Goal: Task Accomplishment & Management: Use online tool/utility

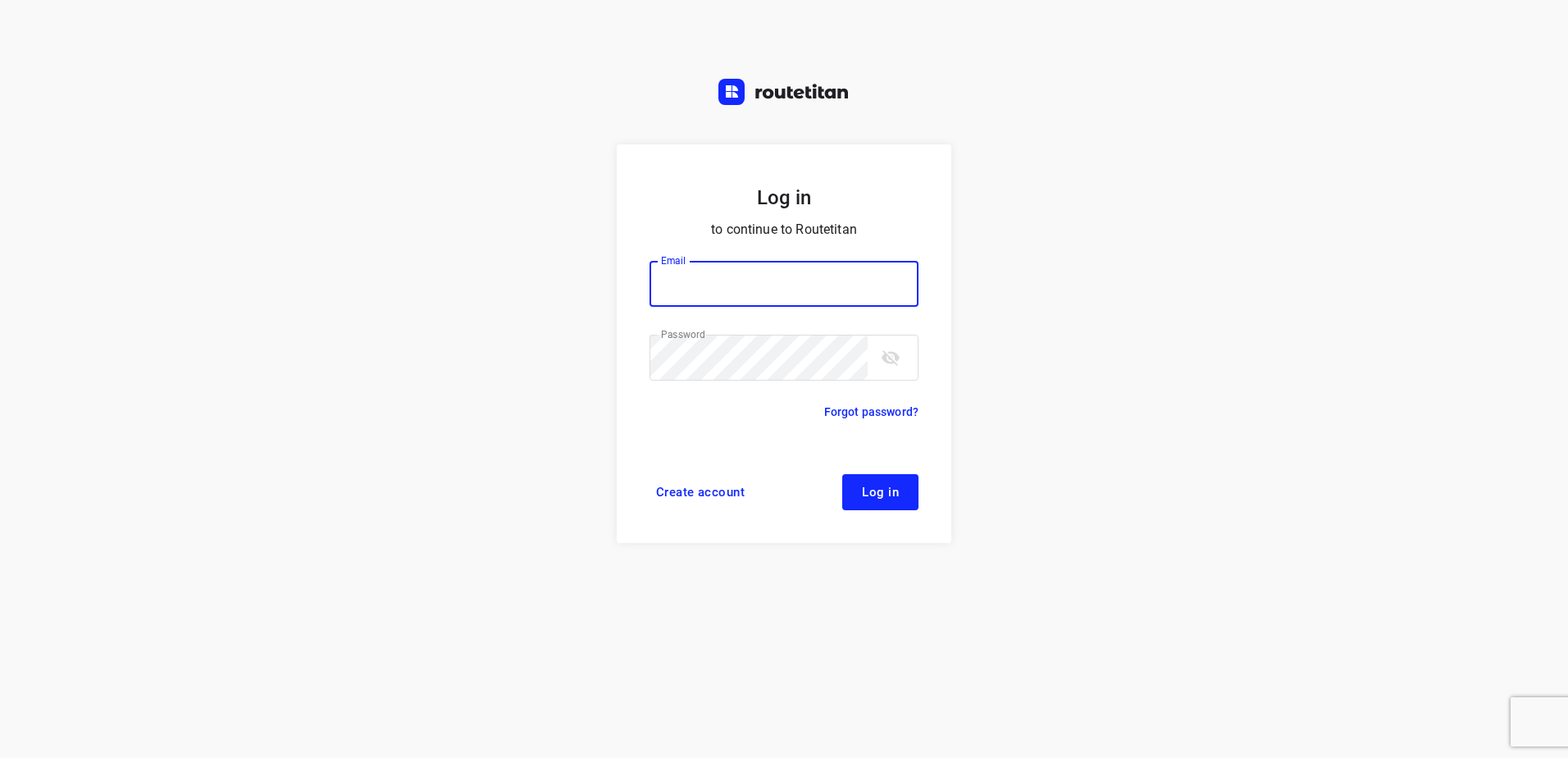
type input "horeca@kaddour.nl"
click at [876, 491] on span "Log in" at bounding box center [881, 491] width 37 height 13
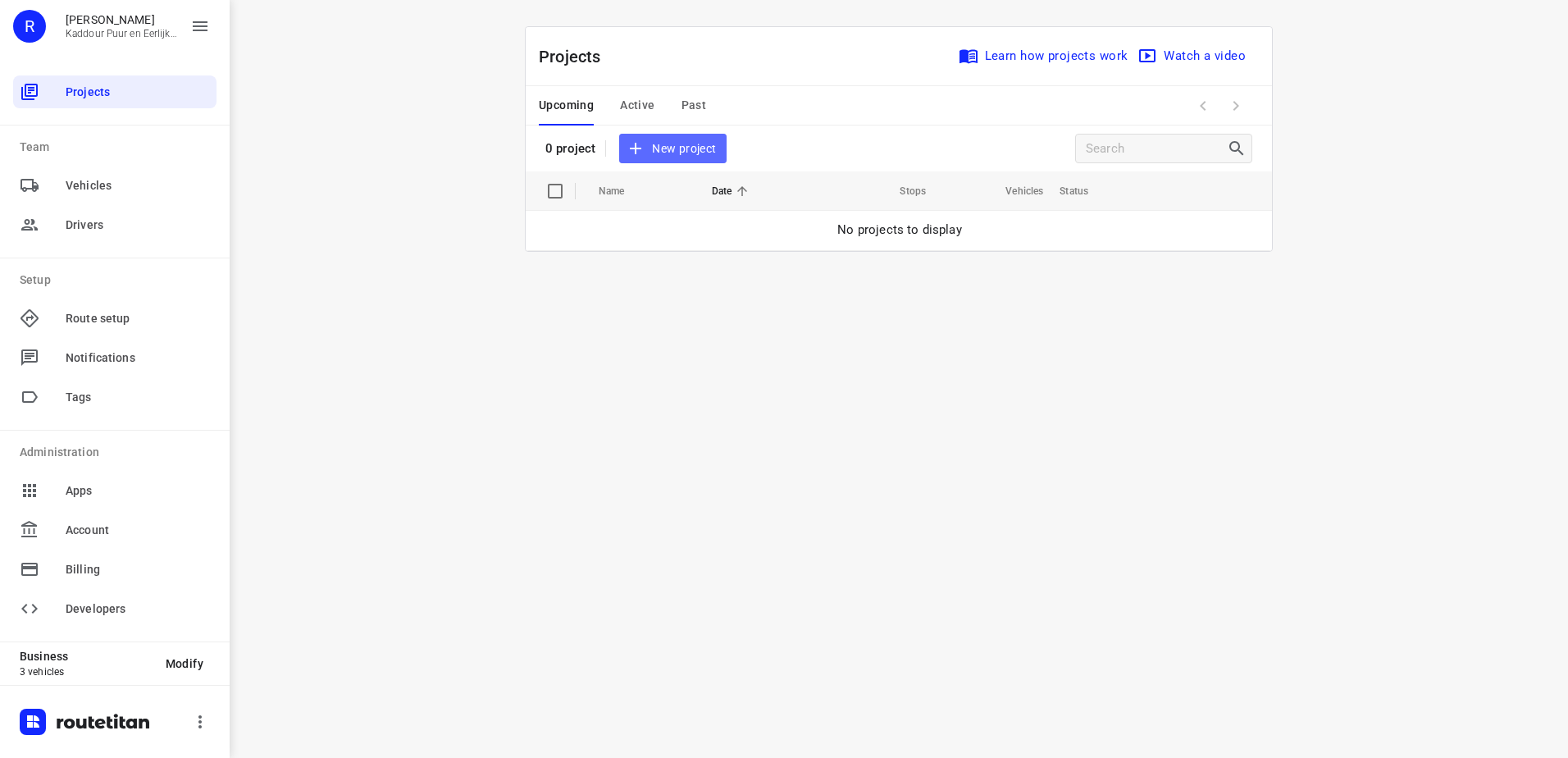
click at [675, 151] on span "New project" at bounding box center [673, 149] width 87 height 20
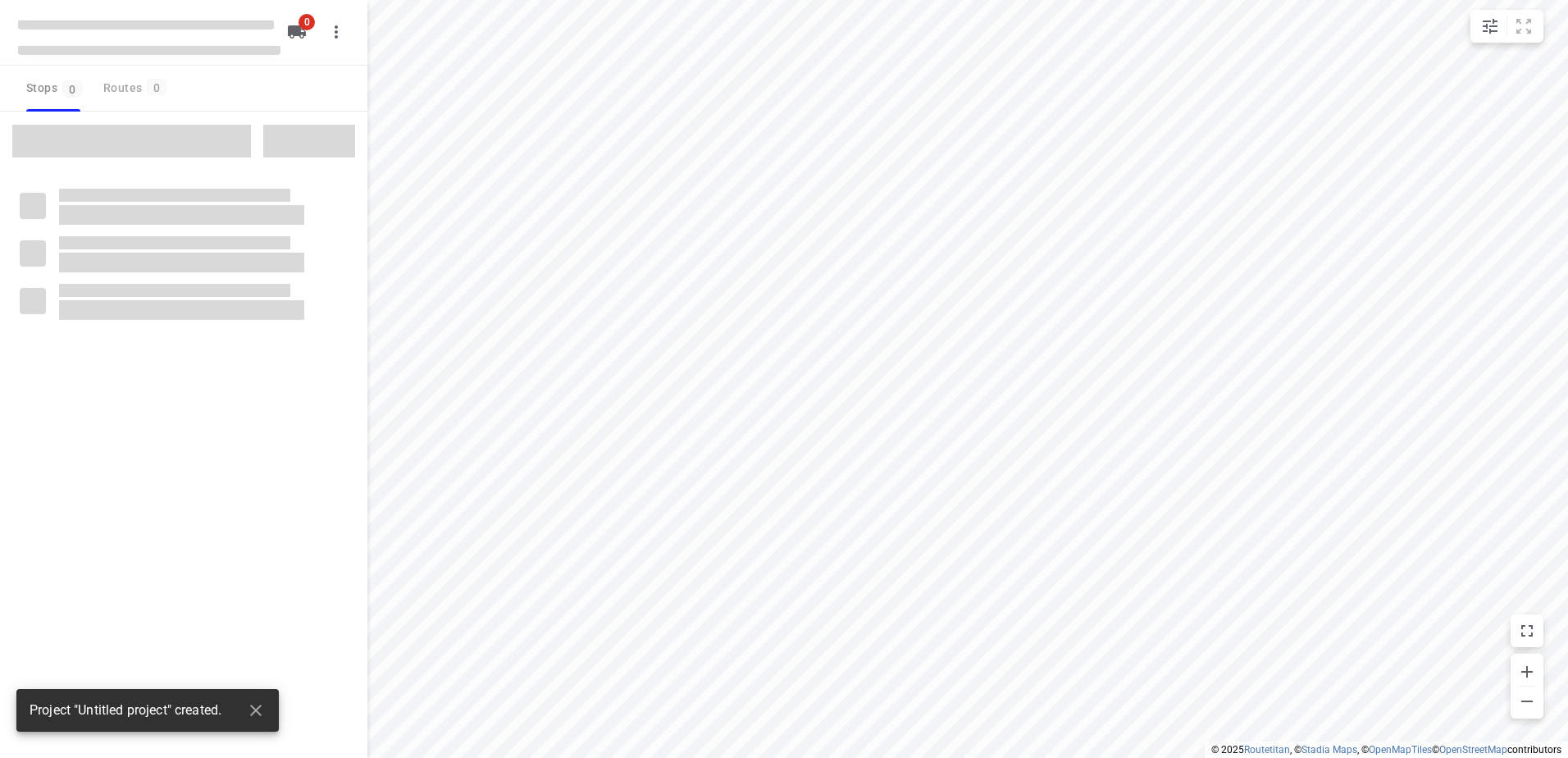
type input "distance"
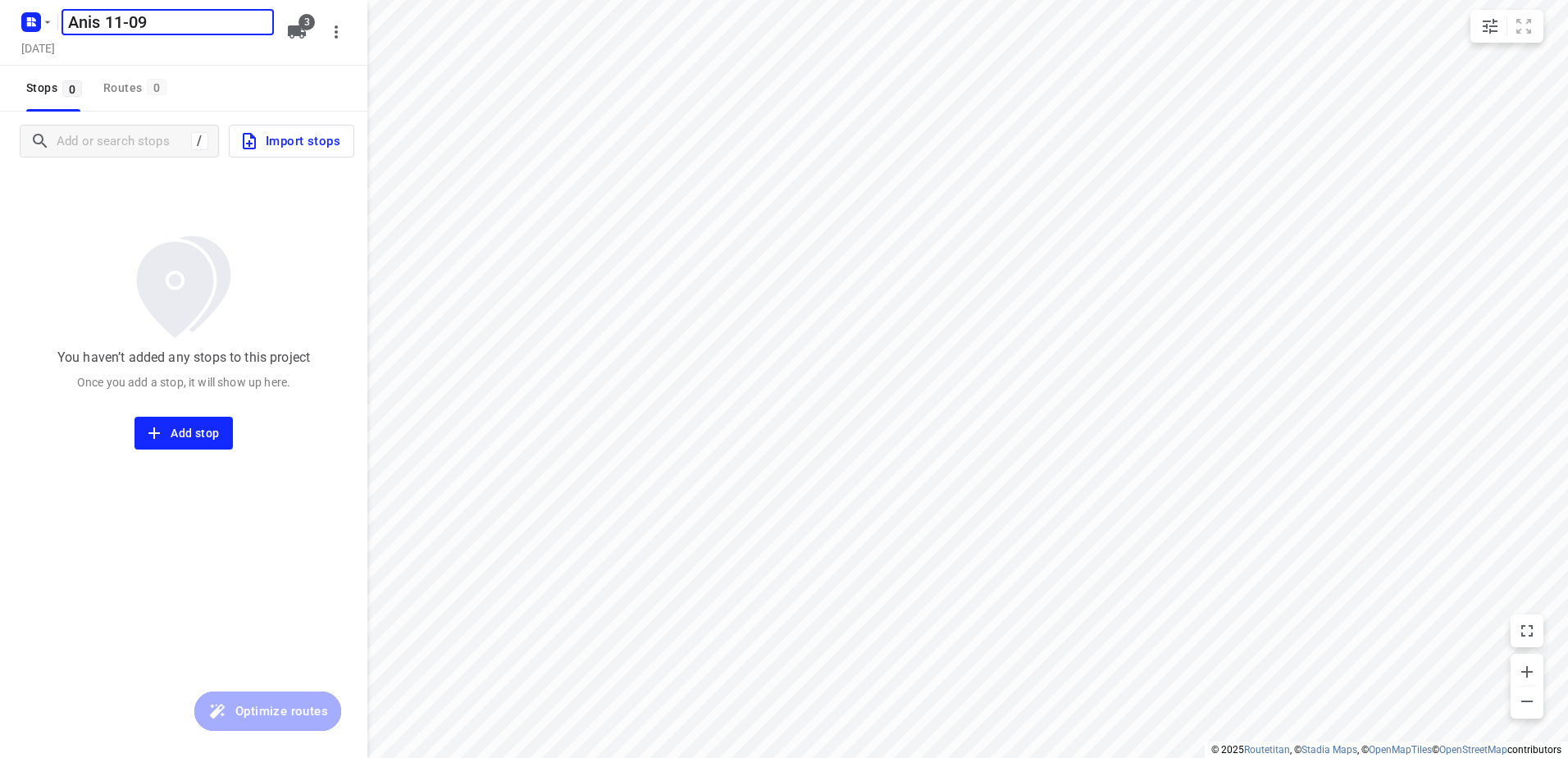
type input "Anis 11-09"
click at [297, 25] on icon "button" at bounding box center [296, 31] width 18 height 13
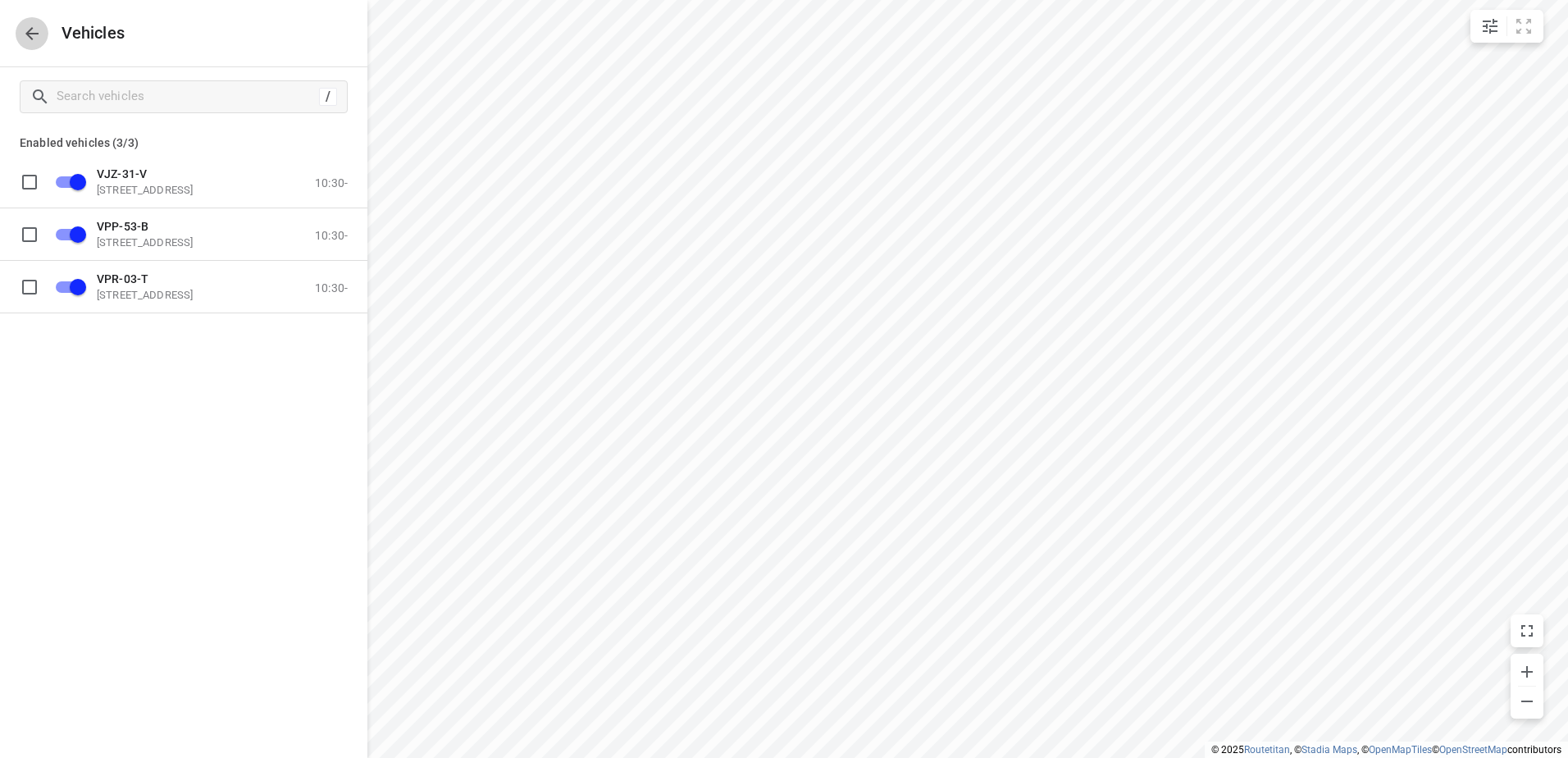
click at [30, 39] on icon "button" at bounding box center [31, 33] width 20 height 20
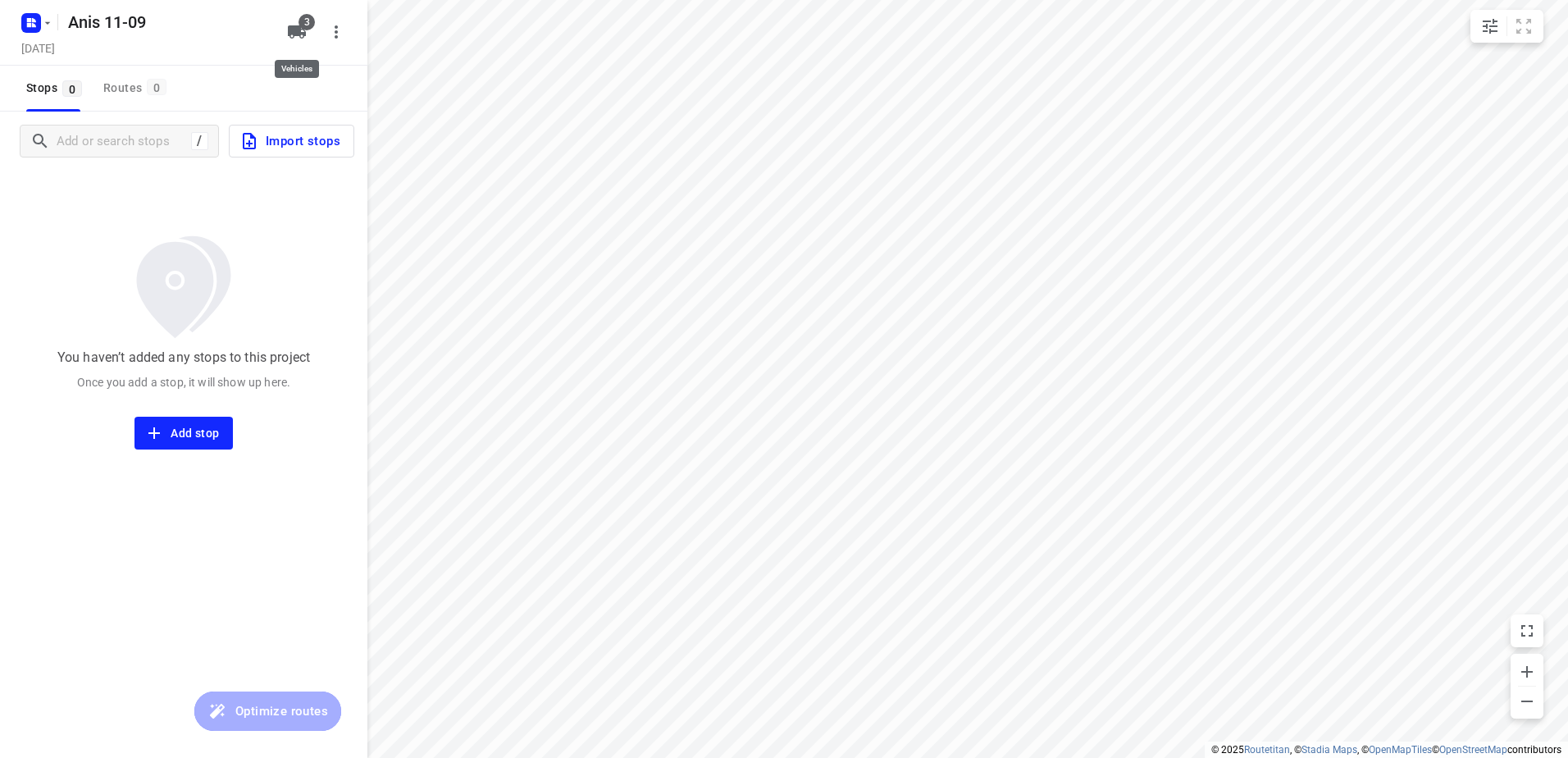
click at [302, 32] on icon "button" at bounding box center [296, 31] width 18 height 13
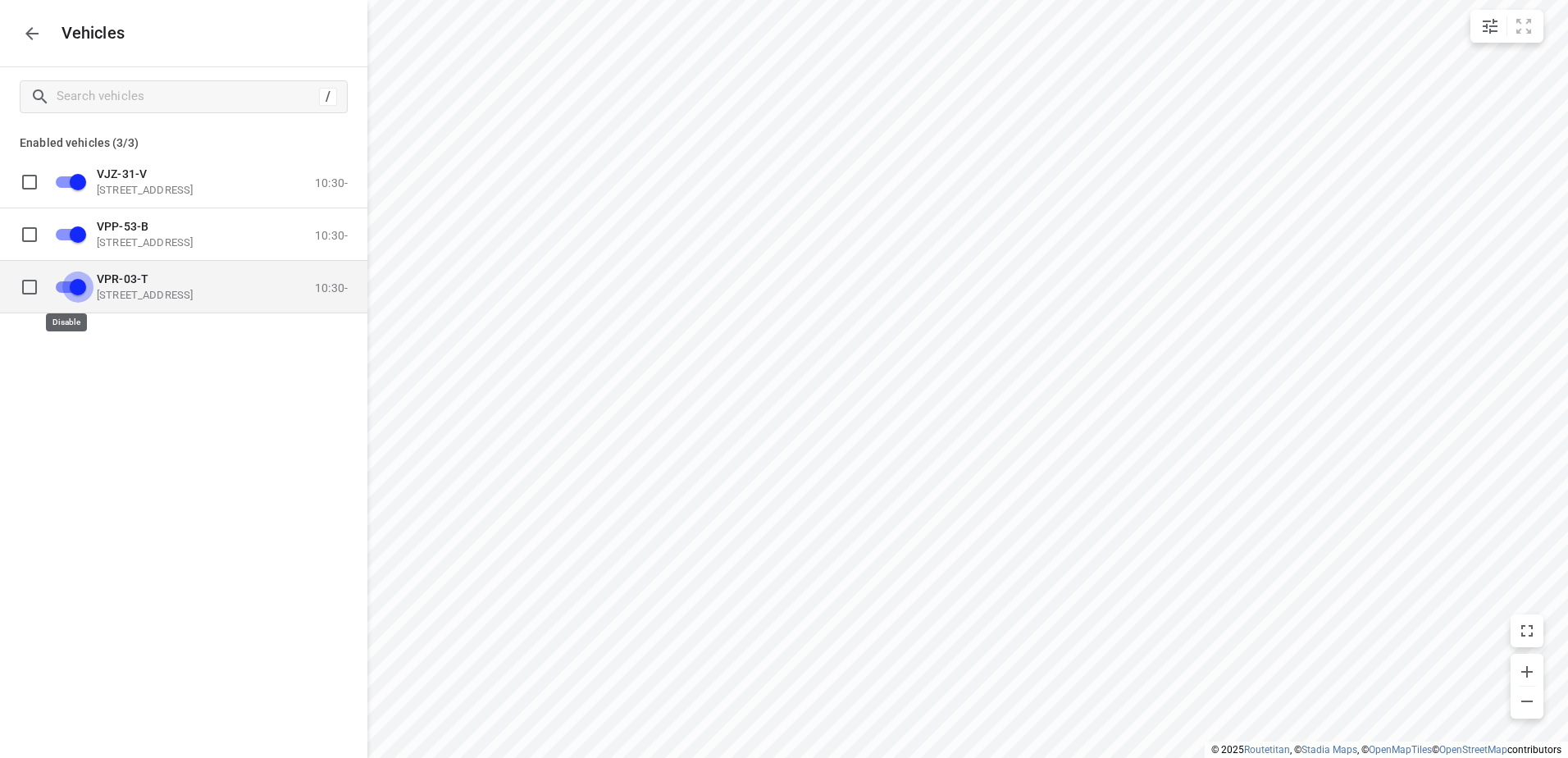
click at [77, 284] on input "grid" at bounding box center [78, 286] width 93 height 31
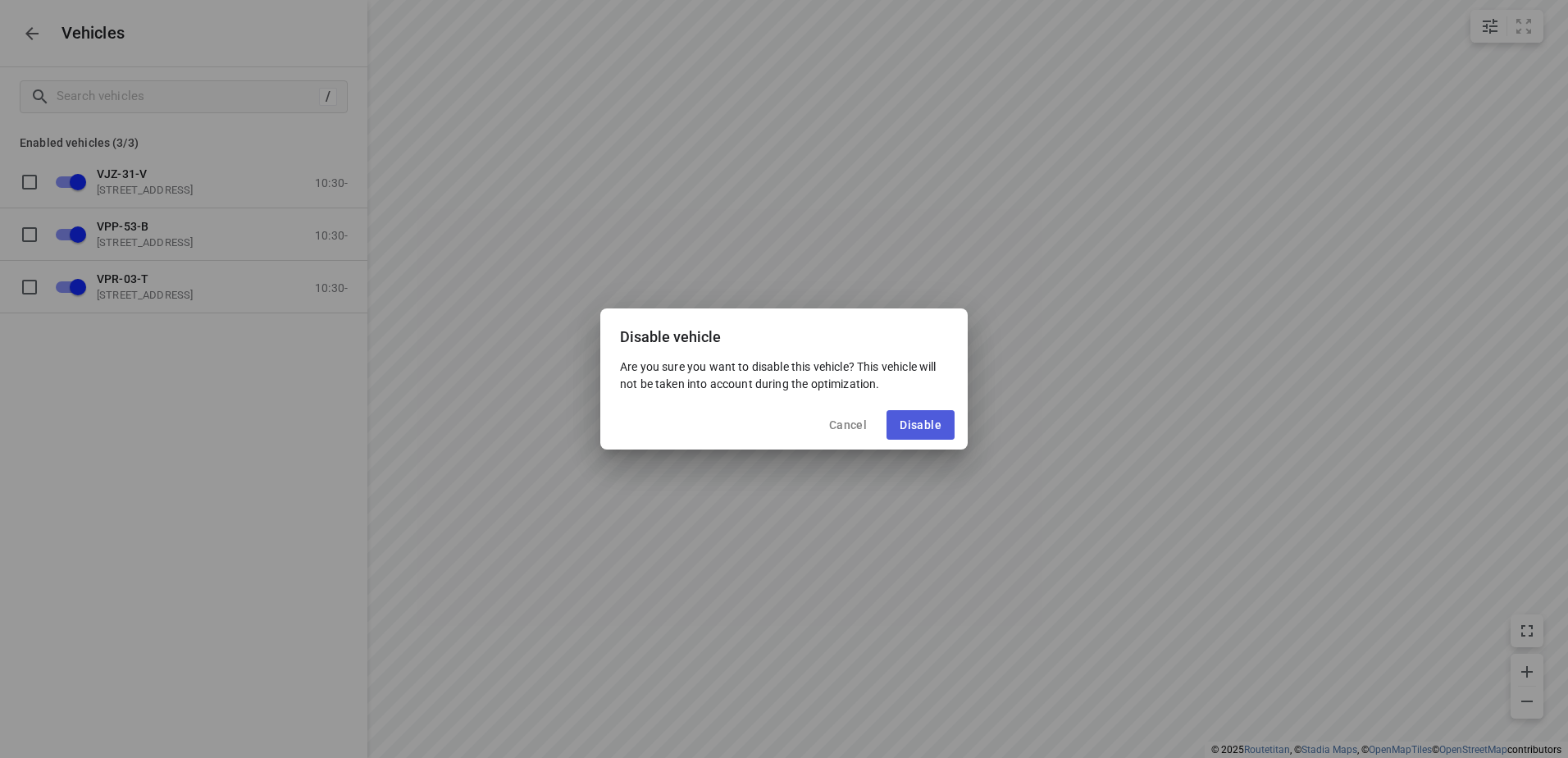
click at [932, 415] on button "Disable" at bounding box center [921, 424] width 68 height 30
checkbox input "false"
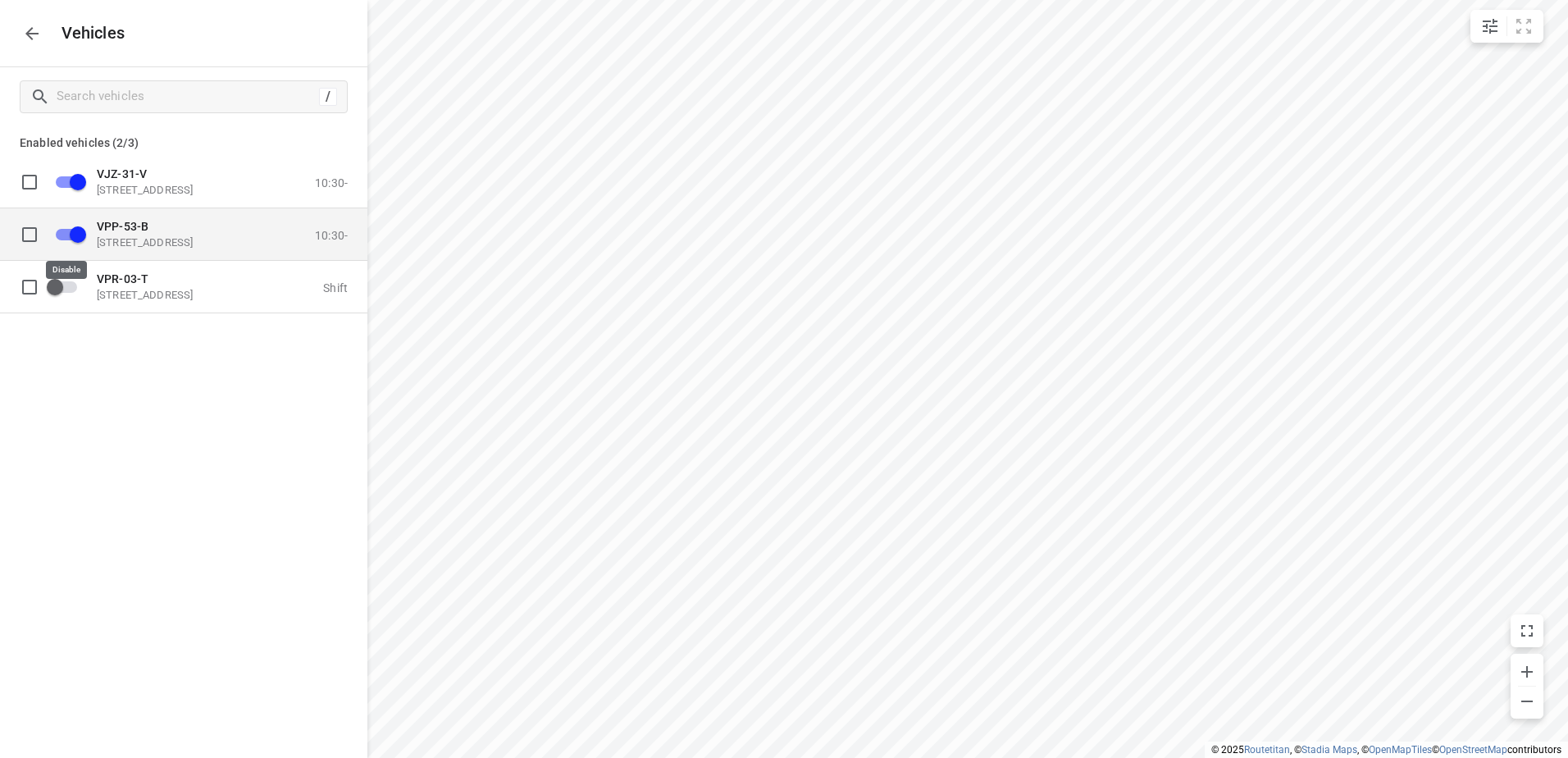
click at [83, 234] on input "grid" at bounding box center [78, 233] width 93 height 31
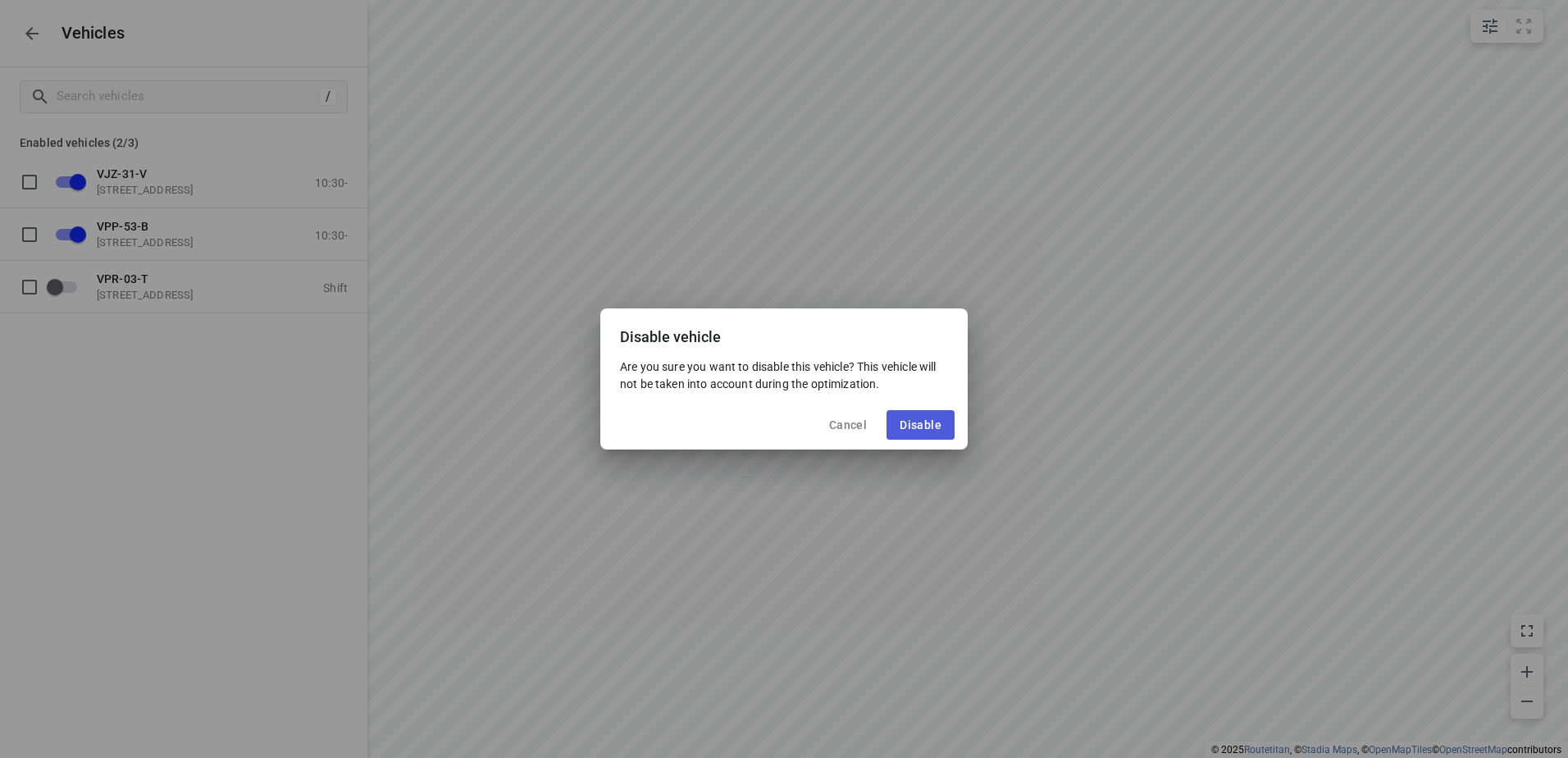
click at [917, 424] on span "Disable" at bounding box center [921, 424] width 42 height 13
checkbox input "false"
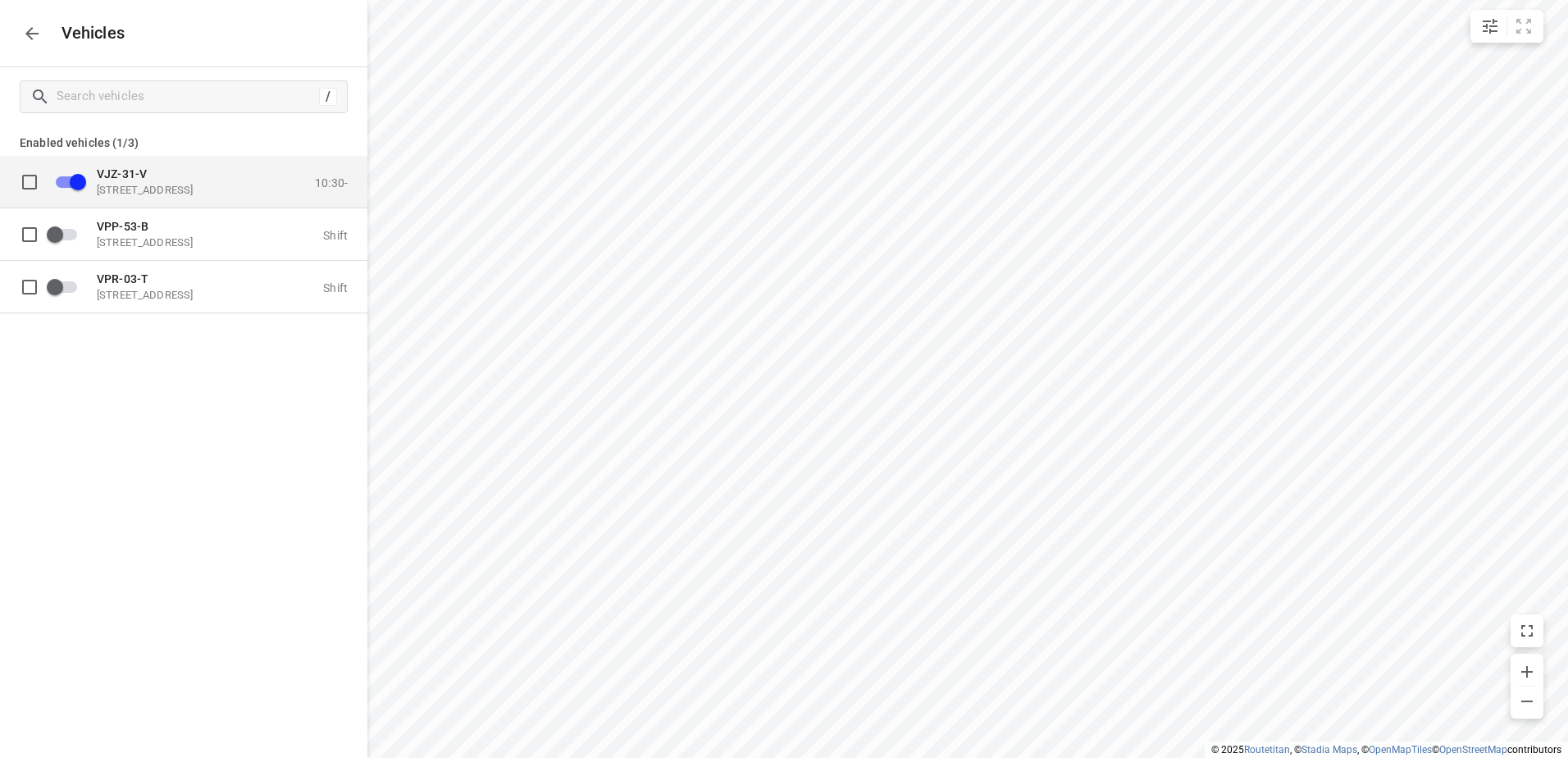
click at [143, 171] on span "VJZ-31-V" at bounding box center [121, 172] width 50 height 13
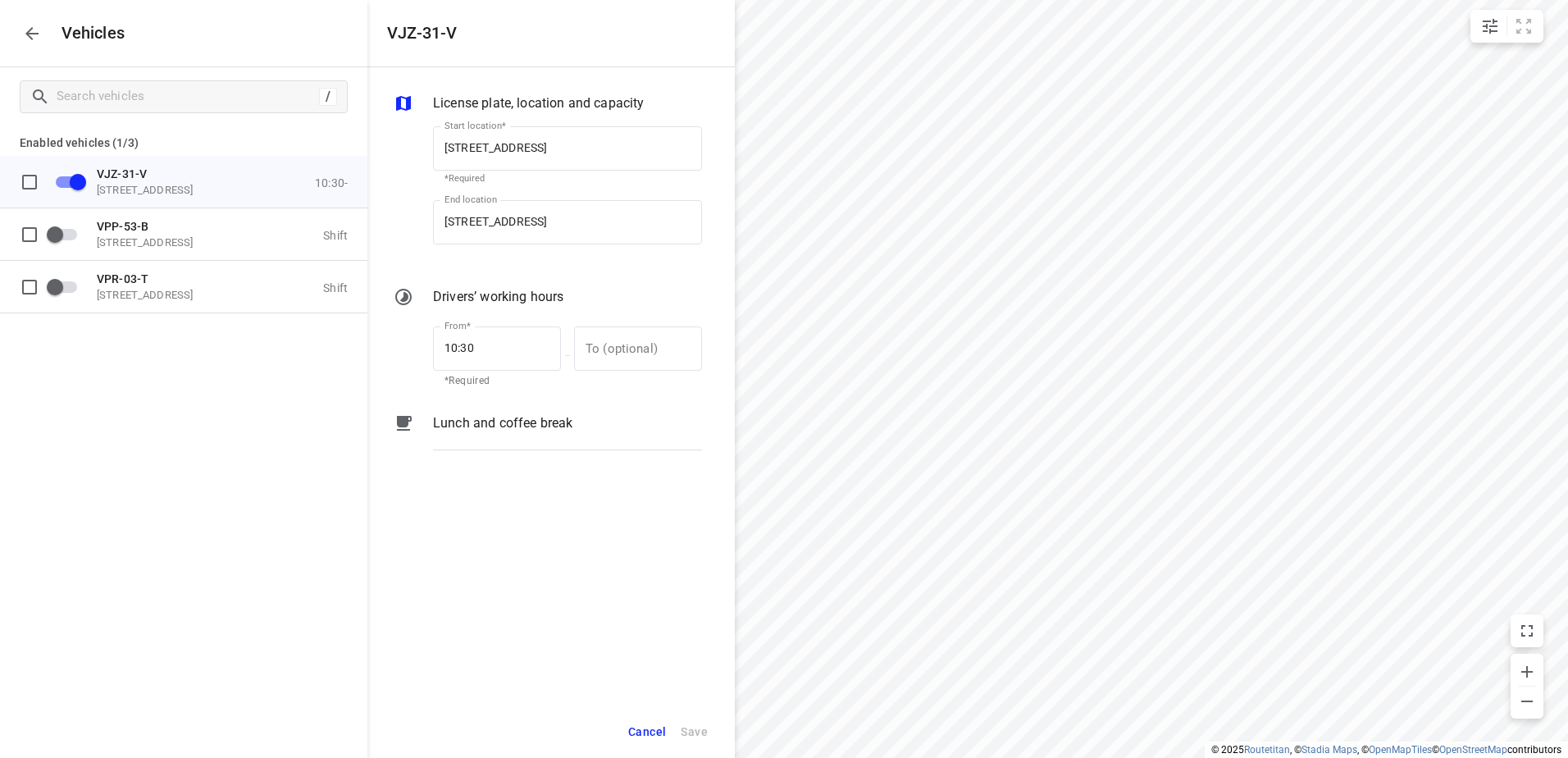
click at [485, 432] on p "Lunch and coffee break" at bounding box center [502, 423] width 139 height 20
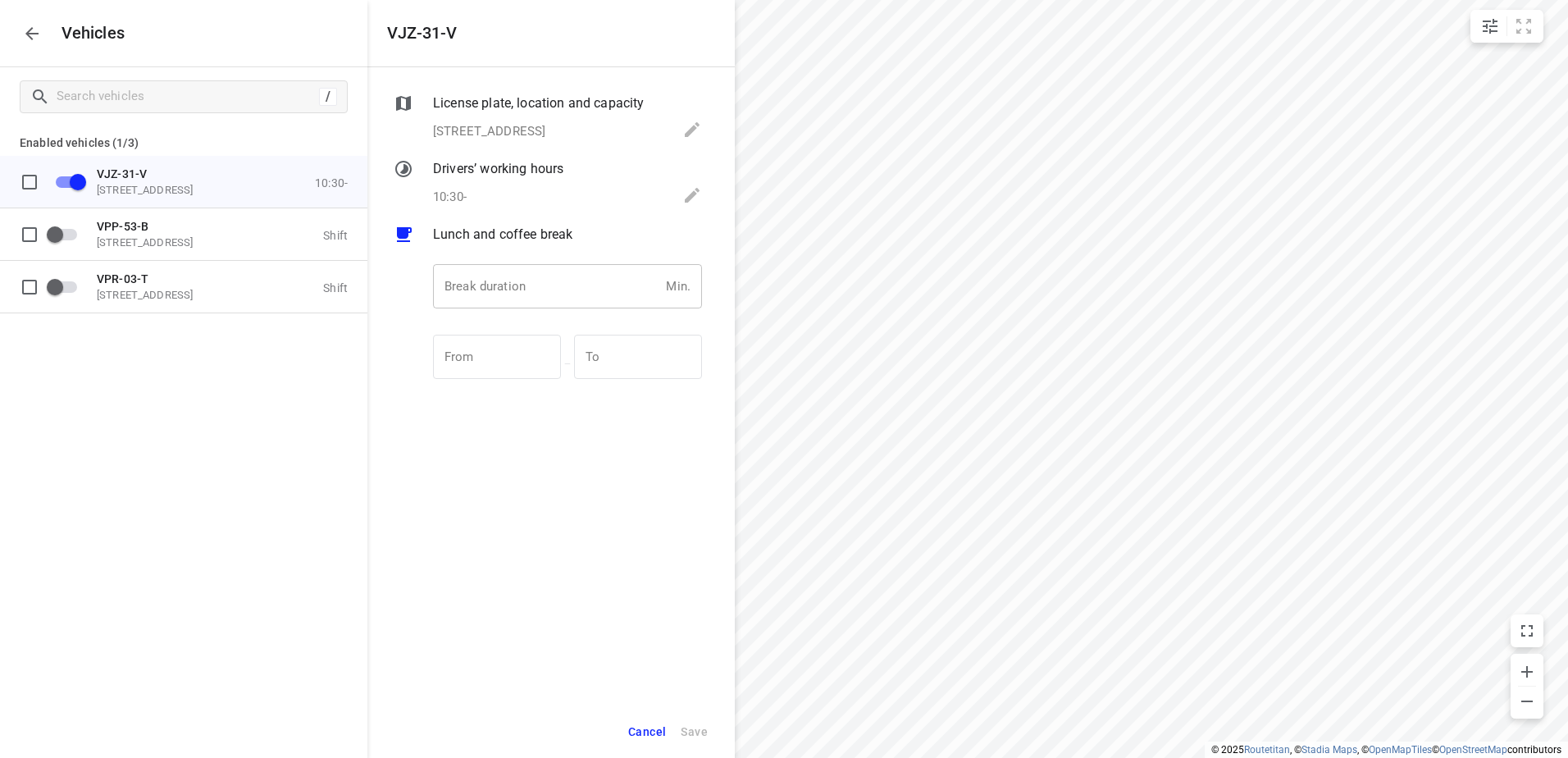
click at [513, 289] on input "number" at bounding box center [546, 286] width 227 height 44
type input "5"
type input "30"
click at [702, 728] on span "Save" at bounding box center [694, 733] width 27 height 20
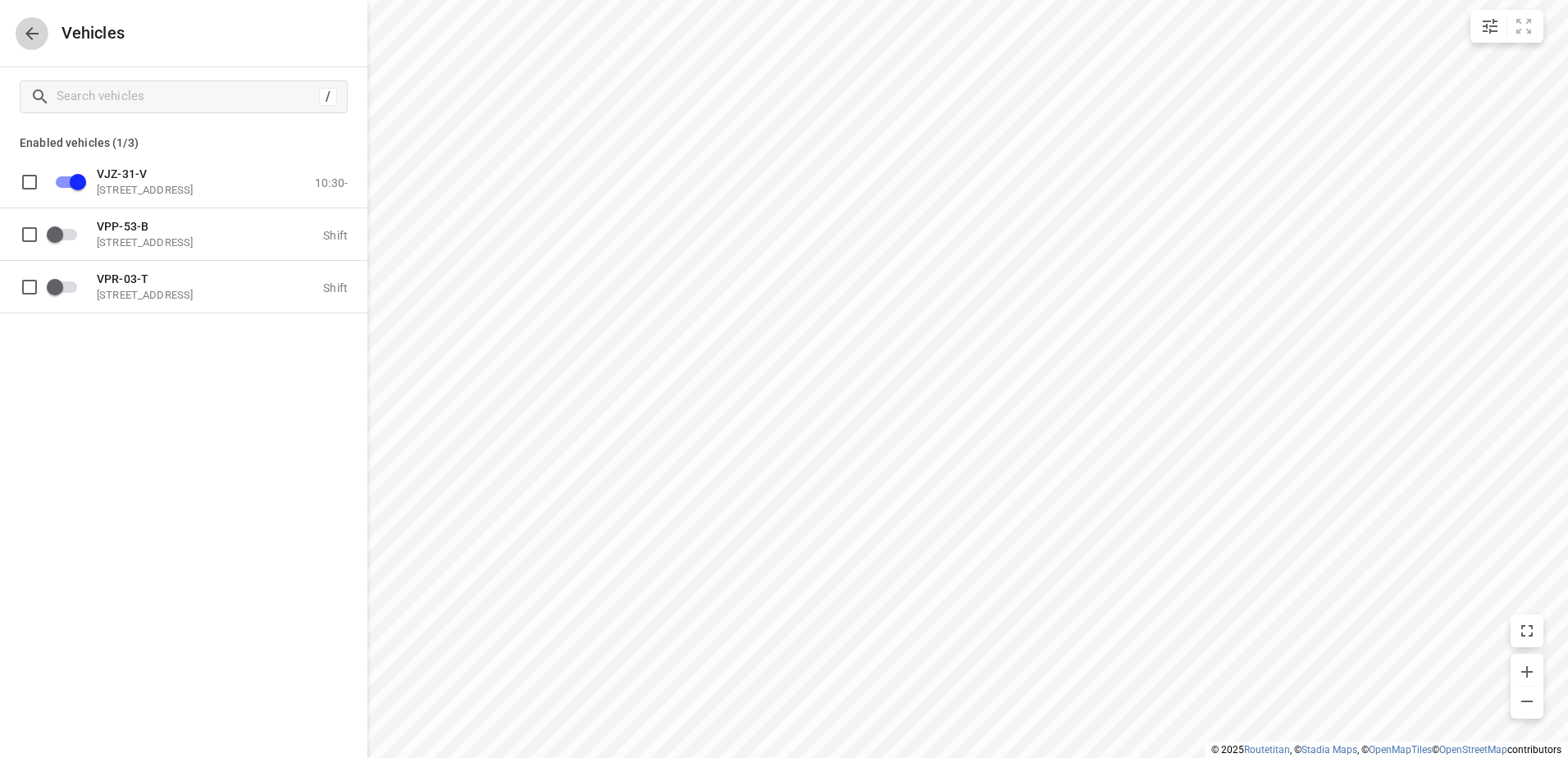
click at [35, 29] on icon "button" at bounding box center [31, 33] width 20 height 20
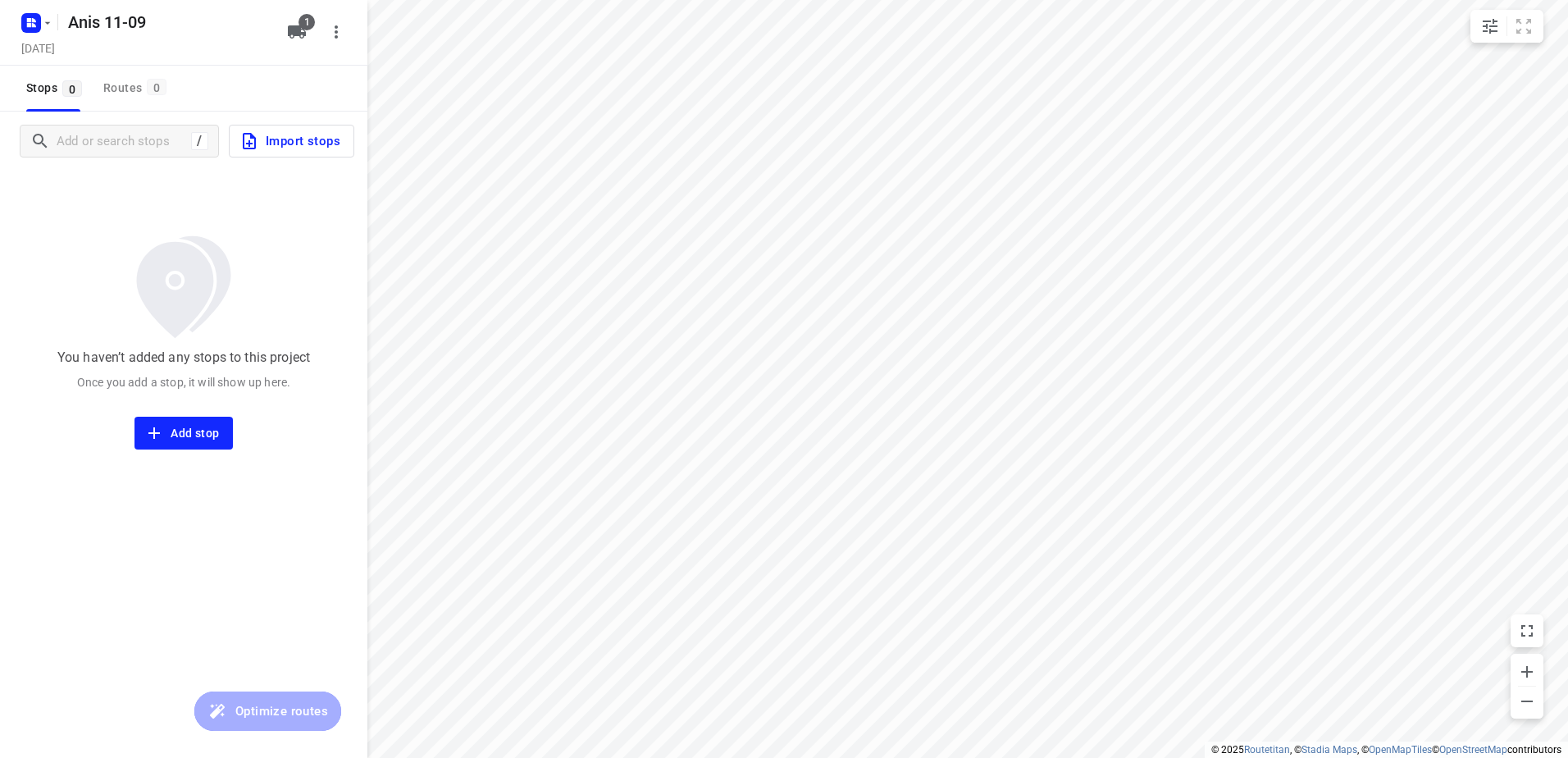
click at [325, 137] on span "Import stops" at bounding box center [289, 141] width 101 height 21
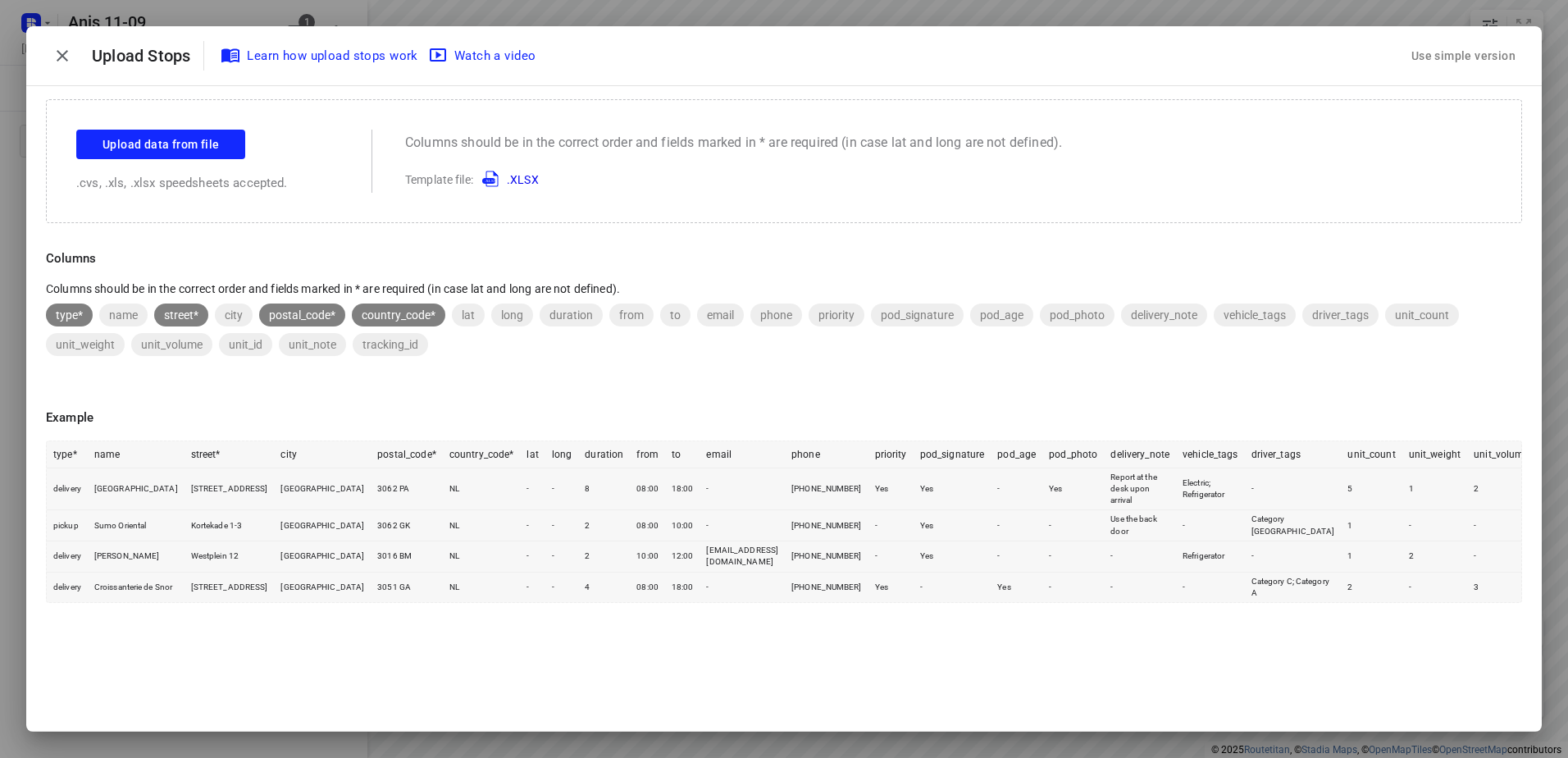
click at [1481, 58] on div "Use simple version" at bounding box center [1464, 56] width 111 height 27
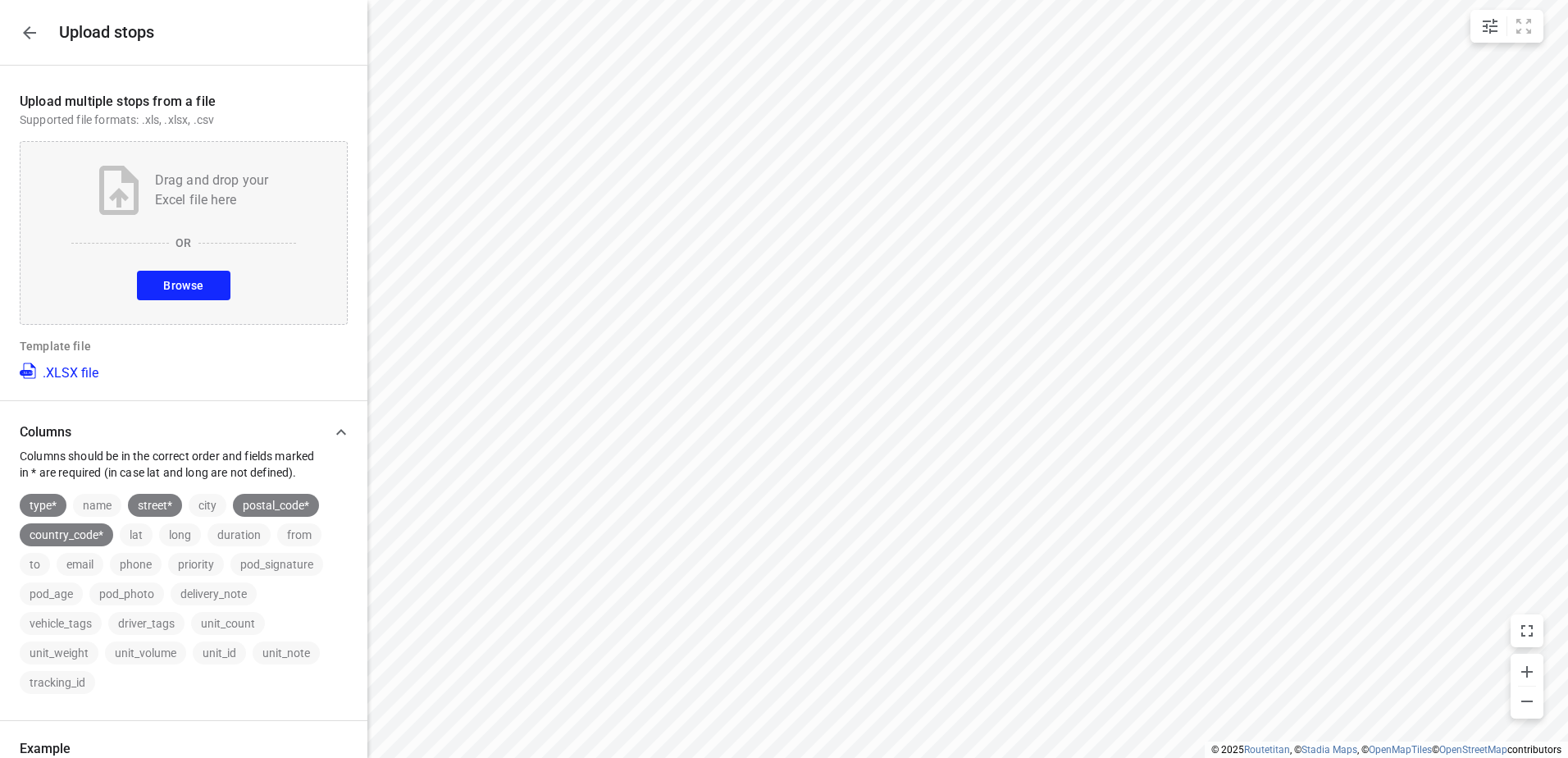
click at [188, 284] on span "Browse" at bounding box center [182, 286] width 40 height 20
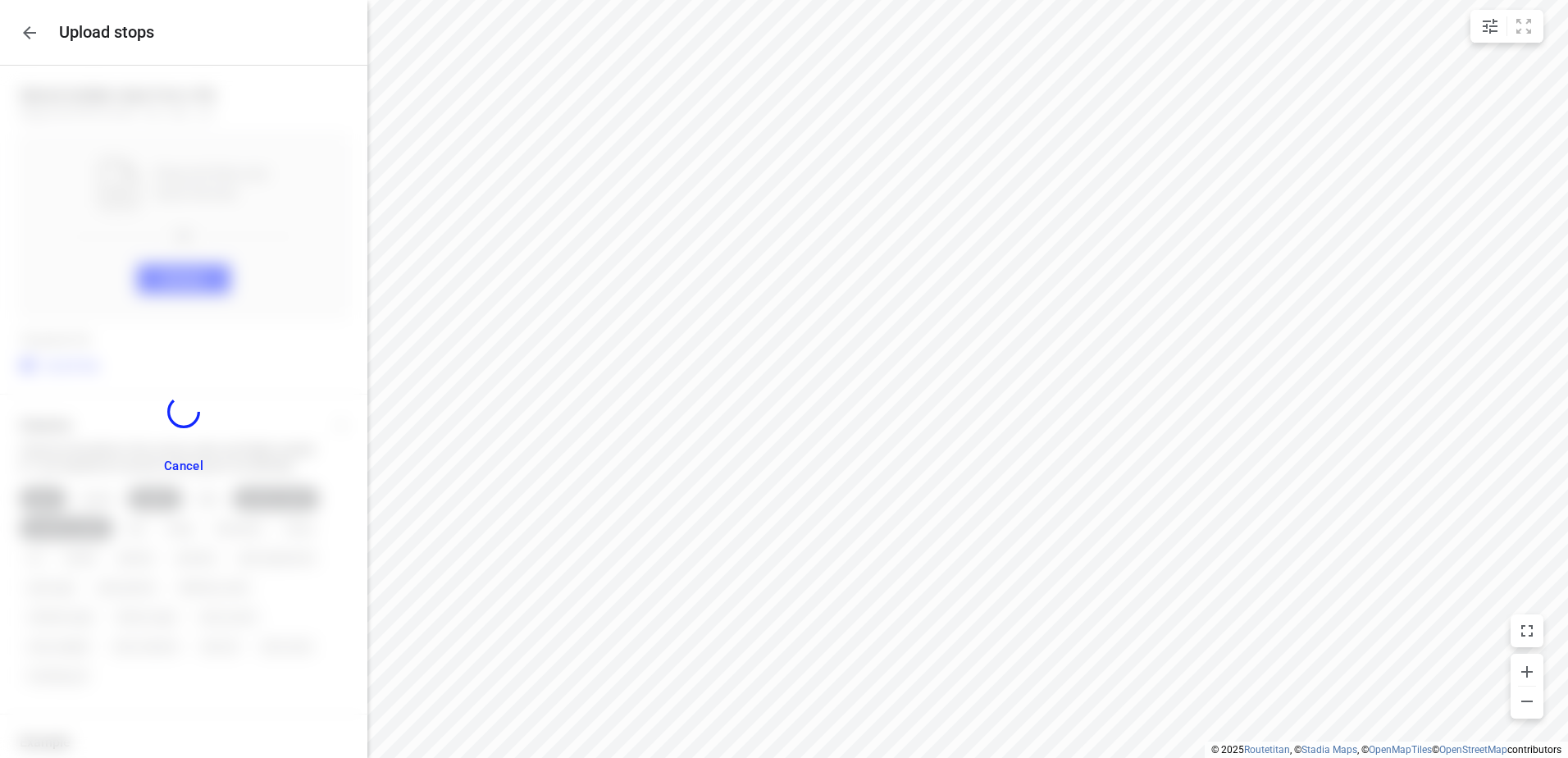
scroll to position [400, 0]
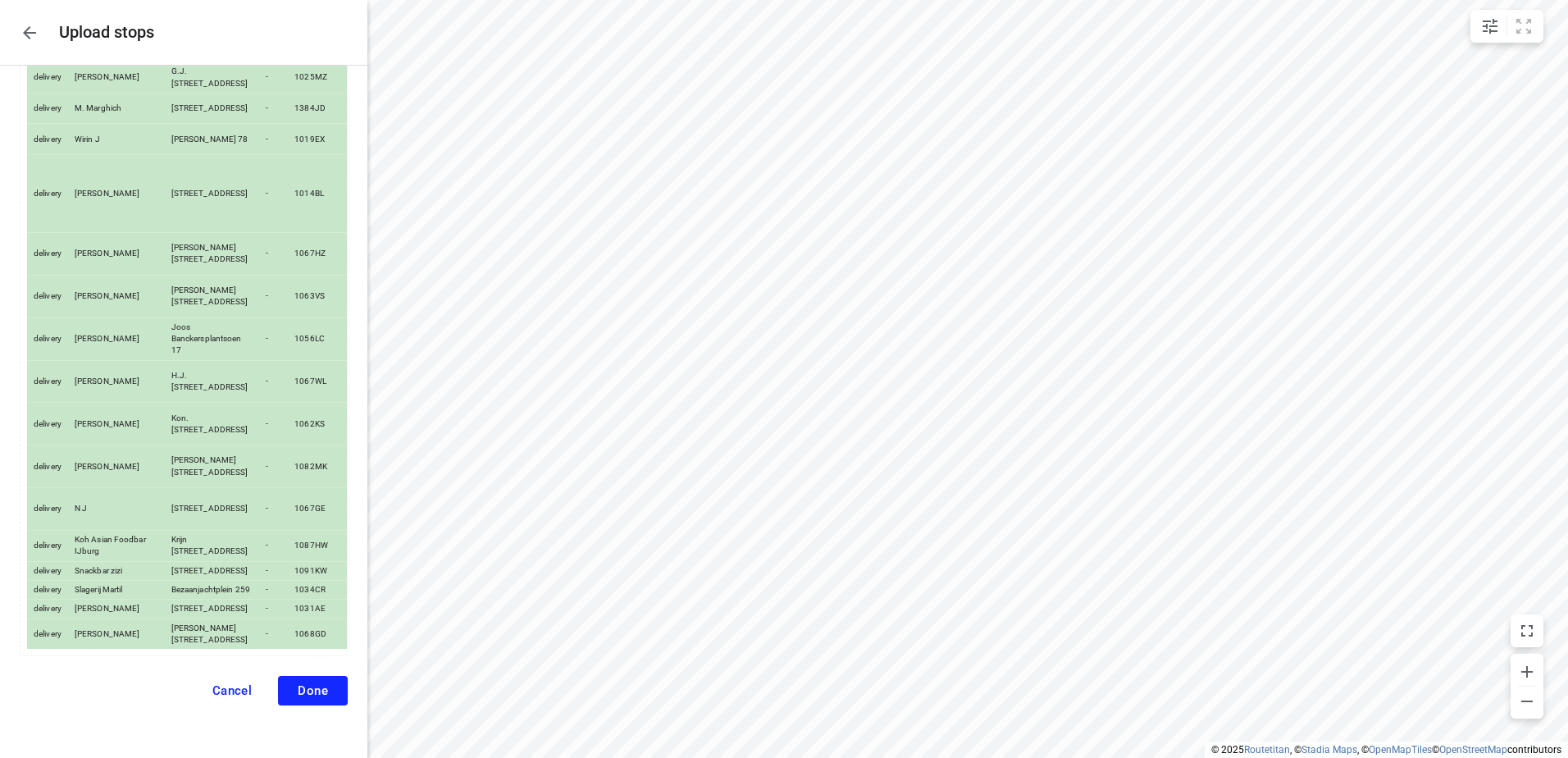
click at [309, 697] on span "Done" at bounding box center [313, 690] width 31 height 14
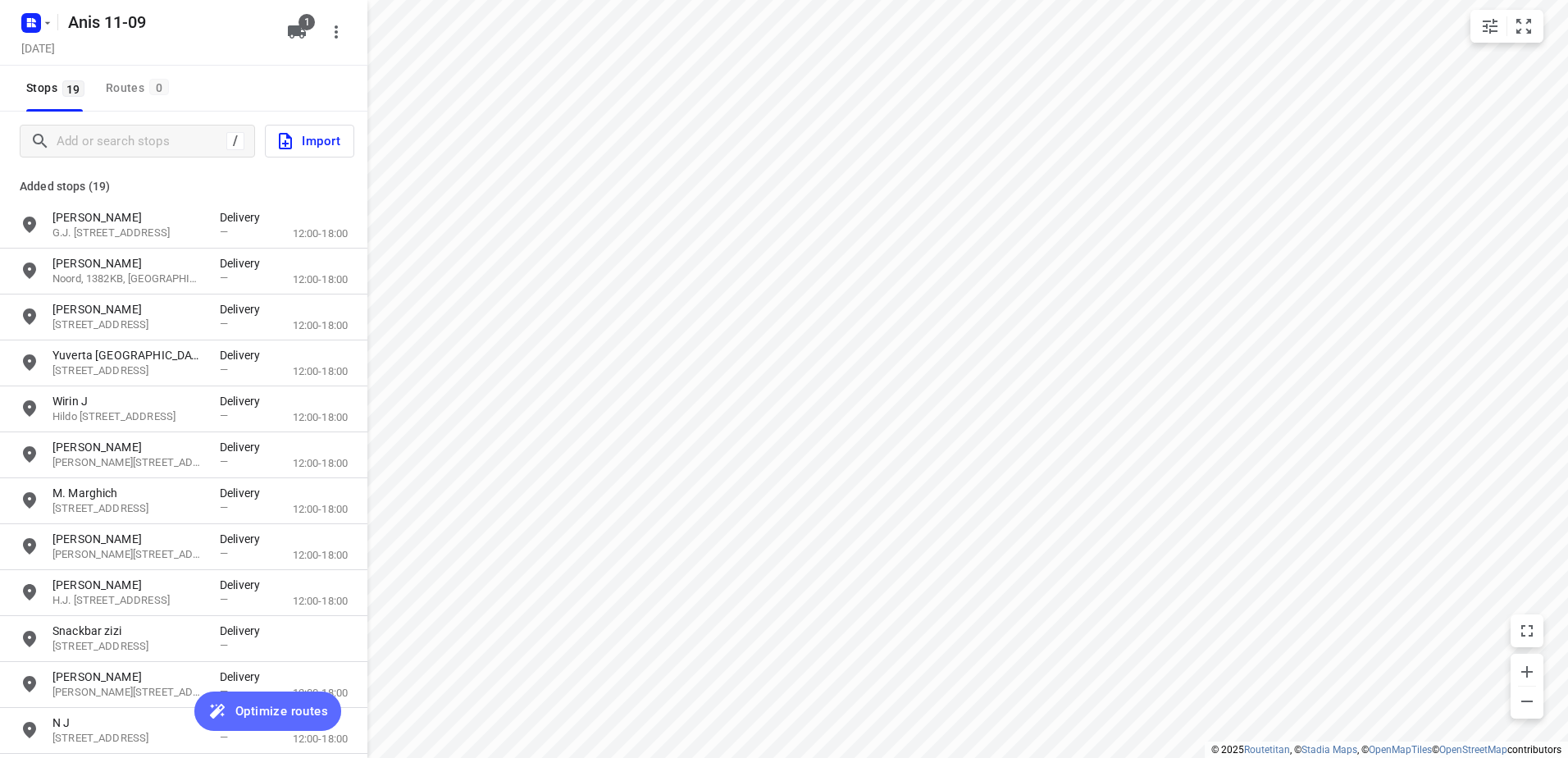
click at [277, 710] on span "Optimize routes" at bounding box center [281, 711] width 92 height 21
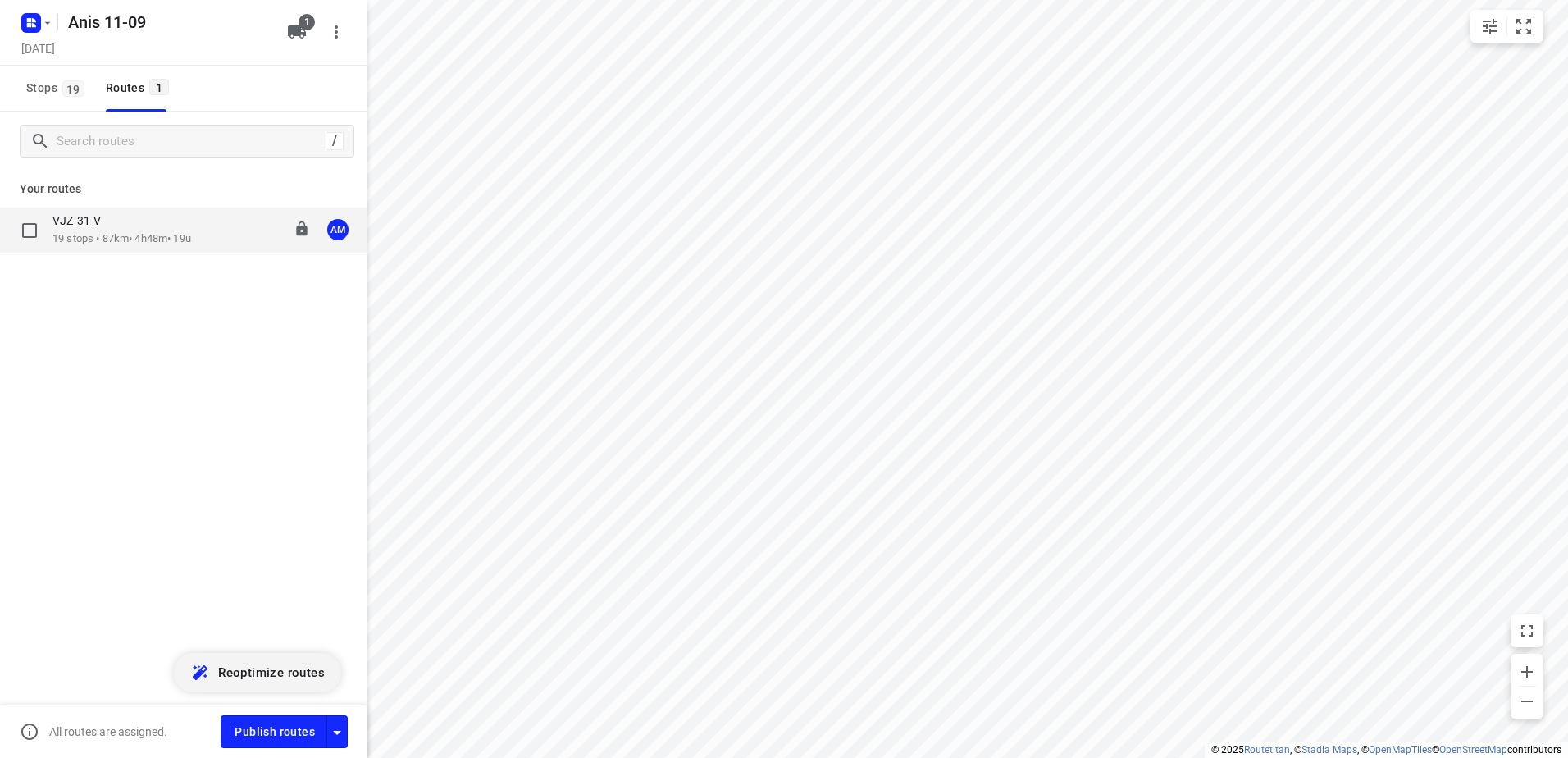
click at [136, 247] on div "VJZ-31-V 19 stops • 87km • 4h48m • 19u 11:58-16:46 AM" at bounding box center [183, 231] width 367 height 46
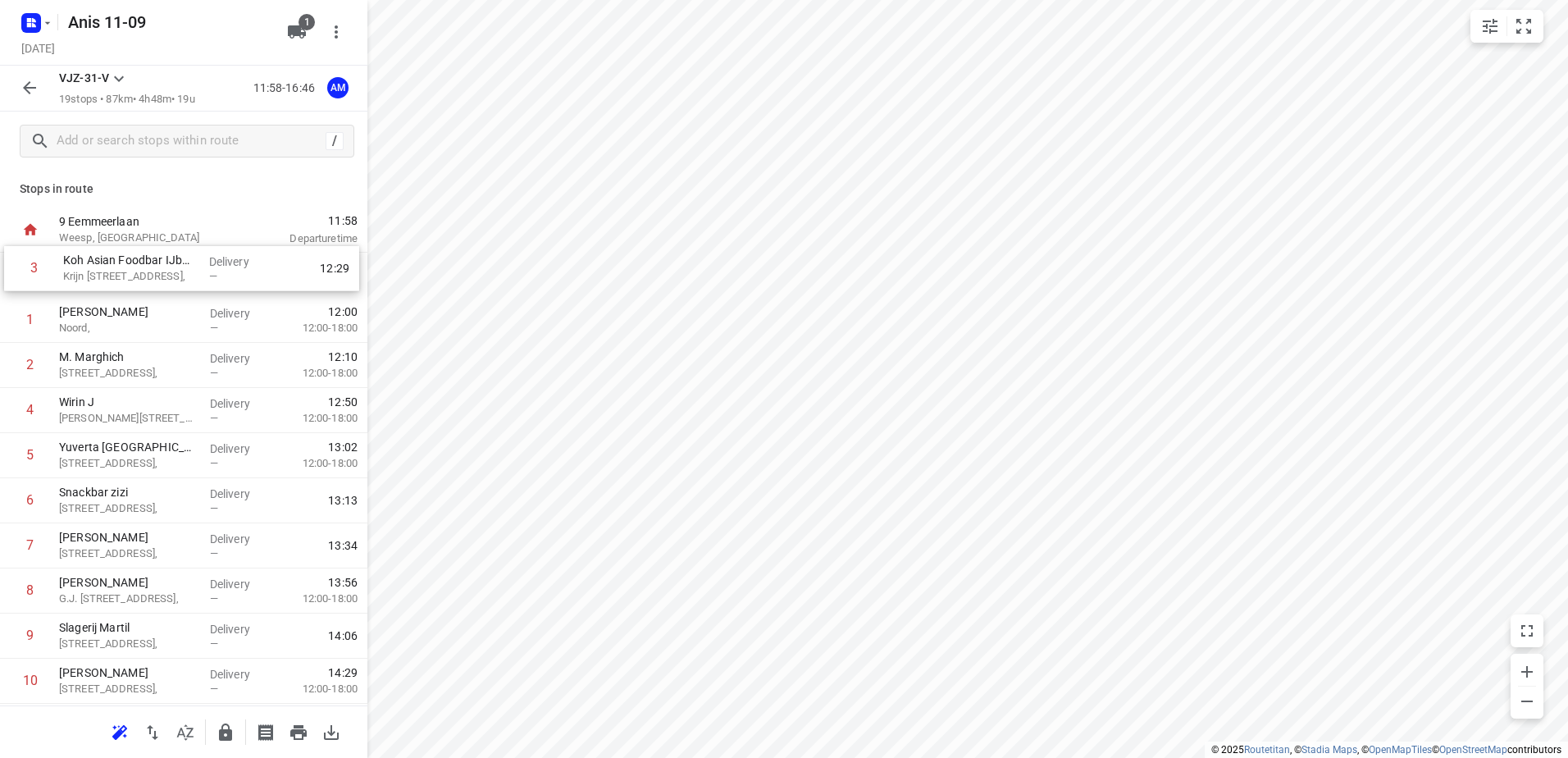
drag, startPoint x: 132, startPoint y: 379, endPoint x: 136, endPoint y: 284, distance: 95.1
click at [136, 284] on div "1 [PERSON_NAME] Noord, Delivery — 12:00 12:00-18:00 2 M. [PERSON_NAME] 6, Deliv…" at bounding box center [183, 682] width 367 height 857
click at [109, 24] on h5 "Anis 11-09" at bounding box center [168, 22] width 212 height 26
drag, startPoint x: 99, startPoint y: 20, endPoint x: 57, endPoint y: 13, distance: 42.6
click at [60, 14] on div "Anis 11-09 ​" at bounding box center [168, 22] width 219 height 33
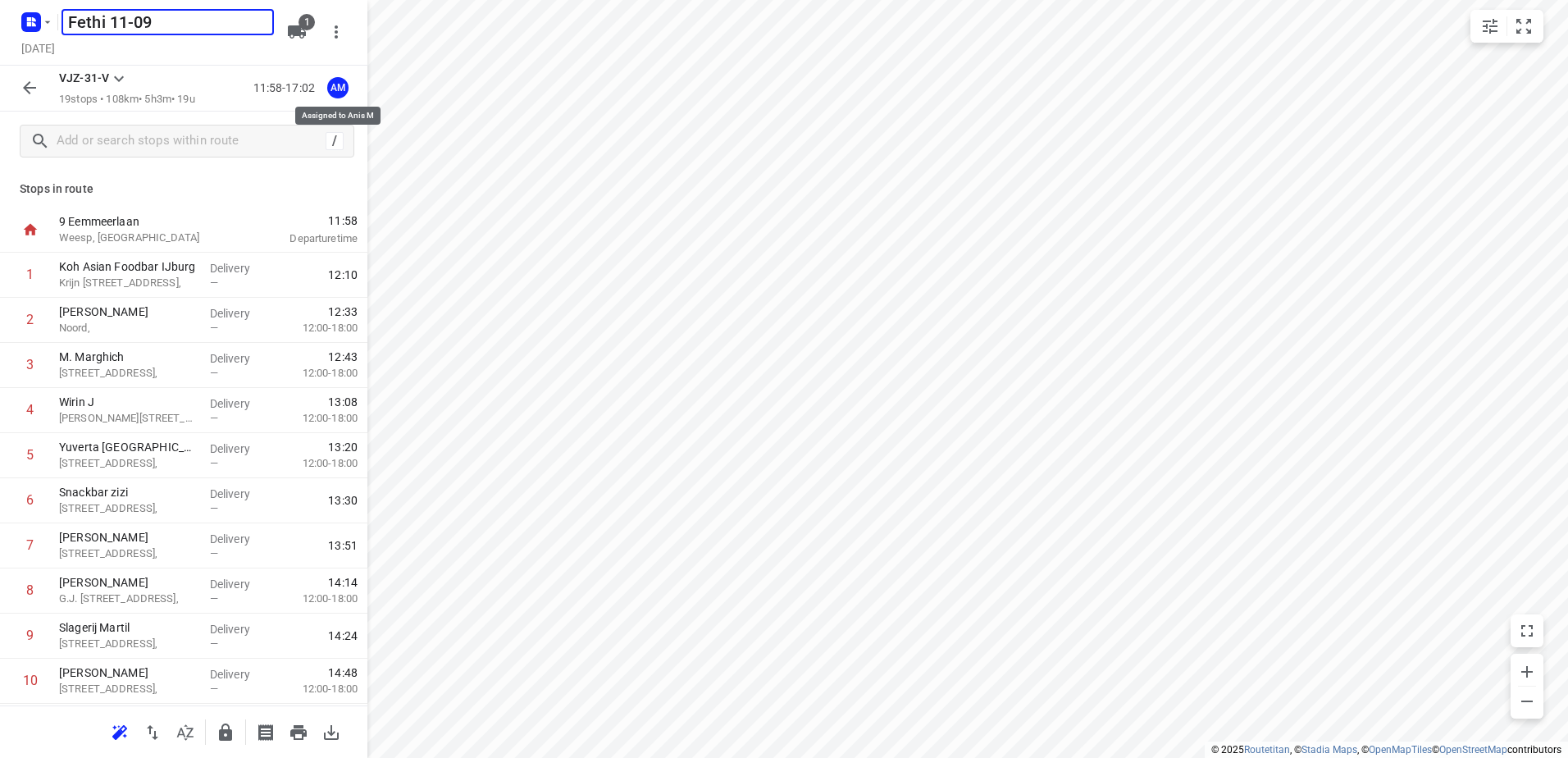
type input "Fethi 11-09"
click at [340, 90] on div "AM" at bounding box center [338, 87] width 21 height 21
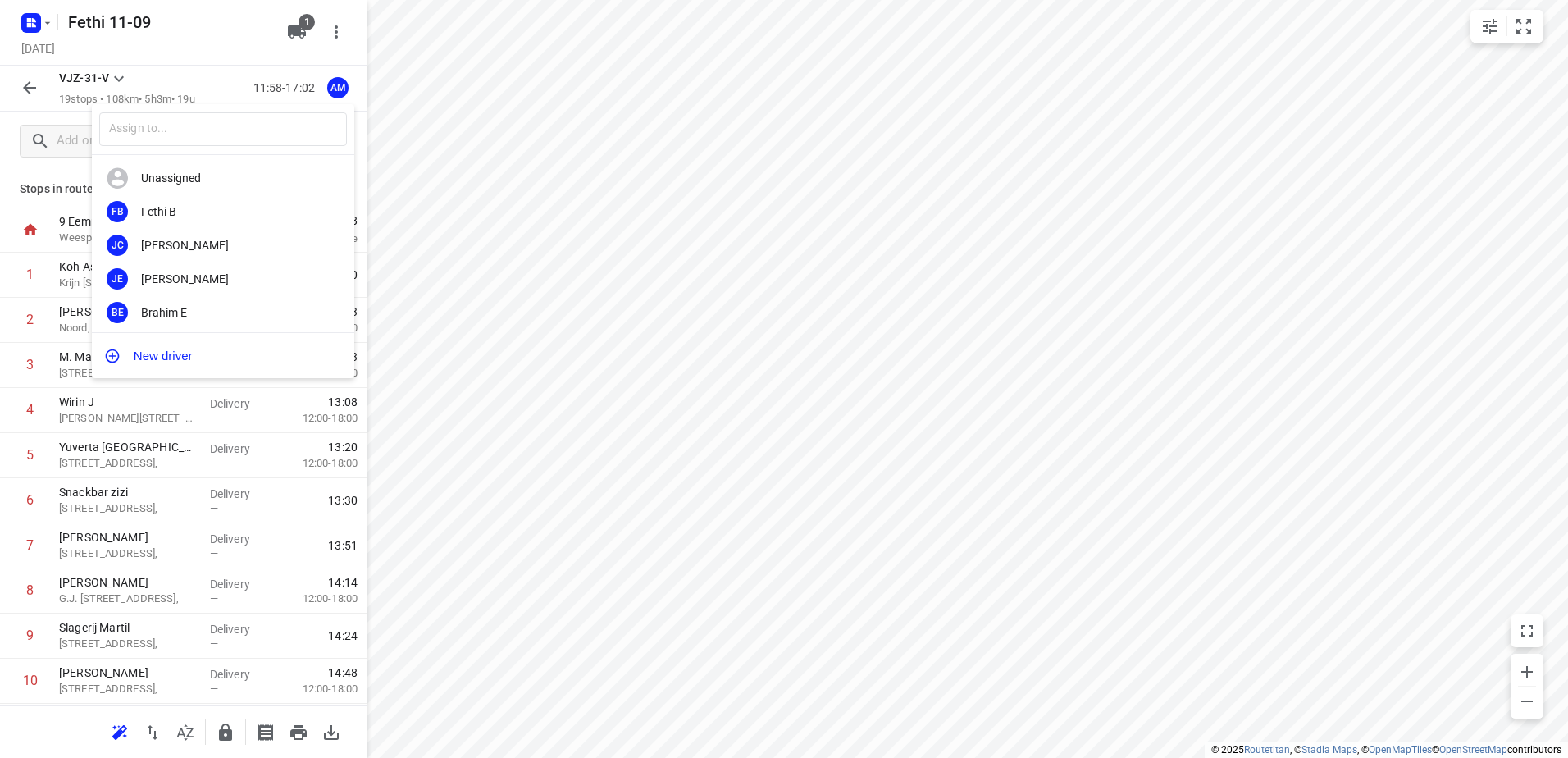
click at [30, 87] on div at bounding box center [784, 379] width 1568 height 758
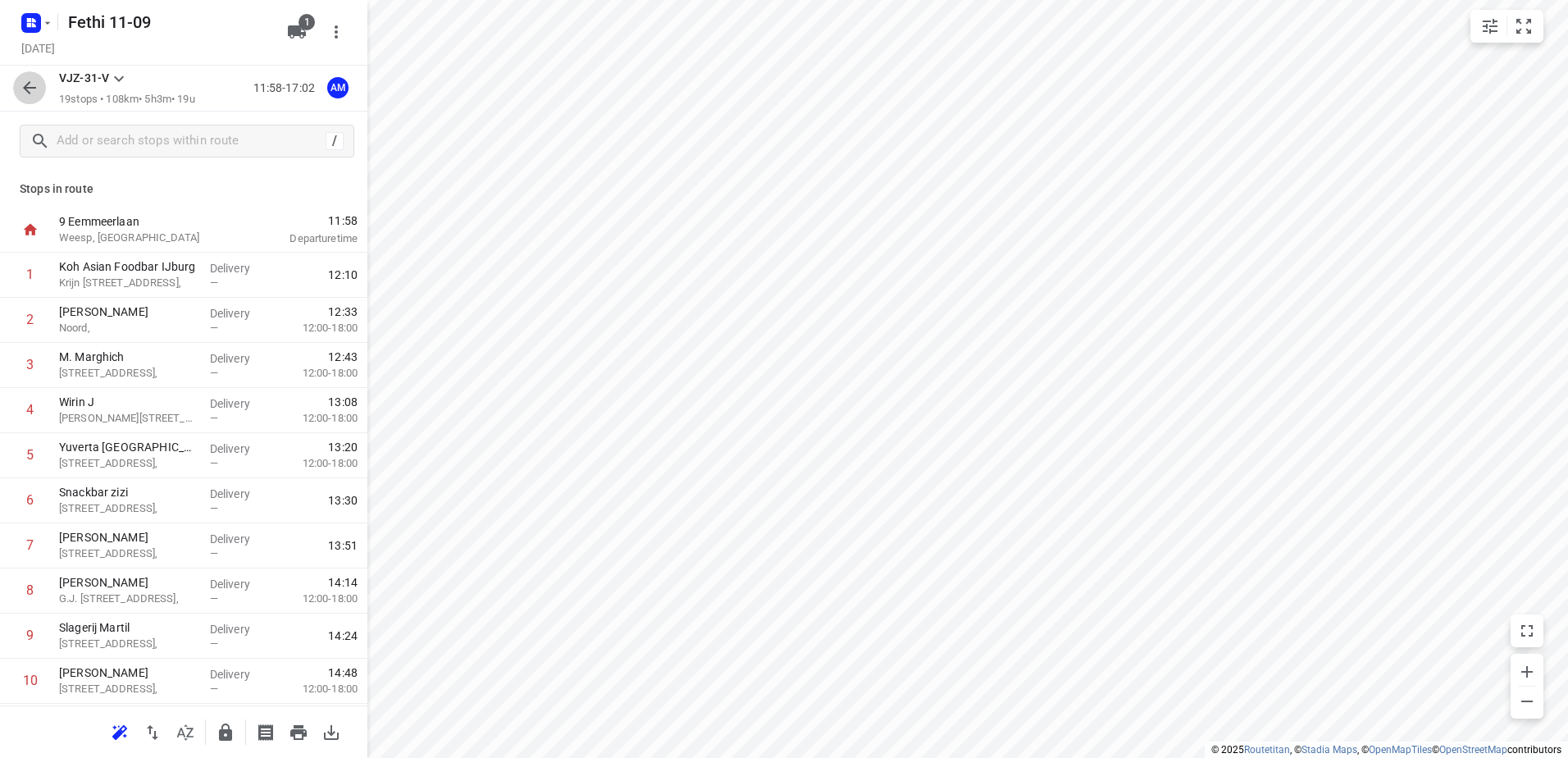
click at [27, 92] on icon "button" at bounding box center [29, 87] width 13 height 13
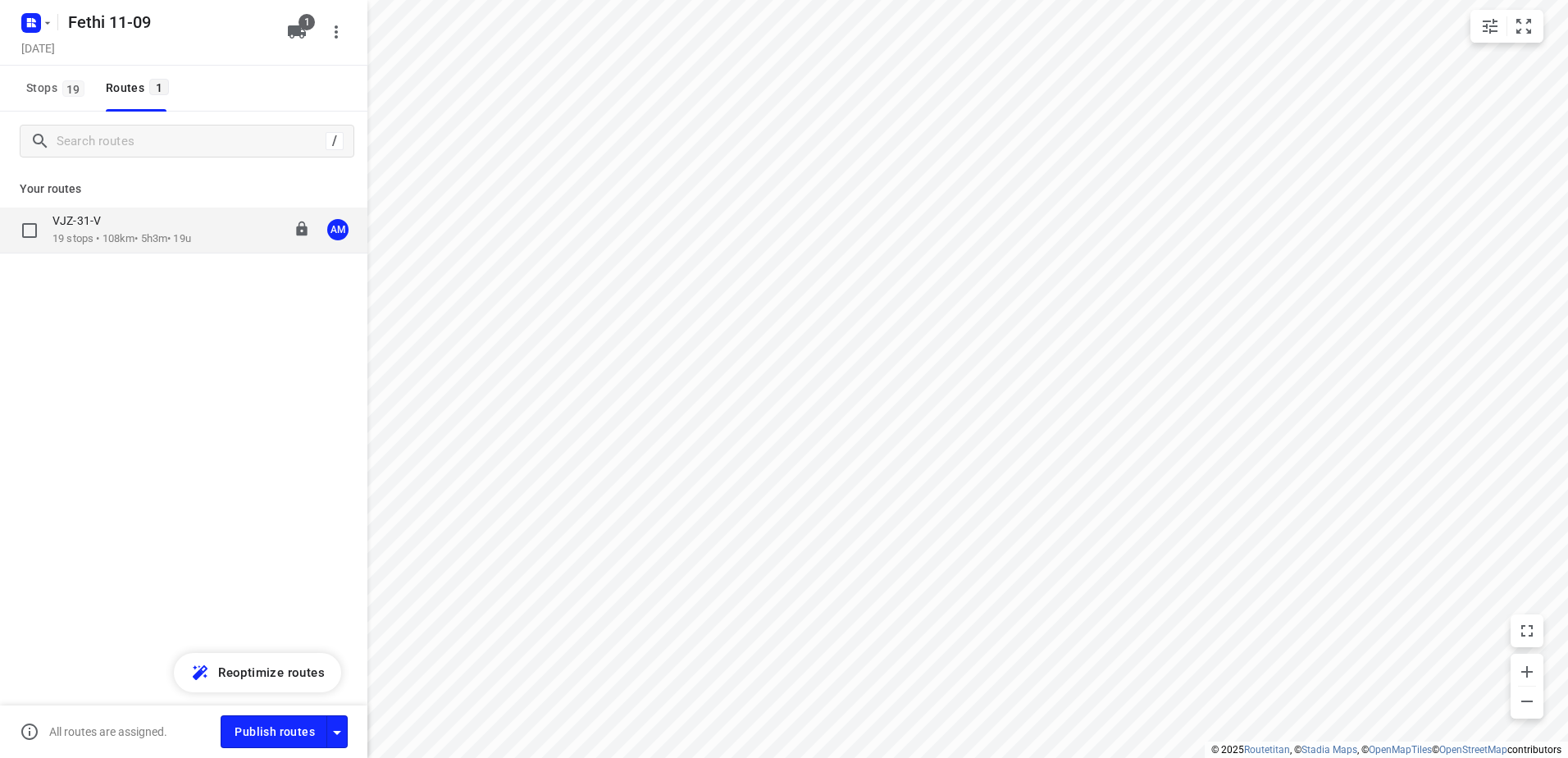
click at [137, 234] on p "19 stops • 108km • 5h3m • 19u" at bounding box center [121, 239] width 138 height 15
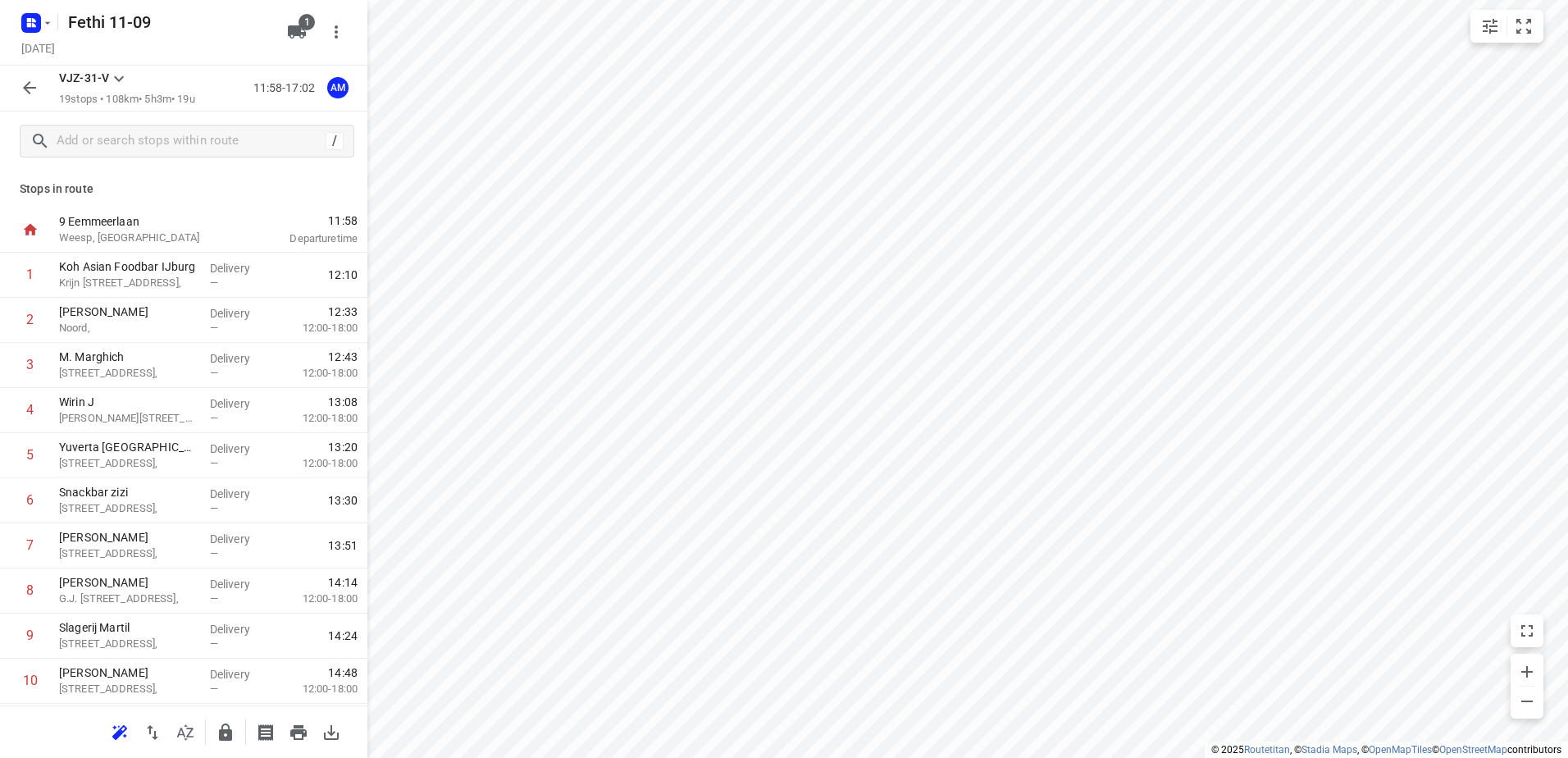
click at [118, 81] on icon at bounding box center [119, 79] width 10 height 6
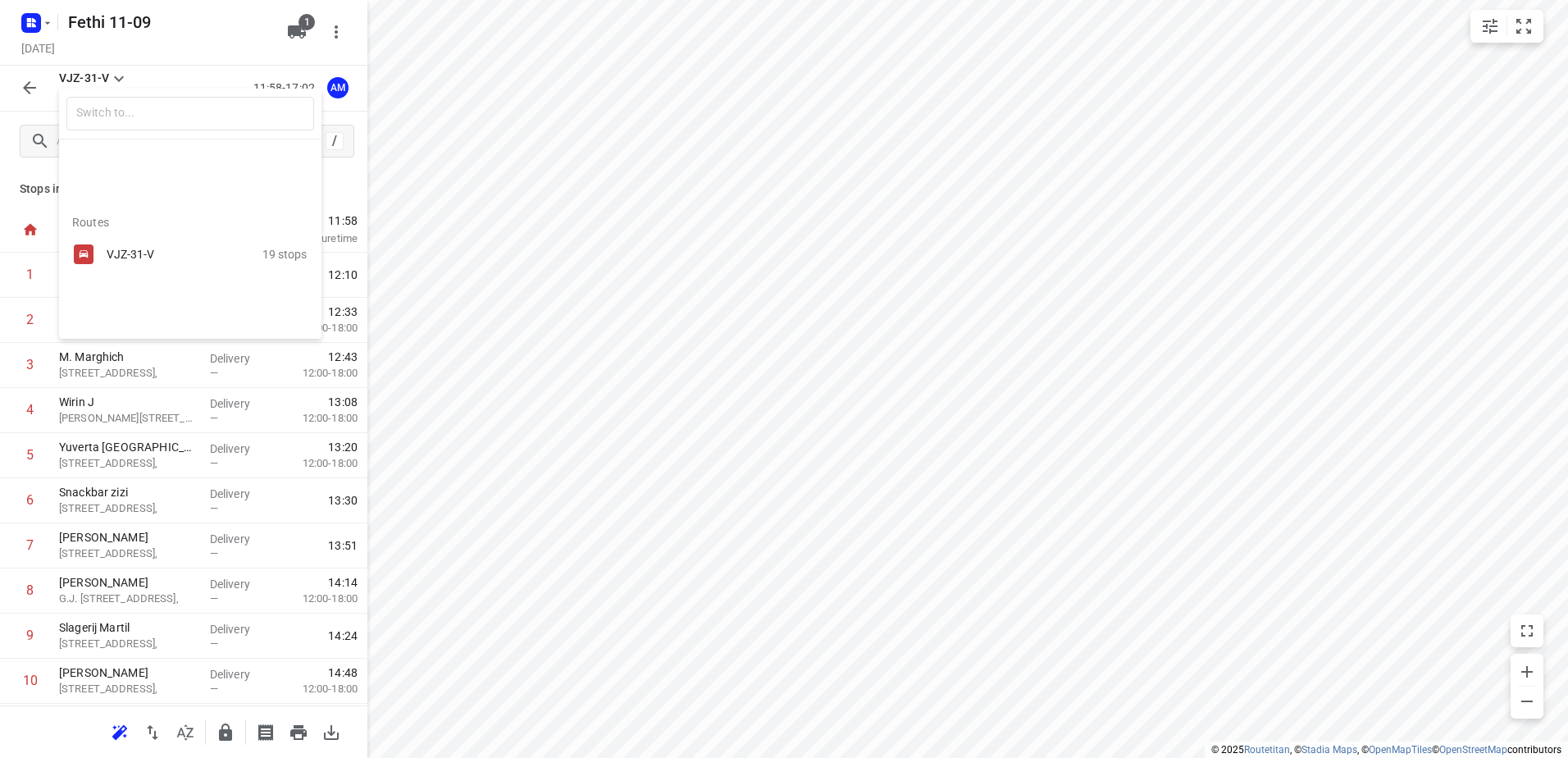
click at [133, 256] on div "VJZ-31-V" at bounding box center [176, 254] width 139 height 13
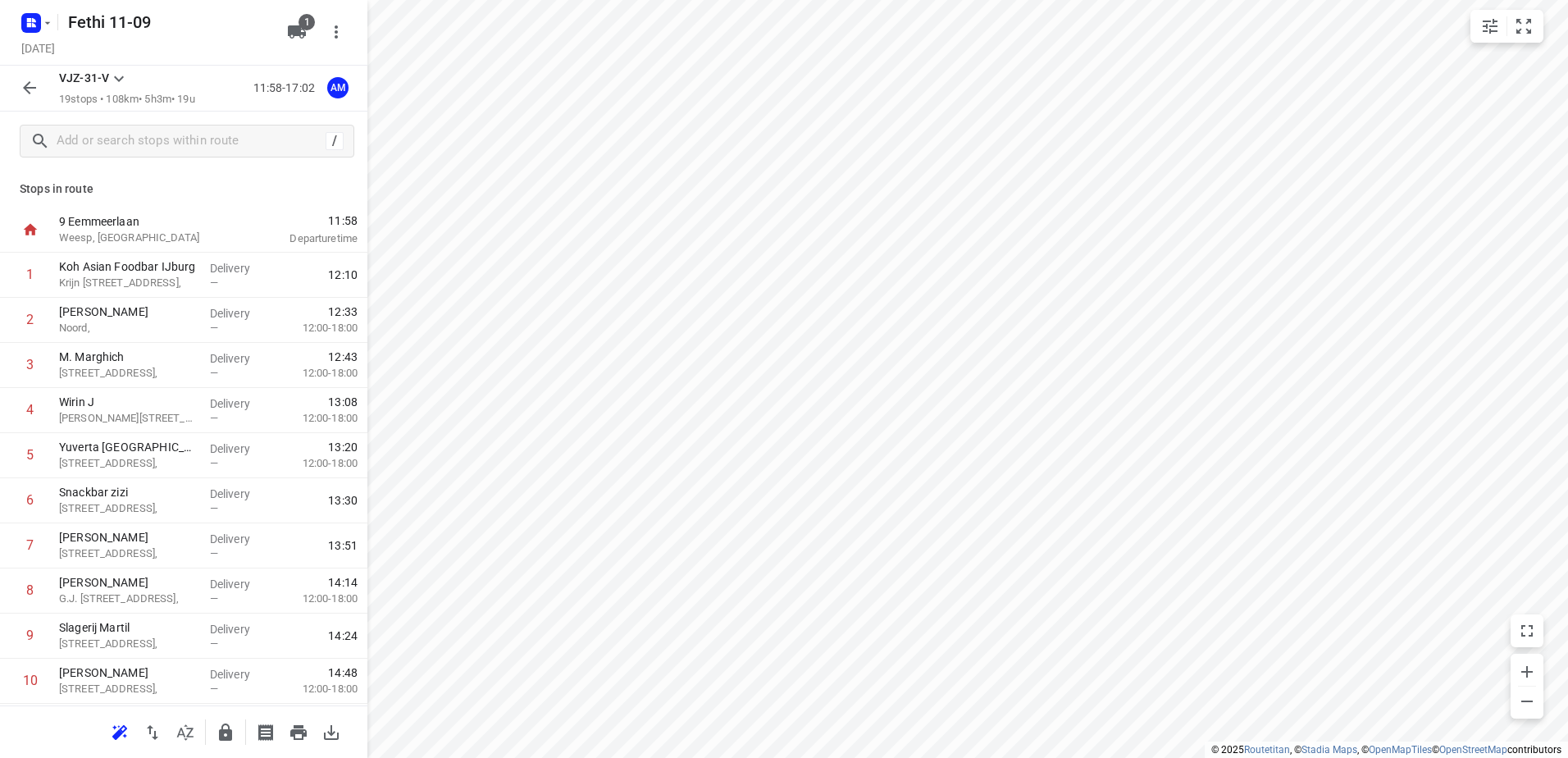
click at [27, 87] on icon "button" at bounding box center [29, 87] width 13 height 13
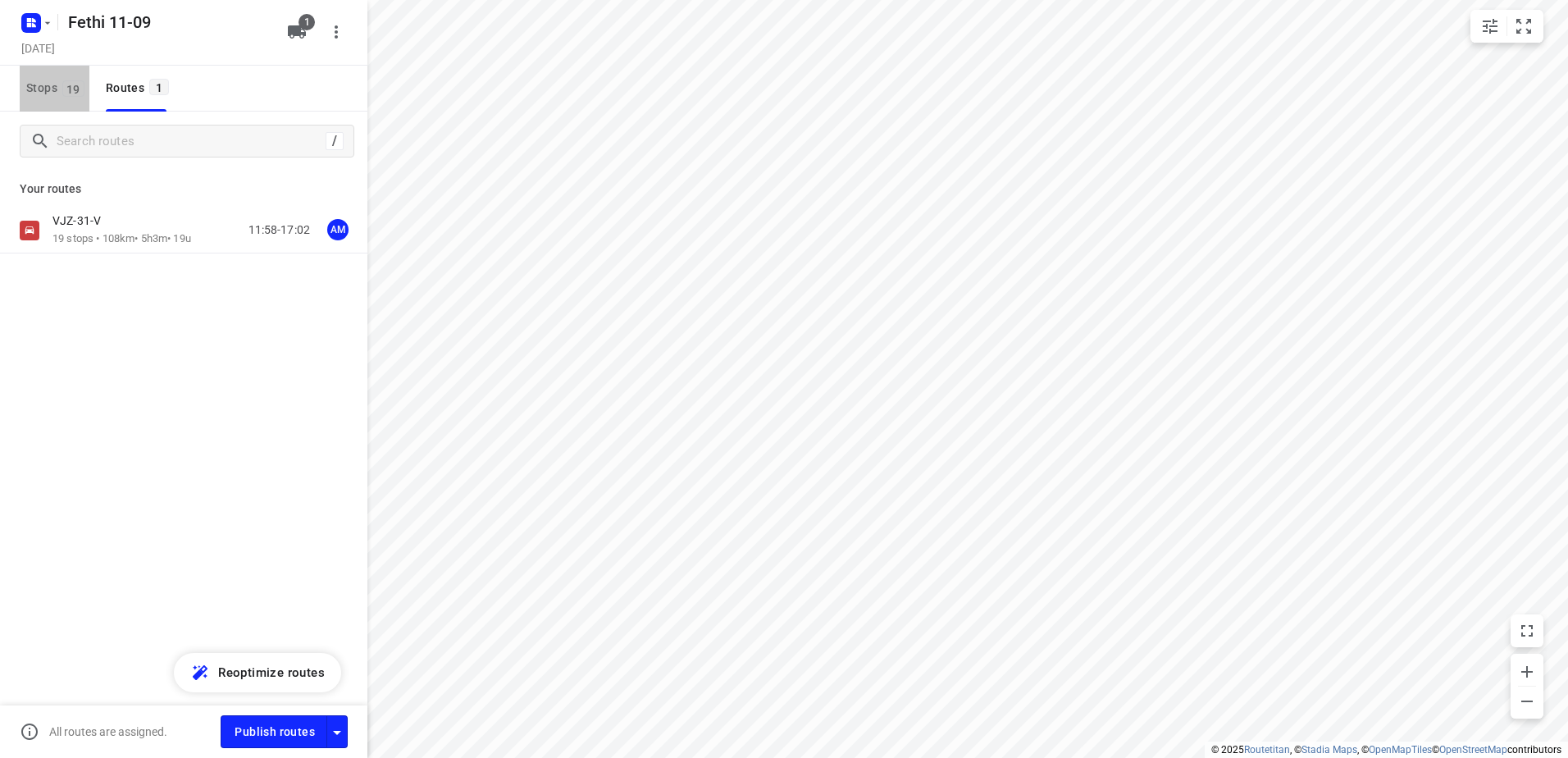
click at [48, 86] on span "Stops 19" at bounding box center [58, 88] width 63 height 20
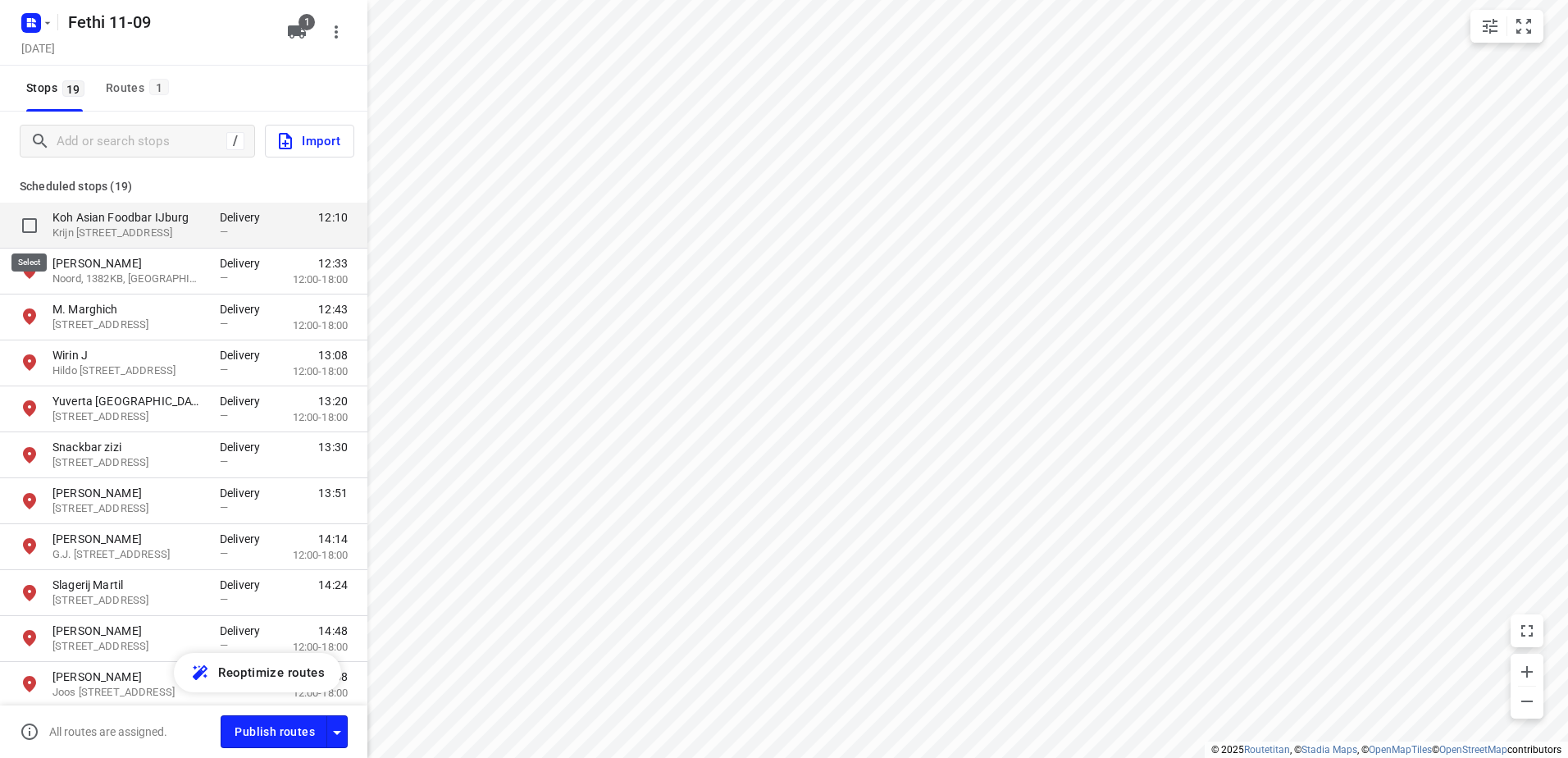
click at [32, 222] on input "grid" at bounding box center [29, 226] width 33 height 33
checkbox input "true"
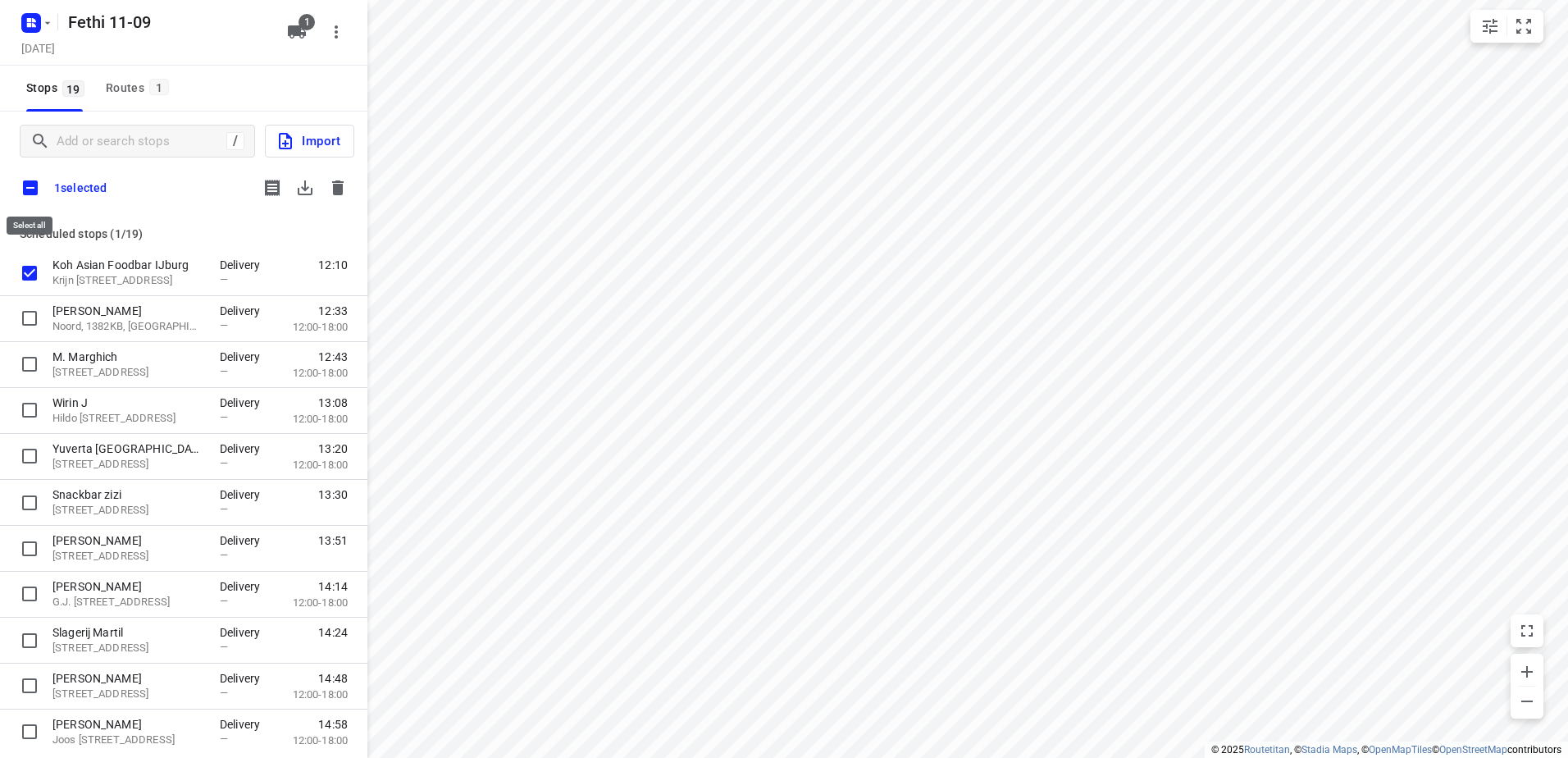
click at [35, 182] on input "checkbox" at bounding box center [30, 188] width 35 height 35
checkbox input "true"
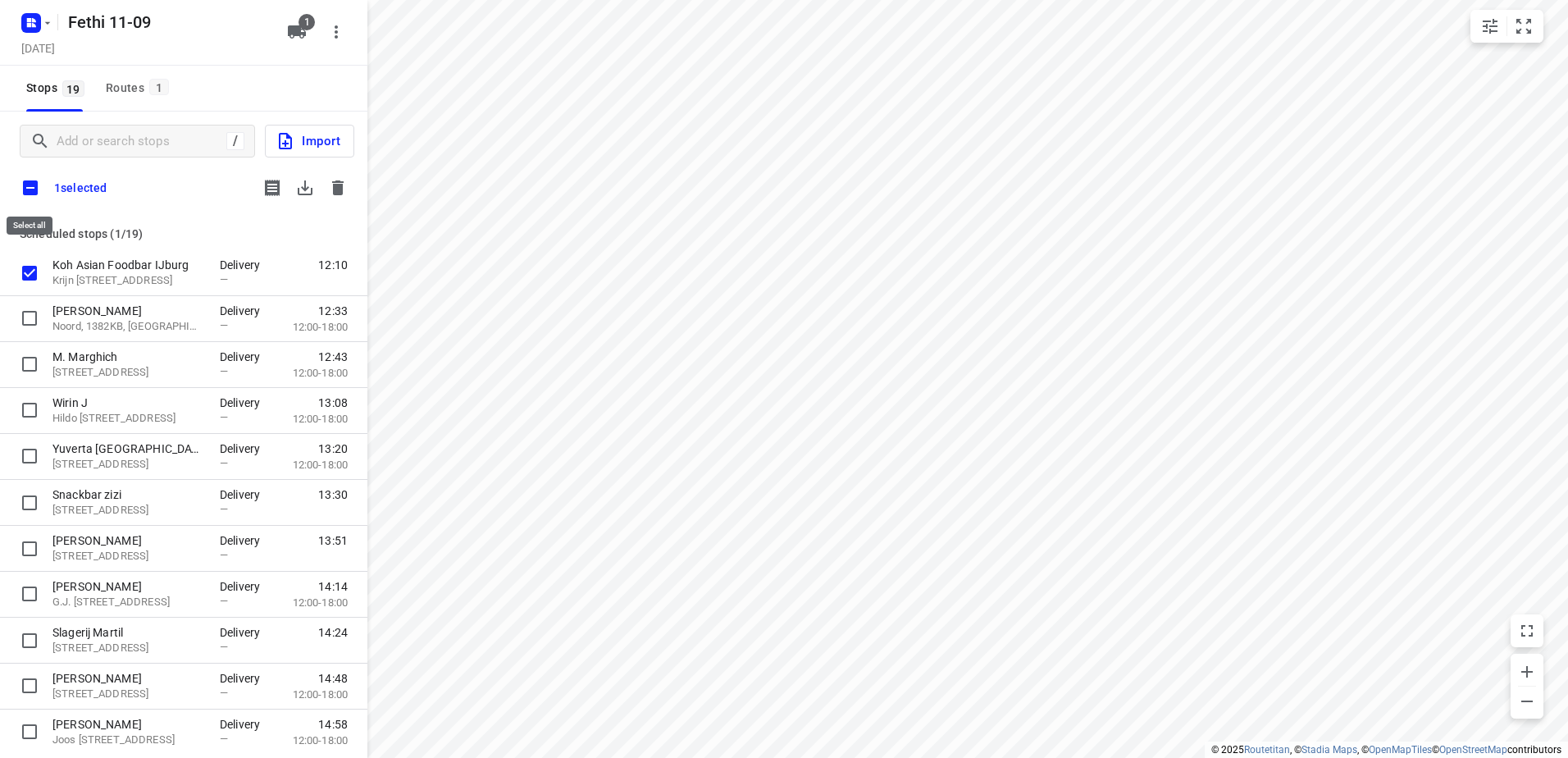
checkbox input "true"
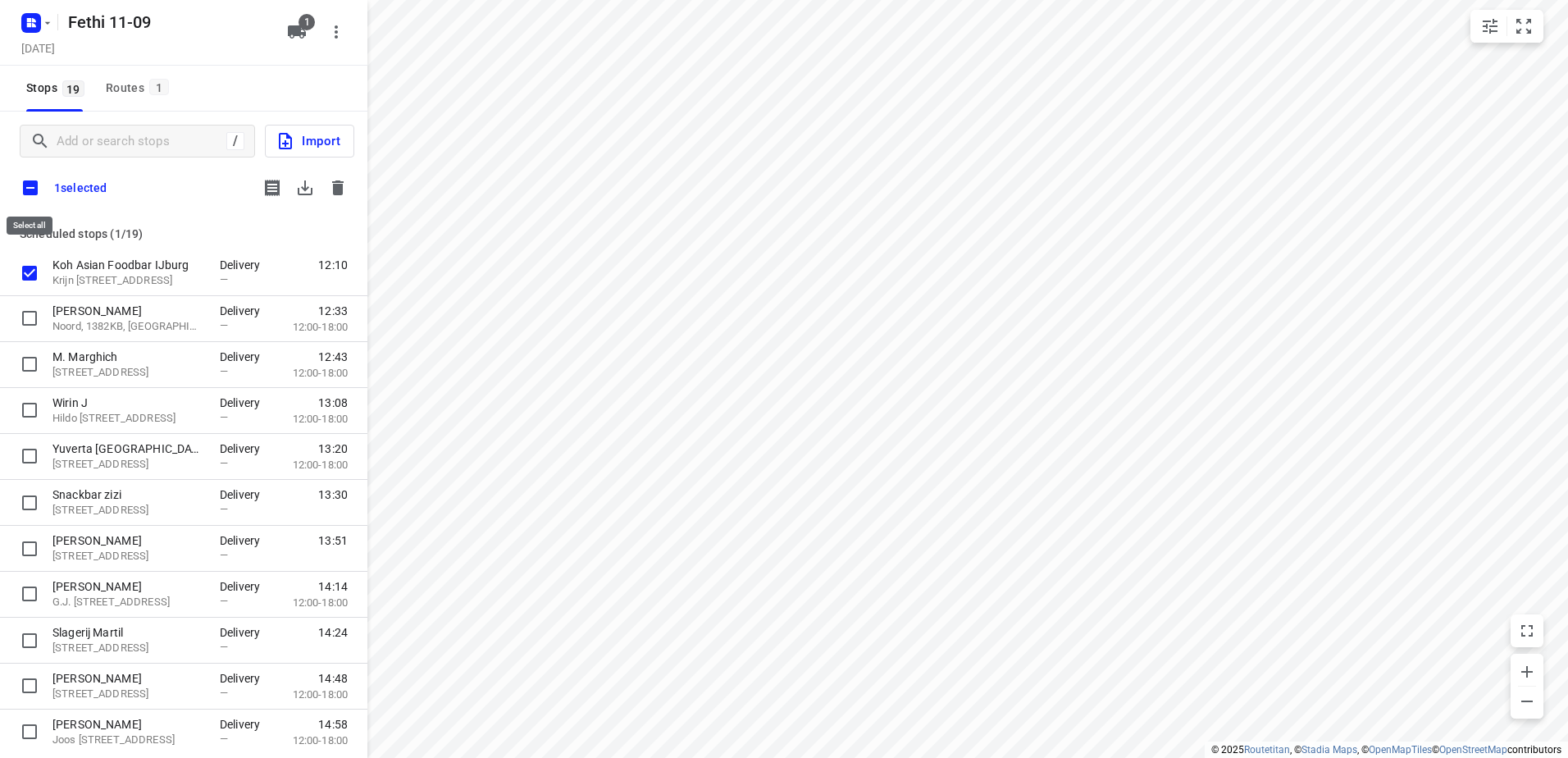
checkbox input "true"
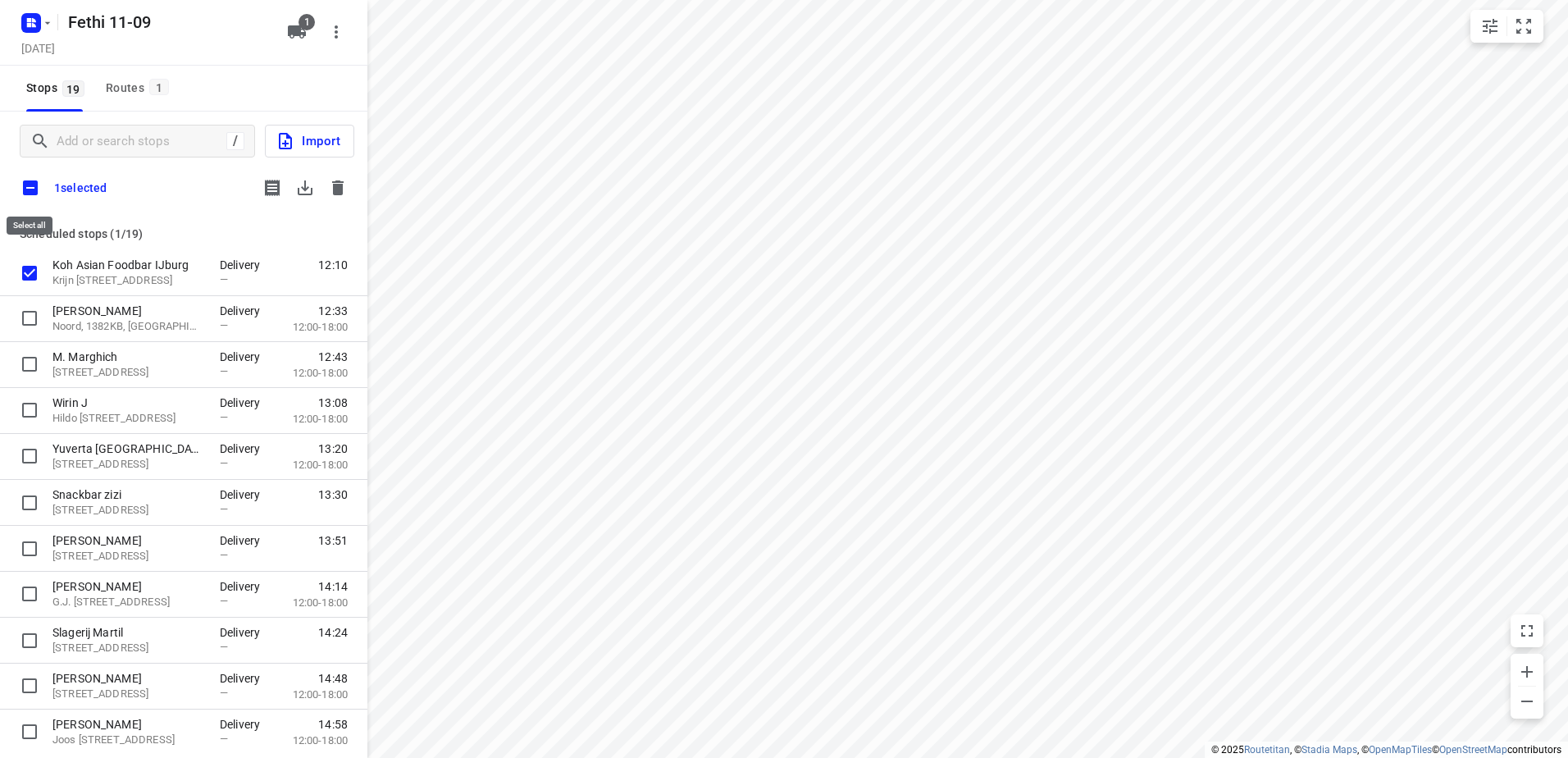
checkbox input "true"
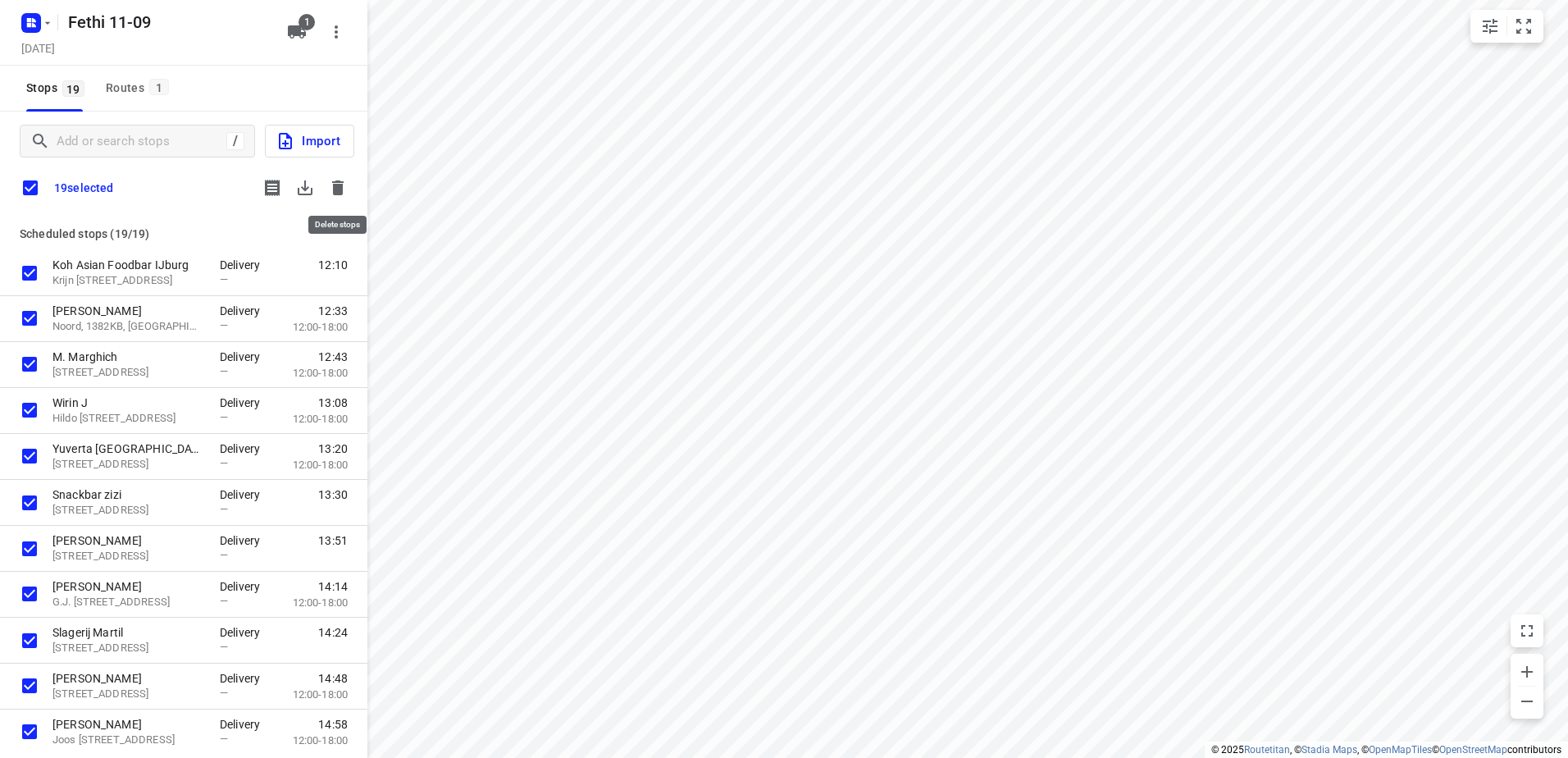
click at [334, 185] on icon "button" at bounding box center [339, 188] width 12 height 14
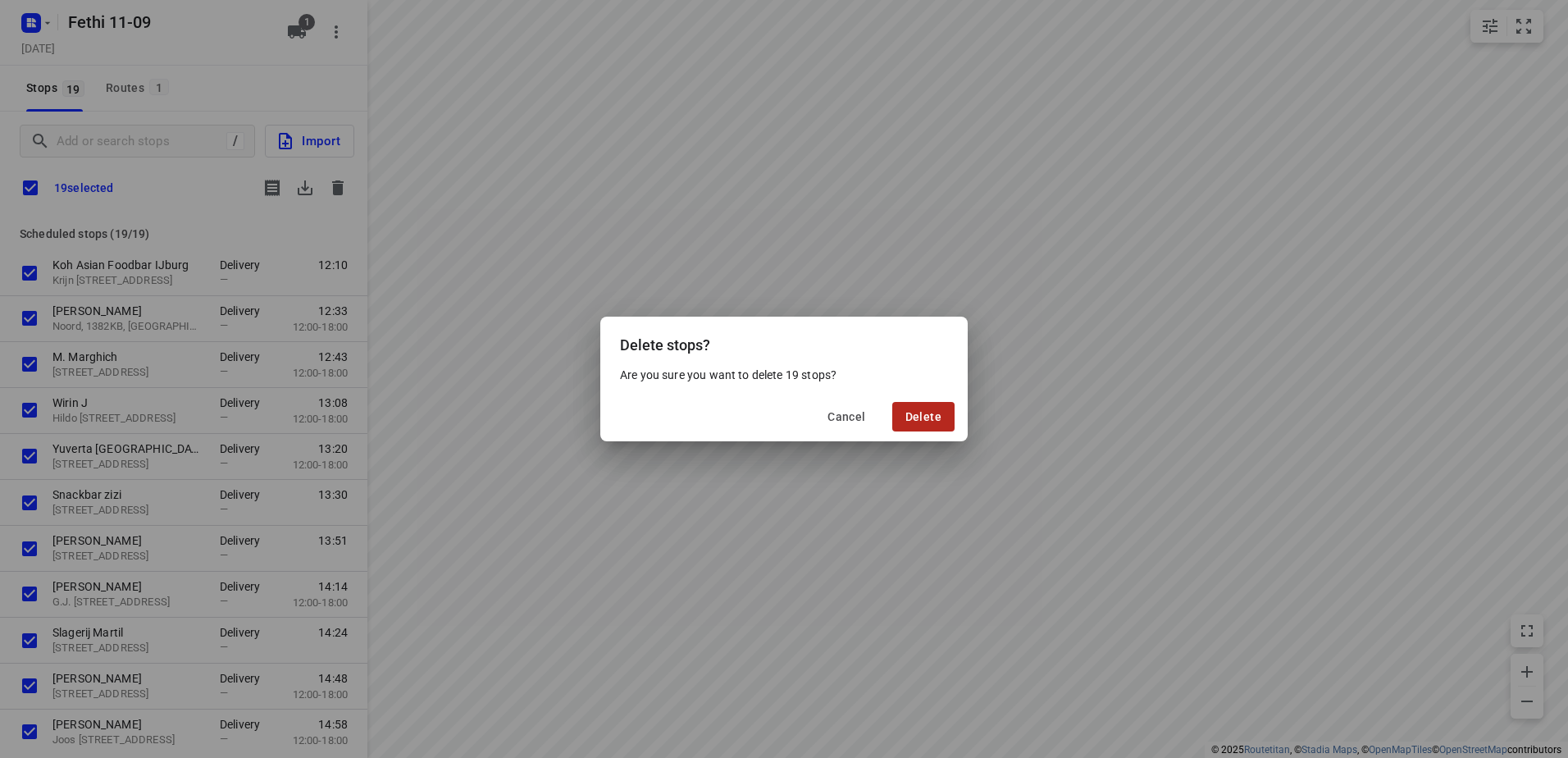
click at [919, 419] on span "Delete" at bounding box center [923, 416] width 36 height 13
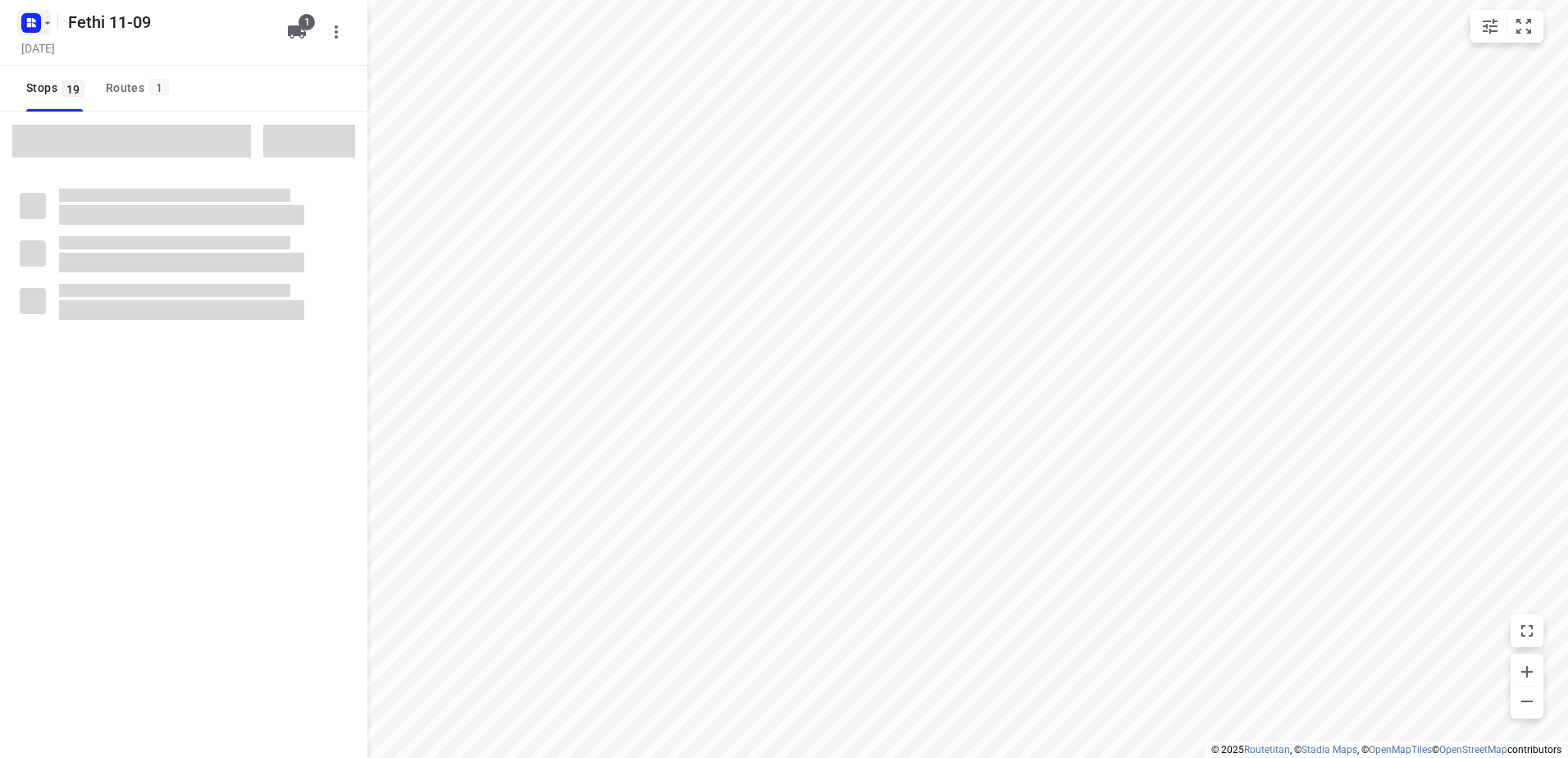
click at [46, 24] on icon "button" at bounding box center [47, 22] width 13 height 13
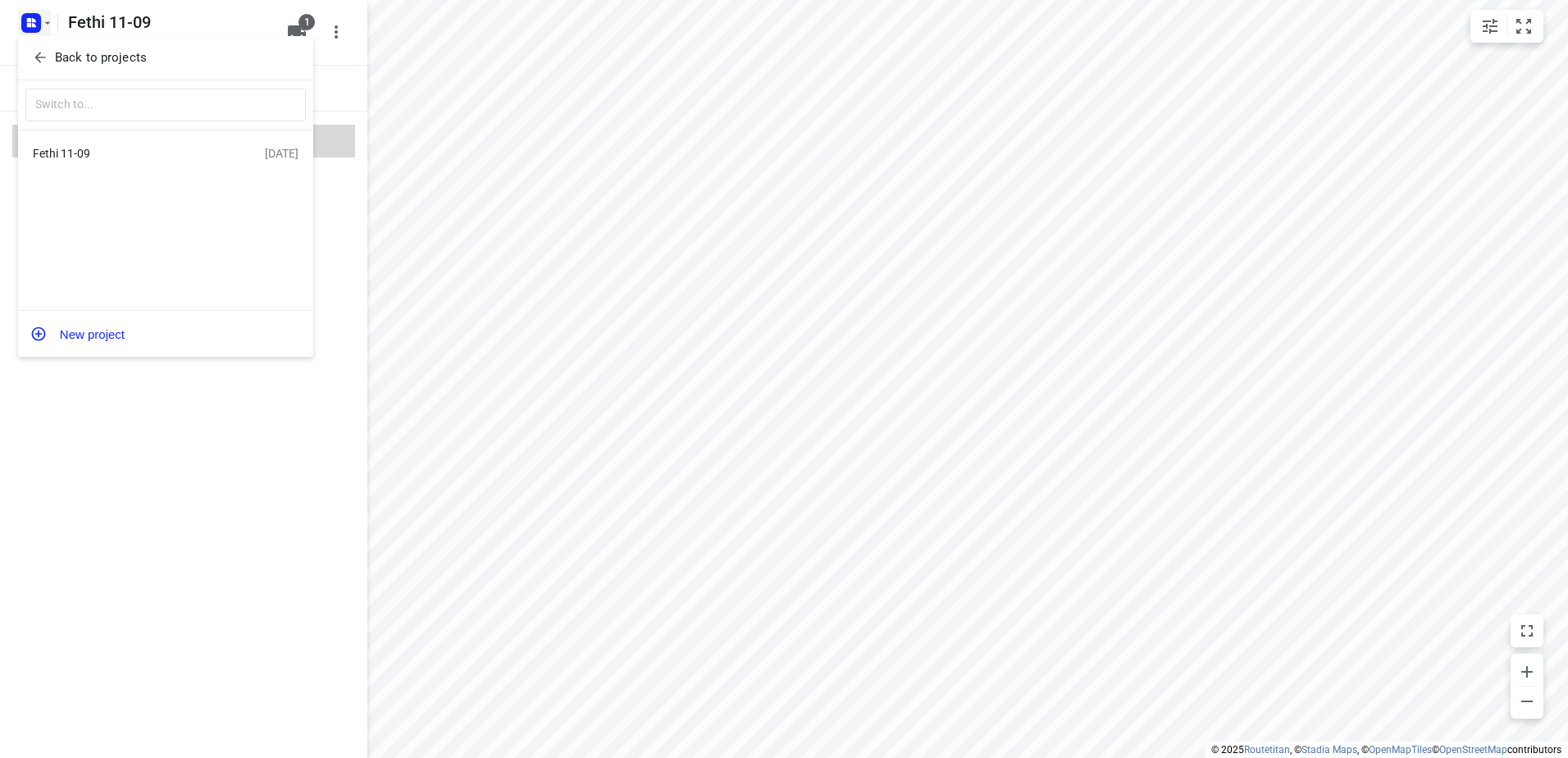
click at [66, 151] on div "Fethi 11-09" at bounding box center [127, 153] width 188 height 13
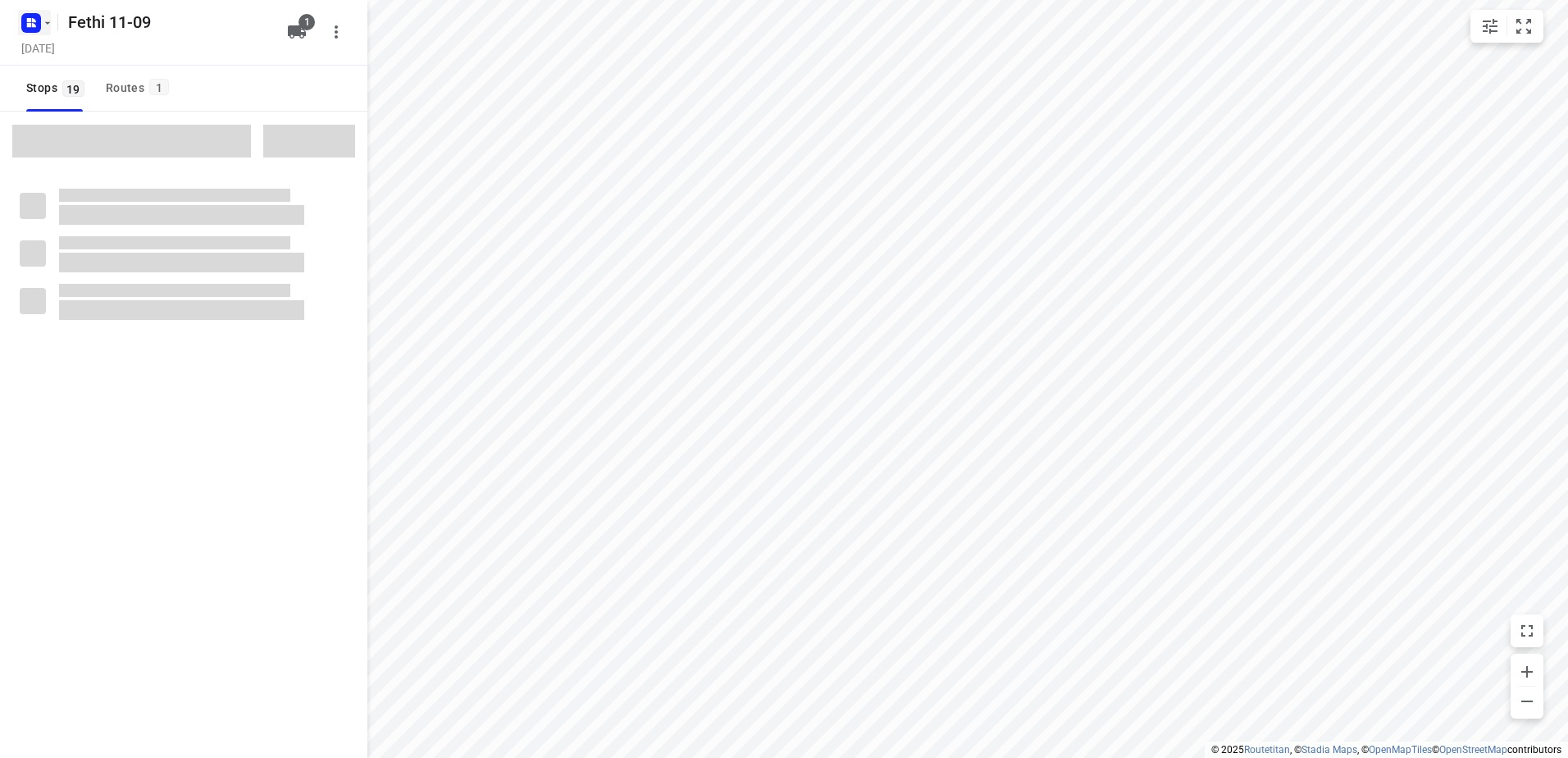
click at [45, 20] on icon "button" at bounding box center [47, 22] width 13 height 13
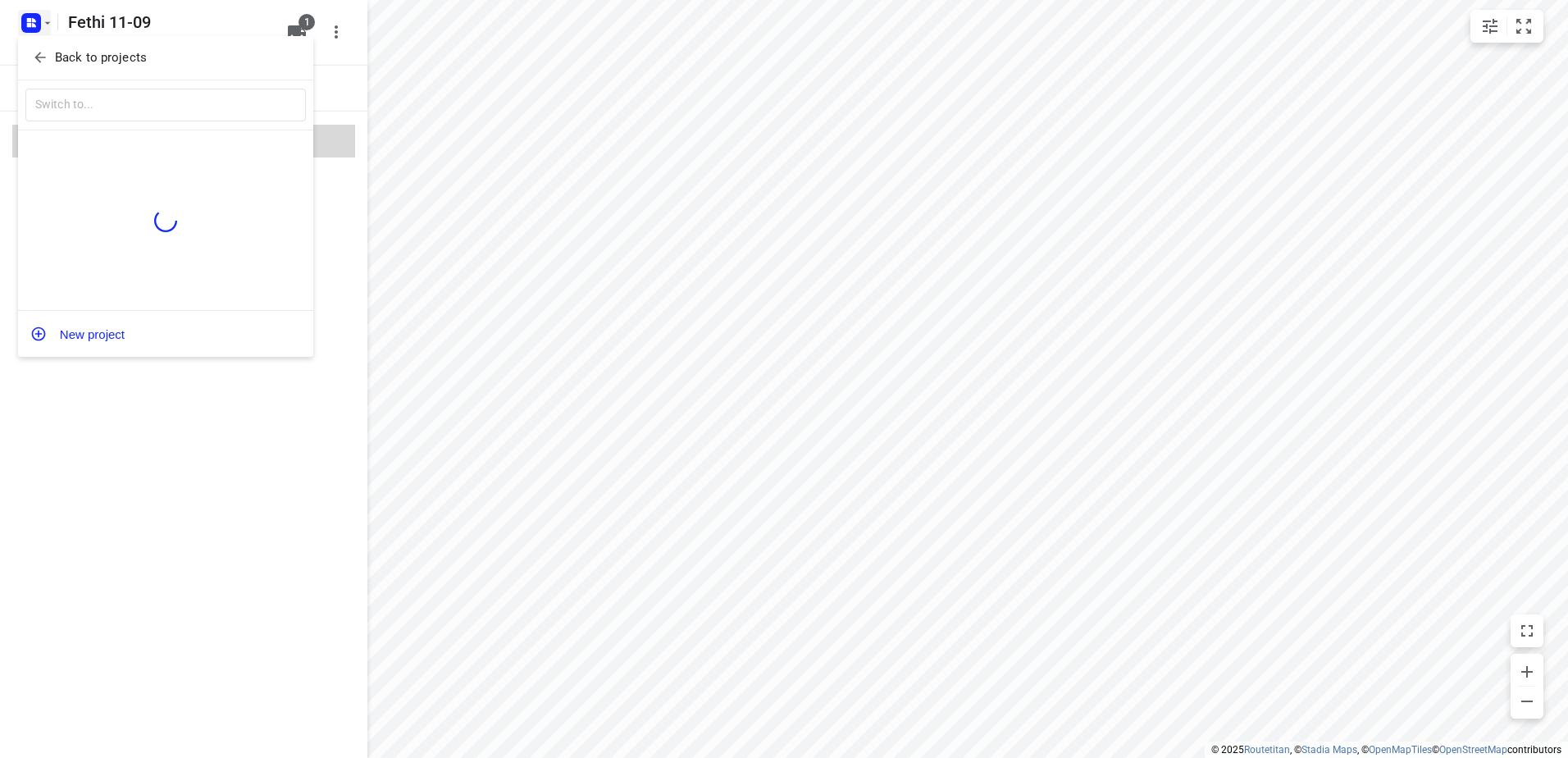
click at [44, 55] on icon "button" at bounding box center [40, 57] width 16 height 16
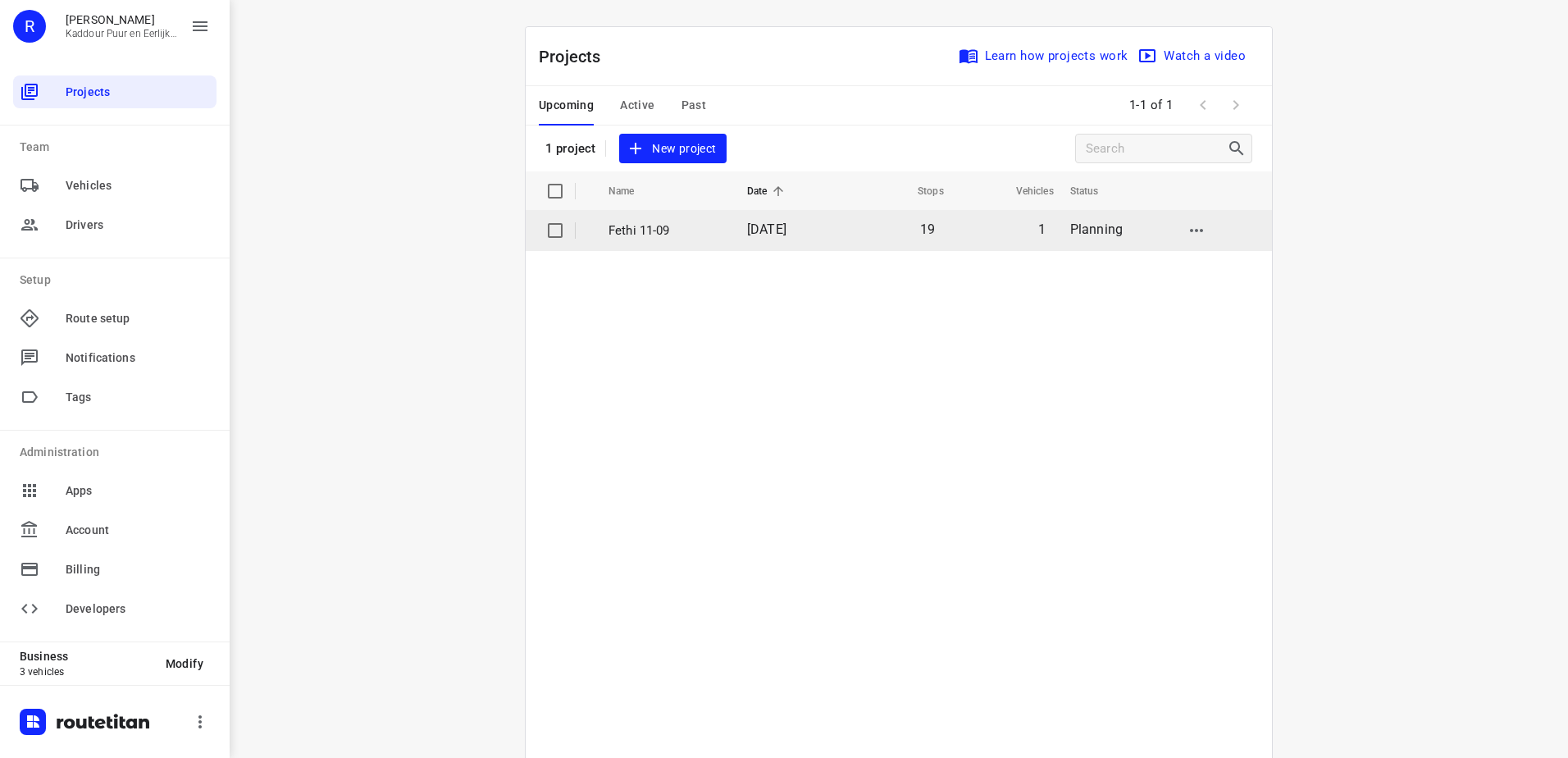
click at [550, 225] on input "checkbox" at bounding box center [555, 230] width 33 height 33
click at [1200, 231] on icon "button" at bounding box center [1196, 230] width 20 height 20
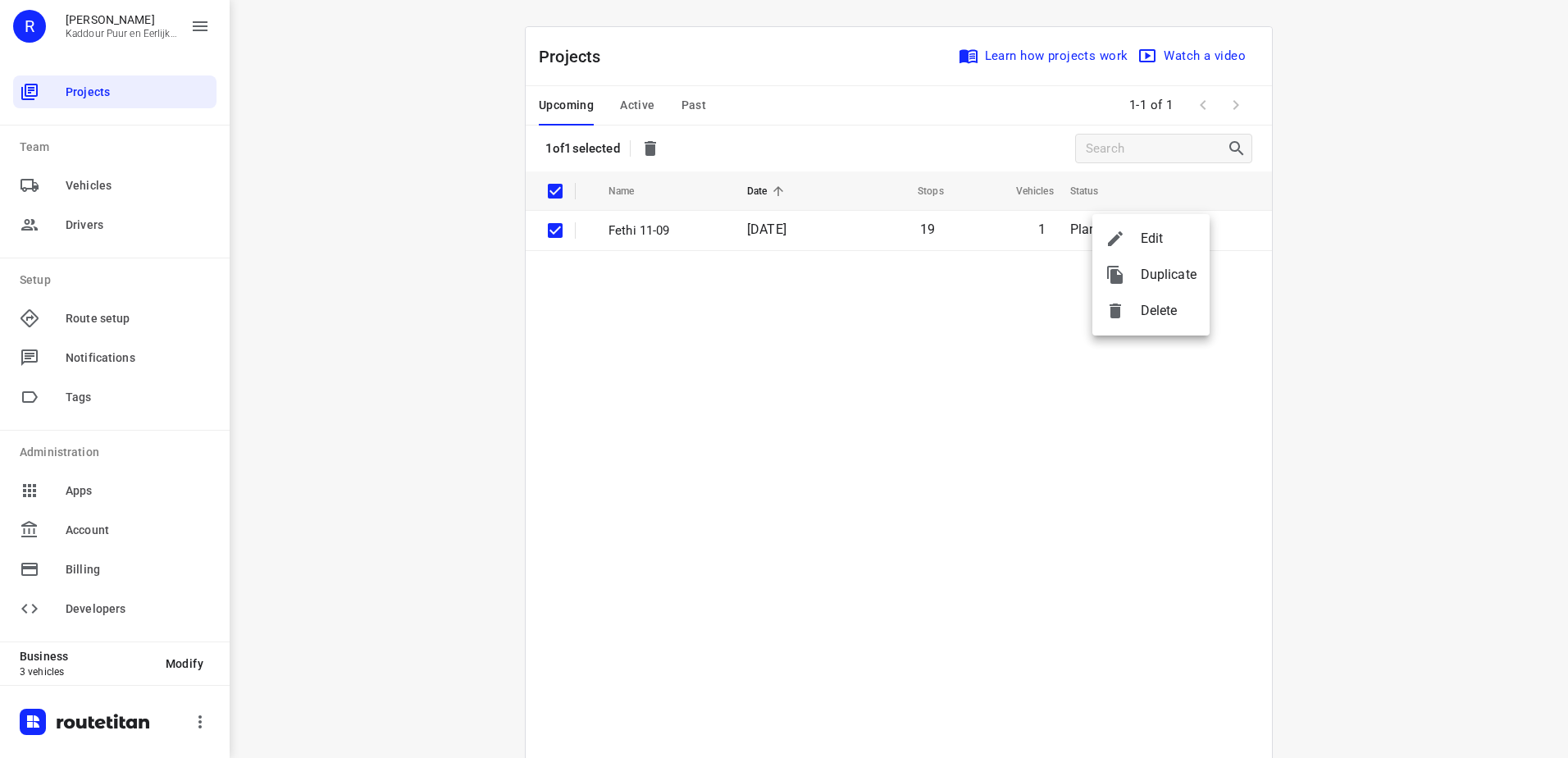
click at [1148, 309] on span "Delete" at bounding box center [1169, 311] width 56 height 20
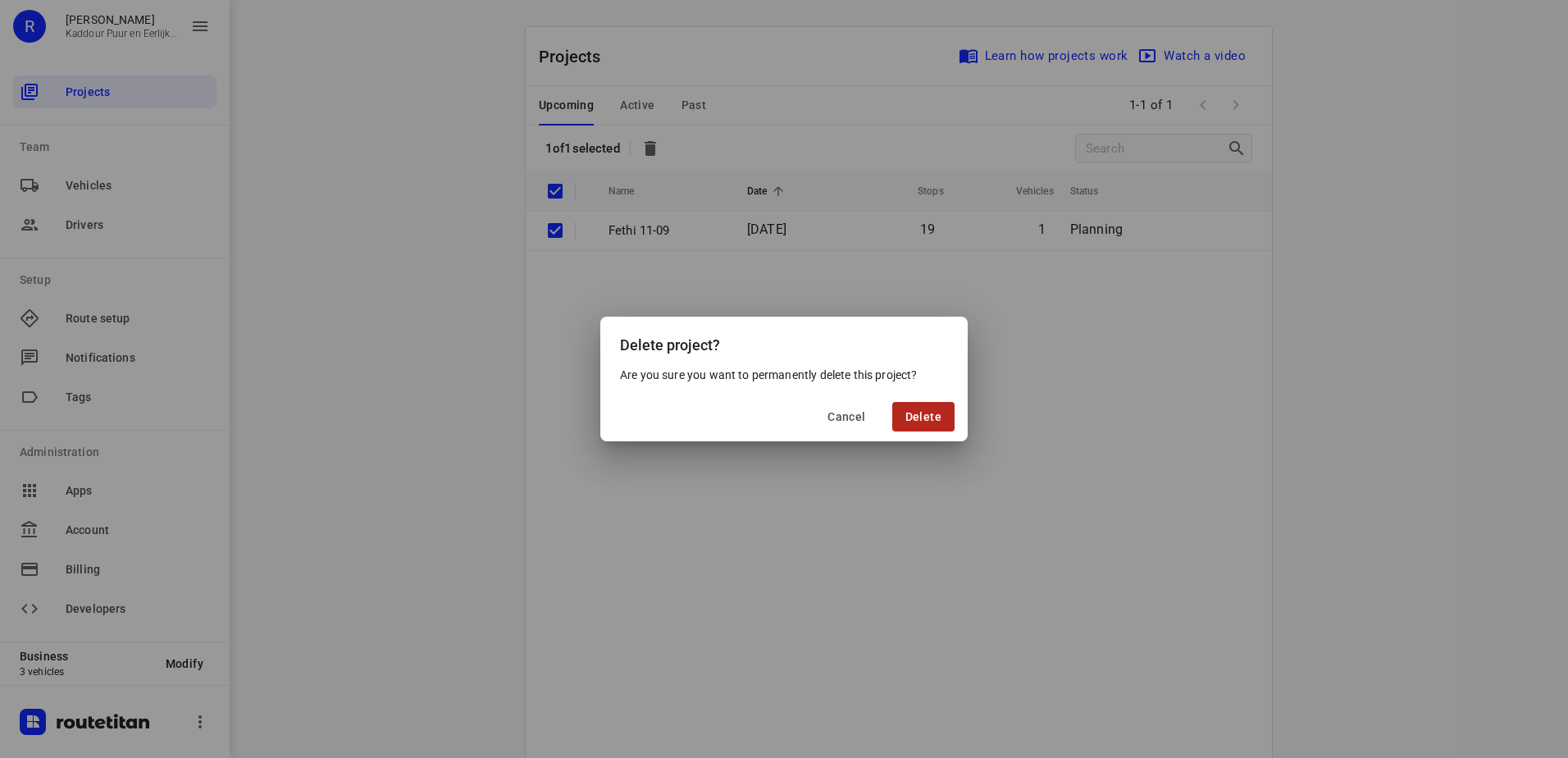
click at [938, 415] on span "Delete" at bounding box center [923, 416] width 36 height 13
checkbox input "false"
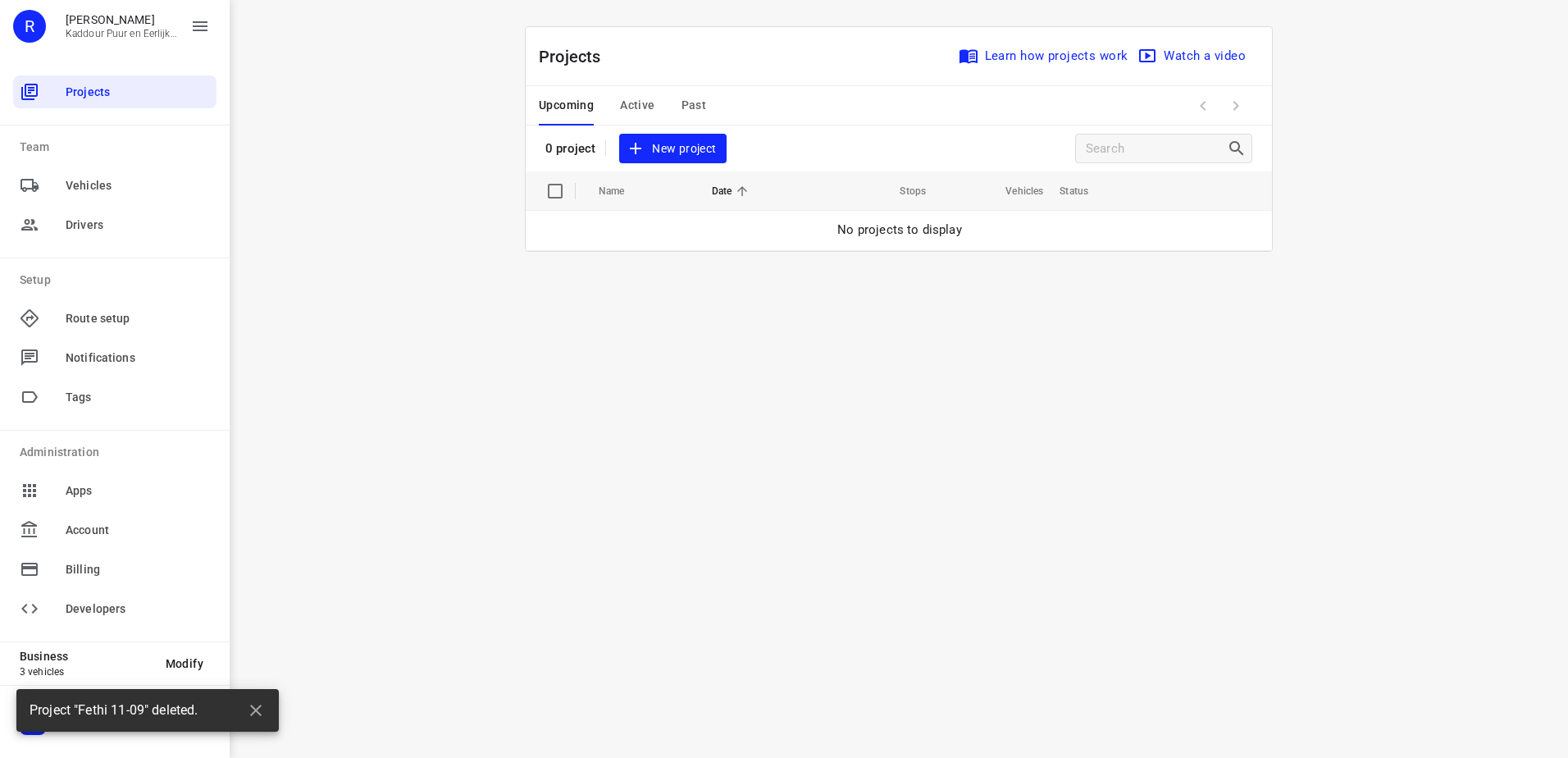
click at [678, 139] on span "New project" at bounding box center [673, 149] width 87 height 20
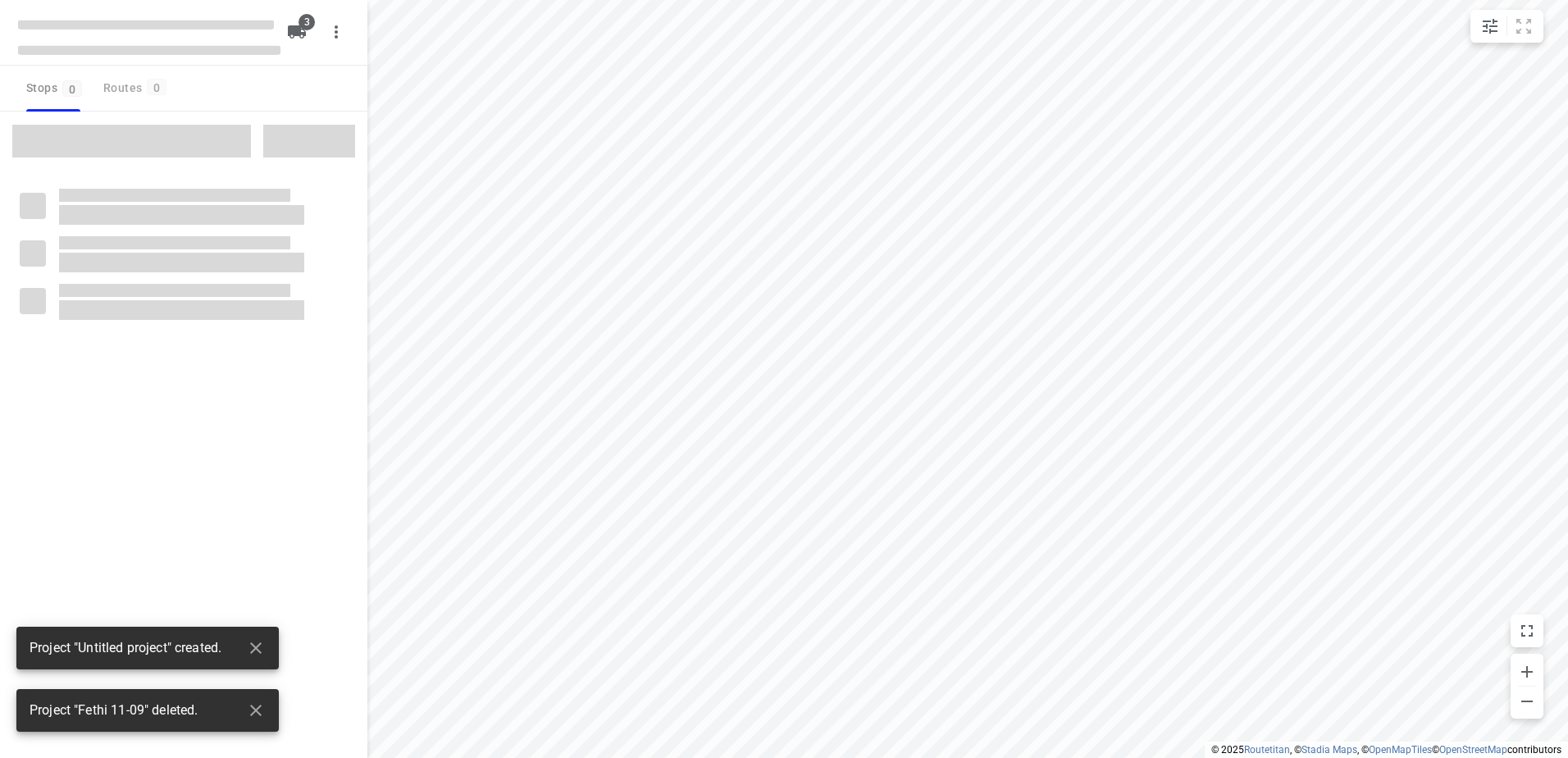
type input "distance"
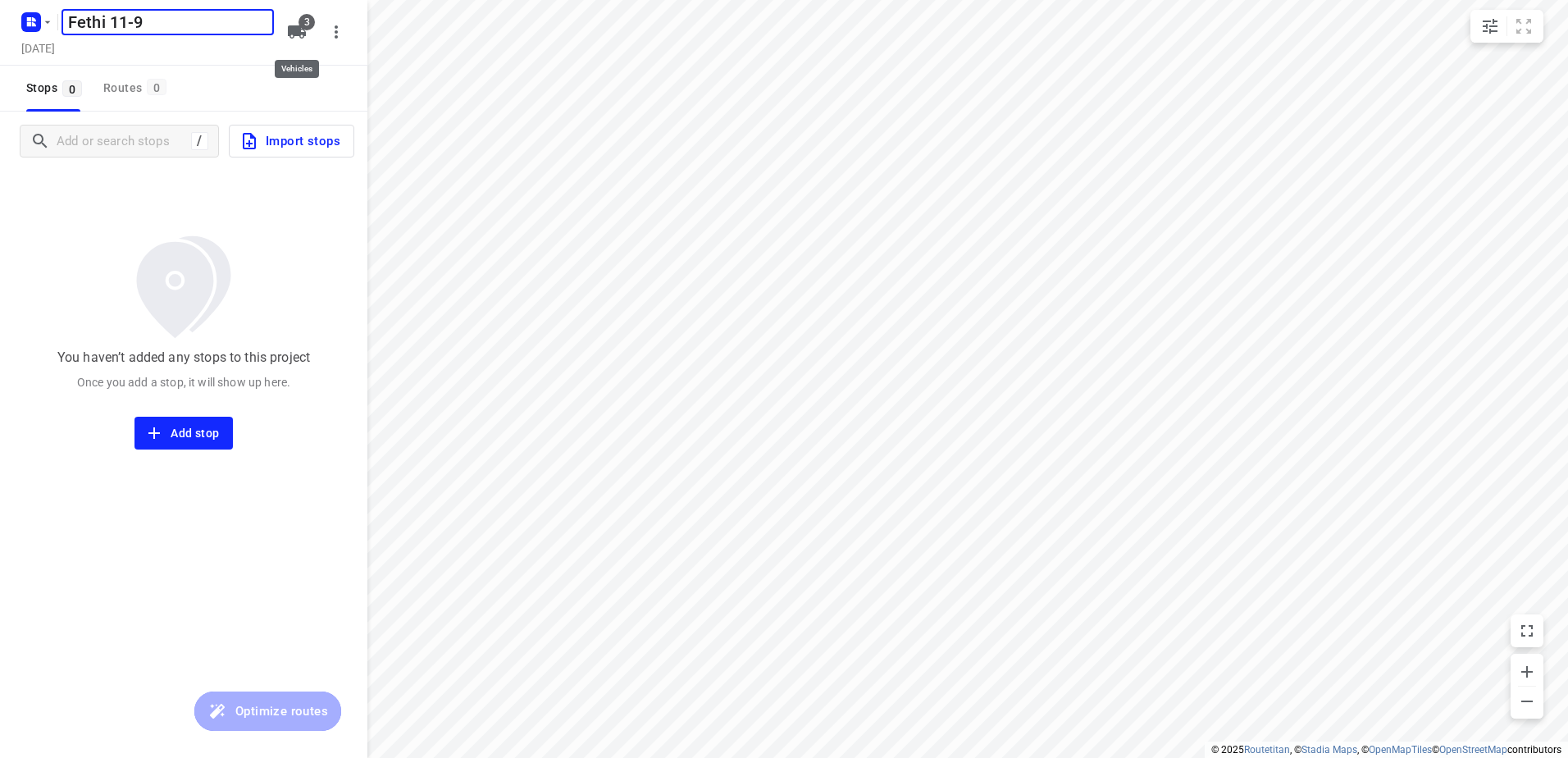
type input "Fethi 11-9"
click at [301, 29] on span "3" at bounding box center [306, 21] width 16 height 16
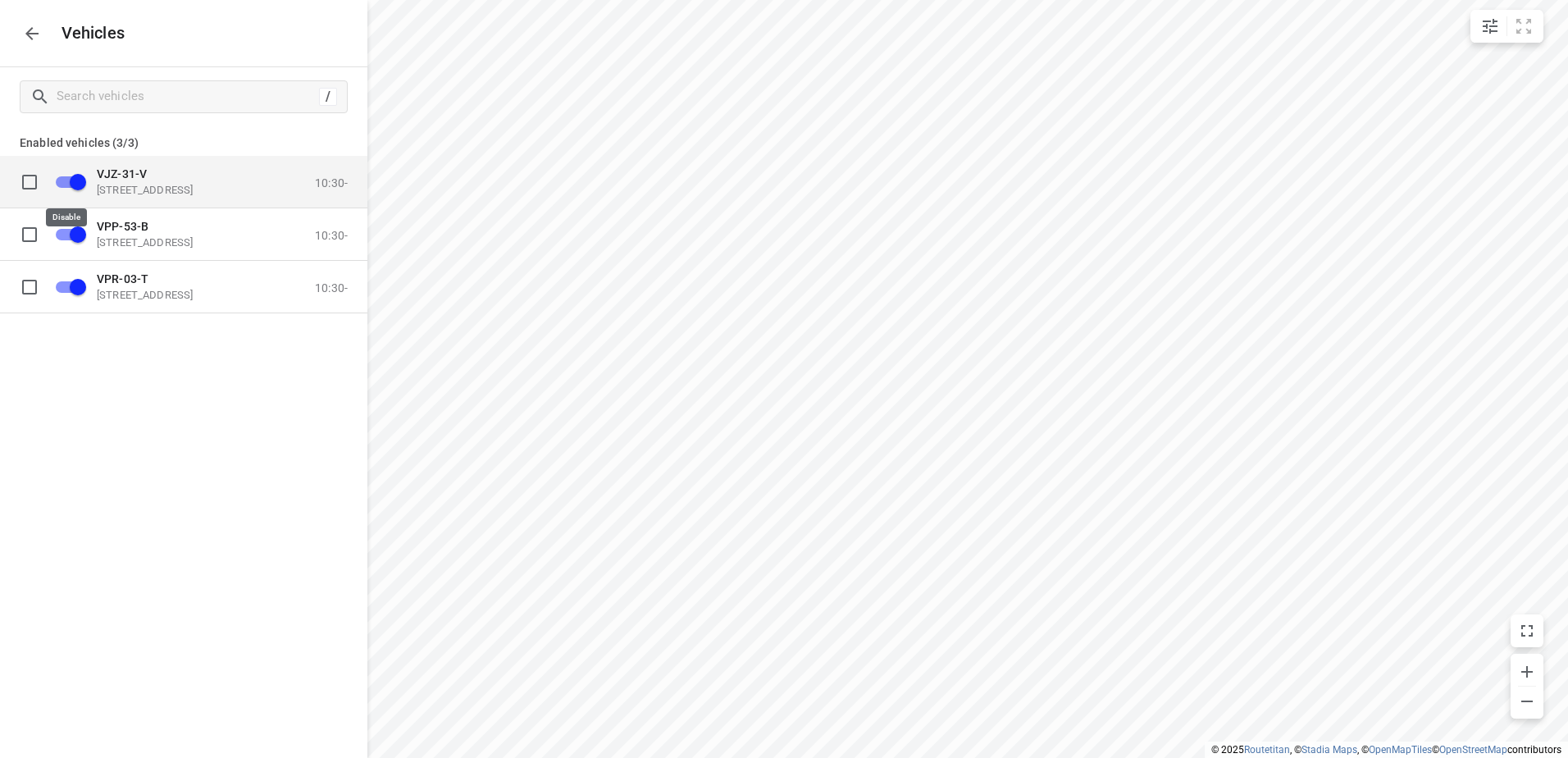
click at [67, 185] on input "grid" at bounding box center [78, 181] width 93 height 31
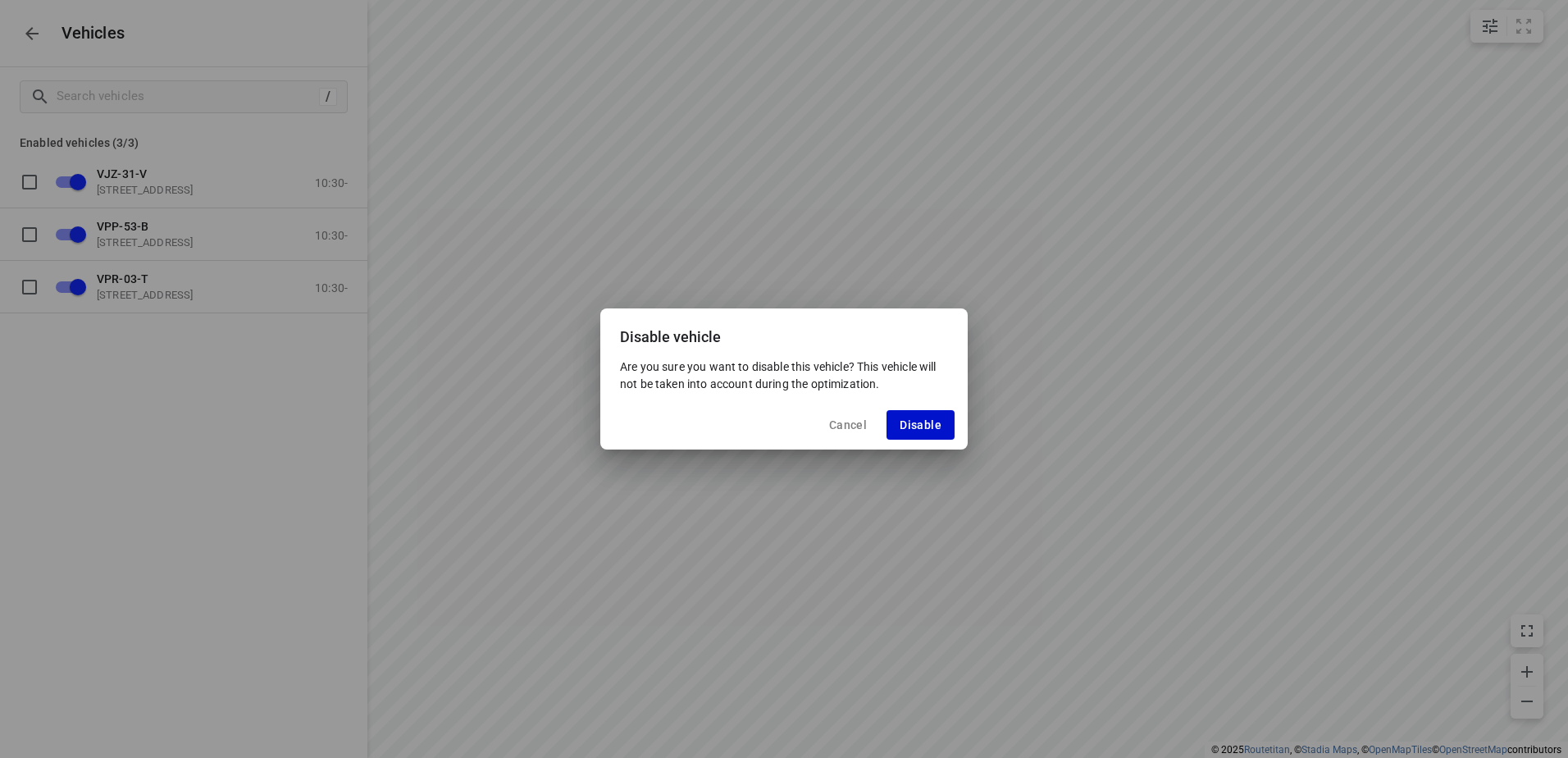
click at [903, 415] on button "Disable" at bounding box center [921, 424] width 68 height 30
checkbox input "false"
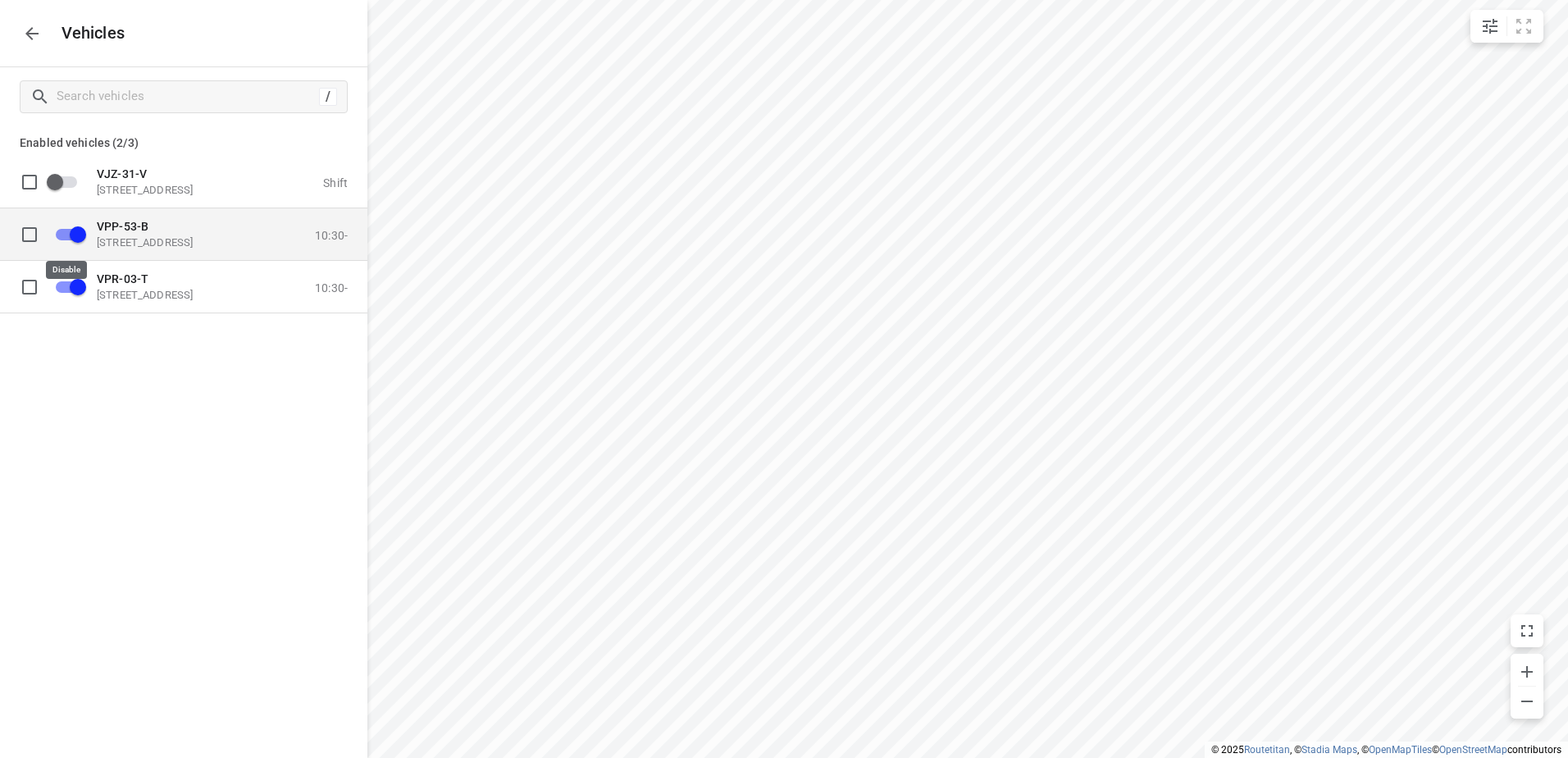
click at [73, 234] on input "grid" at bounding box center [78, 233] width 93 height 31
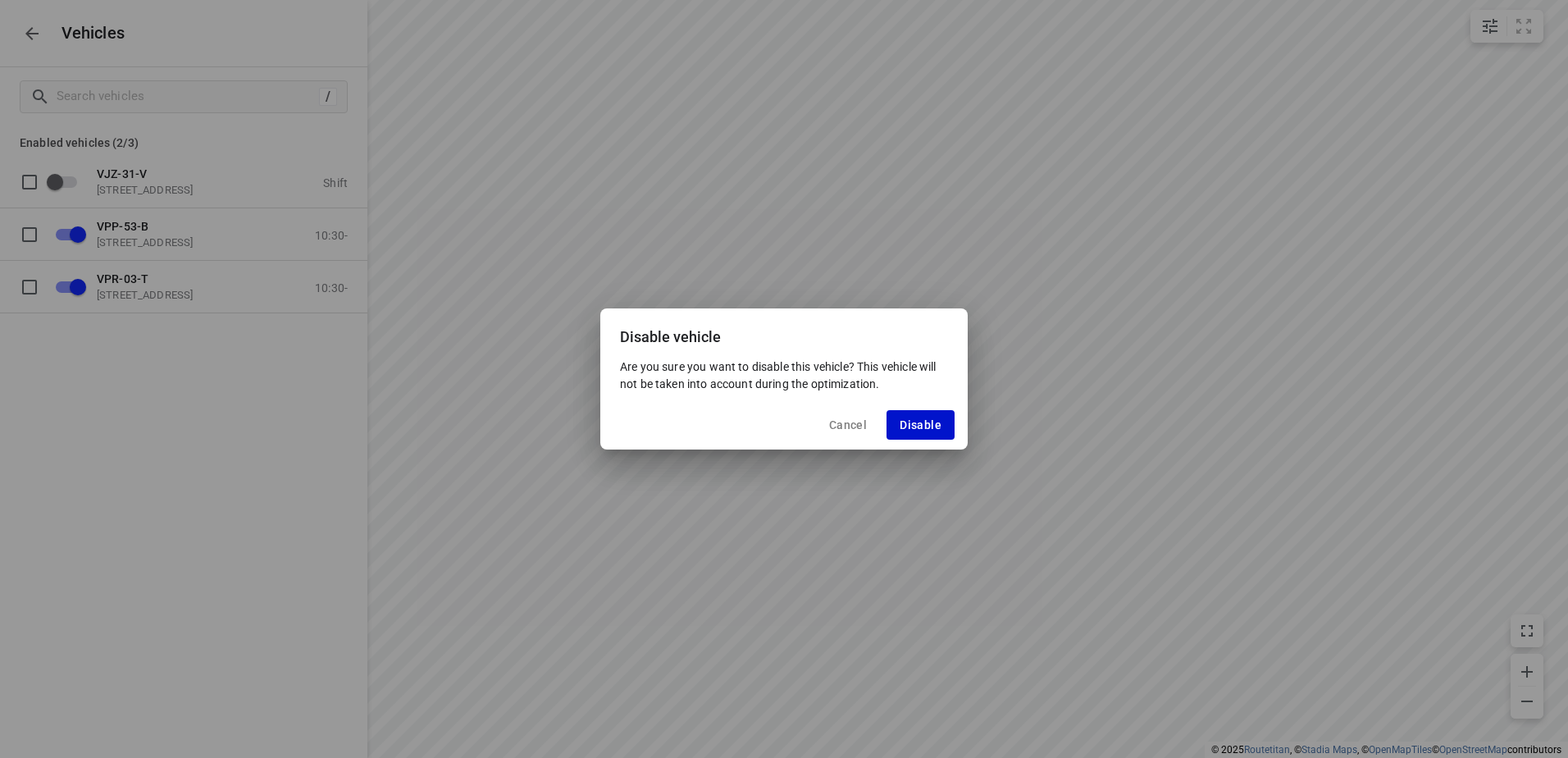
click at [916, 421] on span "Disable" at bounding box center [921, 424] width 42 height 13
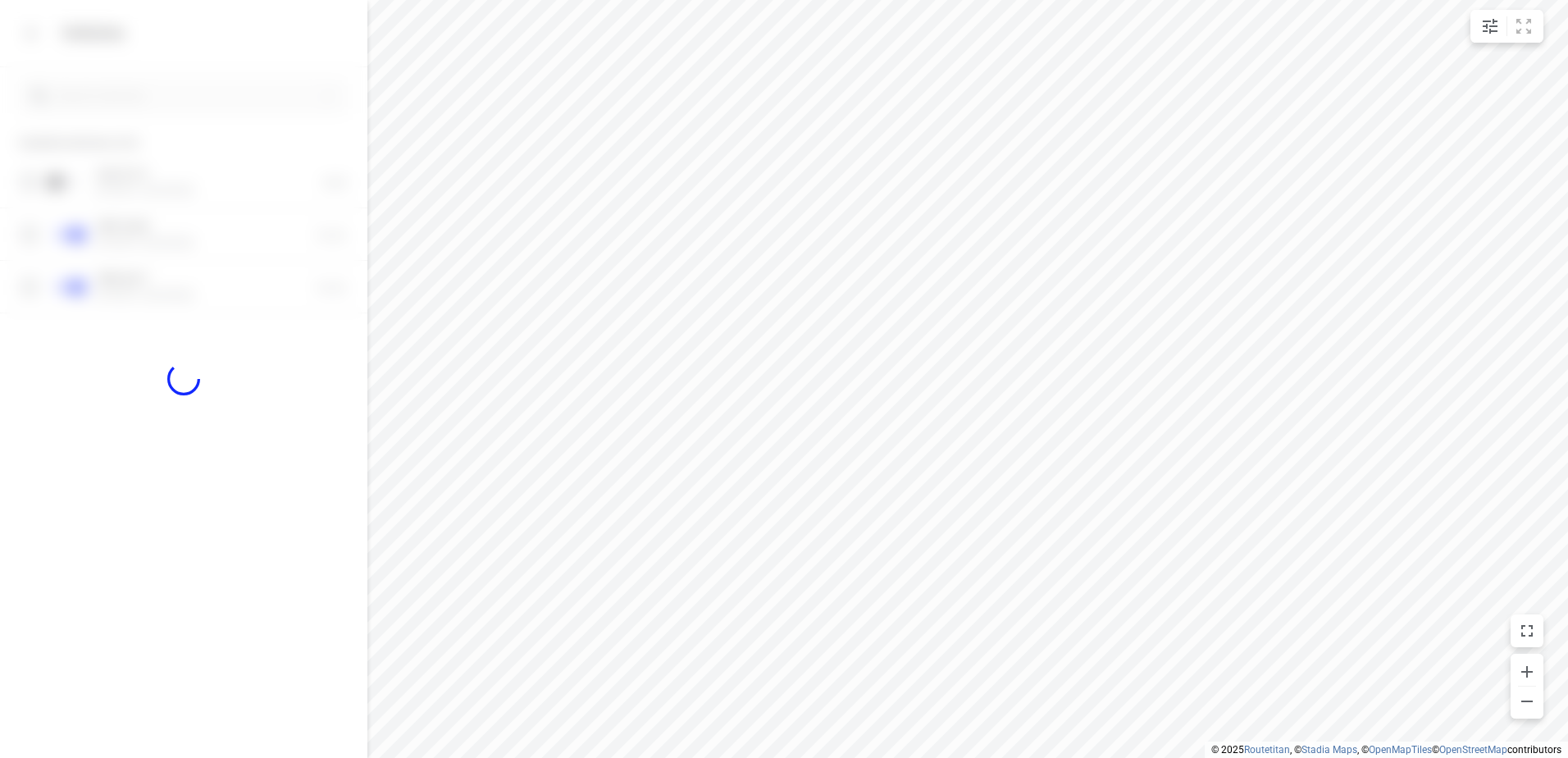
checkbox input "false"
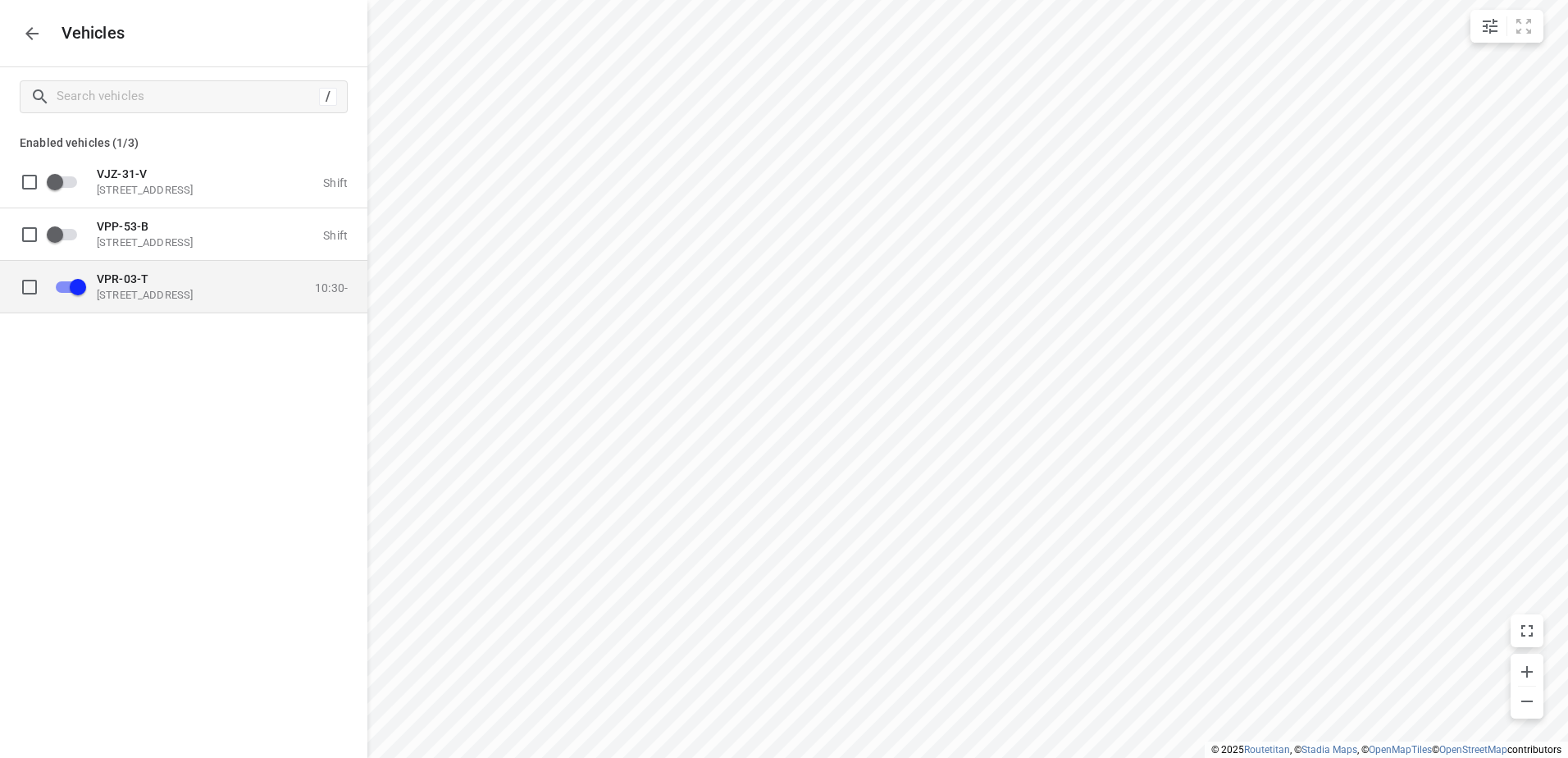
click at [170, 288] on p "[STREET_ADDRESS]" at bounding box center [178, 294] width 164 height 13
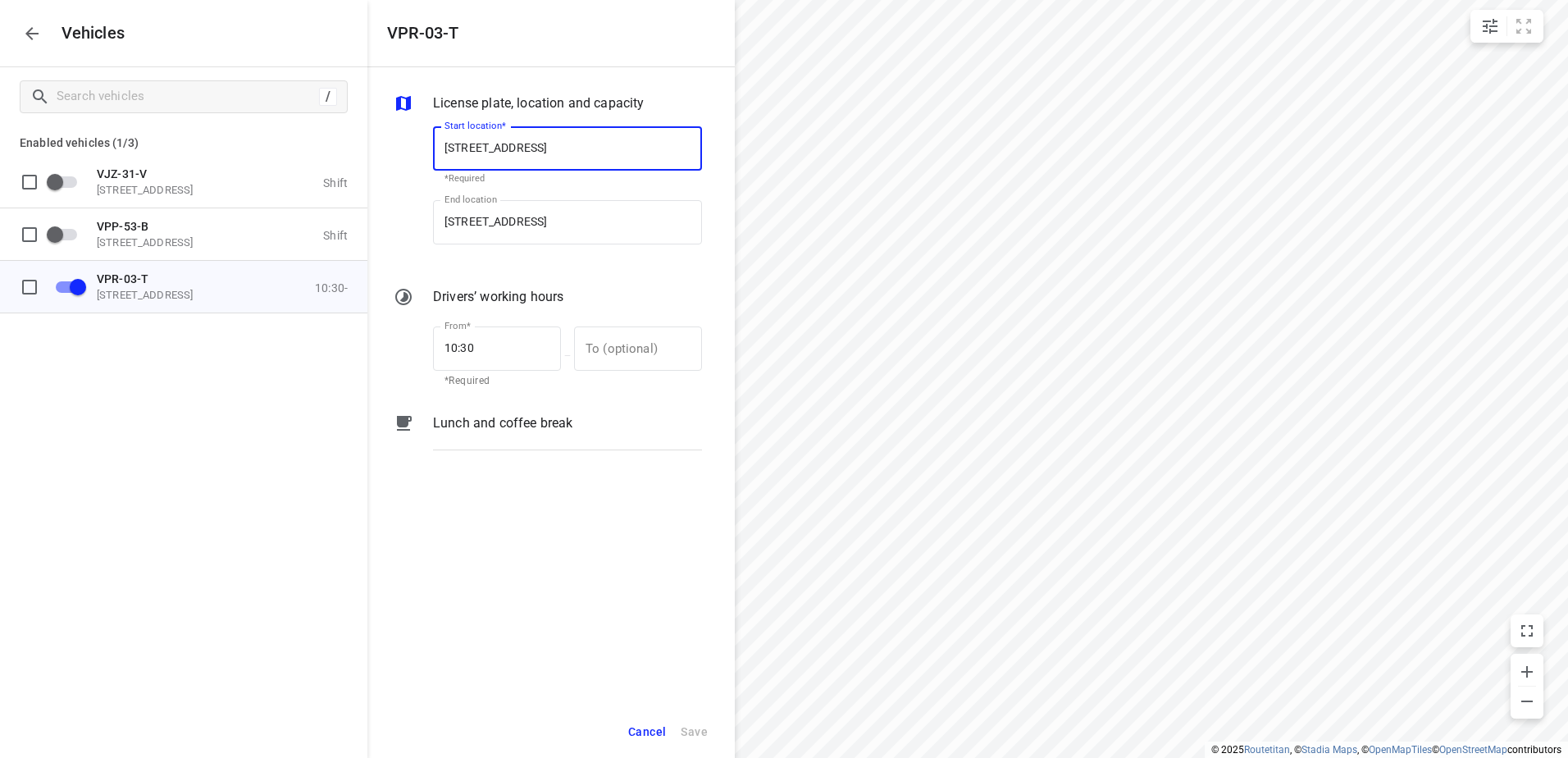
click at [540, 423] on p "Lunch and coffee break" at bounding box center [502, 423] width 139 height 20
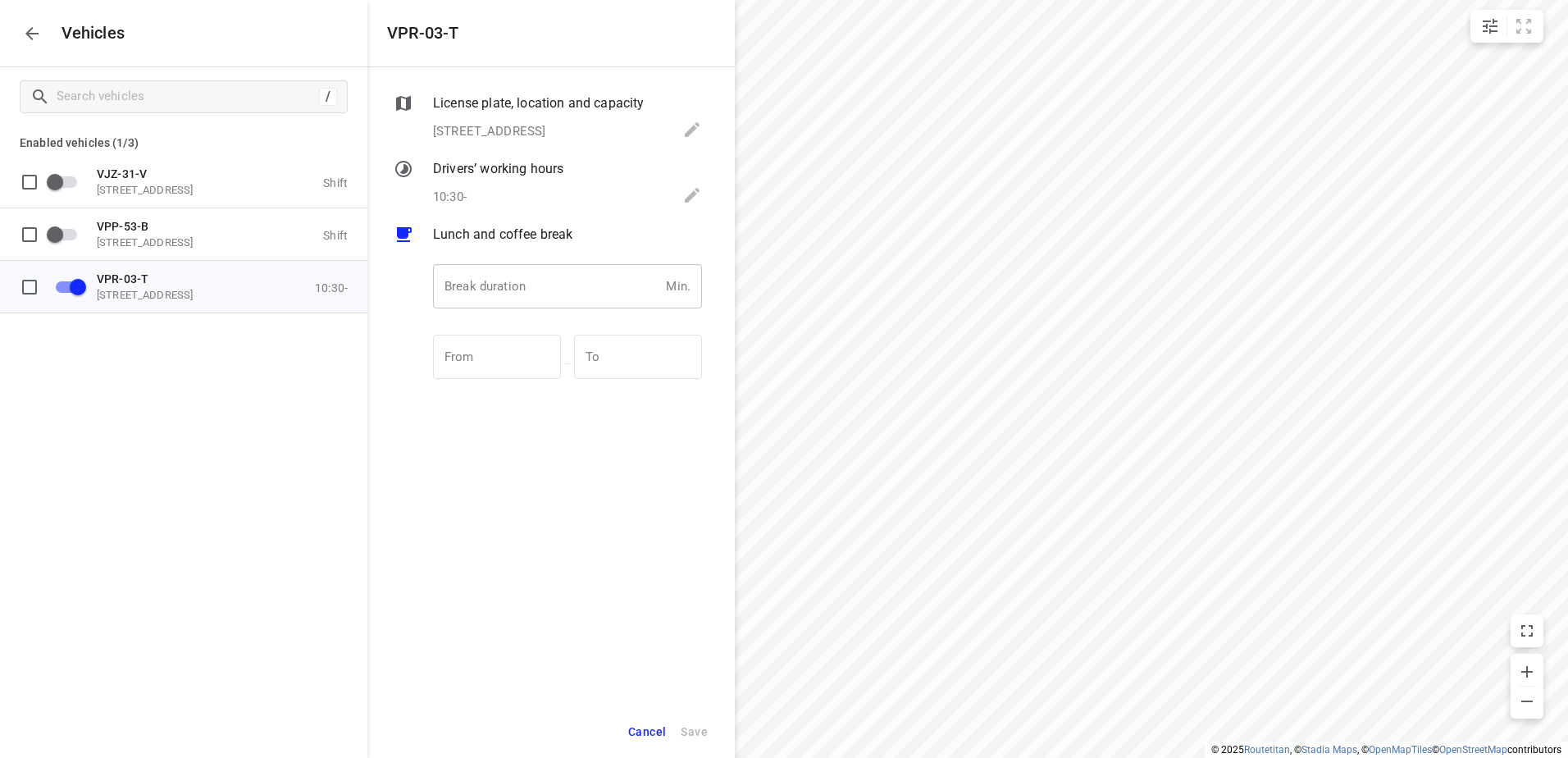
click at [518, 289] on input "number" at bounding box center [546, 286] width 227 height 44
type input "30"
click at [694, 724] on span "Save" at bounding box center [694, 733] width 27 height 20
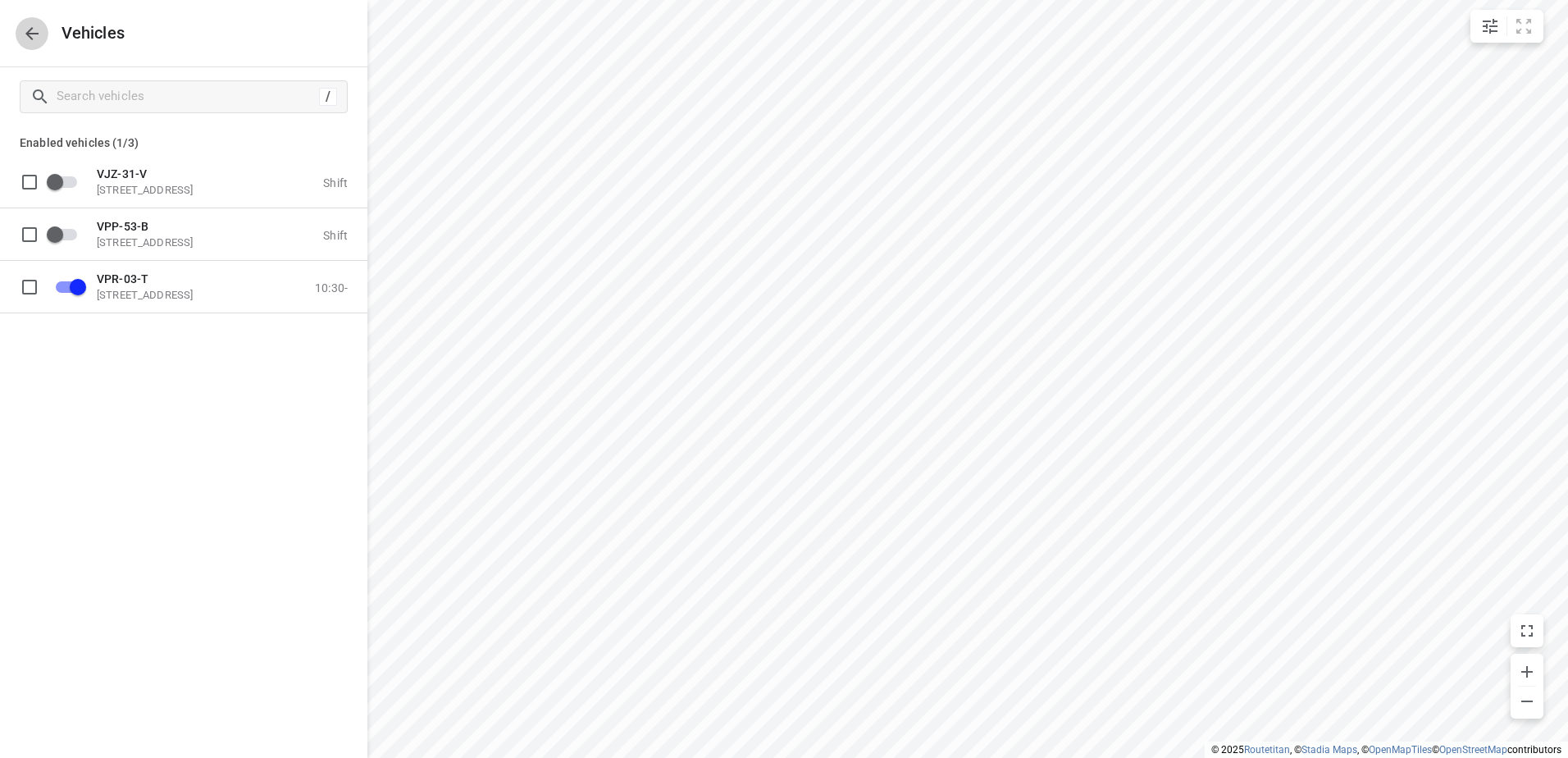
click at [30, 24] on icon "button" at bounding box center [31, 33] width 20 height 20
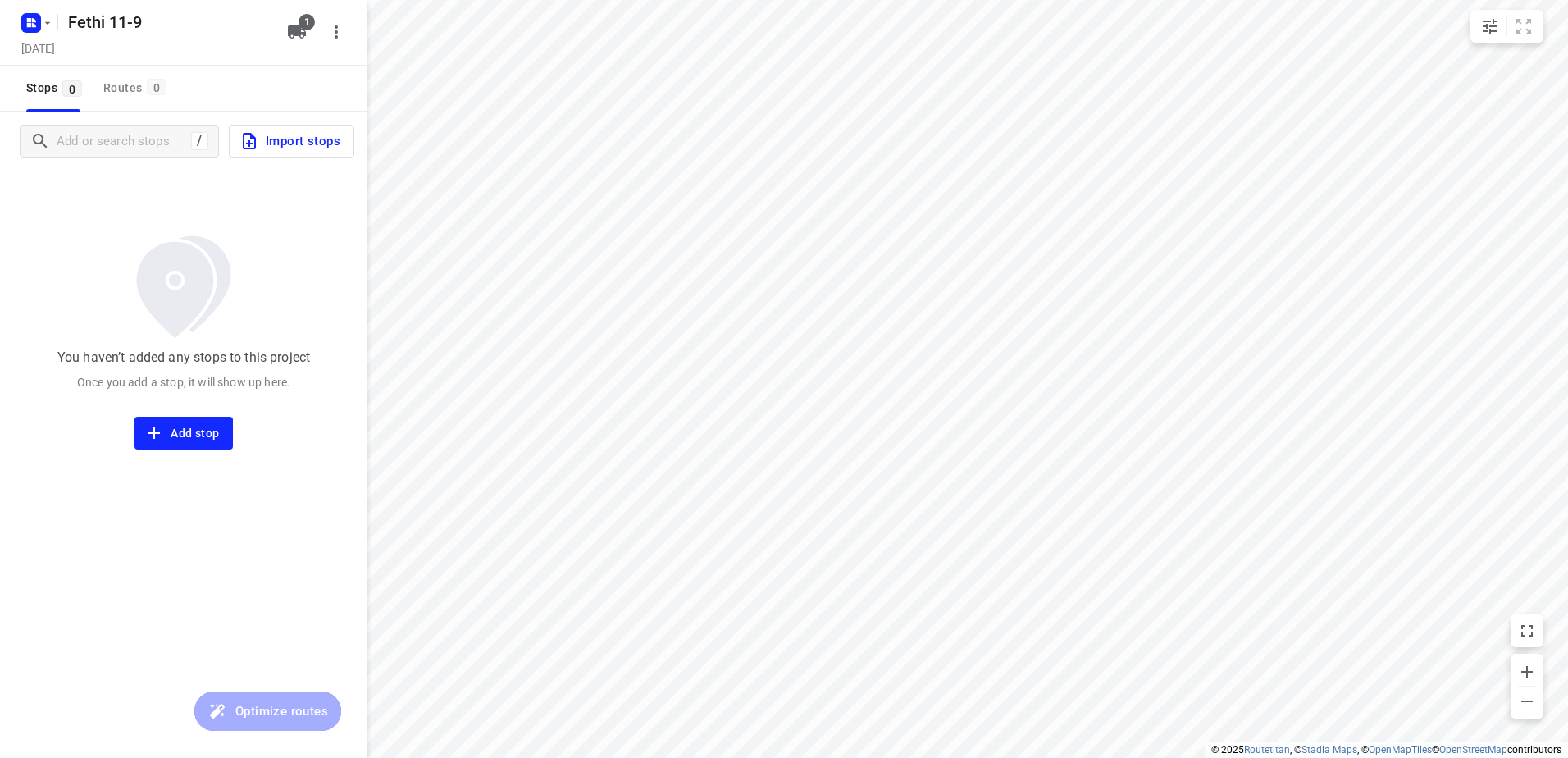
click at [311, 138] on span "Import stops" at bounding box center [289, 141] width 101 height 21
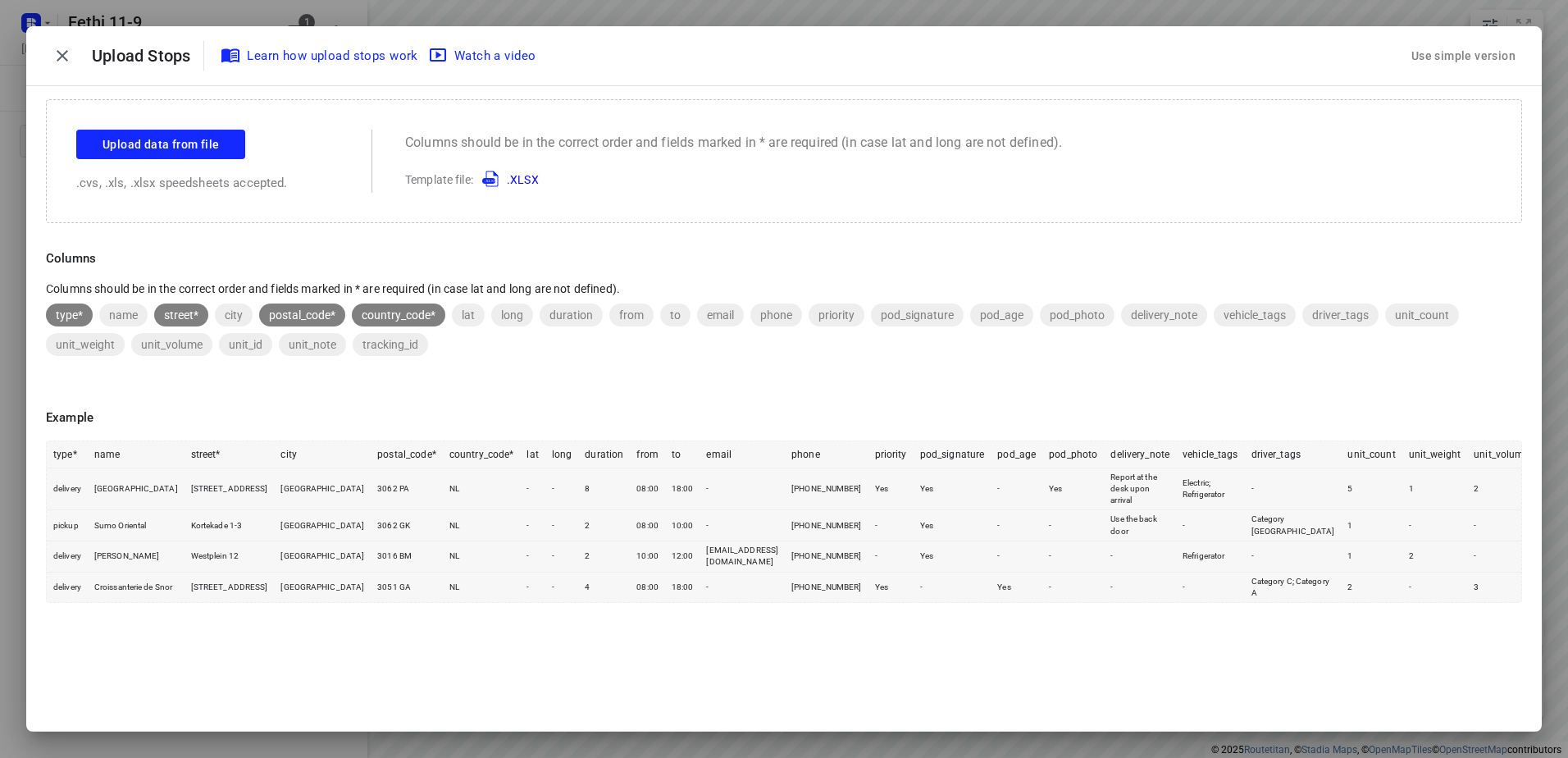
click at [1455, 56] on div "Use simple version" at bounding box center [1464, 56] width 111 height 27
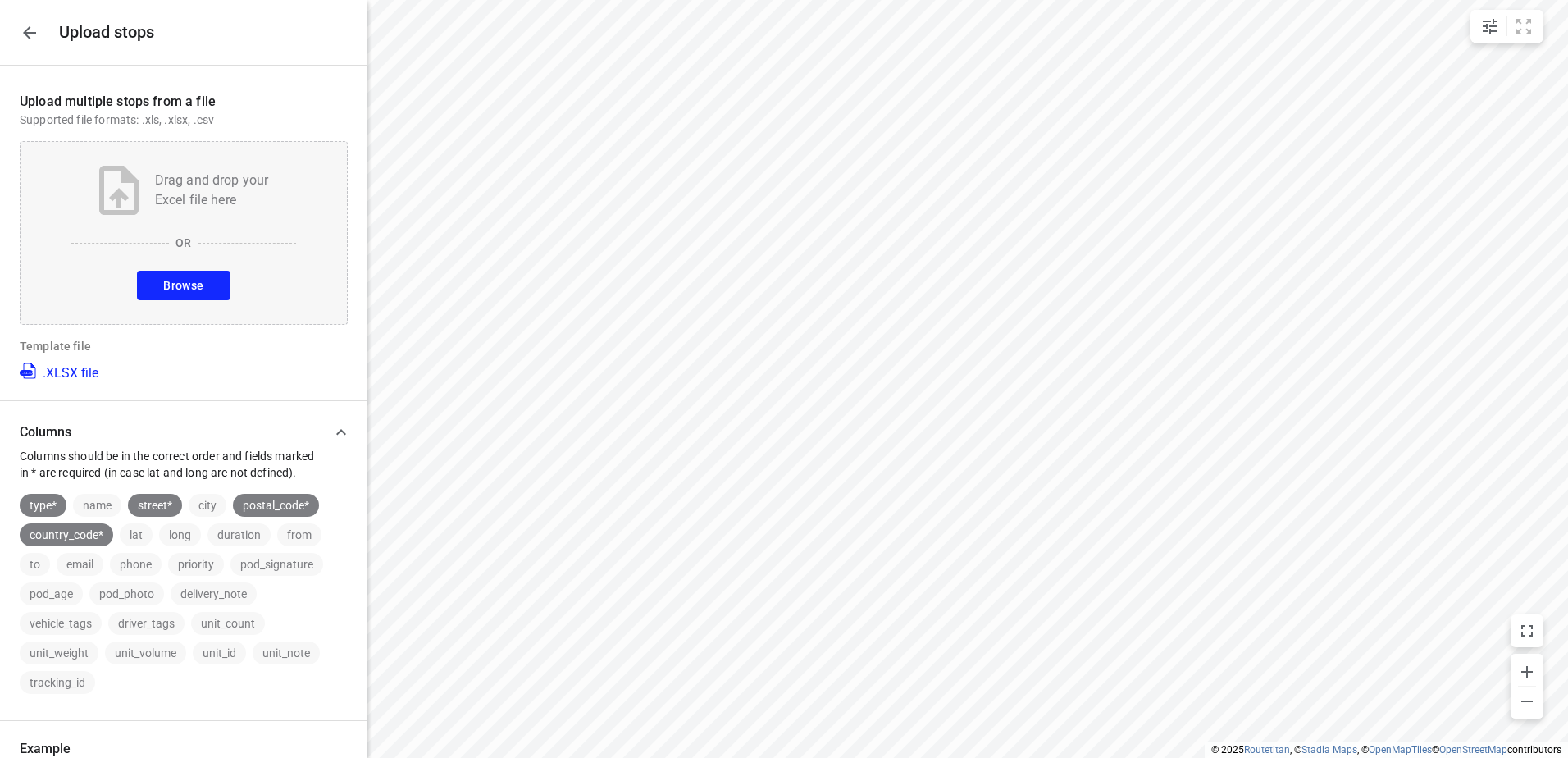
click at [174, 277] on span "Browse" at bounding box center [182, 286] width 40 height 20
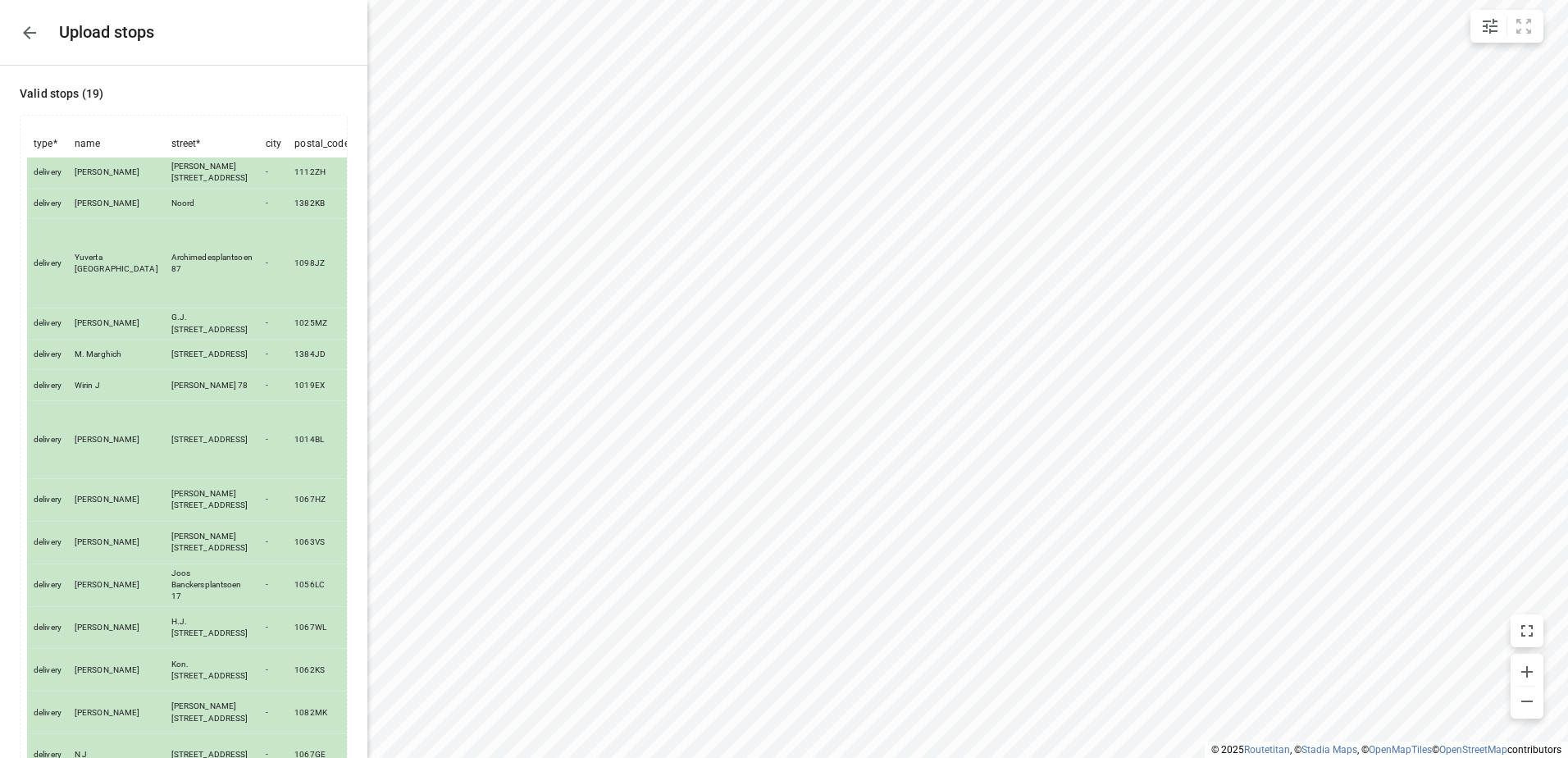
scroll to position [400, 0]
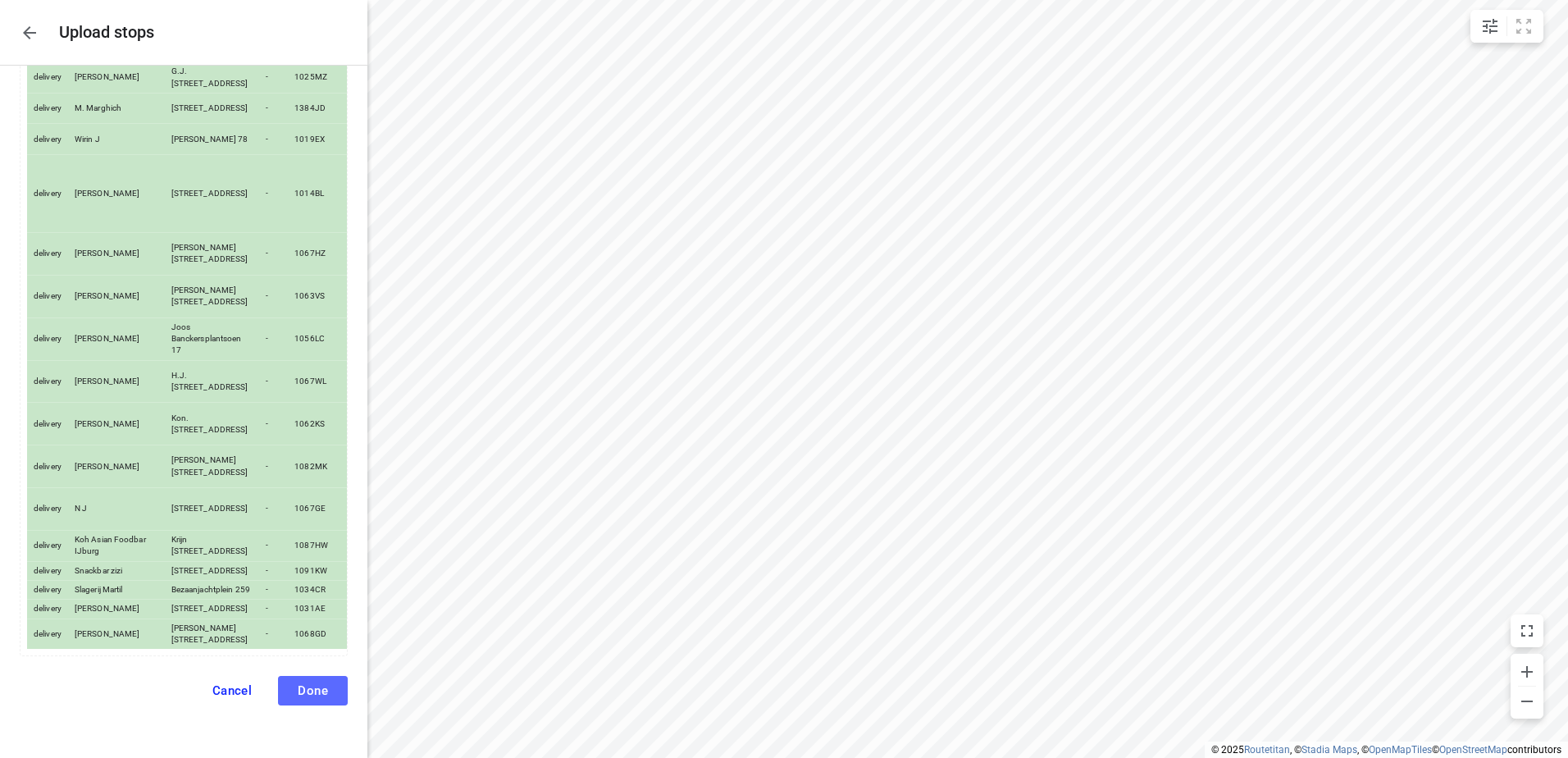
click at [302, 690] on span "Done" at bounding box center [313, 690] width 31 height 14
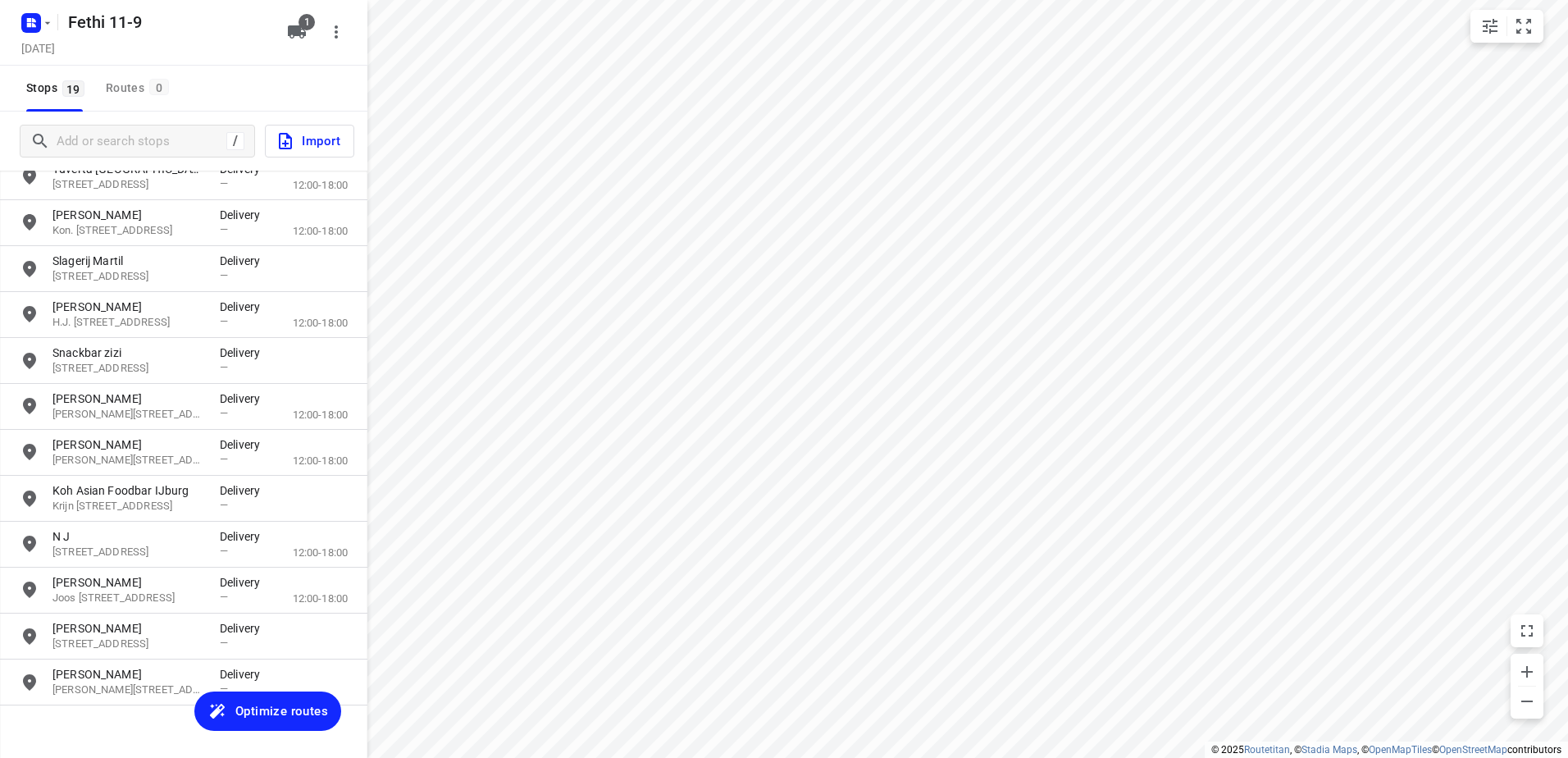
scroll to position [393, 0]
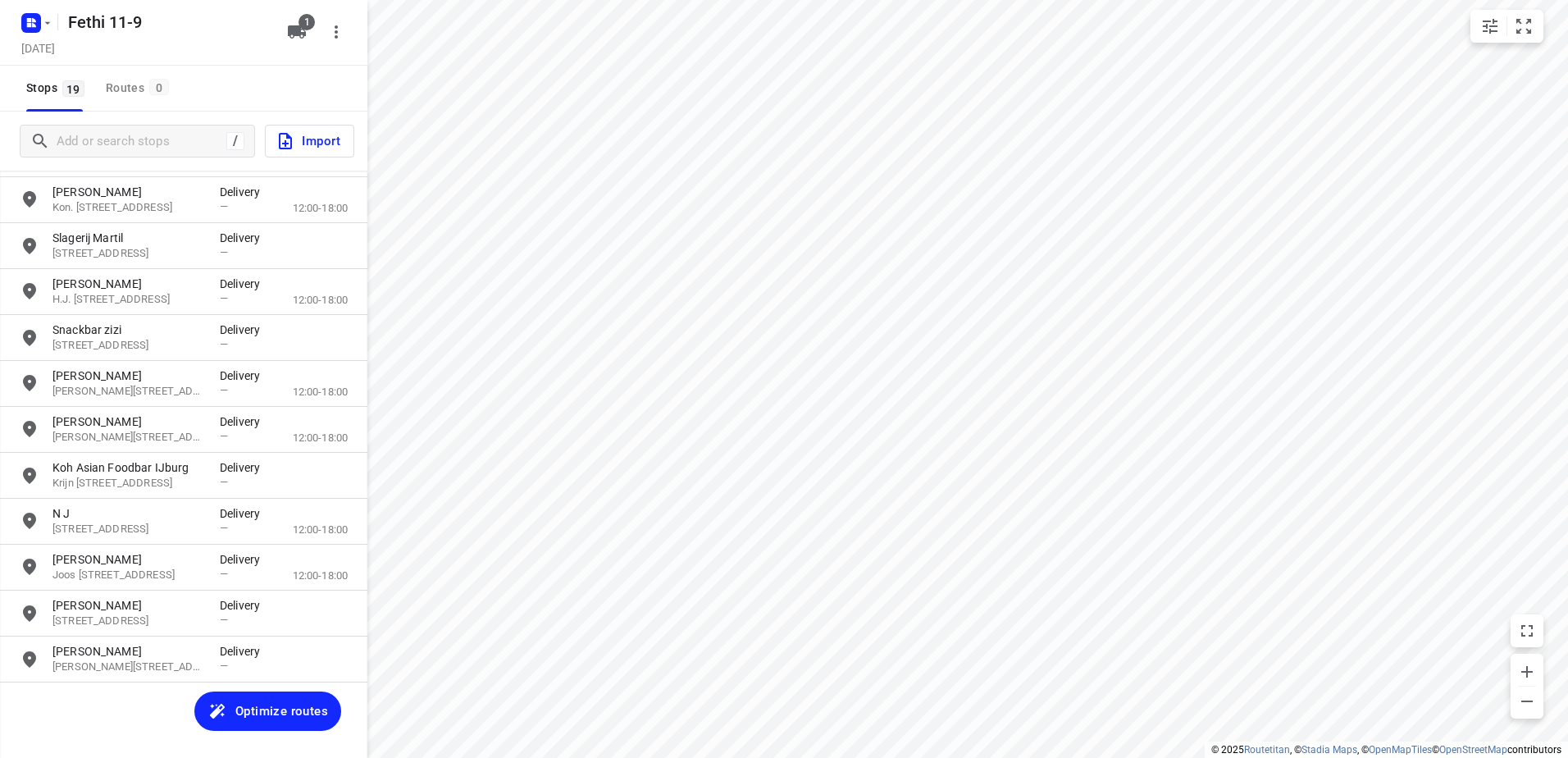
click at [284, 706] on span "Optimize routes" at bounding box center [281, 711] width 92 height 21
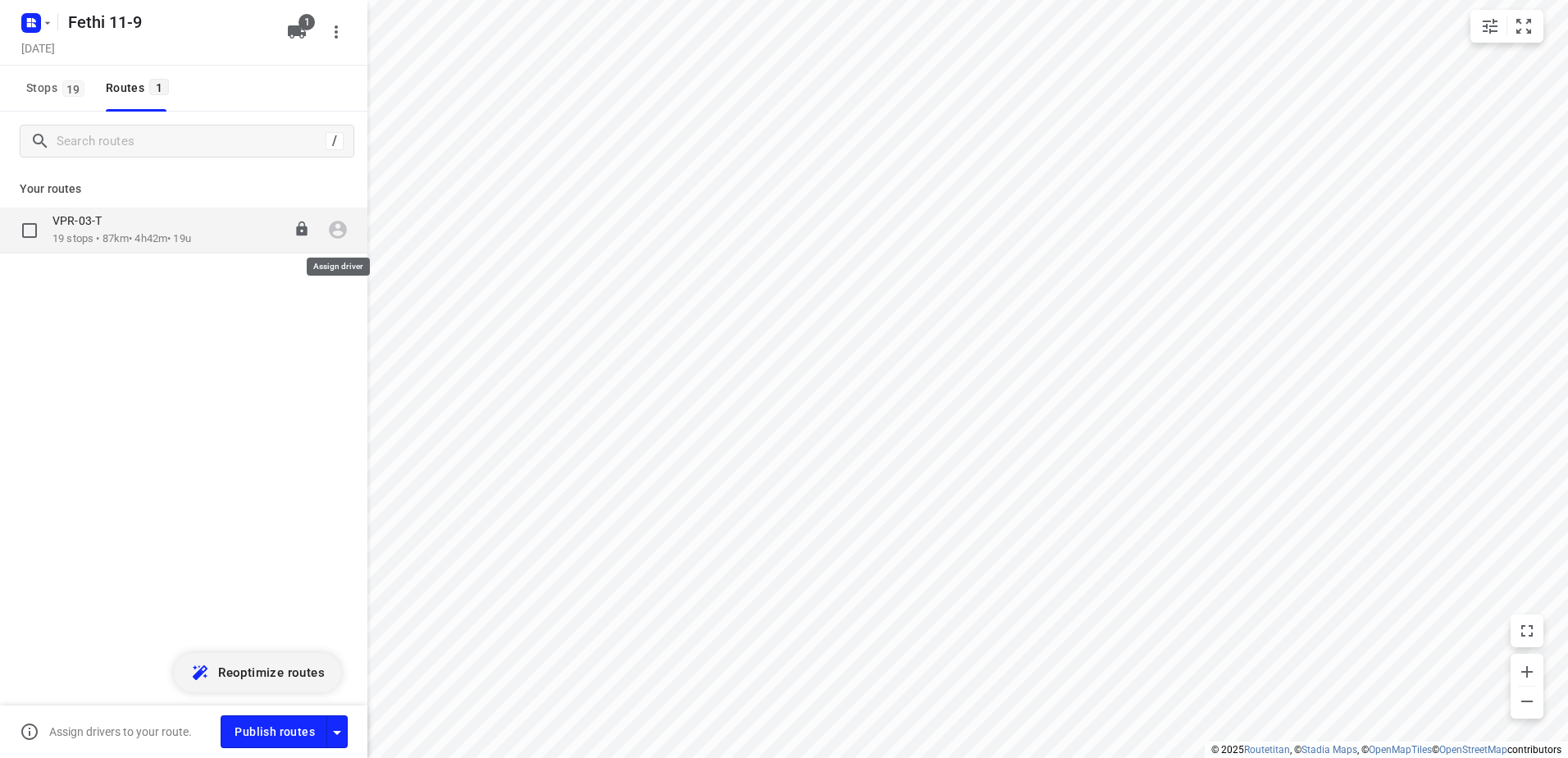
click at [335, 232] on icon "button" at bounding box center [338, 229] width 21 height 21
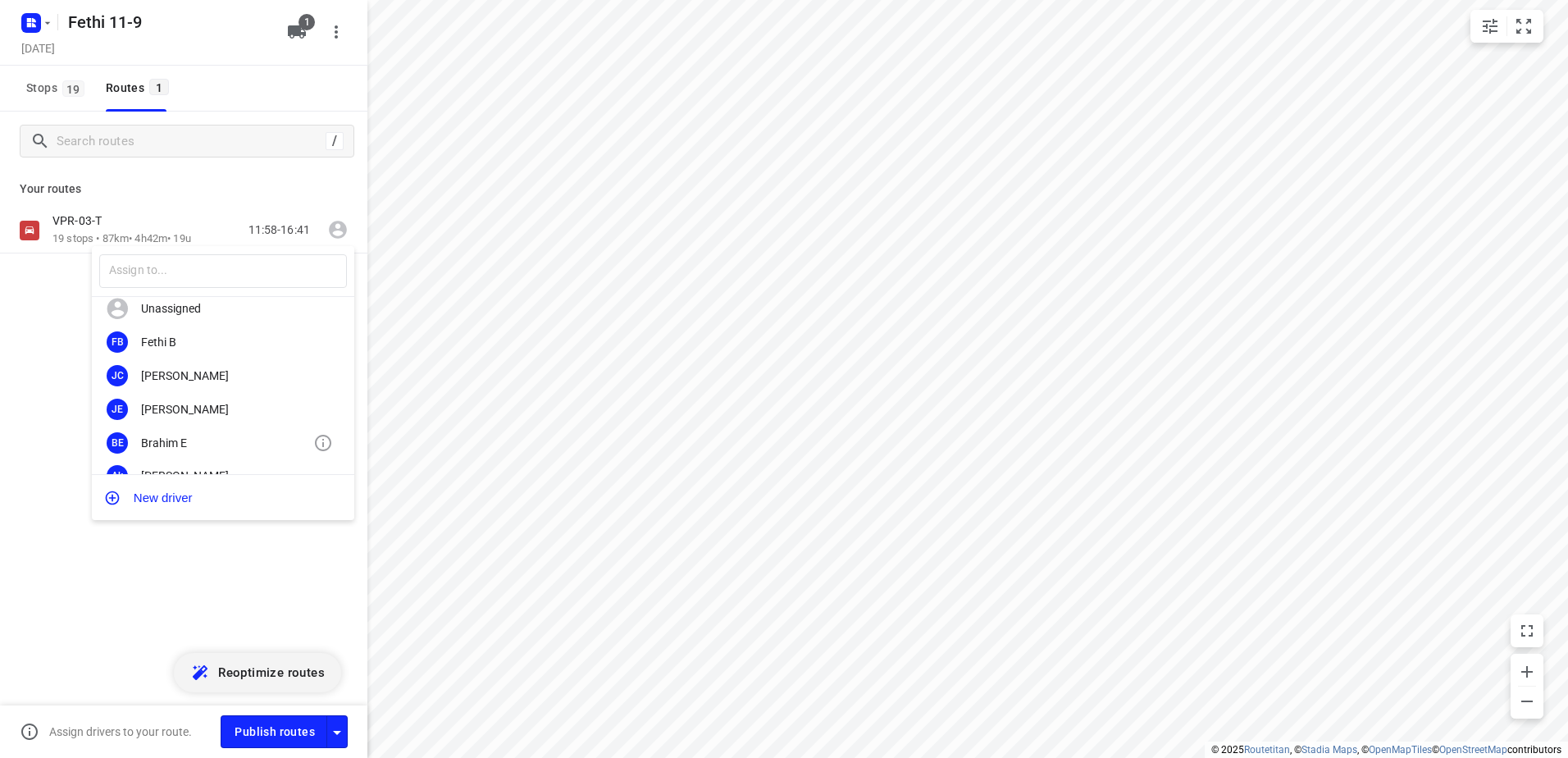
scroll to position [0, 0]
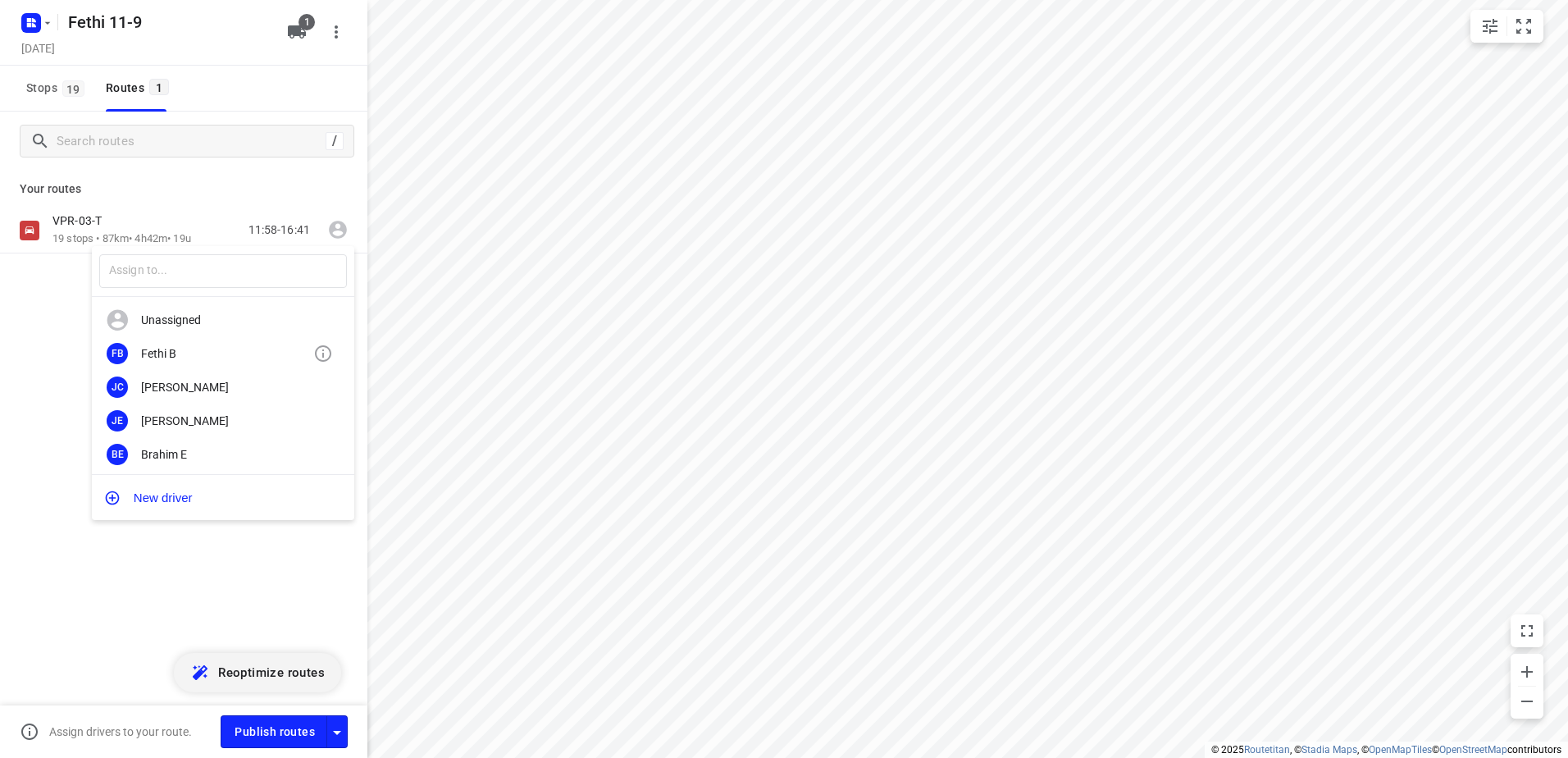
click at [171, 350] on div "Fethi B" at bounding box center [227, 353] width 172 height 13
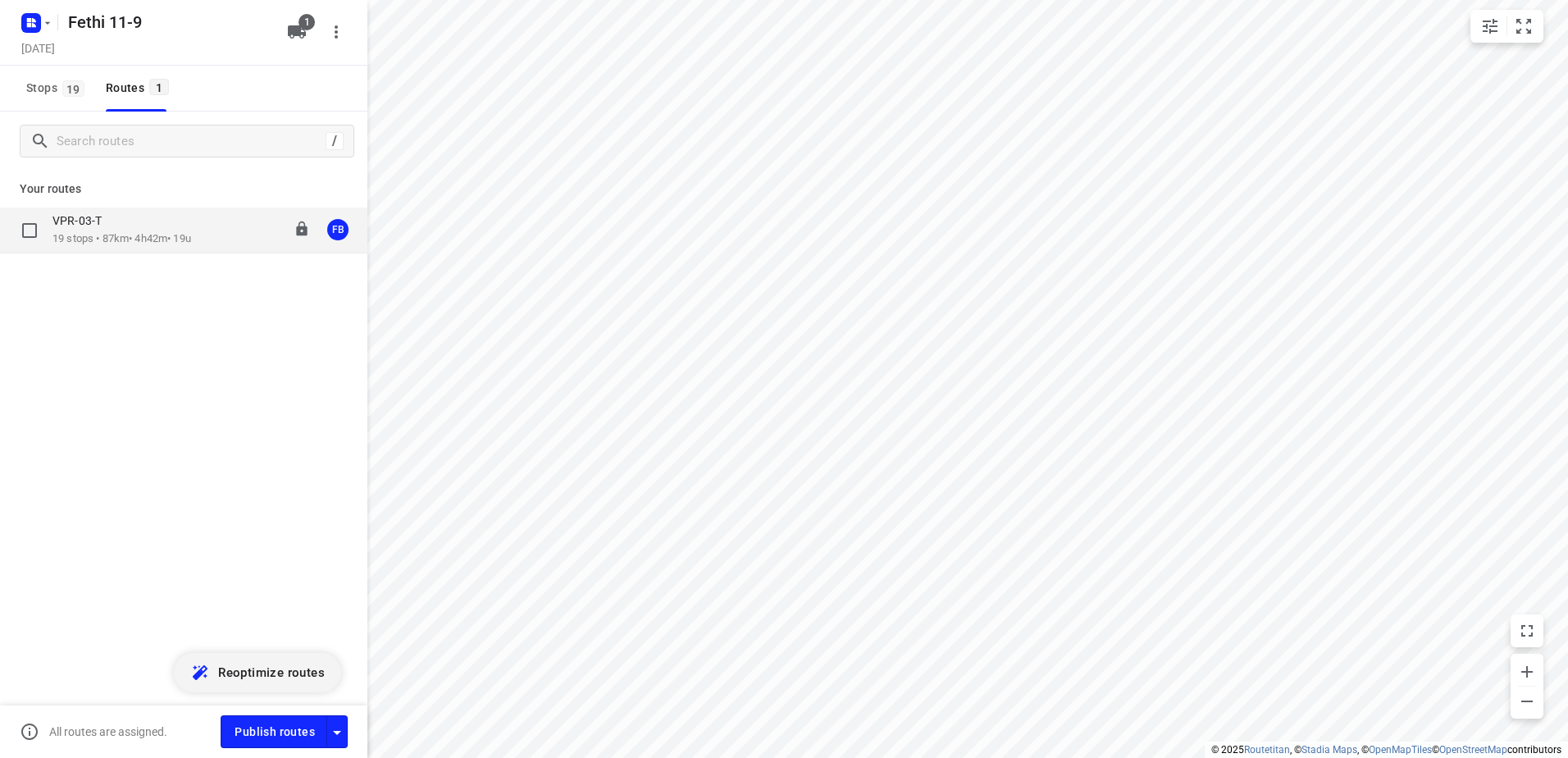
click at [119, 233] on p "19 stops • 87km • 4h42m • 19u" at bounding box center [121, 239] width 138 height 15
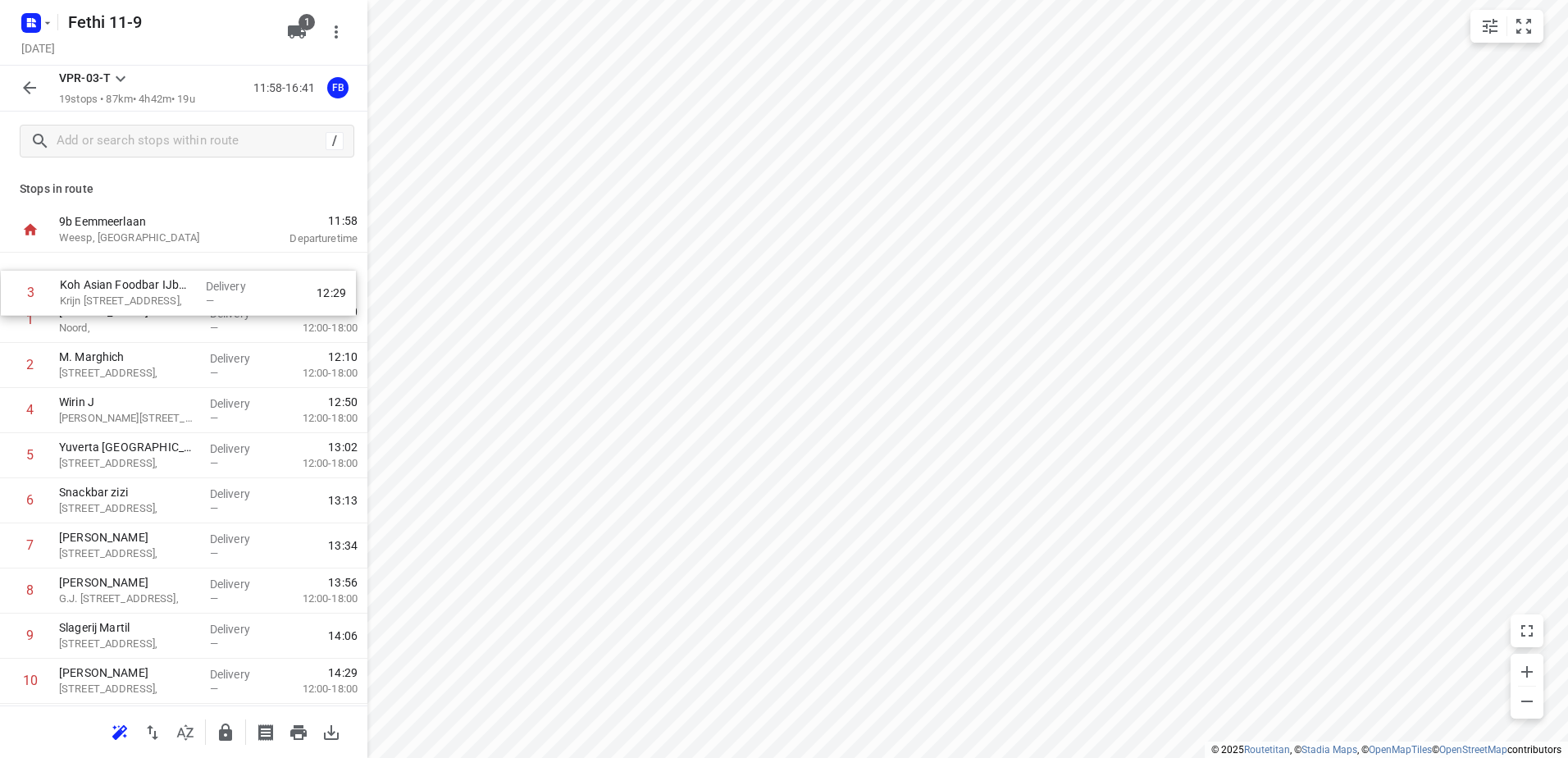
drag, startPoint x: 144, startPoint y: 368, endPoint x: 145, endPoint y: 286, distance: 82.0
click at [145, 286] on div "1 [PERSON_NAME] Noord, Delivery — 12:00 12:00-18:00 2 M. [PERSON_NAME] 6, Deliv…" at bounding box center [183, 682] width 367 height 857
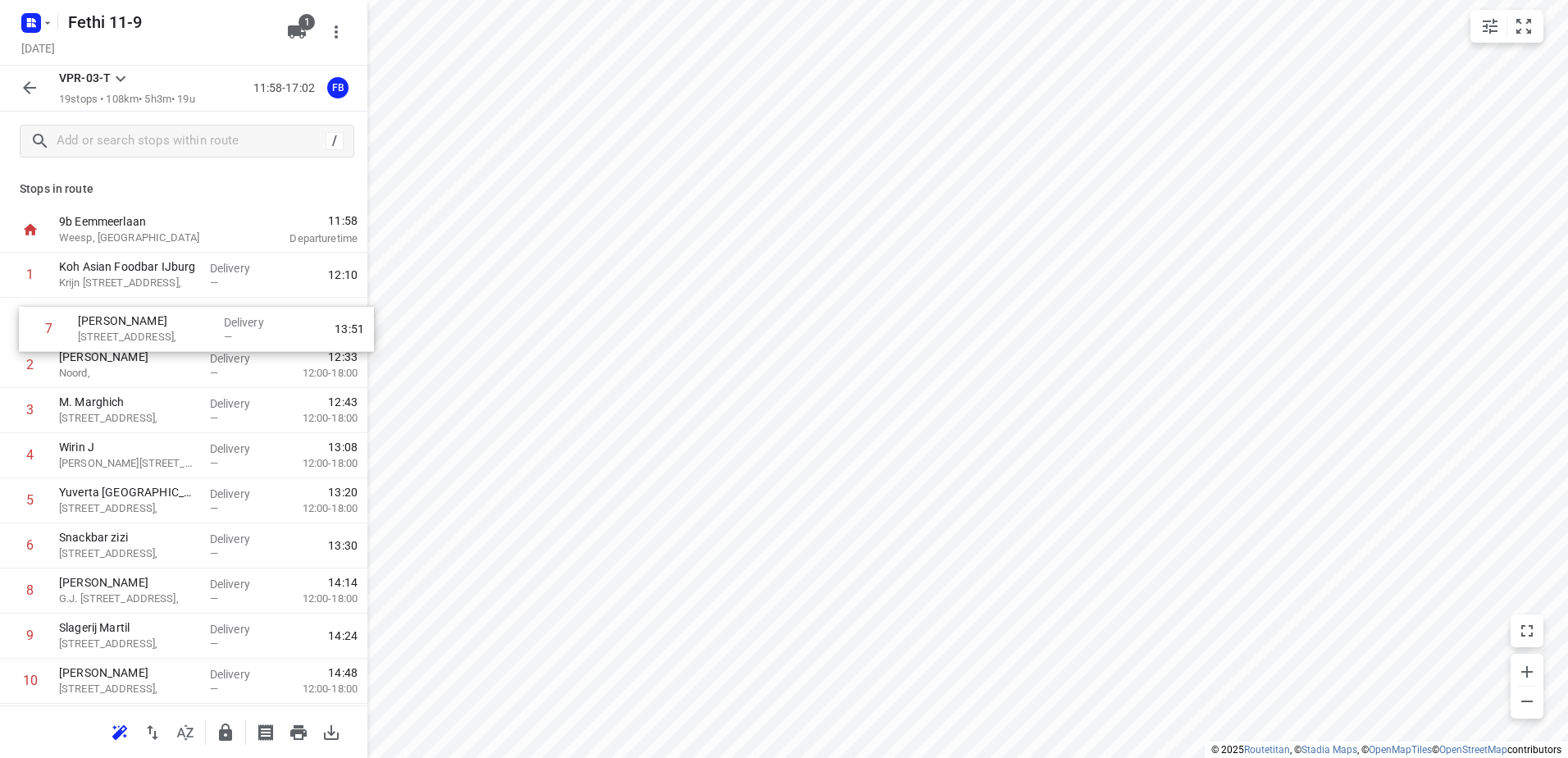
drag, startPoint x: 152, startPoint y: 547, endPoint x: 171, endPoint y: 325, distance: 222.8
click at [171, 325] on div "1 Koh Asian Foodbar IJburg Krijn [STREET_ADDRESS], Delivery — 12:10 2 [PERSON_N…" at bounding box center [183, 682] width 367 height 857
drag, startPoint x: 125, startPoint y: 550, endPoint x: 136, endPoint y: 329, distance: 221.3
click at [136, 329] on div "1 Koh Asian Foodbar IJburg Krijn [STREET_ADDRESS], Delivery — 12:10 2 [GEOGRAPH…" at bounding box center [183, 682] width 367 height 857
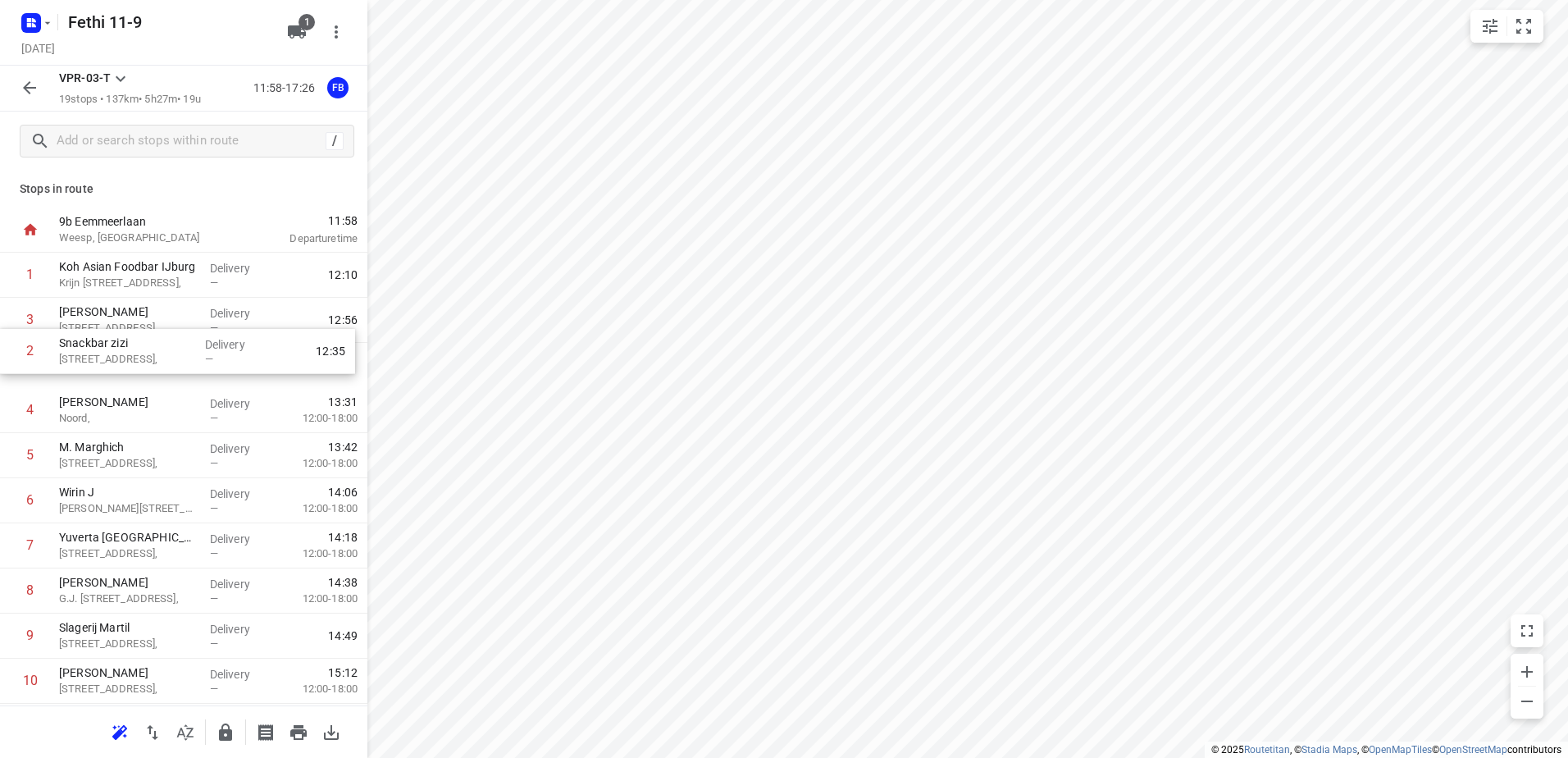
drag, startPoint x: 120, startPoint y: 327, endPoint x: 120, endPoint y: 364, distance: 37.0
click at [120, 364] on div "1 Koh Asian Foodbar IJburg Krijn [STREET_ADDRESS], Delivery — 12:10 2 [GEOGRAPH…" at bounding box center [183, 682] width 367 height 857
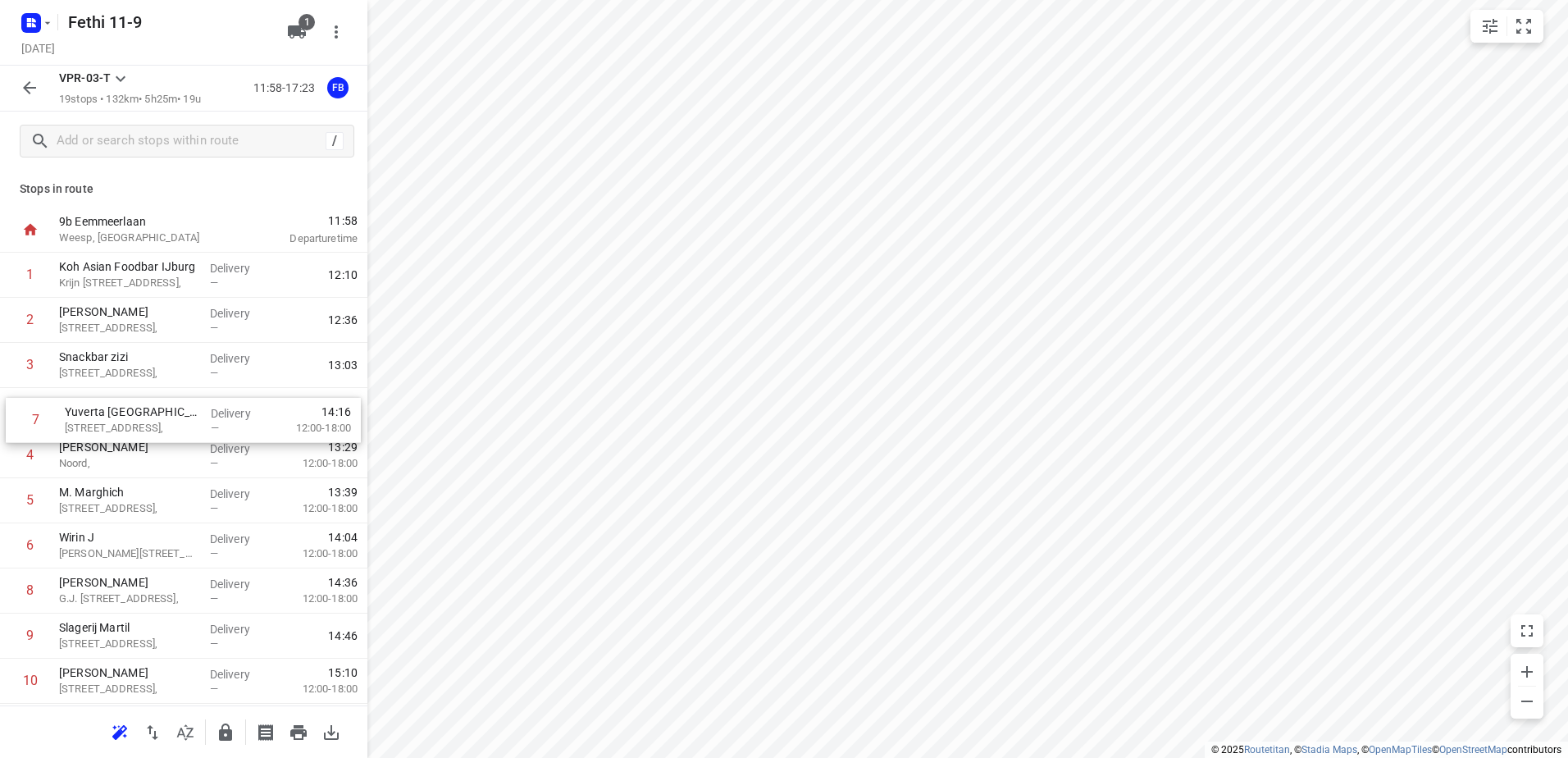
drag, startPoint x: 132, startPoint y: 554, endPoint x: 137, endPoint y: 424, distance: 130.1
click at [137, 424] on div "1 Koh Asian Foodbar IJburg Krijn [STREET_ADDRESS], Delivery — 12:10 2 [GEOGRAPH…" at bounding box center [183, 682] width 367 height 857
drag, startPoint x: 126, startPoint y: 553, endPoint x: 121, endPoint y: 455, distance: 98.1
click at [121, 455] on div "1 Koh Asian Foodbar IJburg [PERSON_NAME][STREET_ADDRESS], Delivery — 12:10 2 [G…" at bounding box center [183, 682] width 367 height 857
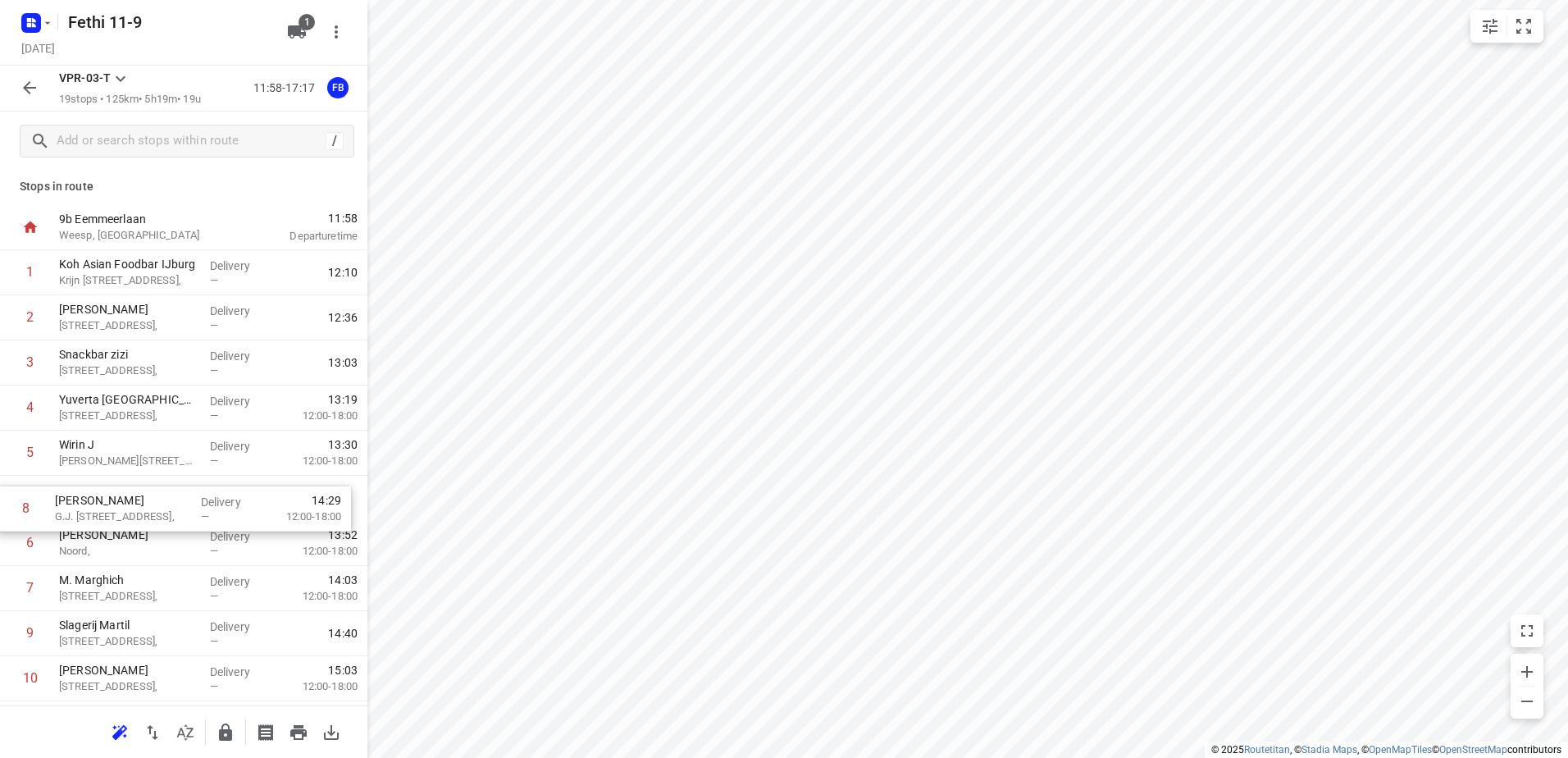
drag, startPoint x: 112, startPoint y: 592, endPoint x: 109, endPoint y: 502, distance: 90.0
click at [109, 502] on div "1 Koh Asian Foodbar IJburg [PERSON_NAME][STREET_ADDRESS], Delivery — 12:10 2 [G…" at bounding box center [183, 679] width 367 height 857
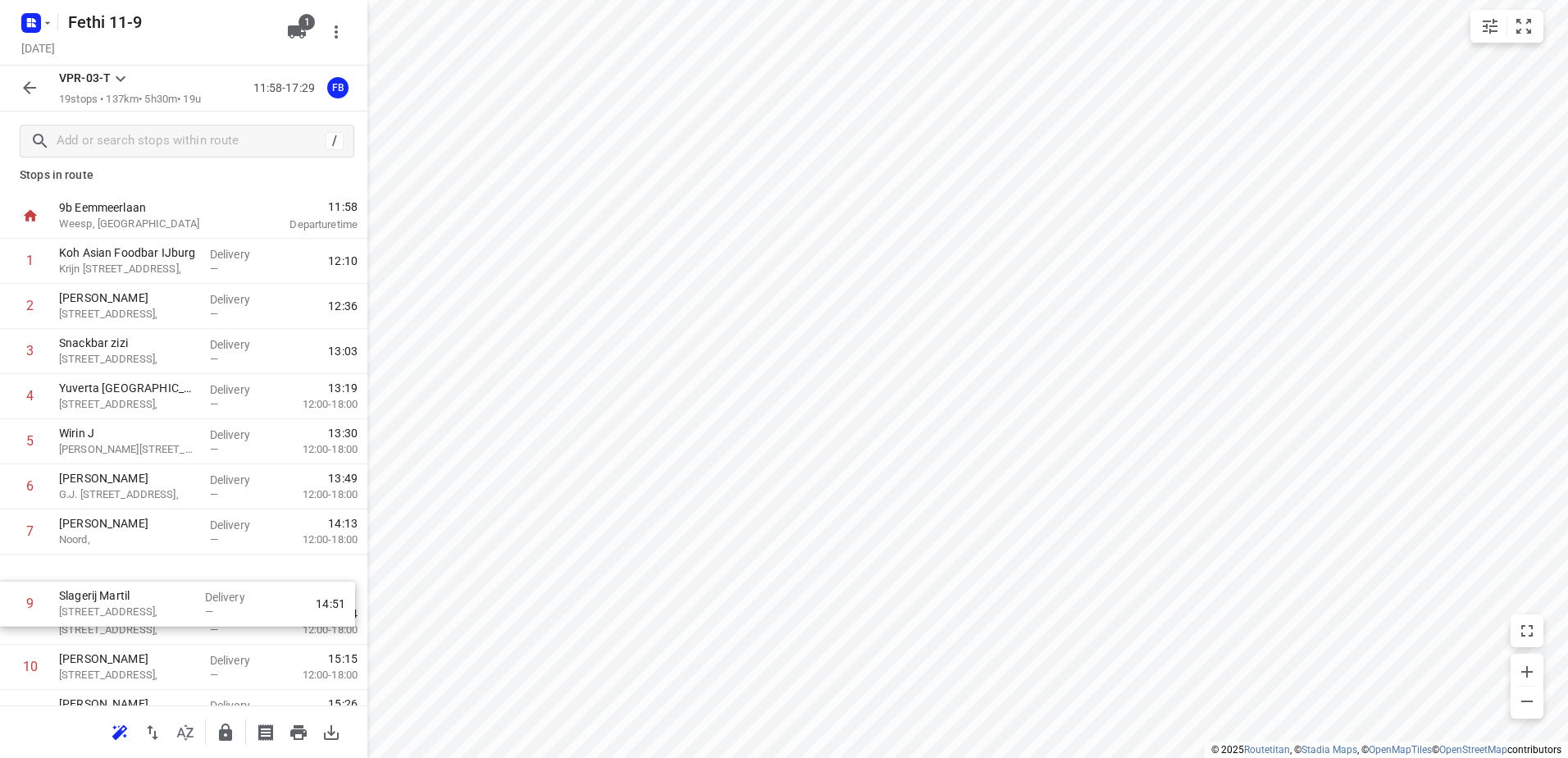
scroll to position [19, 0]
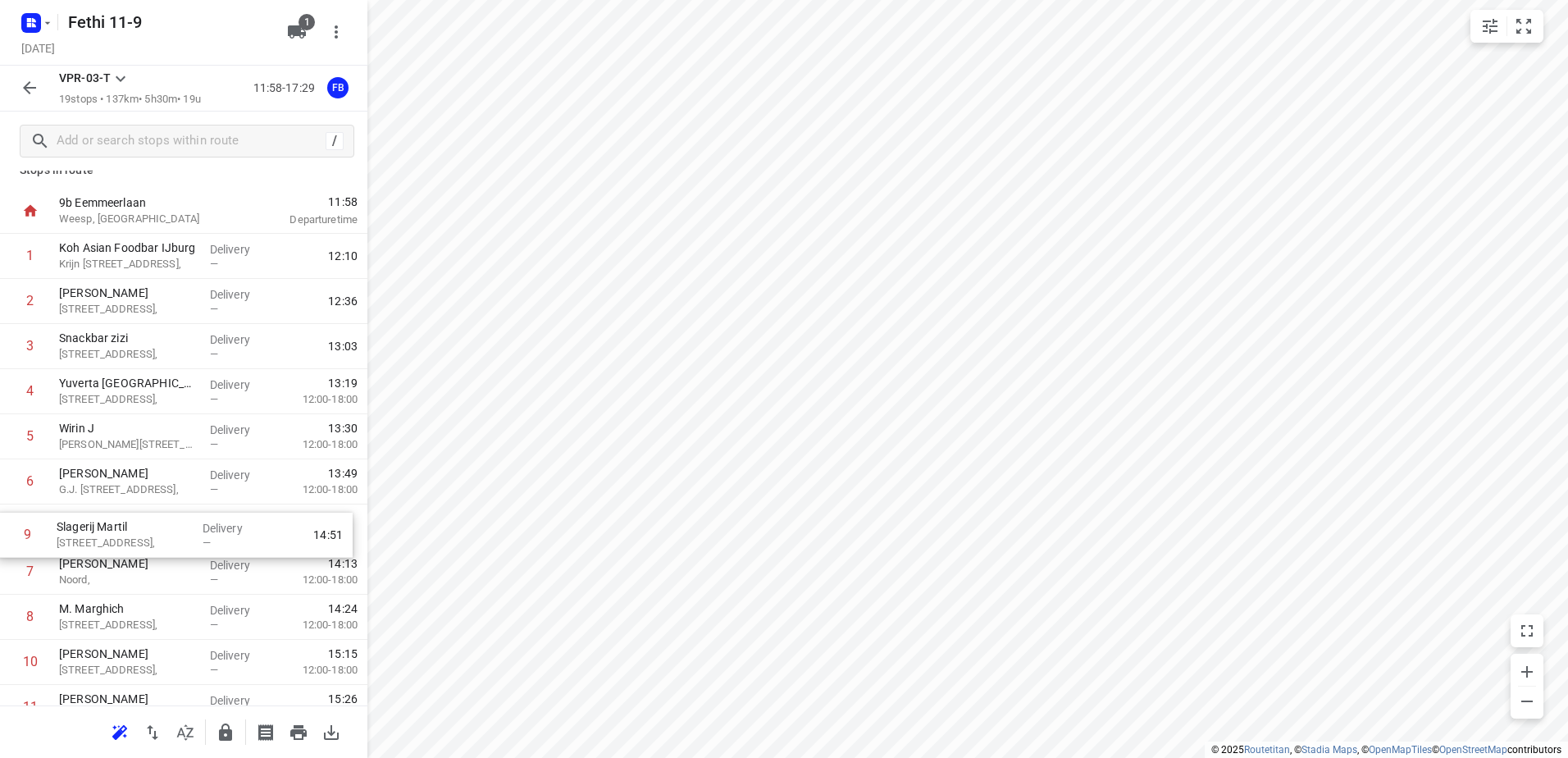
drag, startPoint x: 111, startPoint y: 633, endPoint x: 109, endPoint y: 530, distance: 103.0
click at [109, 530] on div "1 Koh Asian Foodbar IJburg [PERSON_NAME][STREET_ADDRESS], Delivery — 12:10 2 [G…" at bounding box center [183, 663] width 367 height 857
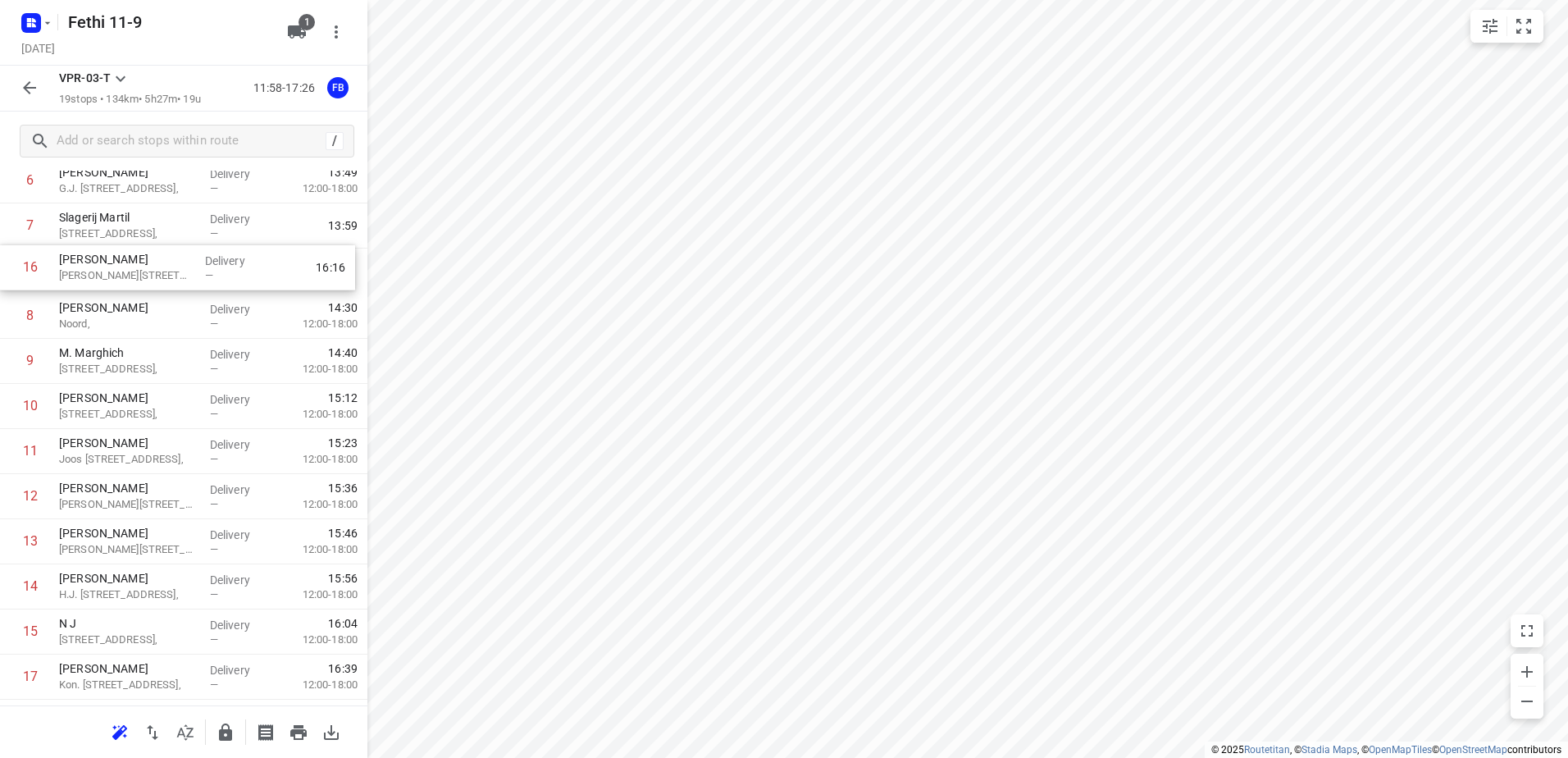
scroll to position [290, 0]
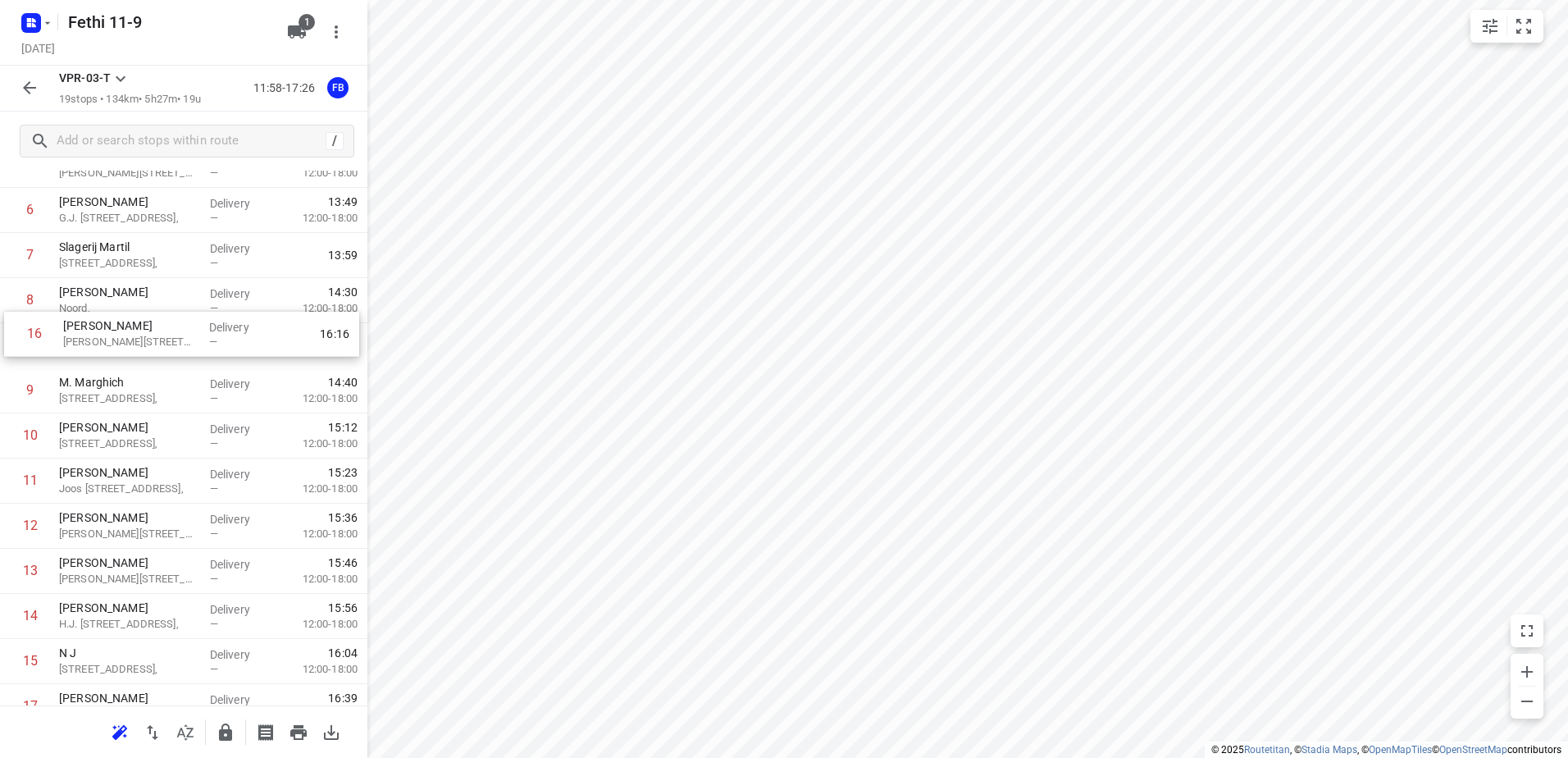
drag, startPoint x: 131, startPoint y: 610, endPoint x: 136, endPoint y: 334, distance: 276.0
click at [136, 334] on div "1 Koh Asian Foodbar IJburg [PERSON_NAME][STREET_ADDRESS], Delivery — 12:10 2 [G…" at bounding box center [183, 391] width 367 height 857
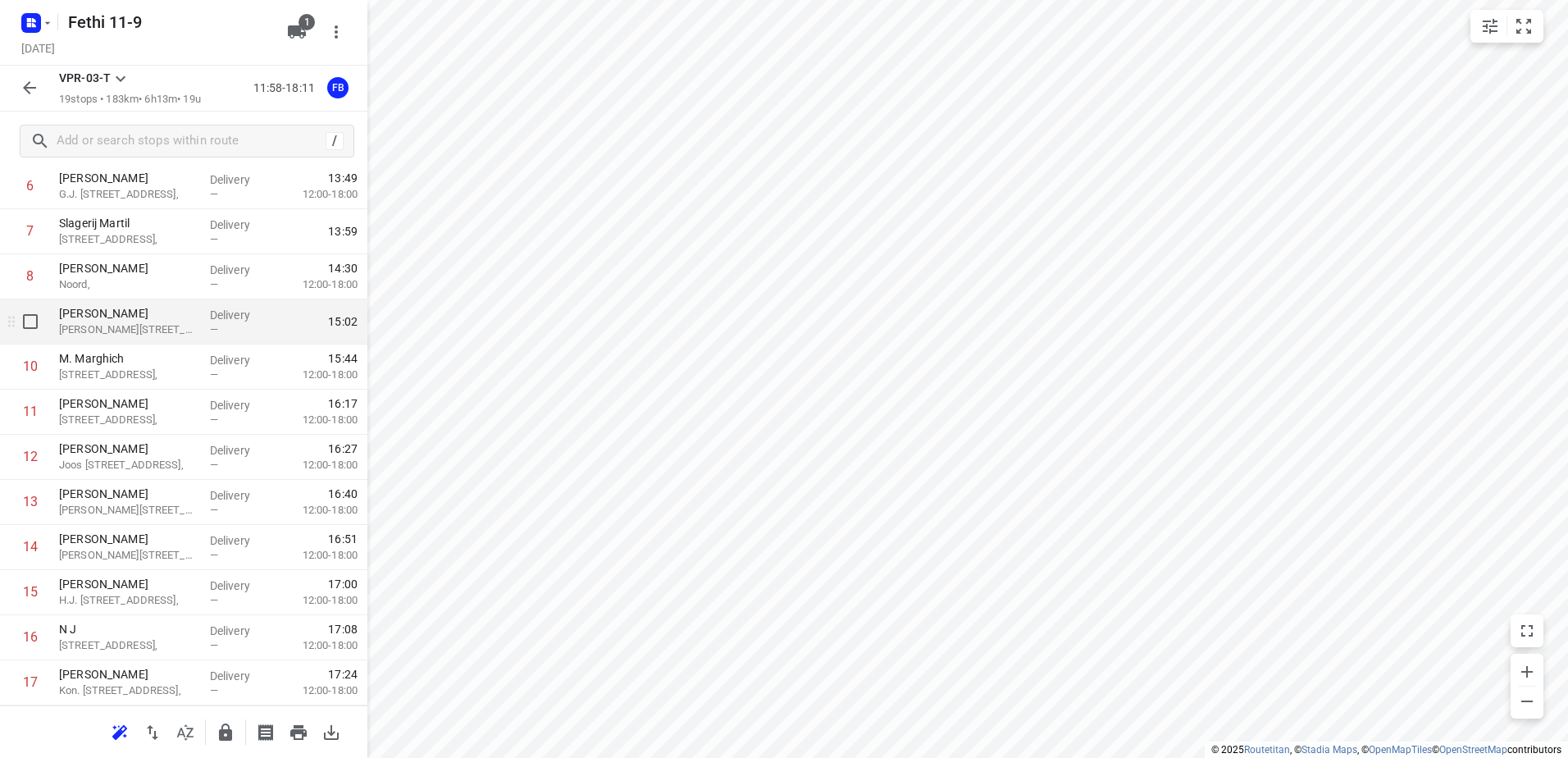
scroll to position [285, 0]
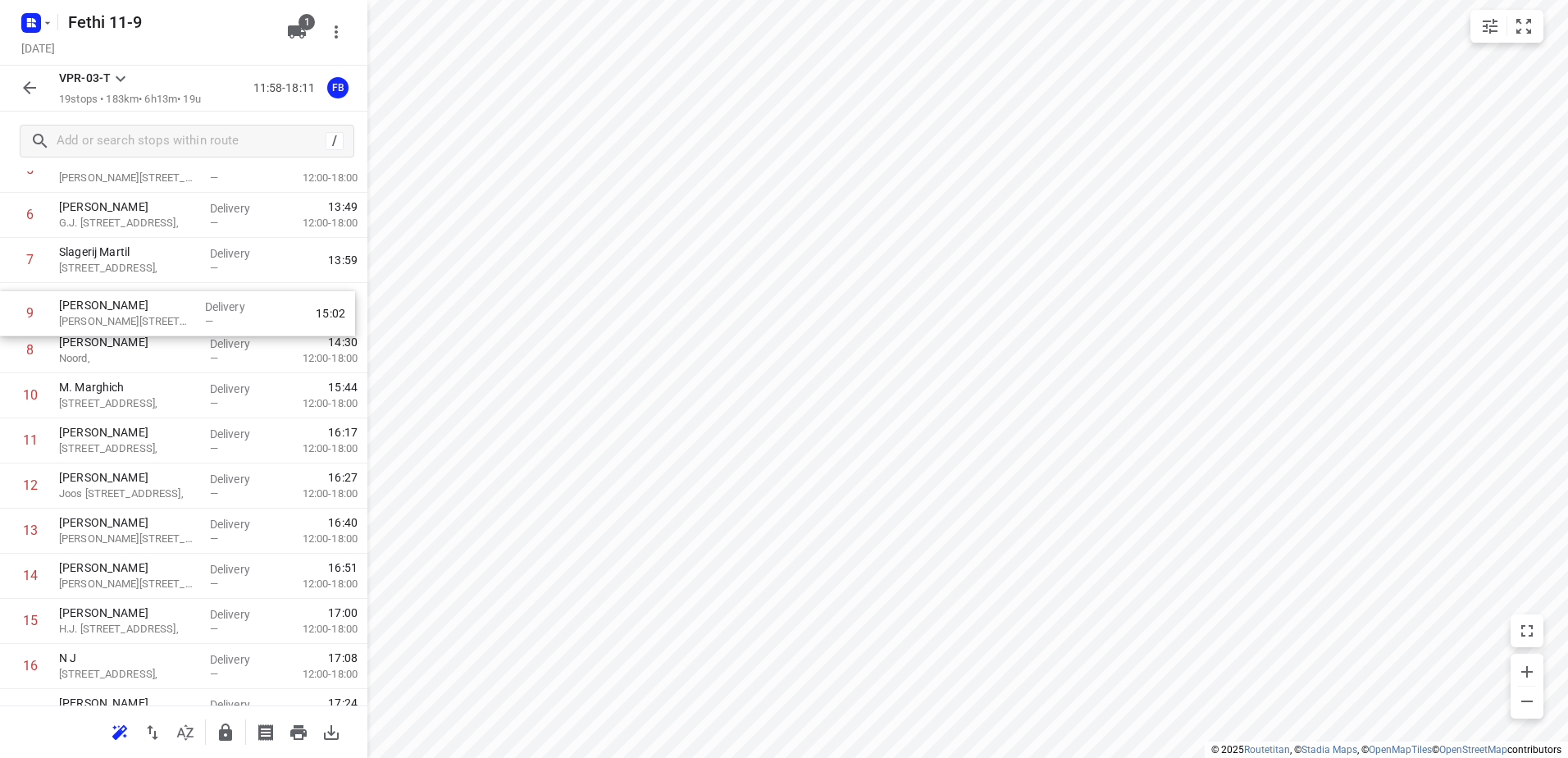
drag, startPoint x: 125, startPoint y: 355, endPoint x: 125, endPoint y: 313, distance: 42.0
click at [125, 313] on div "1 Koh Asian Foodbar IJburg [PERSON_NAME][STREET_ADDRESS], Delivery — 12:10 2 [G…" at bounding box center [183, 396] width 367 height 857
click at [116, 357] on div "1 Koh Asian Foodbar IJburg [PERSON_NAME][STREET_ADDRESS], Delivery — 12:10 2 [G…" at bounding box center [183, 396] width 367 height 857
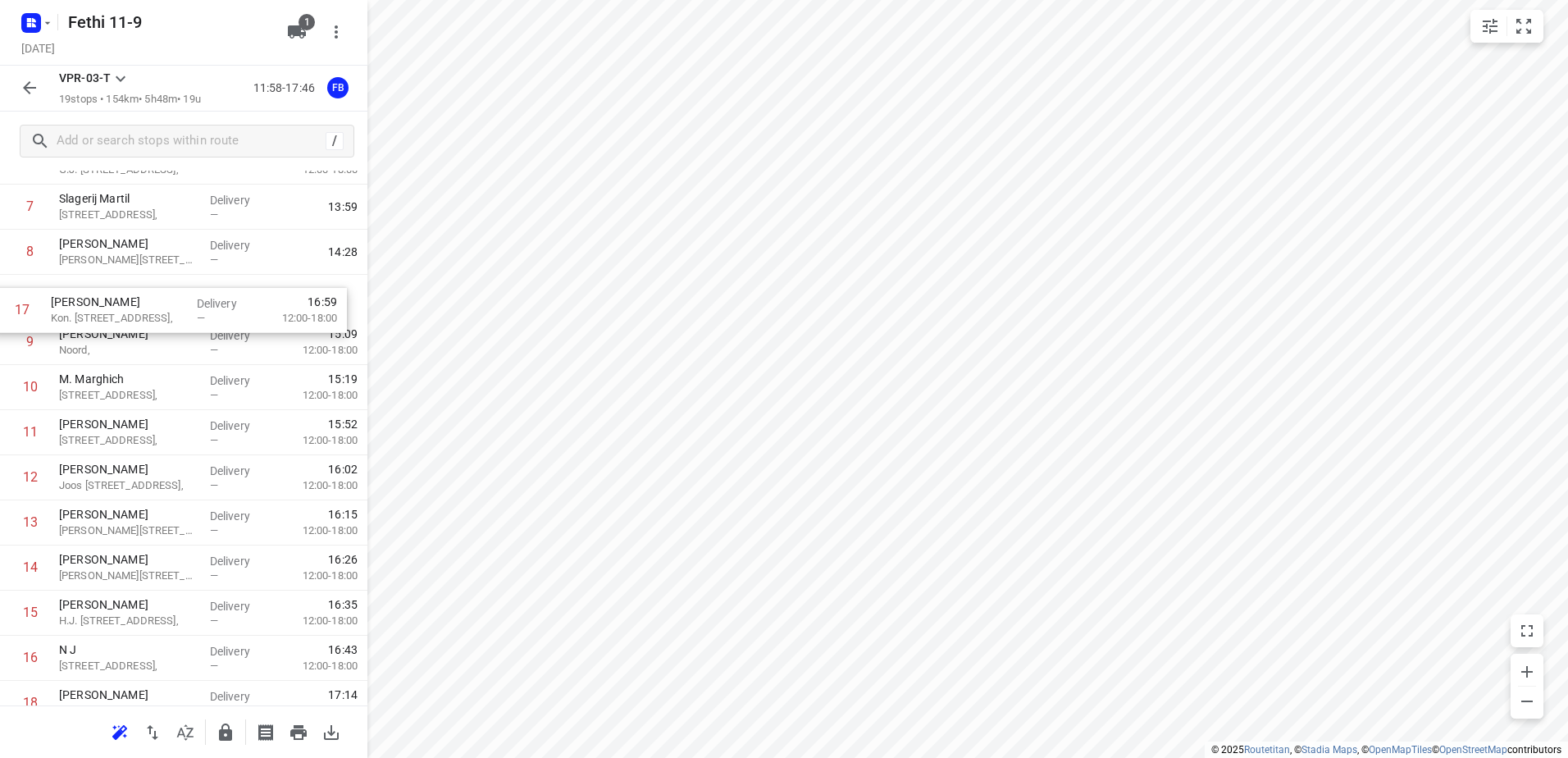
scroll to position [333, 0]
drag, startPoint x: 109, startPoint y: 556, endPoint x: 102, endPoint y: 312, distance: 244.1
click at [102, 312] on div "1 Koh Asian Foodbar IJburg [PERSON_NAME][STREET_ADDRESS], Delivery — 12:10 2 [G…" at bounding box center [183, 349] width 367 height 857
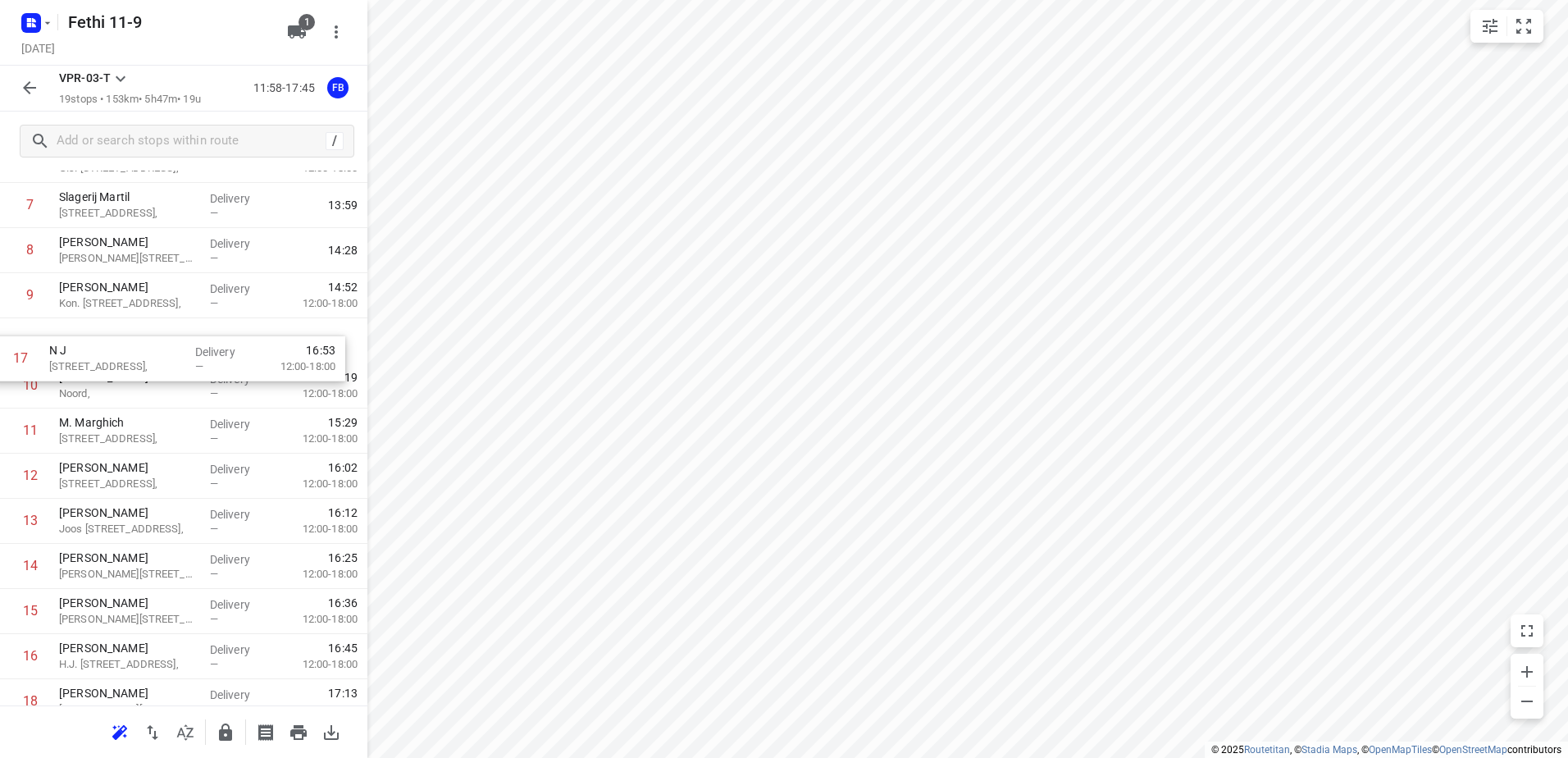
drag, startPoint x: 99, startPoint y: 677, endPoint x: 91, endPoint y: 363, distance: 314.1
click at [91, 363] on div "1 Koh Asian Foodbar IJburg [PERSON_NAME][STREET_ADDRESS], Delivery — 12:10 2 [G…" at bounding box center [183, 341] width 367 height 857
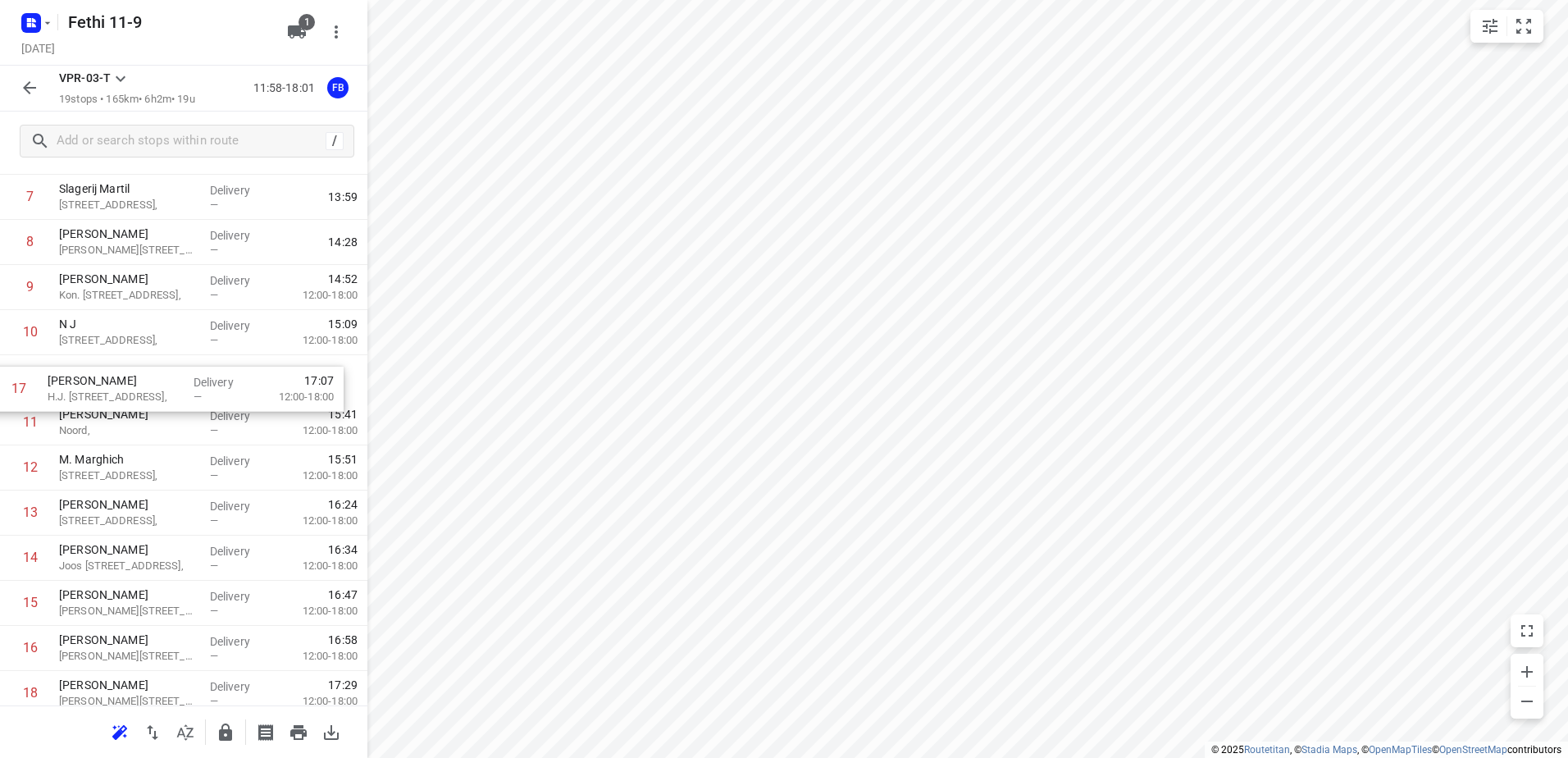
drag, startPoint x: 76, startPoint y: 663, endPoint x: 64, endPoint y: 390, distance: 273.3
click at [64, 390] on div "1 Koh Asian Foodbar IJburg [PERSON_NAME][STREET_ADDRESS], Delivery — 12:10 2 [G…" at bounding box center [183, 333] width 367 height 857
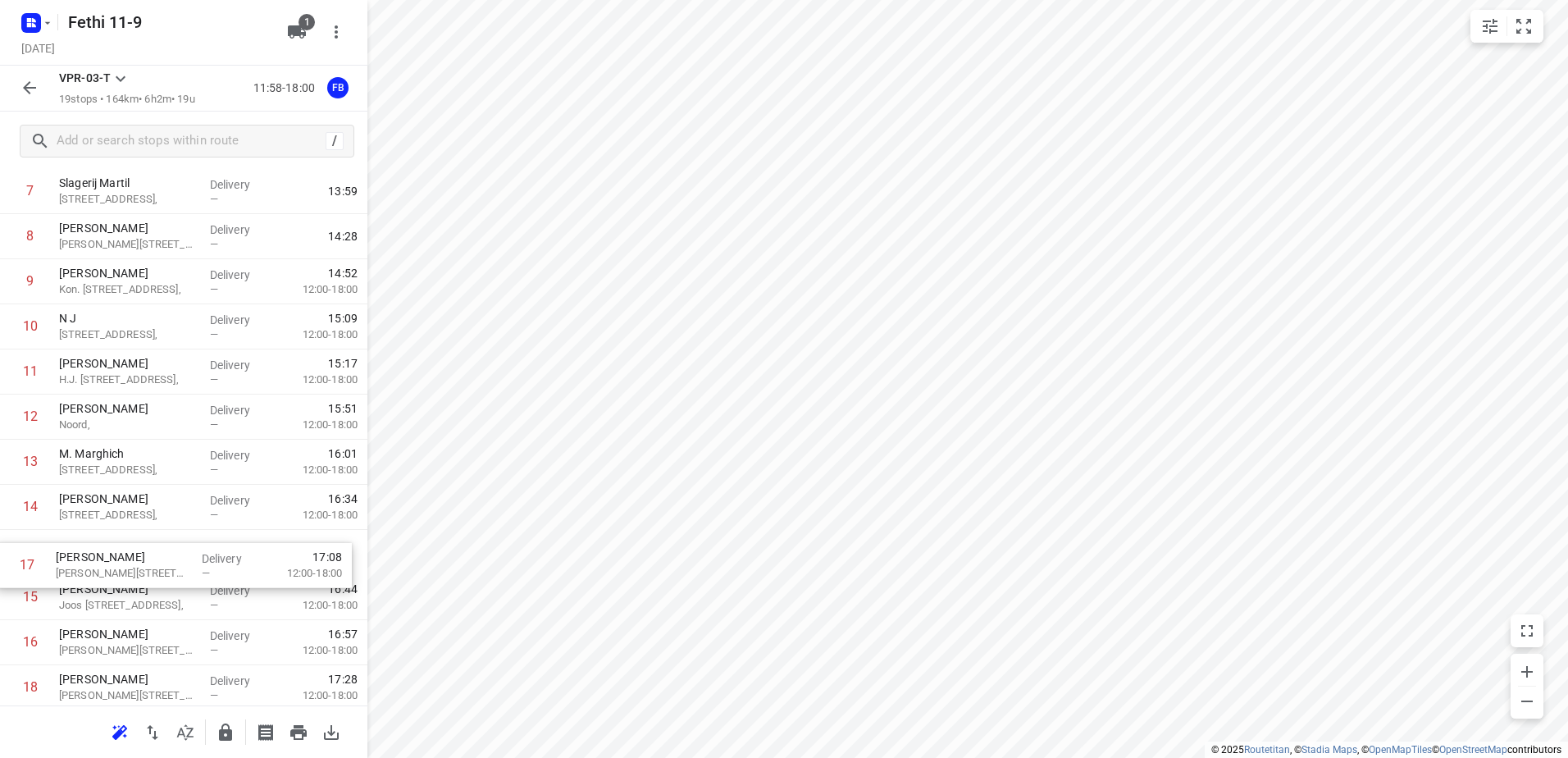
scroll to position [357, 0]
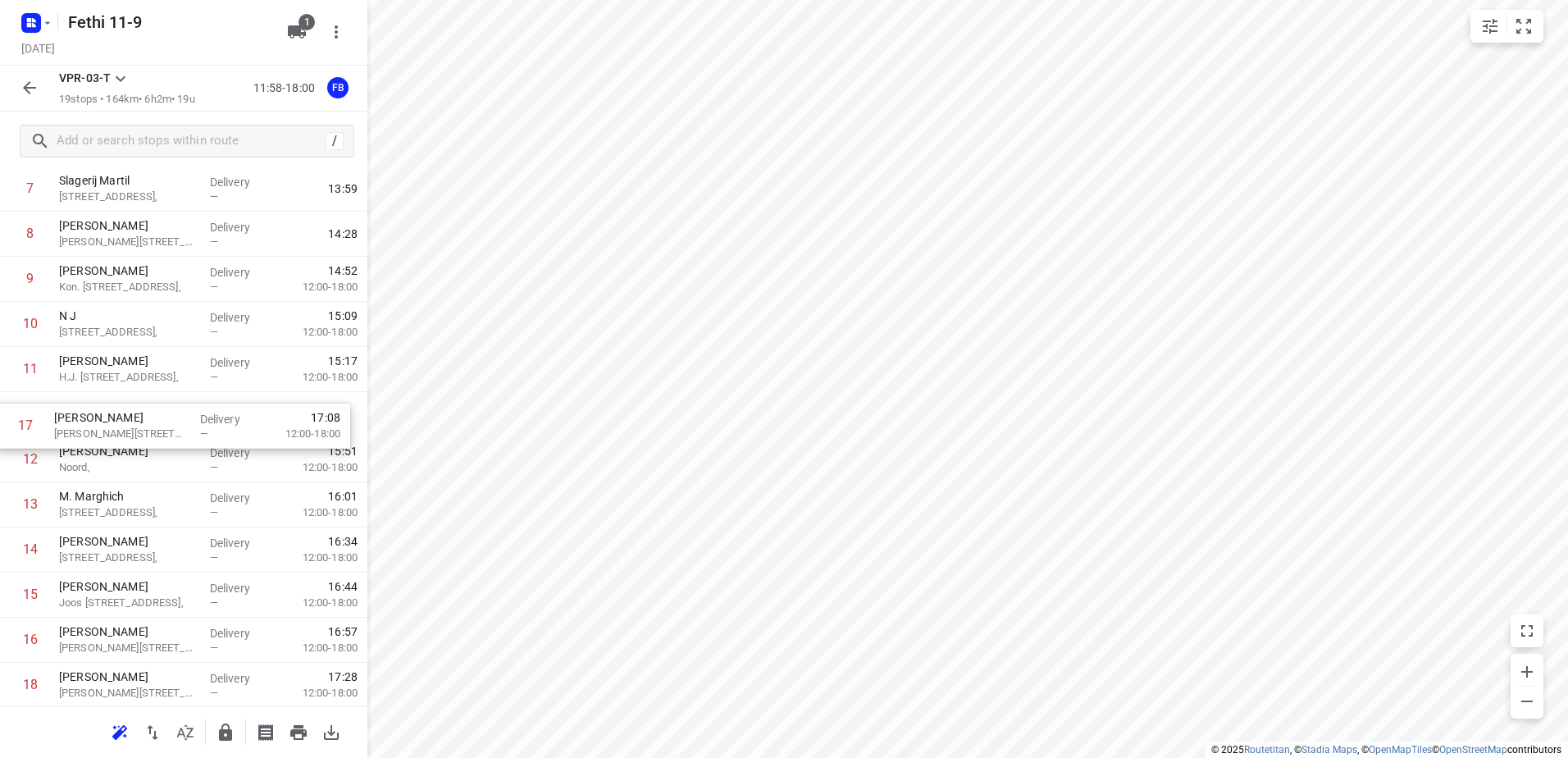
drag, startPoint x: 115, startPoint y: 649, endPoint x: 111, endPoint y: 417, distance: 232.0
click at [111, 417] on div "1 Koh Asian Foodbar IJburg [PERSON_NAME][STREET_ADDRESS], Delivery — 12:10 2 [G…" at bounding box center [183, 324] width 367 height 857
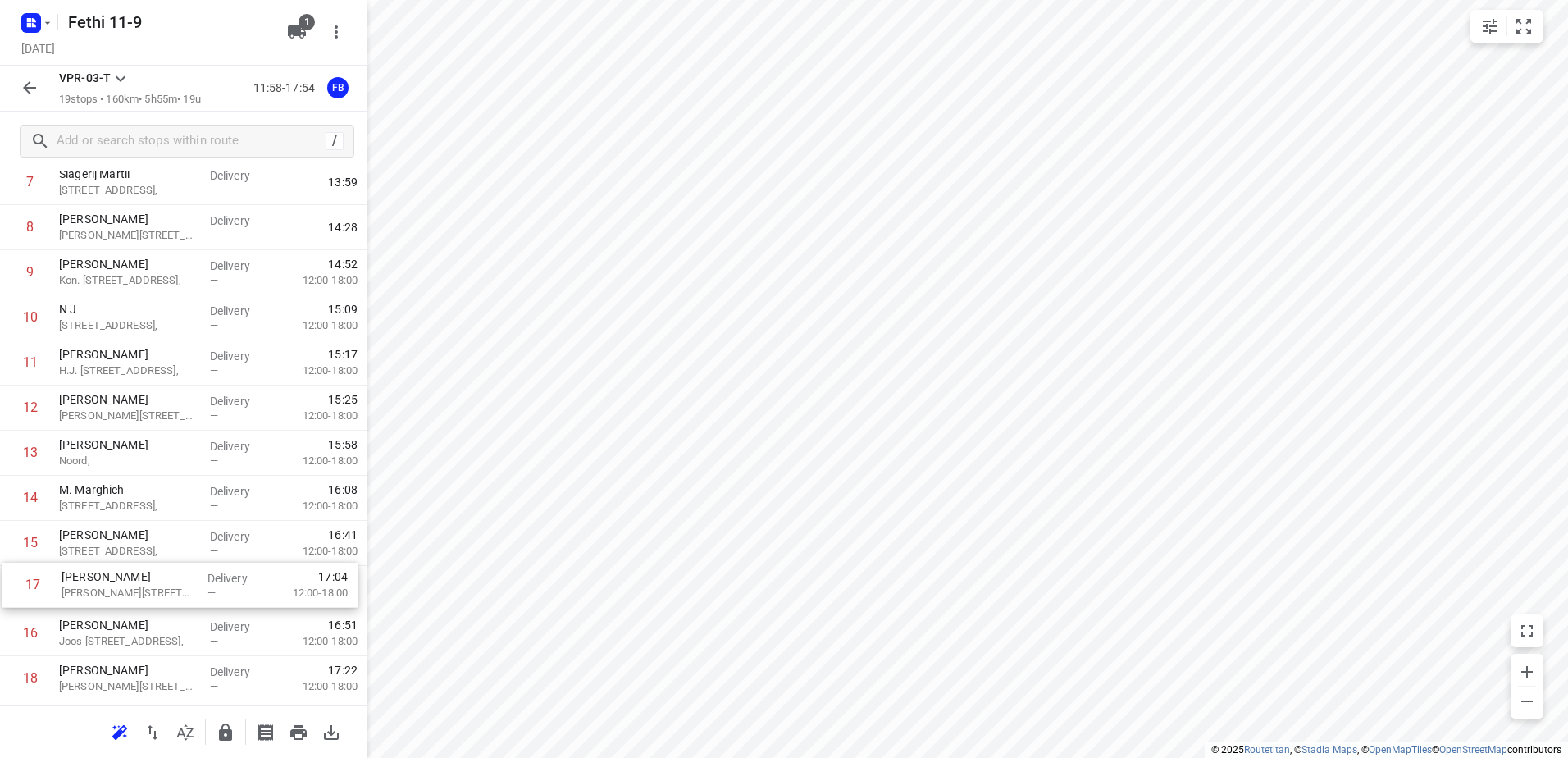
scroll to position [363, 0]
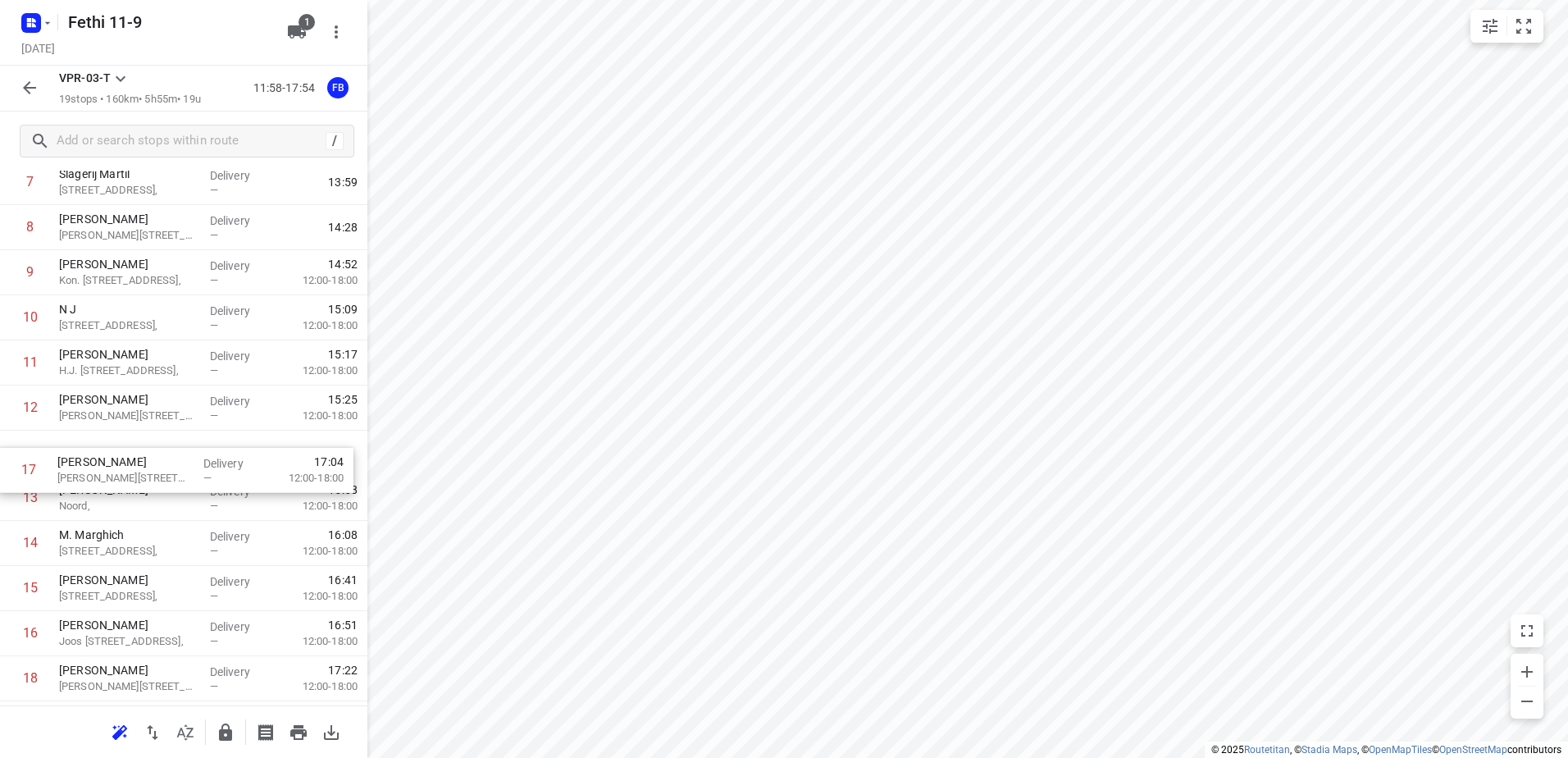
drag, startPoint x: 120, startPoint y: 643, endPoint x: 120, endPoint y: 463, distance: 180.0
click at [120, 463] on div "1 Koh Asian Foodbar IJburg [PERSON_NAME][STREET_ADDRESS], Delivery — 12:10 2 [G…" at bounding box center [183, 317] width 367 height 857
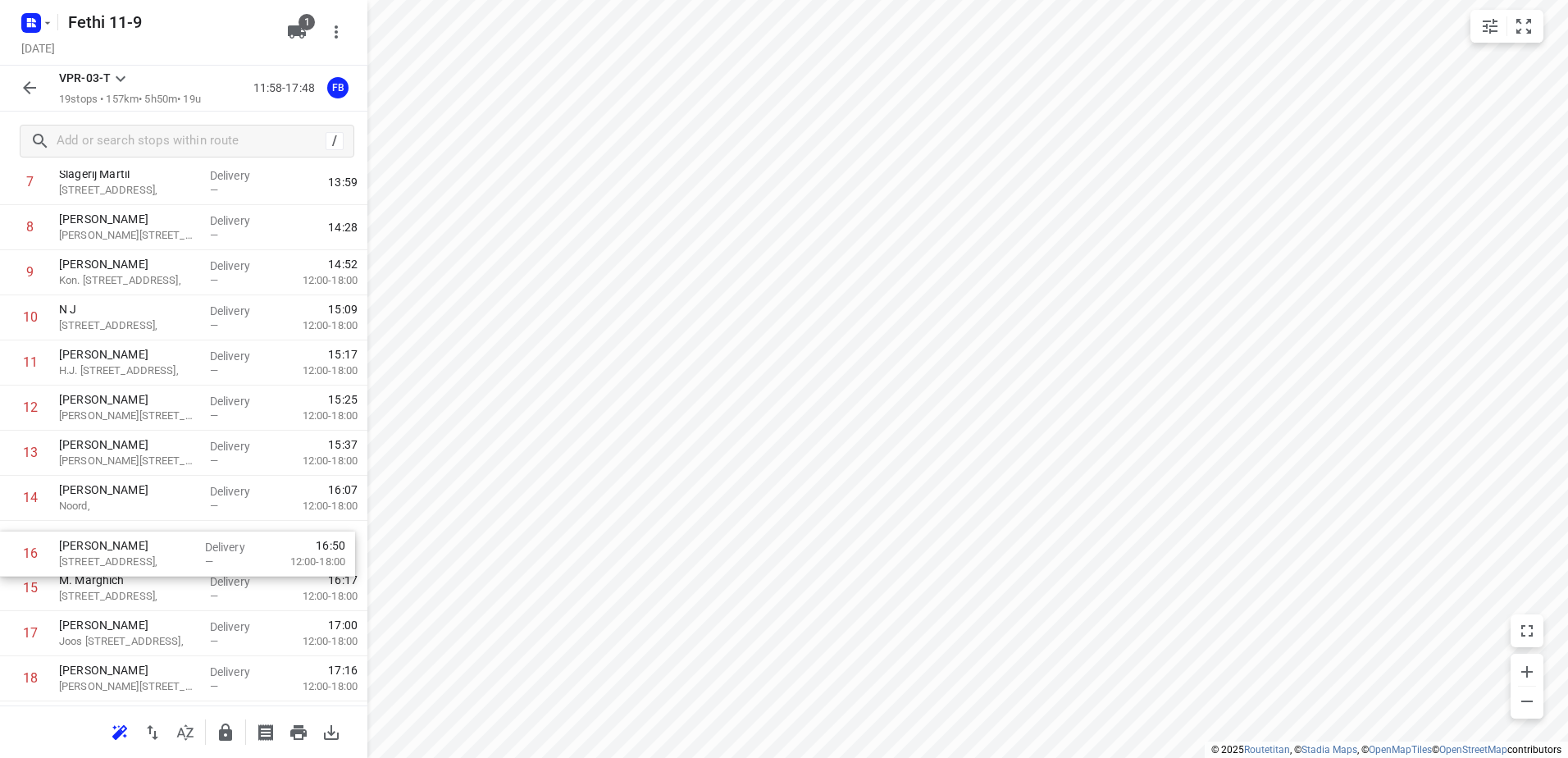
scroll to position [366, 0]
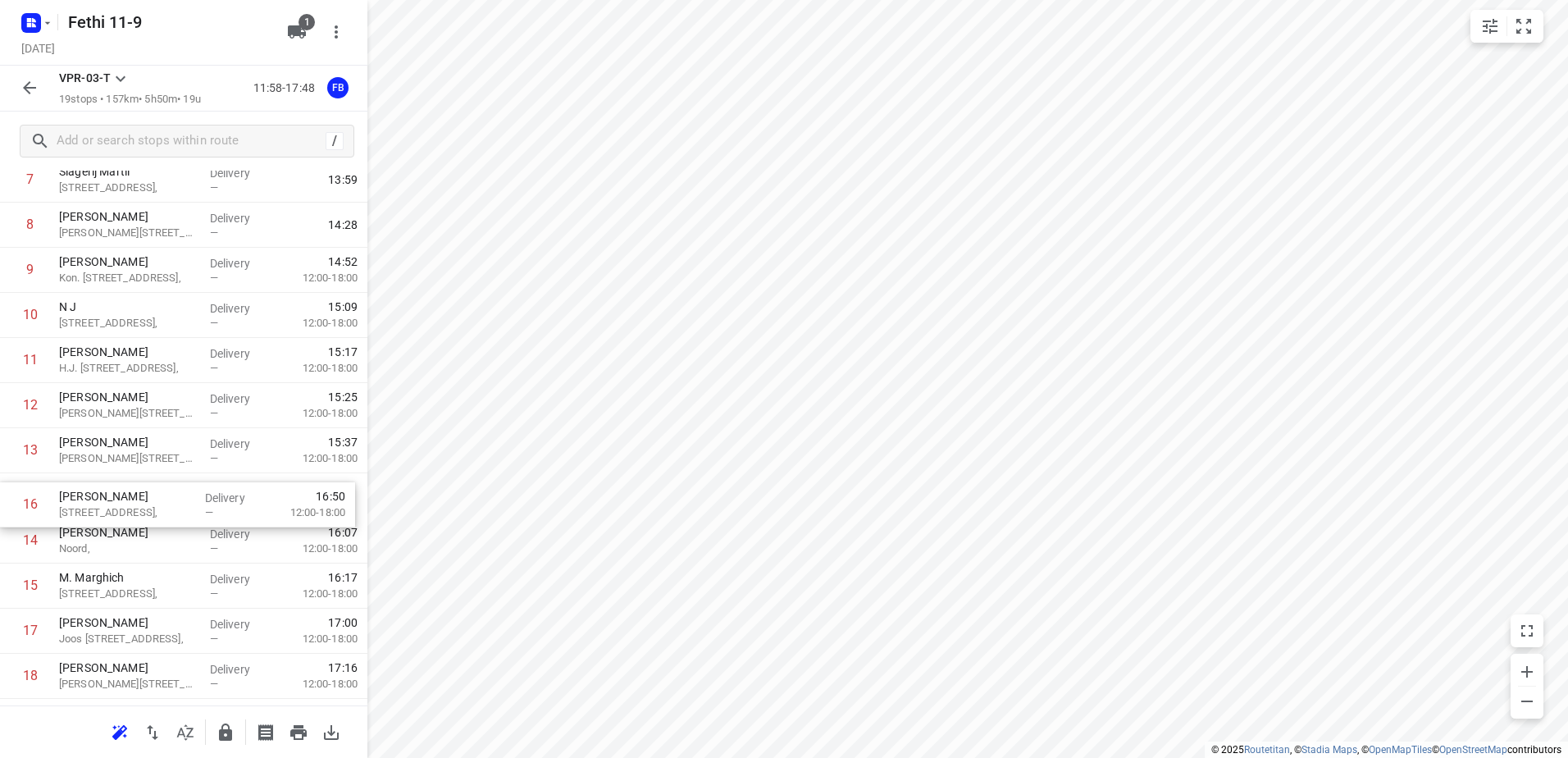
drag, startPoint x: 113, startPoint y: 585, endPoint x: 114, endPoint y: 487, distance: 98.0
click at [114, 487] on div "1 Koh Asian Foodbar IJburg [PERSON_NAME][STREET_ADDRESS], Delivery — 12:10 2 [G…" at bounding box center [183, 316] width 367 height 857
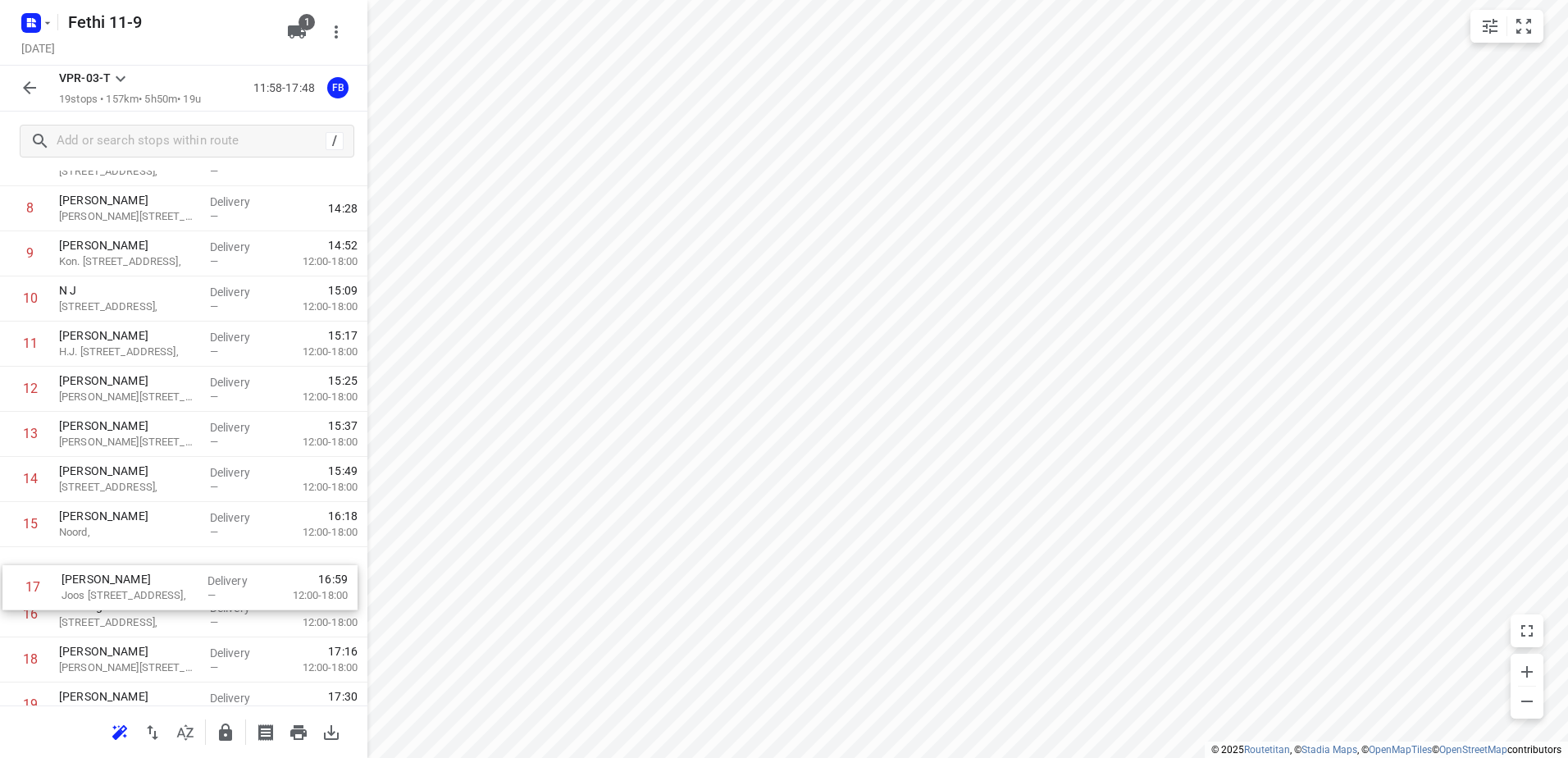
scroll to position [385, 0]
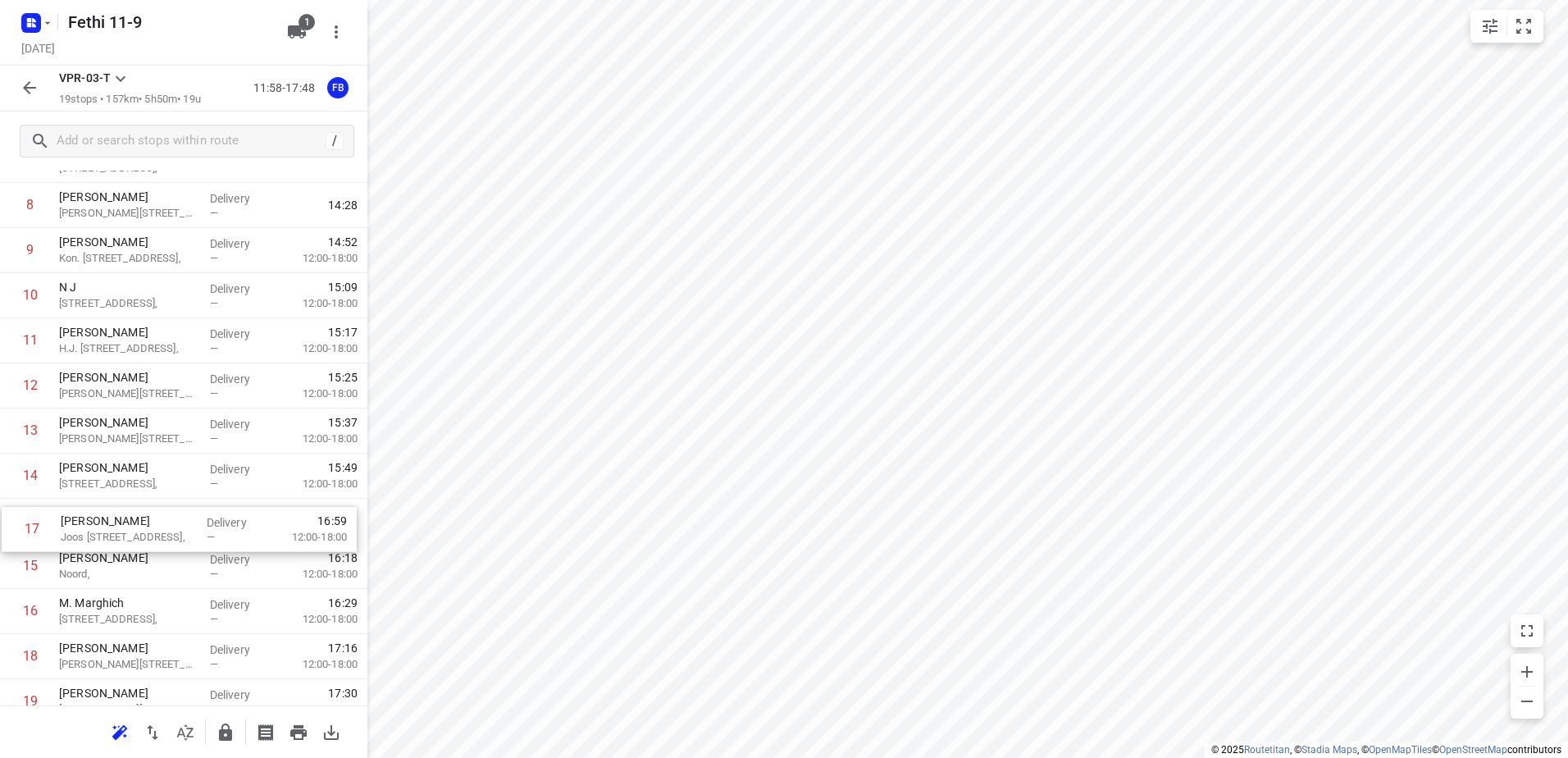
drag, startPoint x: 114, startPoint y: 635, endPoint x: 116, endPoint y: 525, distance: 110.0
click at [116, 525] on div "1 Koh Asian Foodbar IJburg [PERSON_NAME][STREET_ADDRESS], Delivery — 12:10 2 [G…" at bounding box center [183, 295] width 367 height 857
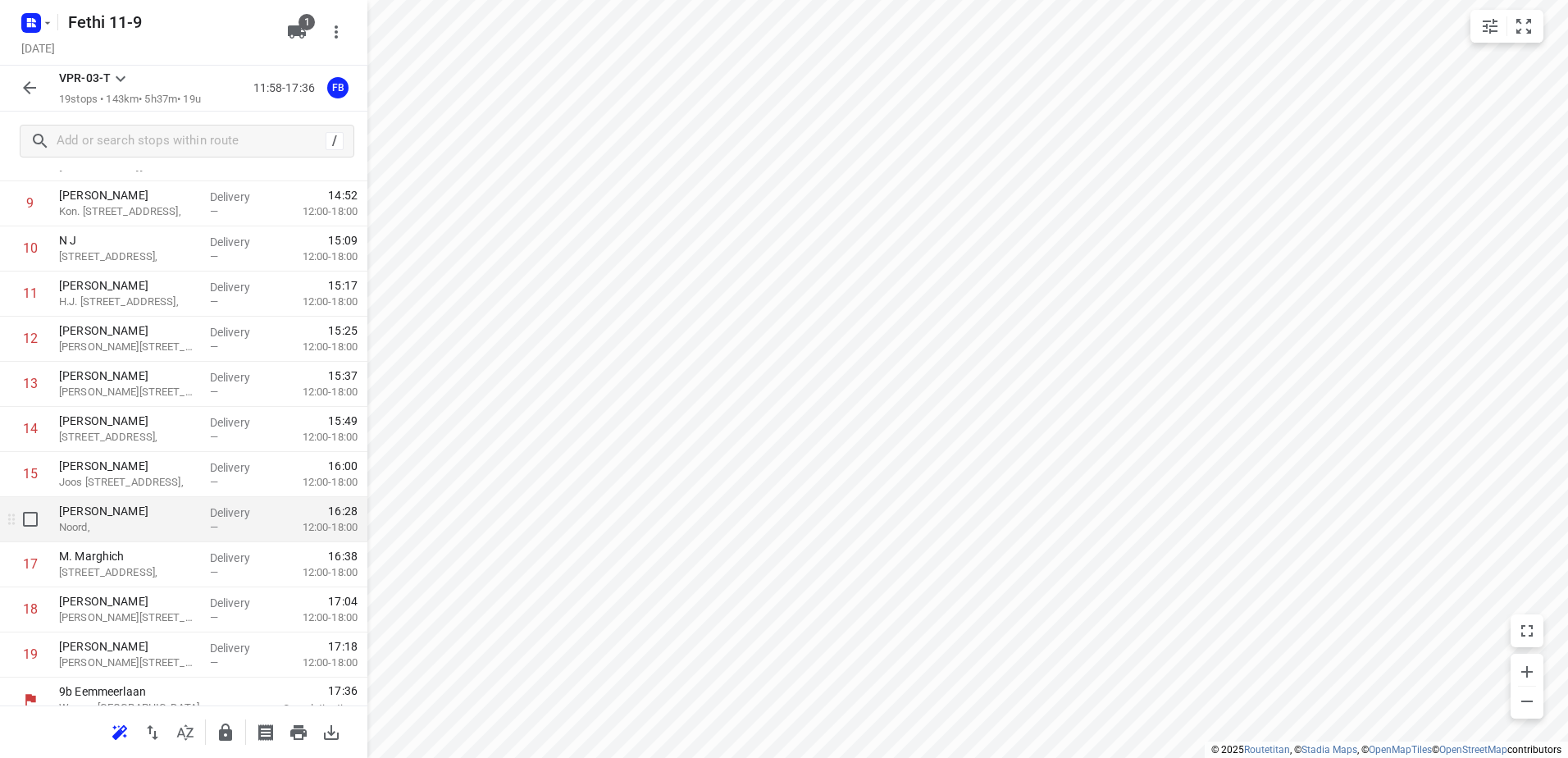
scroll to position [450, 0]
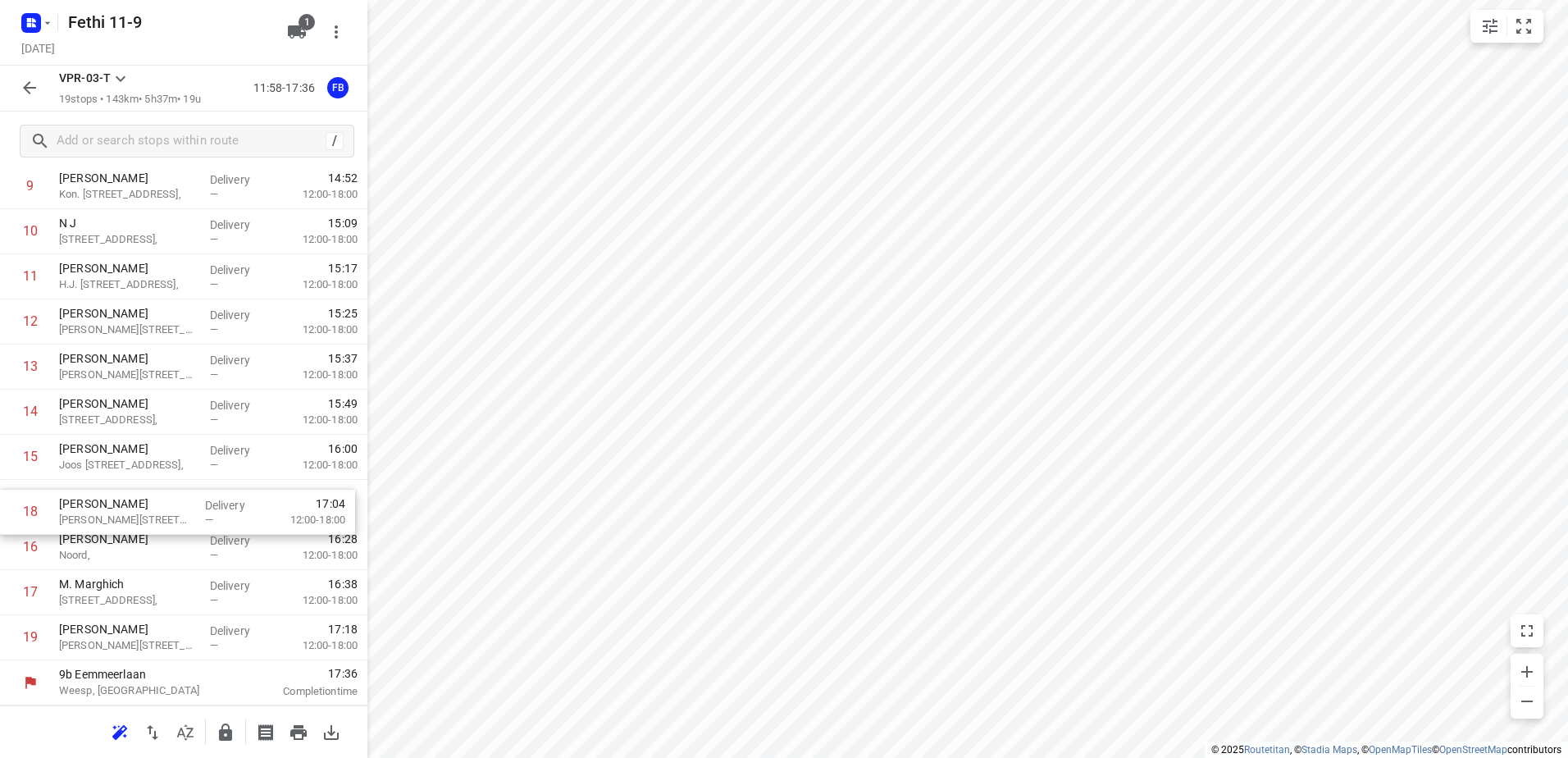
drag, startPoint x: 120, startPoint y: 598, endPoint x: 122, endPoint y: 506, distance: 92.0
click at [121, 506] on div "1 Koh Asian Foodbar IJburg [PERSON_NAME][STREET_ADDRESS], Delivery — 12:10 2 [G…" at bounding box center [183, 232] width 367 height 857
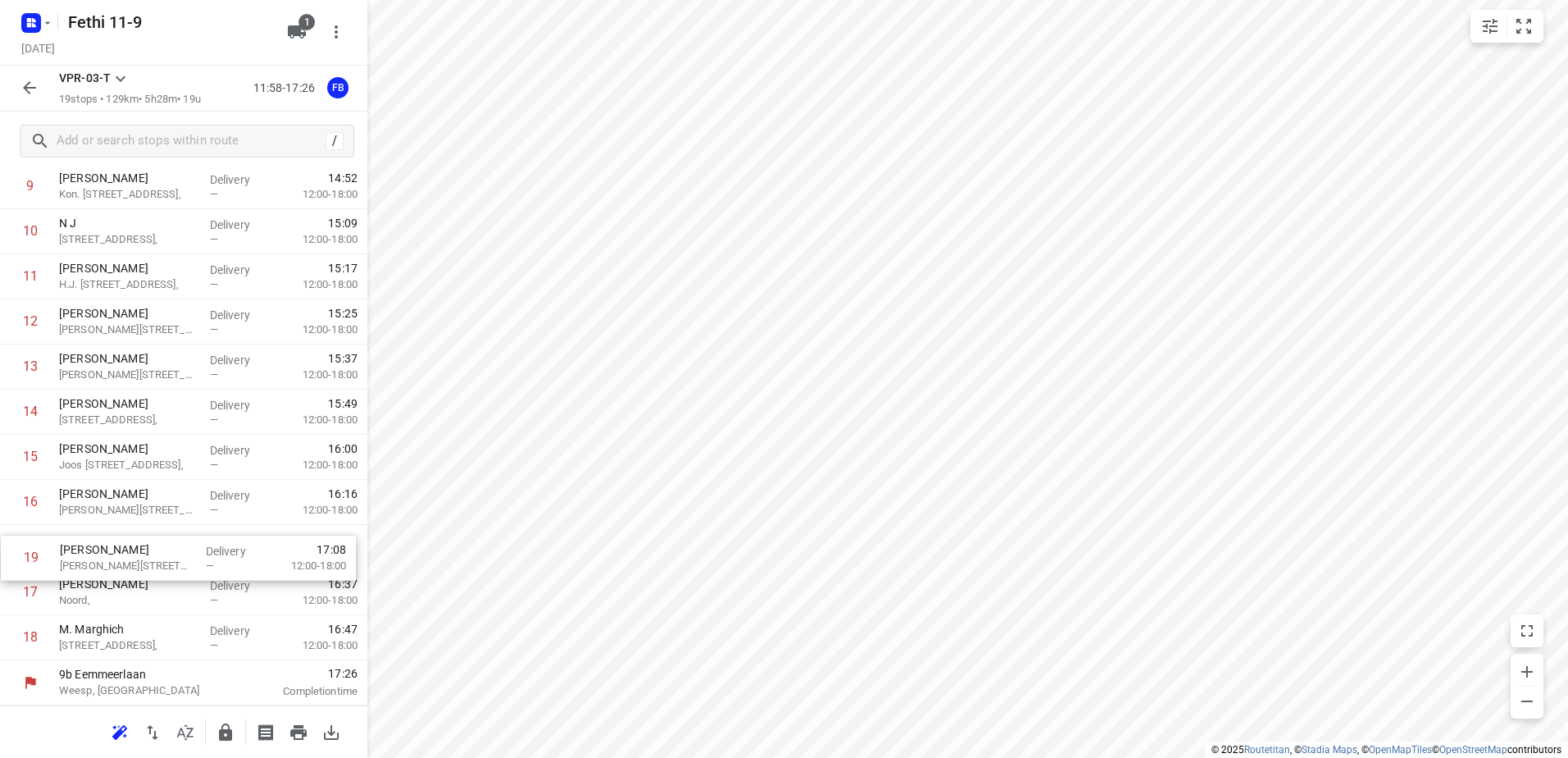
drag, startPoint x: 123, startPoint y: 634, endPoint x: 125, endPoint y: 543, distance: 91.0
click at [125, 543] on div "1 Koh Asian Foodbar IJburg [PERSON_NAME][STREET_ADDRESS], Delivery — 12:10 2 [G…" at bounding box center [183, 232] width 367 height 857
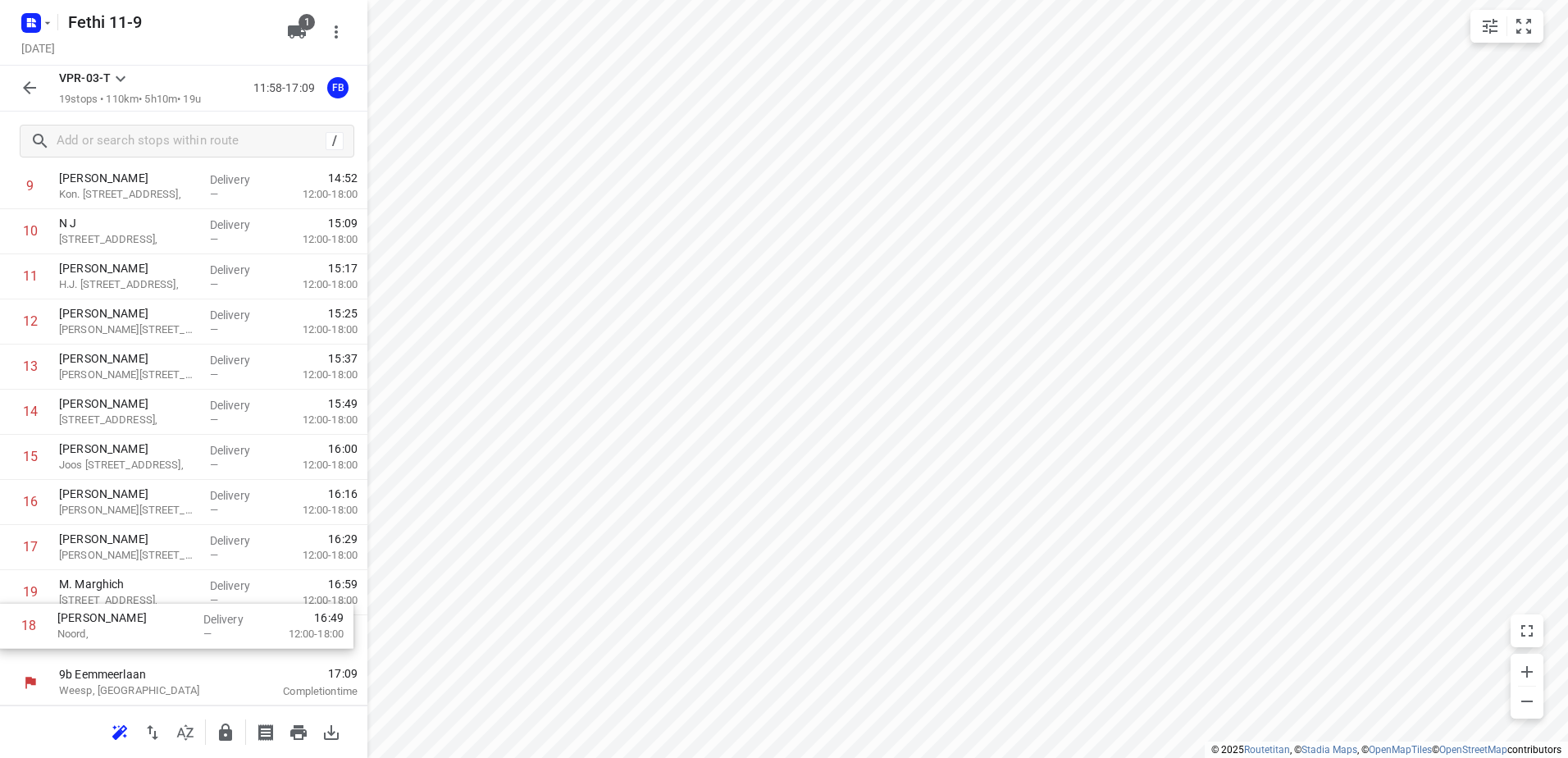
drag, startPoint x: 137, startPoint y: 601, endPoint x: 136, endPoint y: 640, distance: 39.0
click at [136, 640] on div "1 Koh Asian Foodbar IJburg [PERSON_NAME][STREET_ADDRESS], Delivery — 12:10 2 [G…" at bounding box center [183, 232] width 367 height 857
click at [26, 87] on icon "button" at bounding box center [29, 87] width 13 height 13
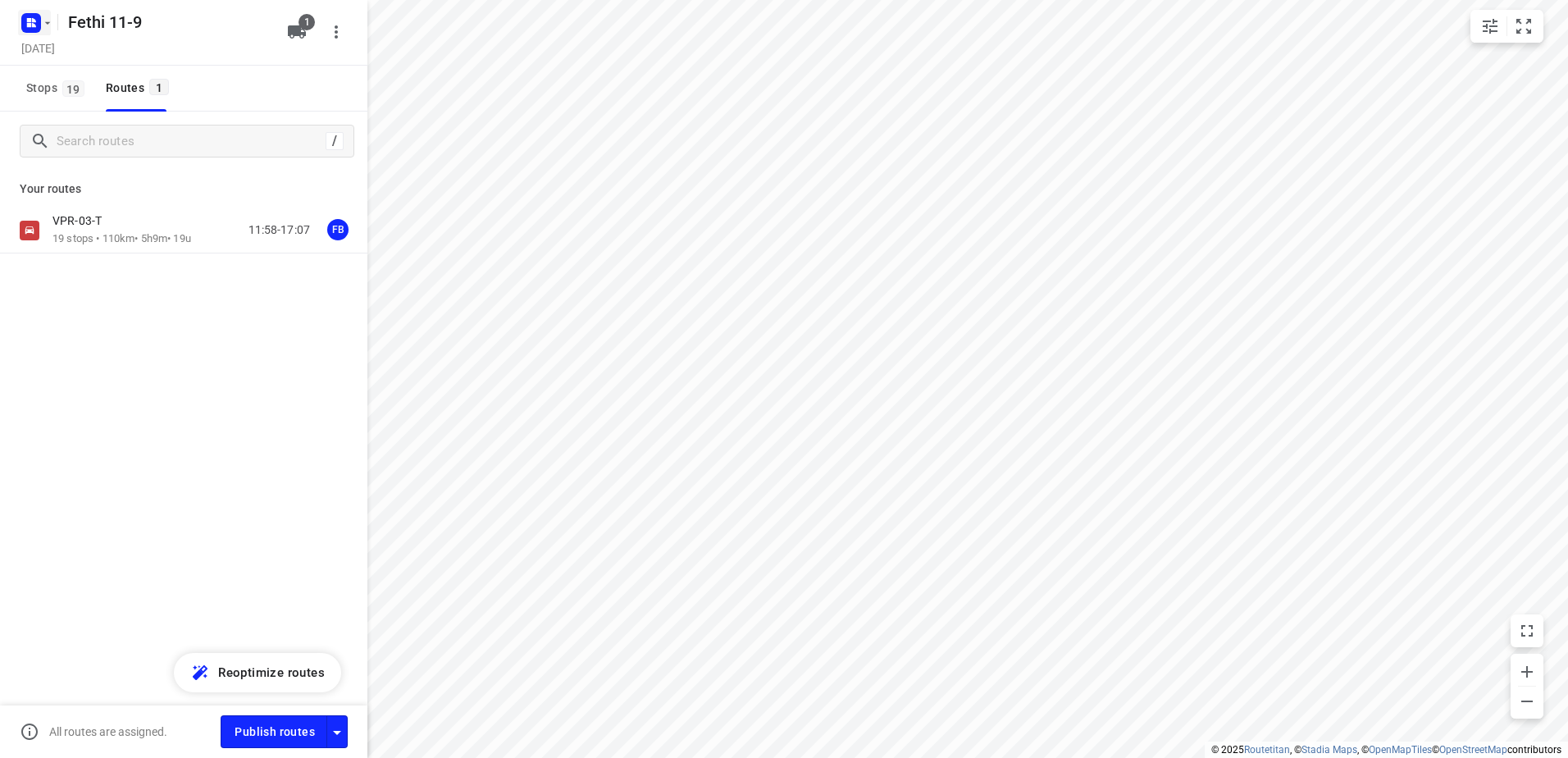
click at [49, 23] on icon "button" at bounding box center [47, 22] width 13 height 13
click at [95, 336] on button "New project" at bounding box center [165, 334] width 295 height 33
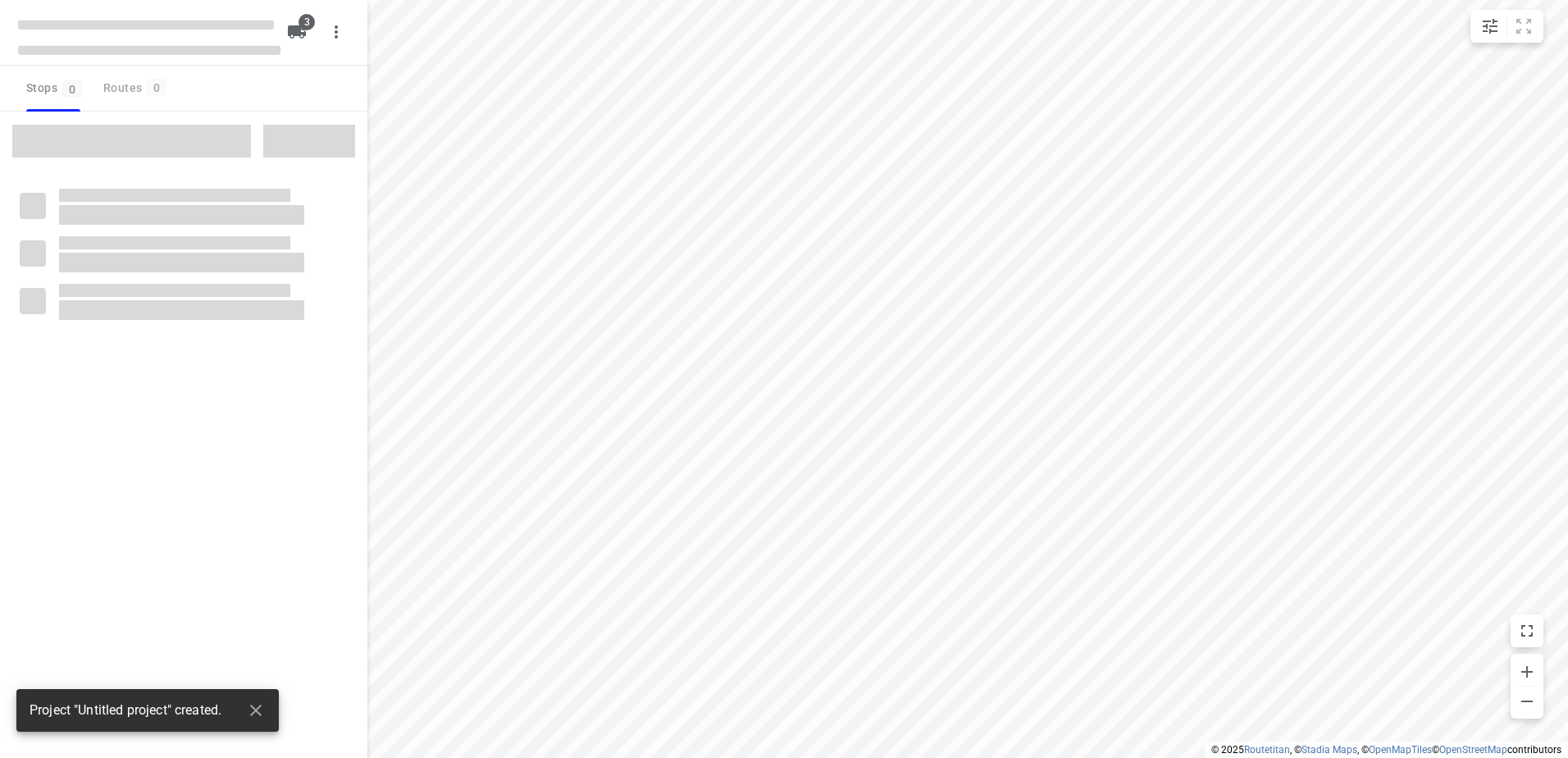
type input "distance"
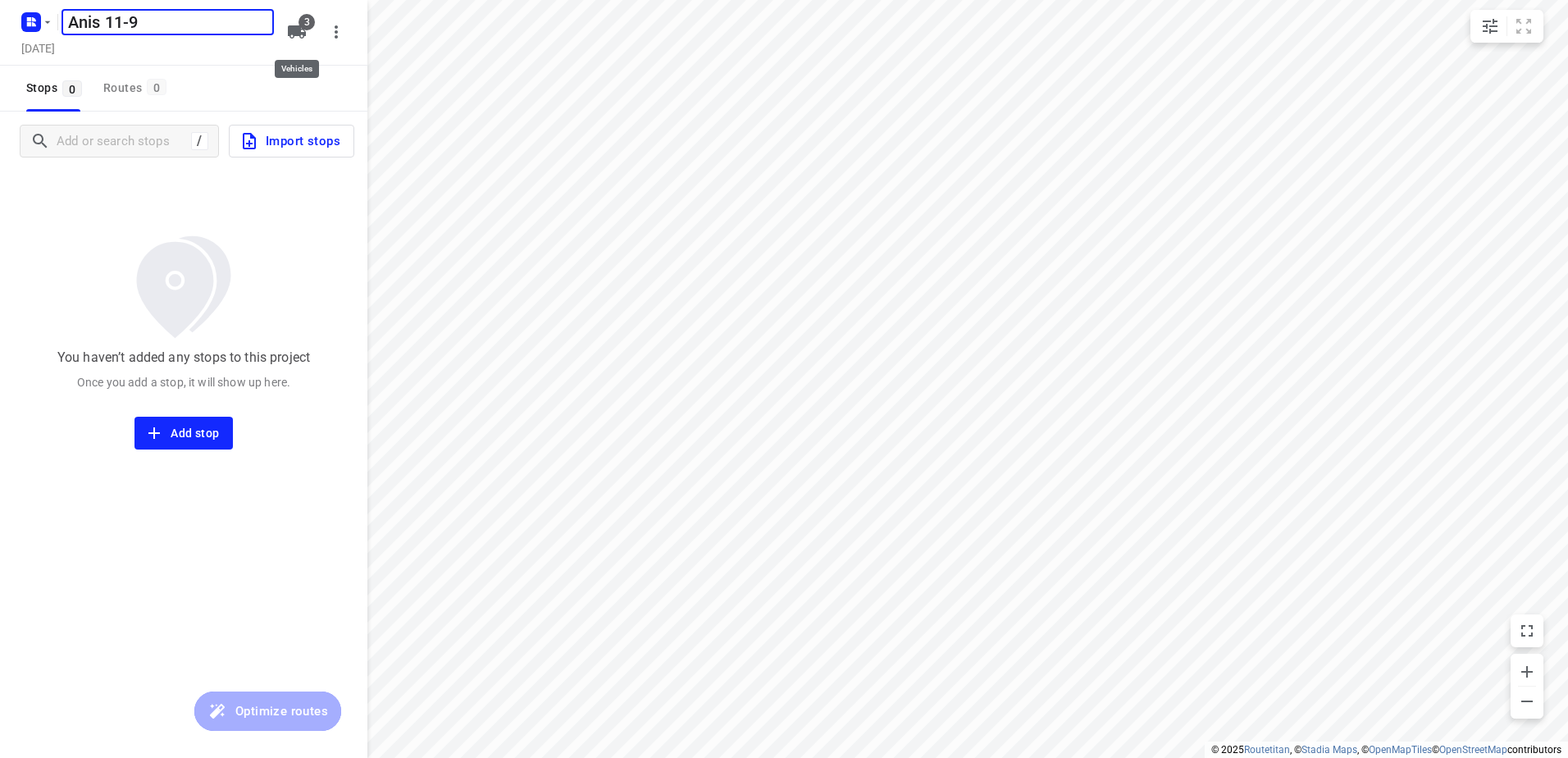
type input "Anis 11-9"
click at [298, 26] on icon "button" at bounding box center [296, 31] width 18 height 13
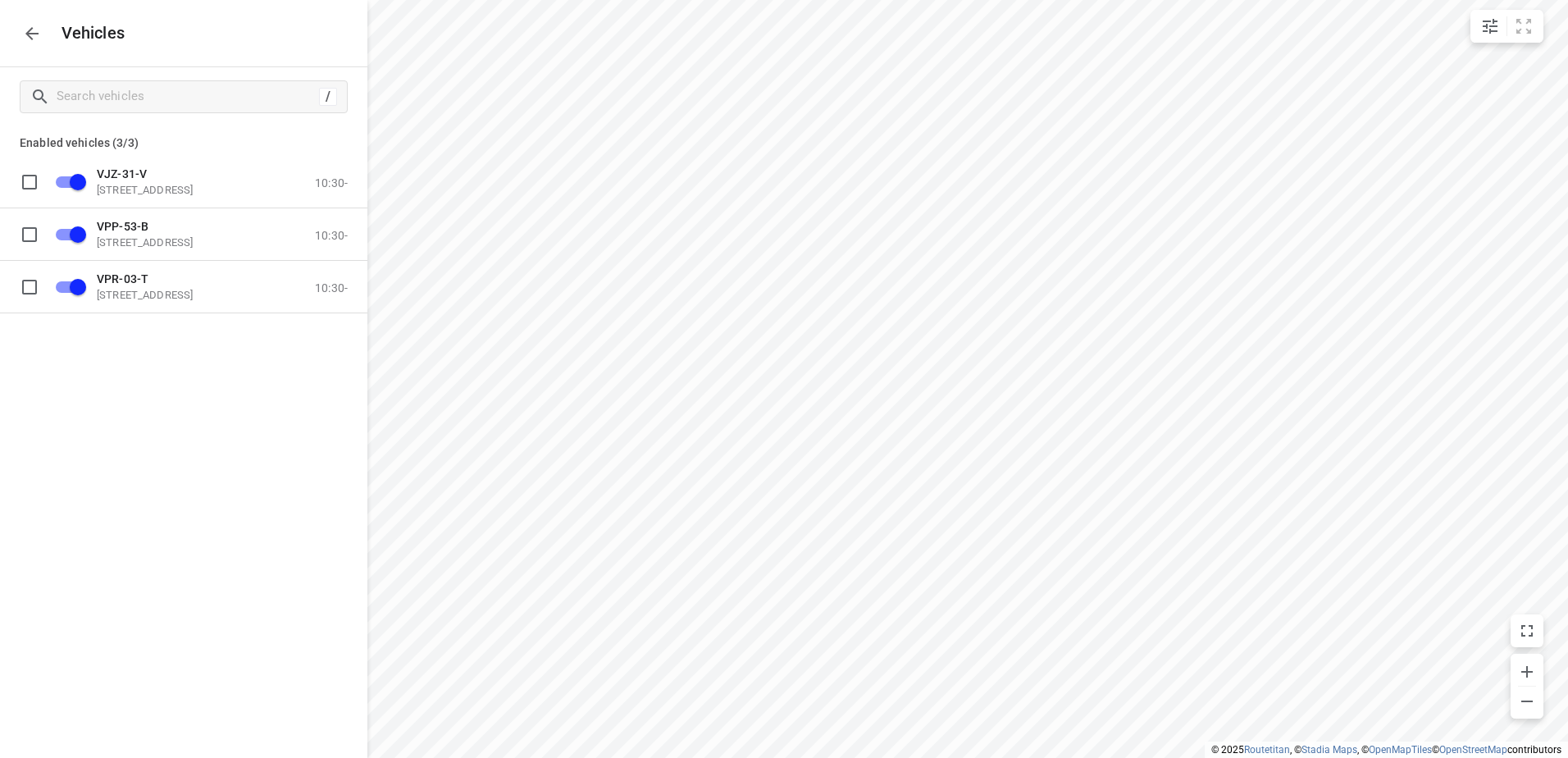
click at [37, 26] on icon "button" at bounding box center [31, 33] width 20 height 20
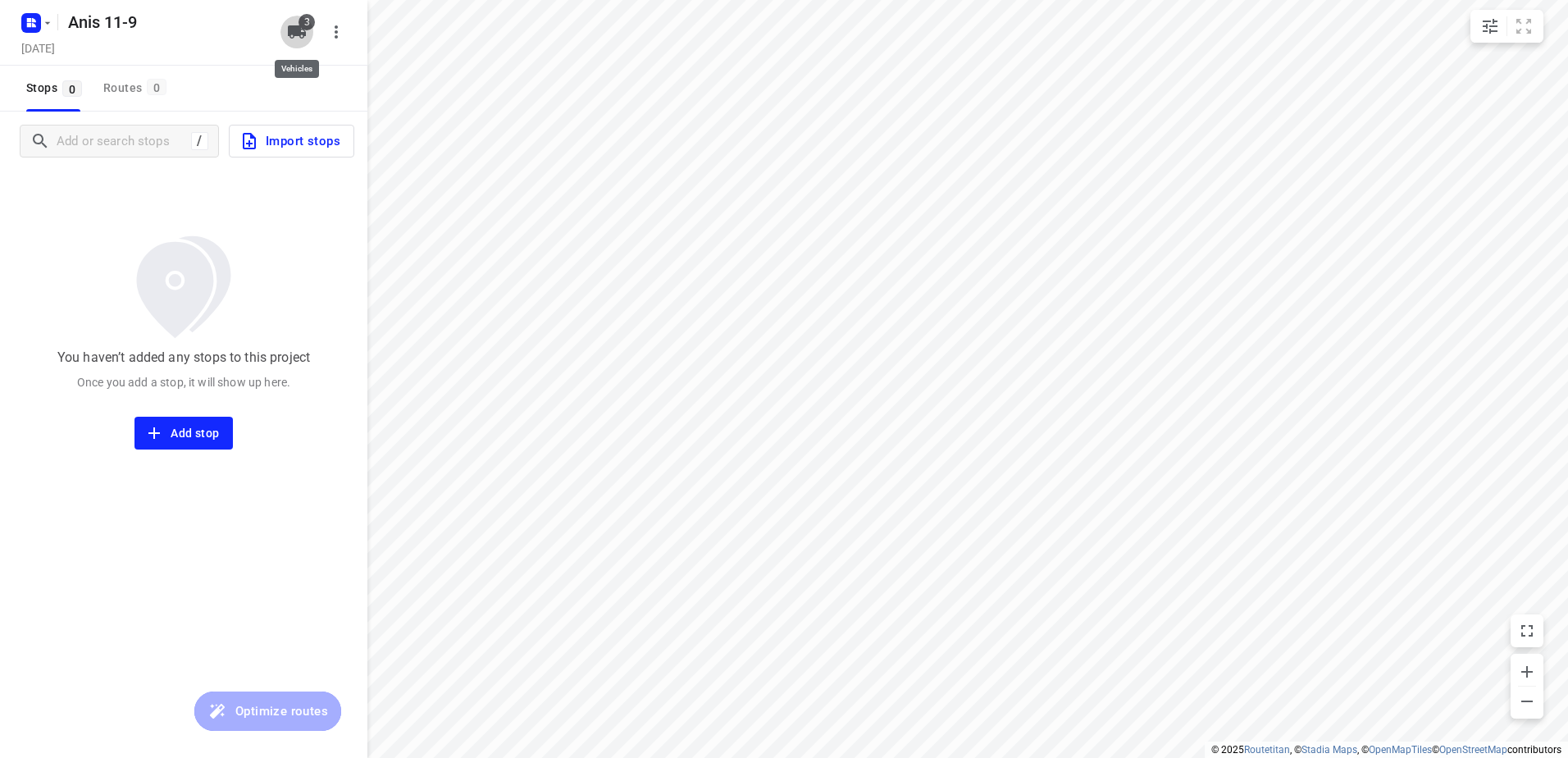
click at [303, 26] on span "3" at bounding box center [306, 21] width 16 height 16
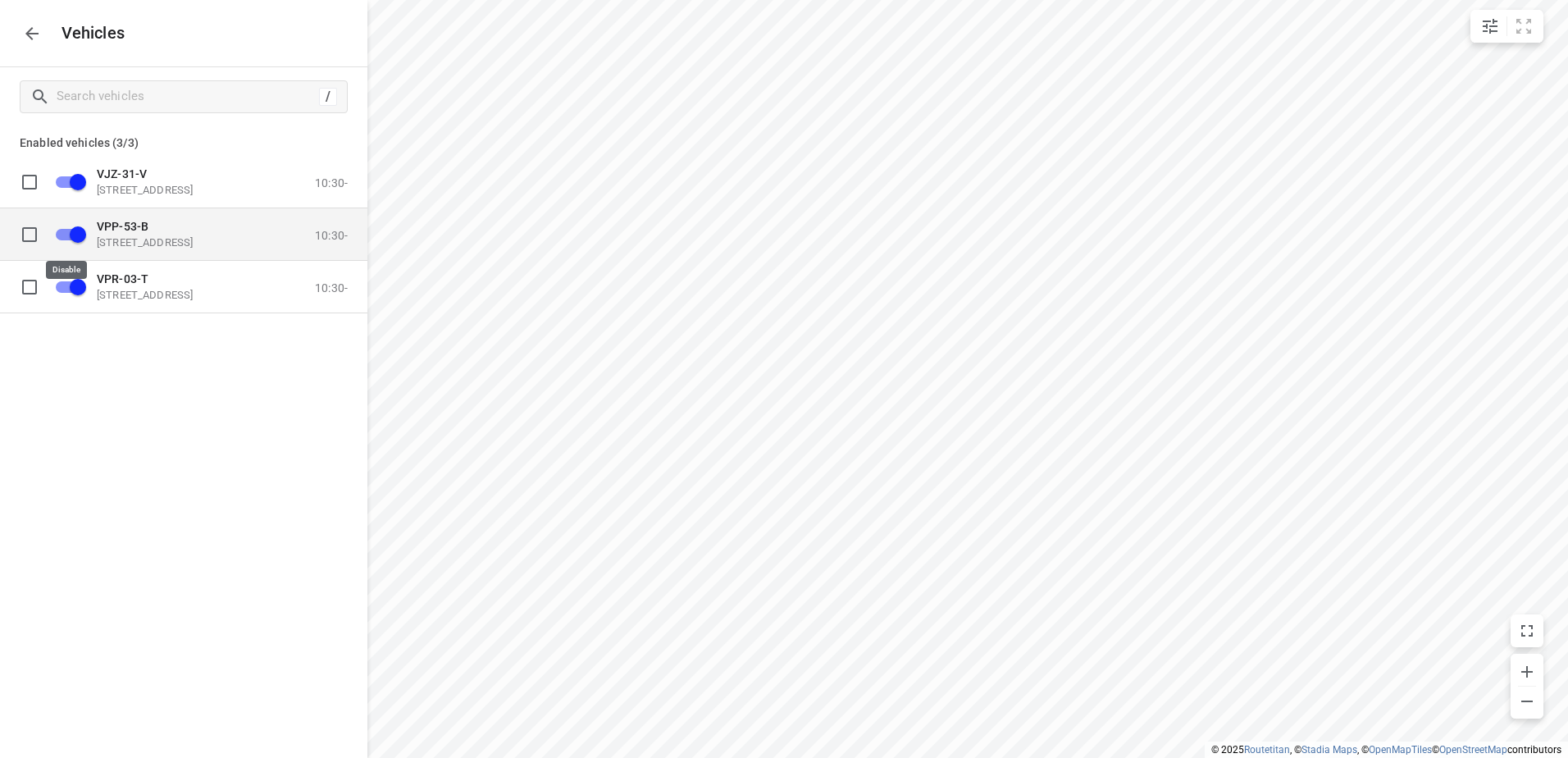
click at [77, 234] on input "grid" at bounding box center [78, 233] width 93 height 31
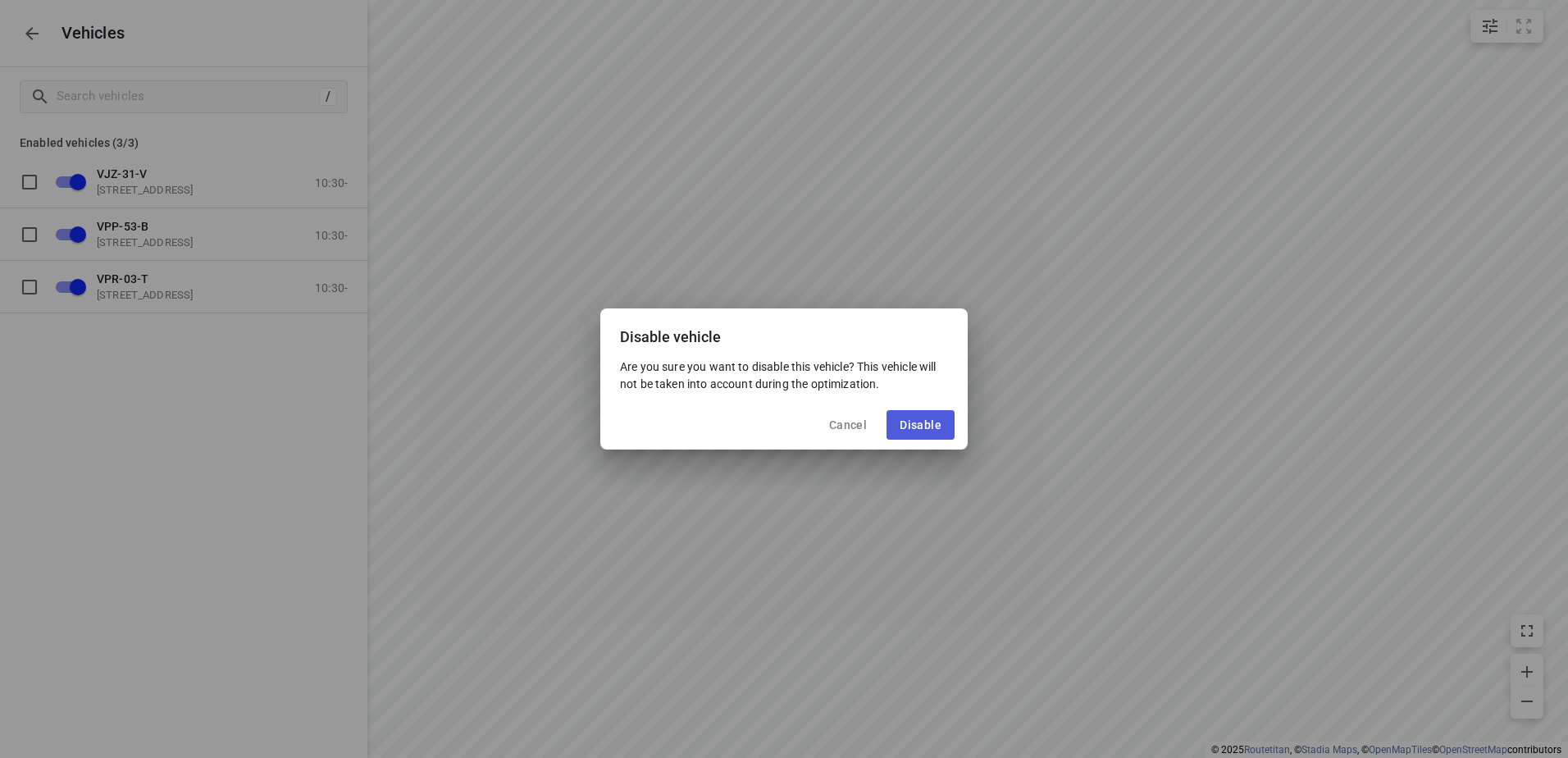
click at [915, 417] on button "Disable" at bounding box center [921, 424] width 68 height 30
checkbox input "false"
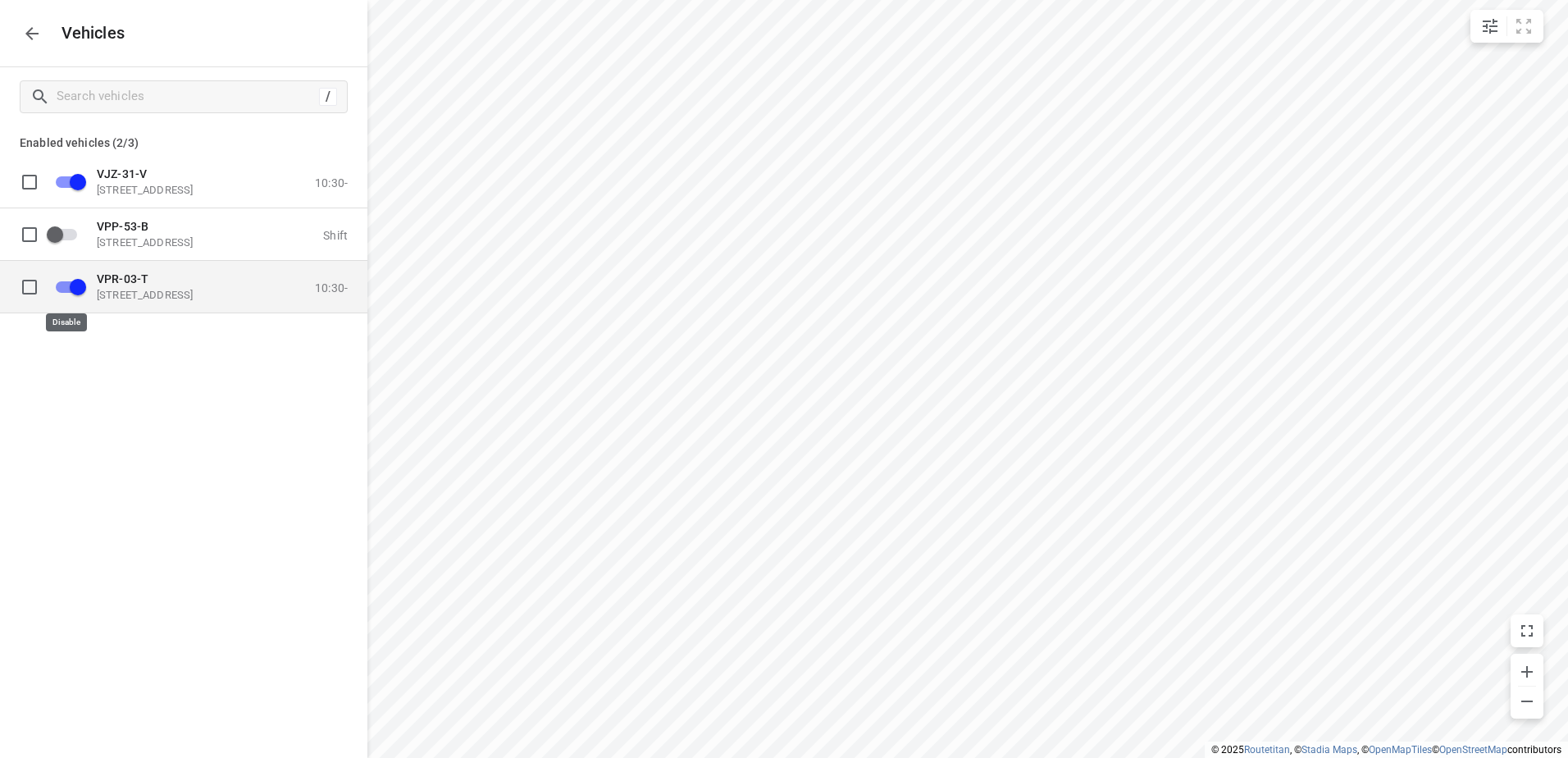
click at [76, 285] on input "grid" at bounding box center [78, 286] width 93 height 31
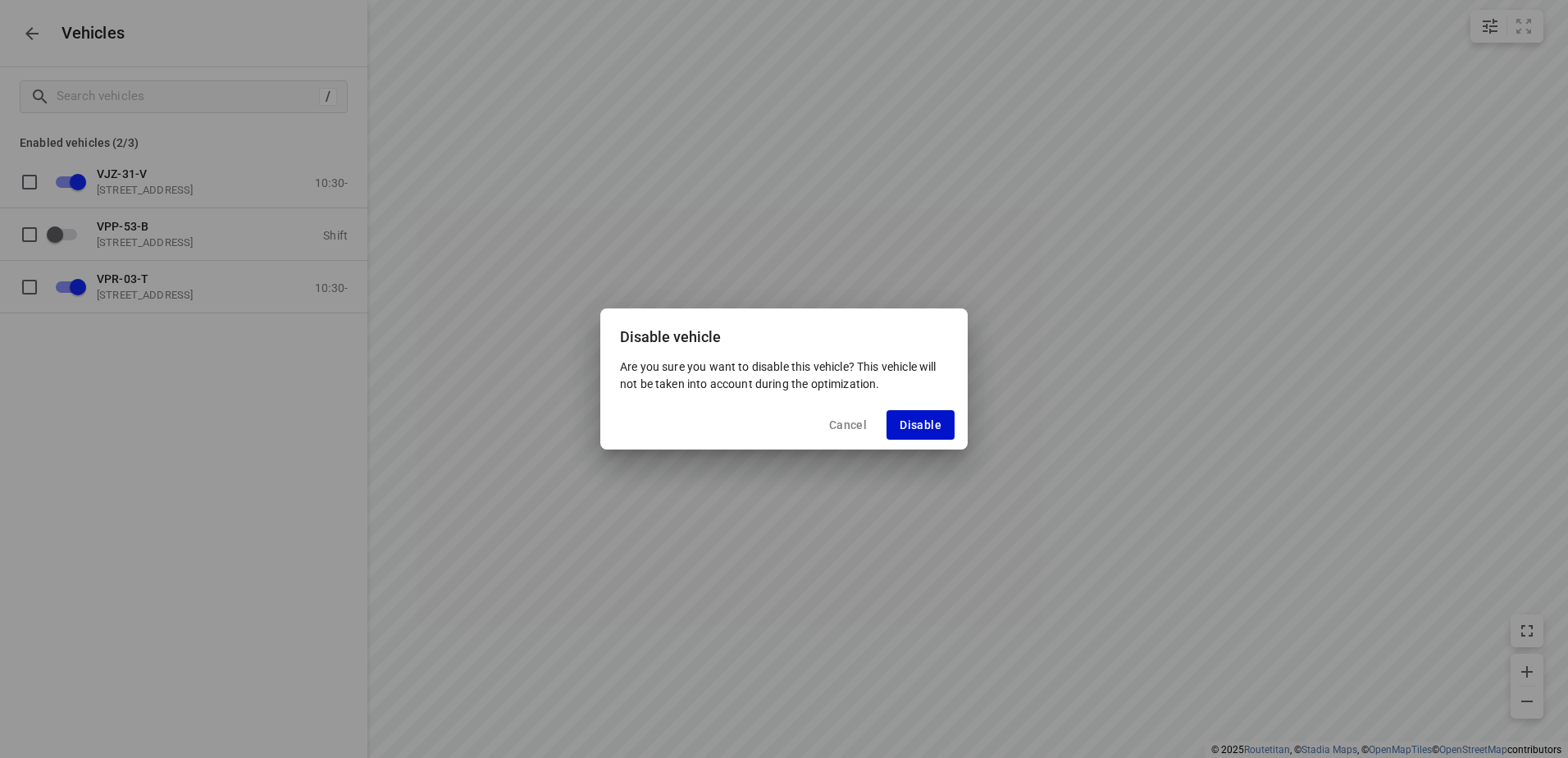
click at [918, 421] on span "Disable" at bounding box center [921, 424] width 42 height 13
checkbox input "false"
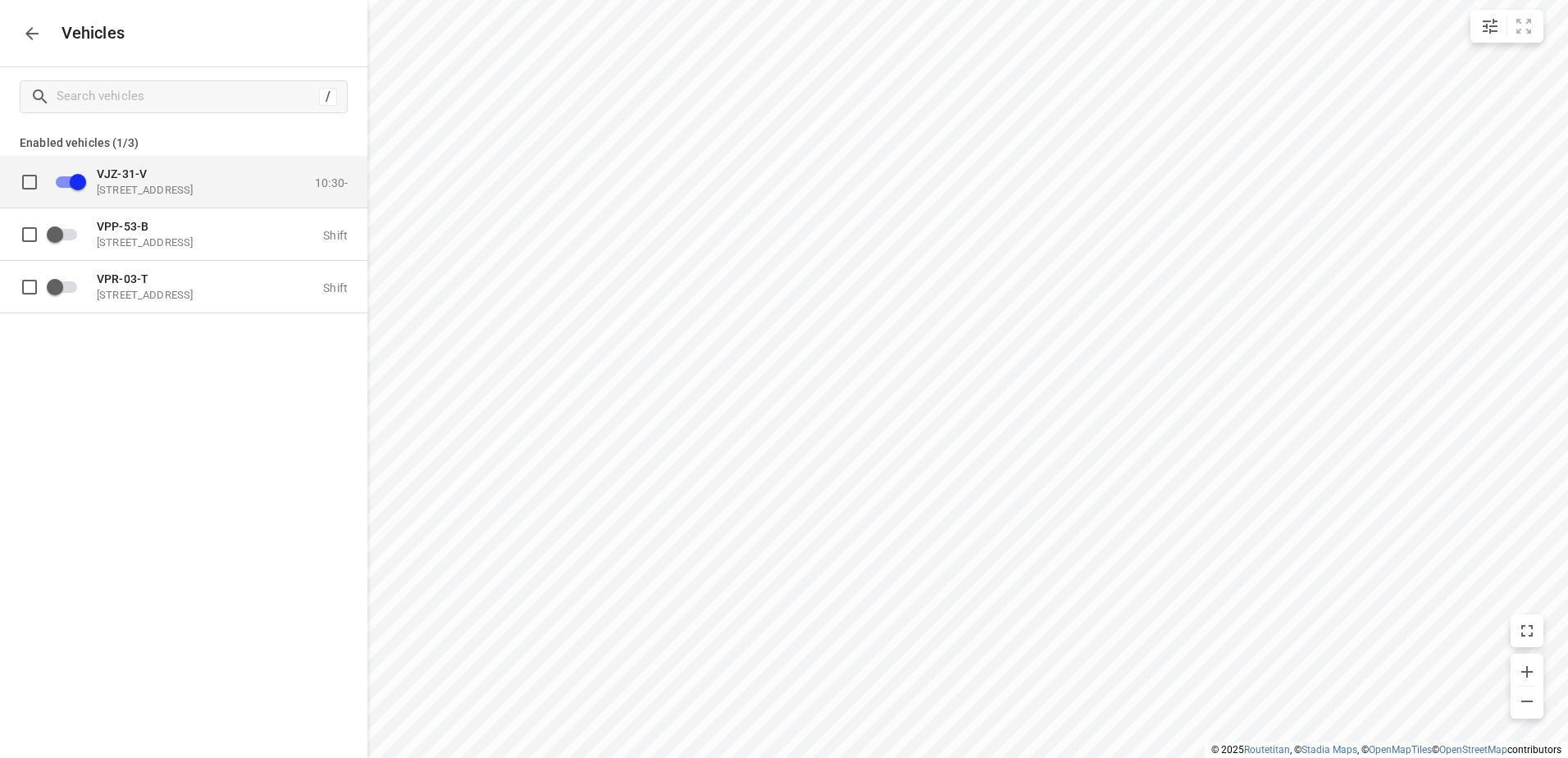
click at [181, 181] on div "VJZ-31-V [STREET_ADDRESS]" at bounding box center [178, 181] width 164 height 30
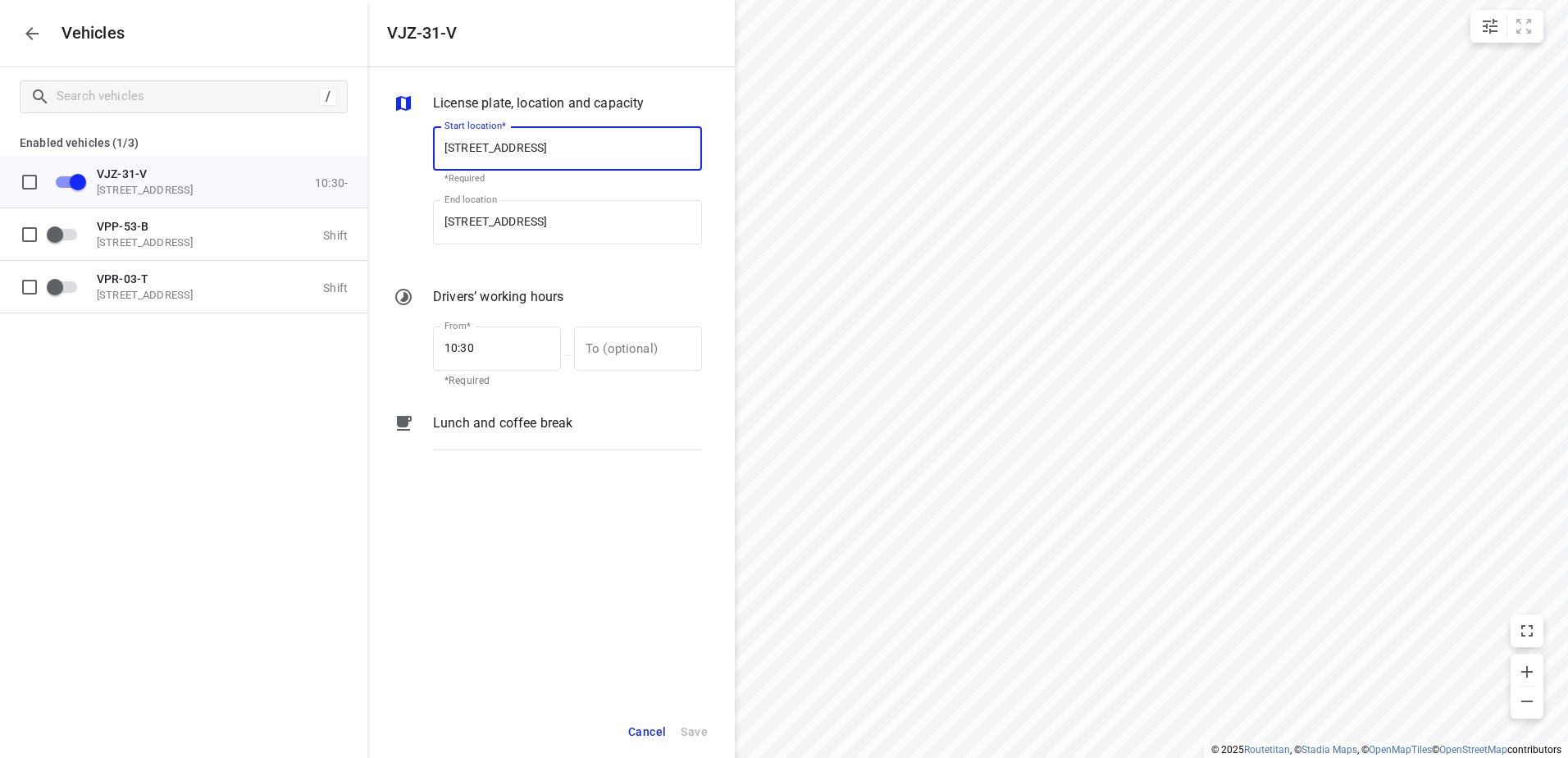
click at [498, 421] on p "Lunch and coffee break" at bounding box center [502, 423] width 139 height 20
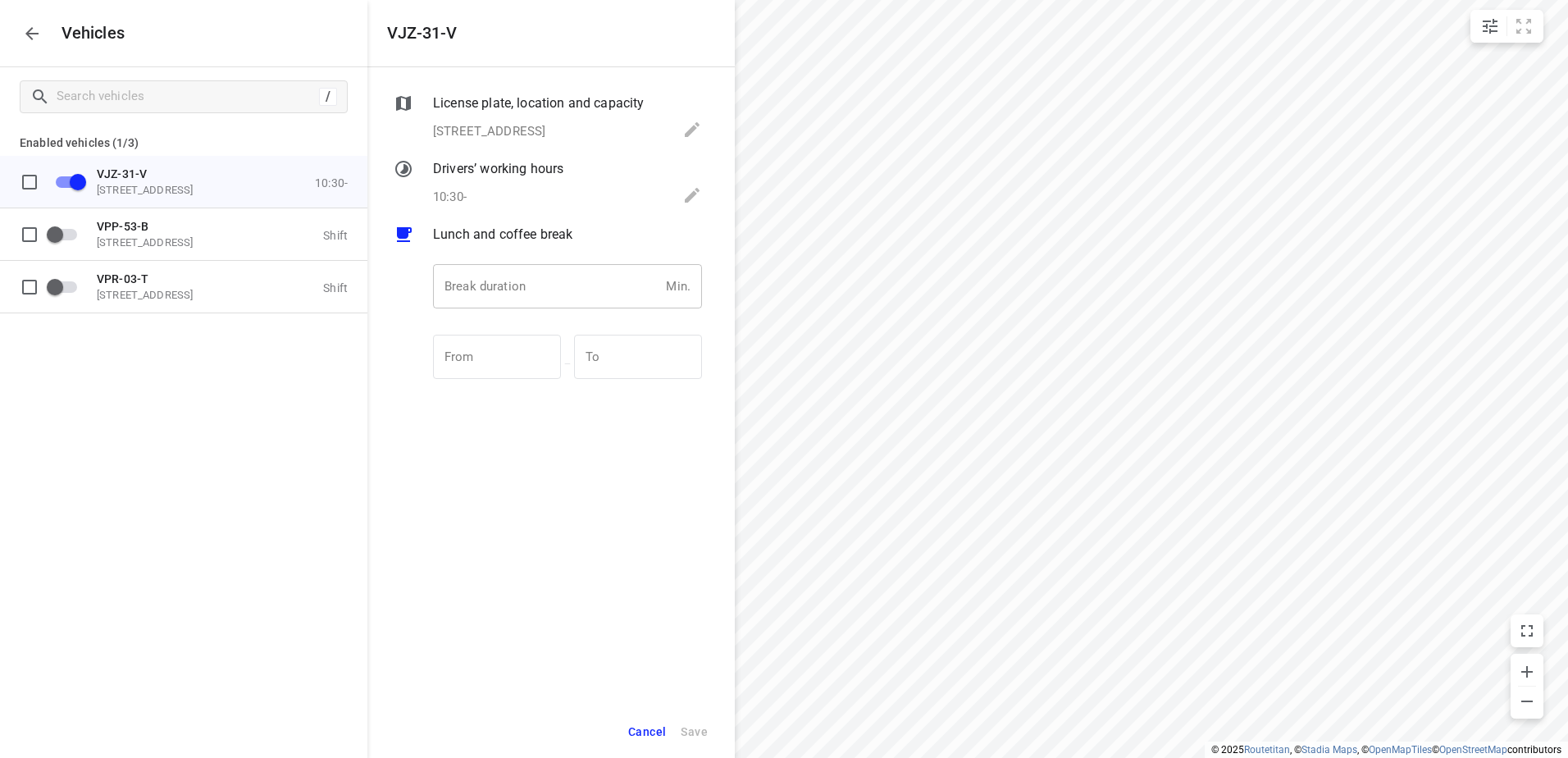
click at [468, 283] on input "number" at bounding box center [546, 286] width 227 height 44
type input "30"
click at [706, 727] on span "Save" at bounding box center [694, 733] width 27 height 20
click at [37, 37] on icon "button" at bounding box center [31, 33] width 20 height 20
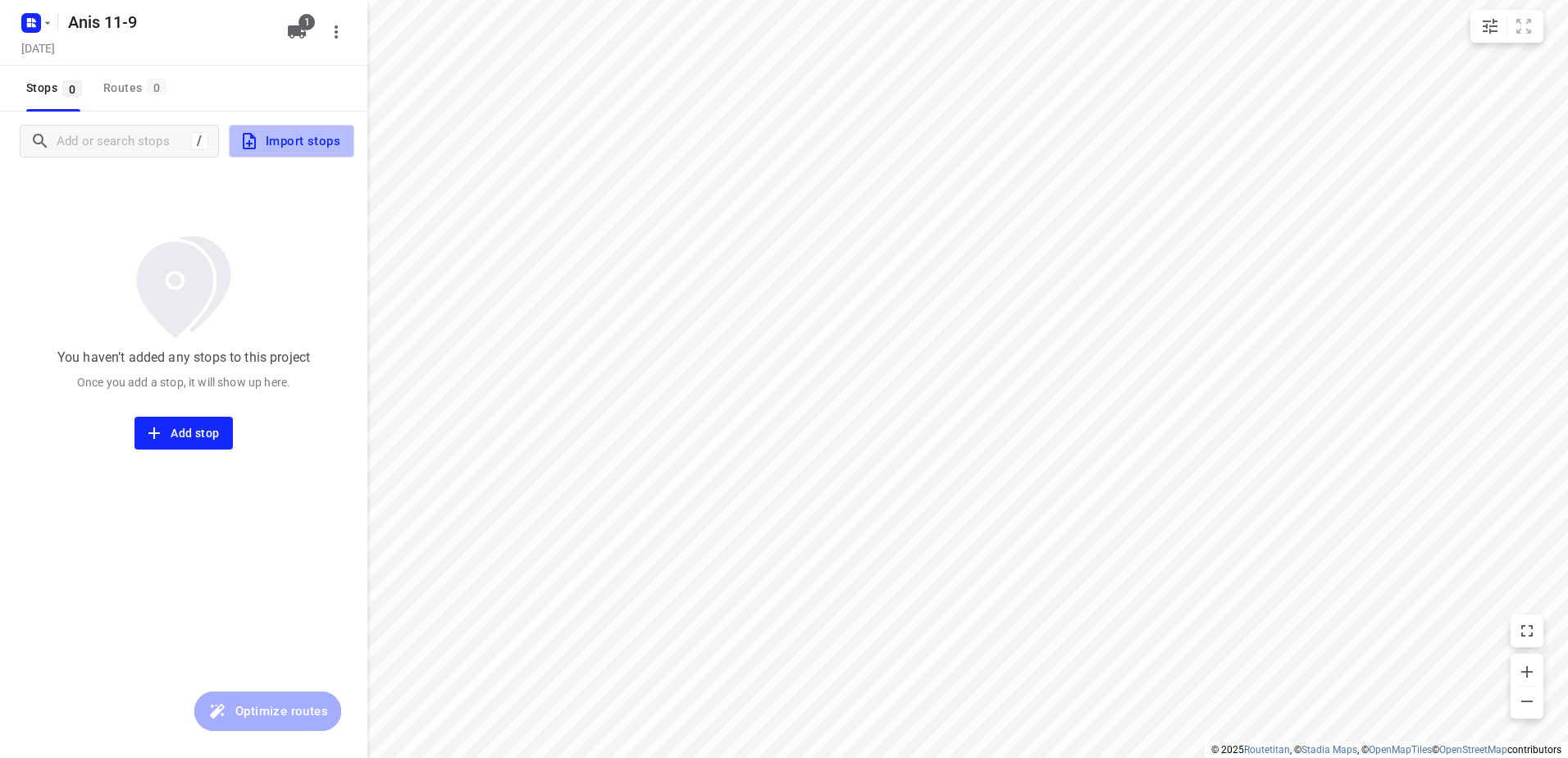
click at [316, 126] on button "Import stops" at bounding box center [292, 141] width 126 height 33
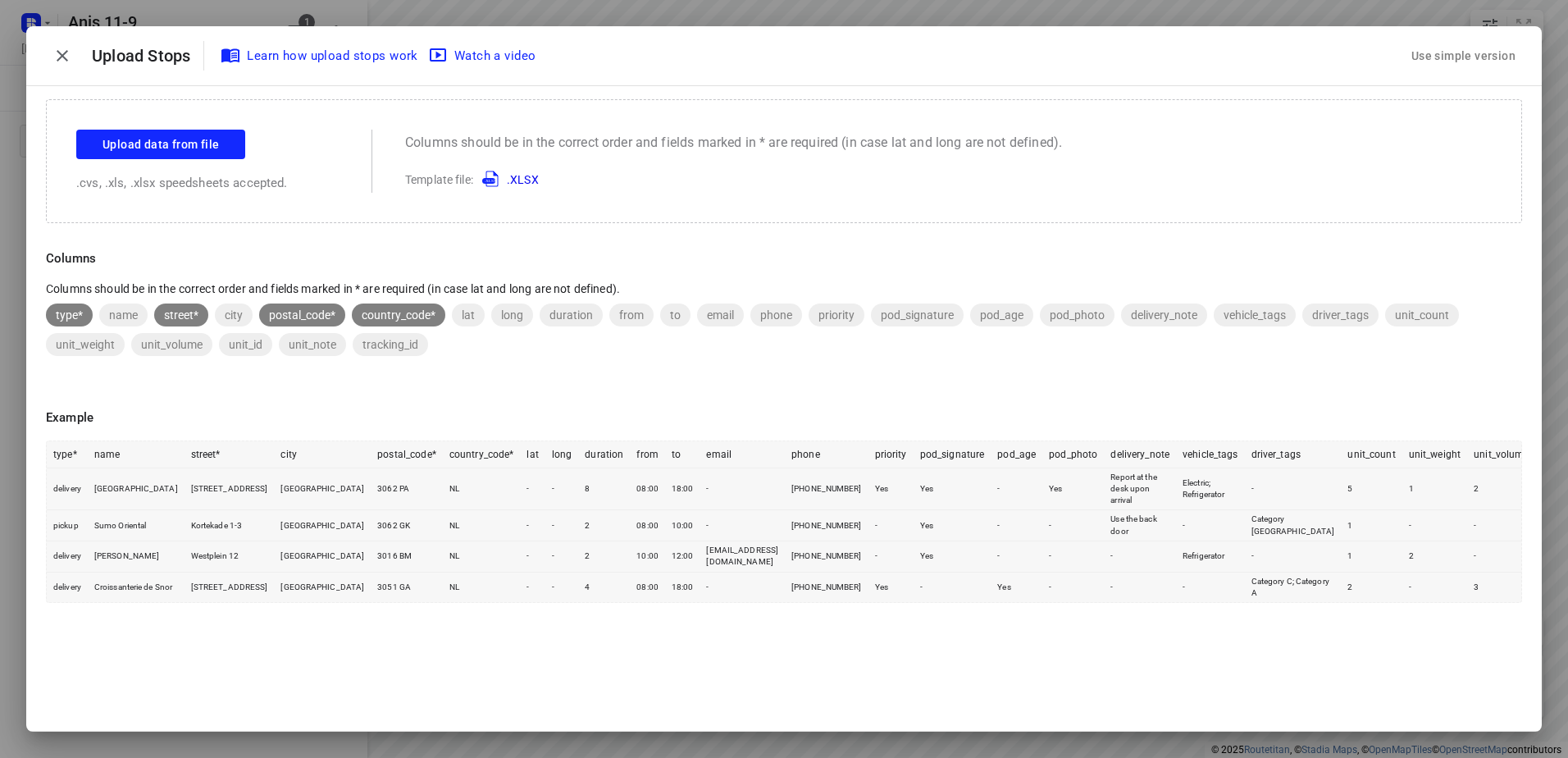
click at [1521, 49] on button "Use simple version" at bounding box center [1464, 56] width 117 height 31
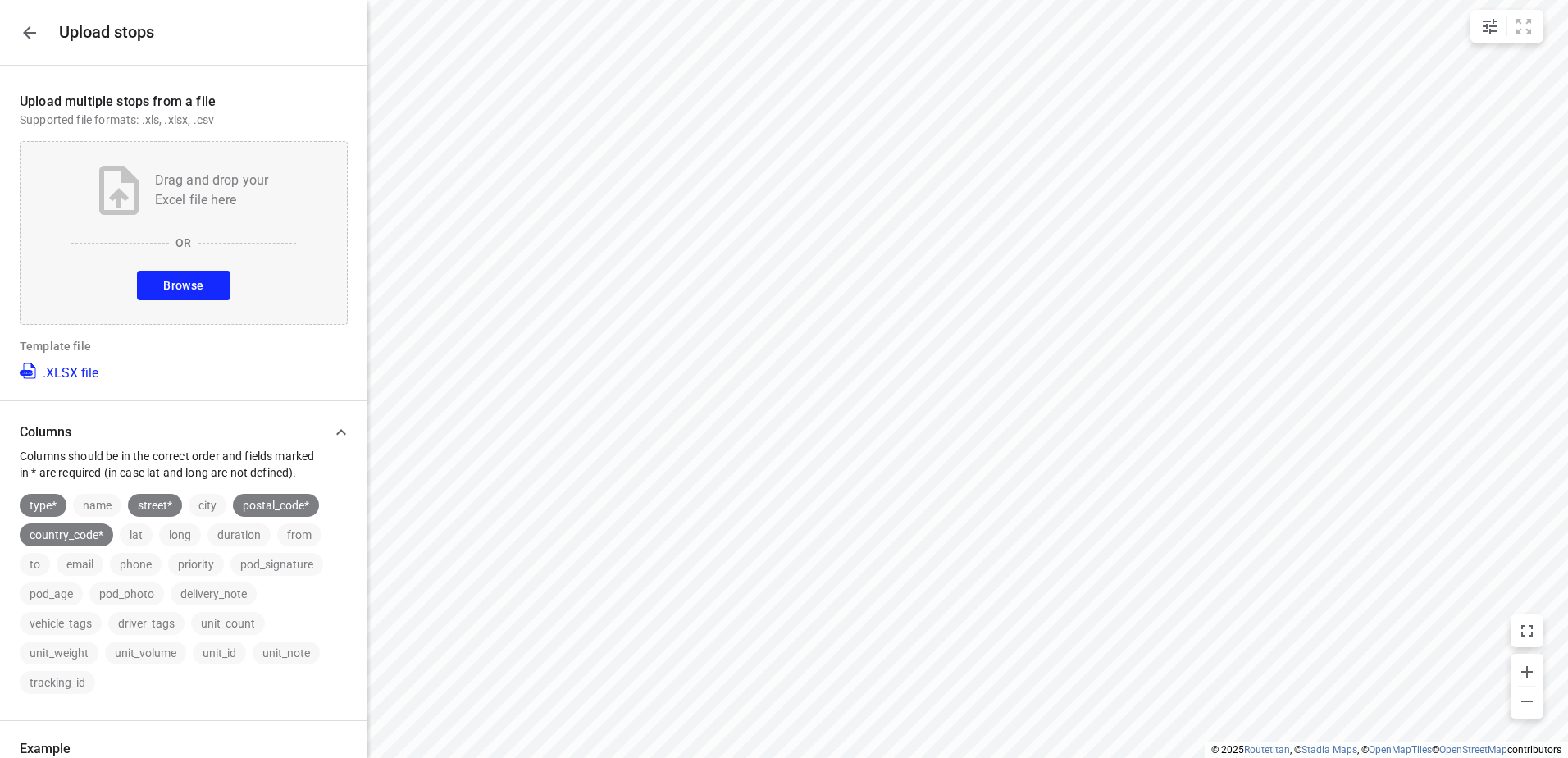
click at [179, 280] on span "Browse" at bounding box center [182, 286] width 40 height 20
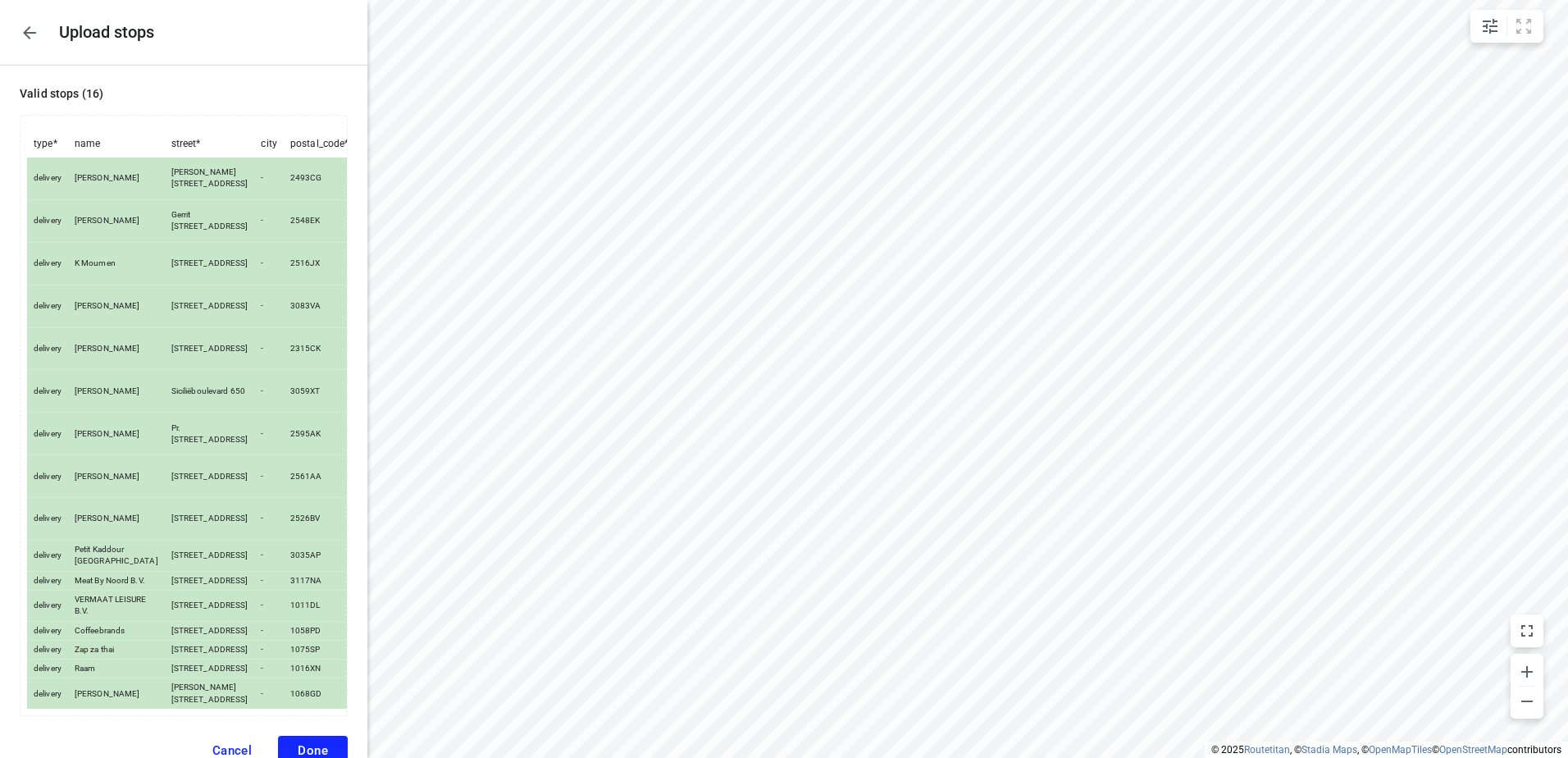
scroll to position [108, 0]
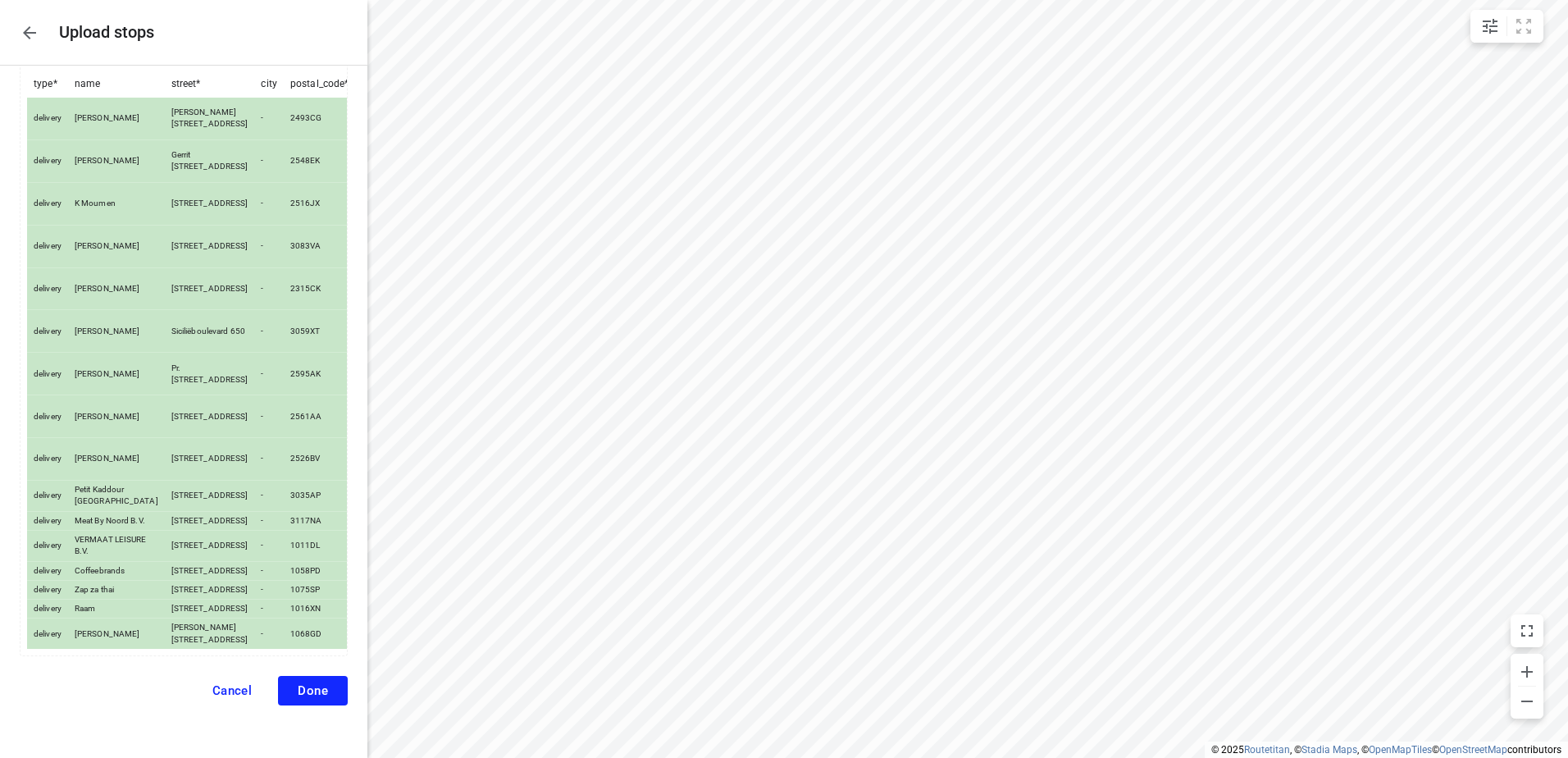
click at [308, 697] on span "Done" at bounding box center [313, 690] width 31 height 14
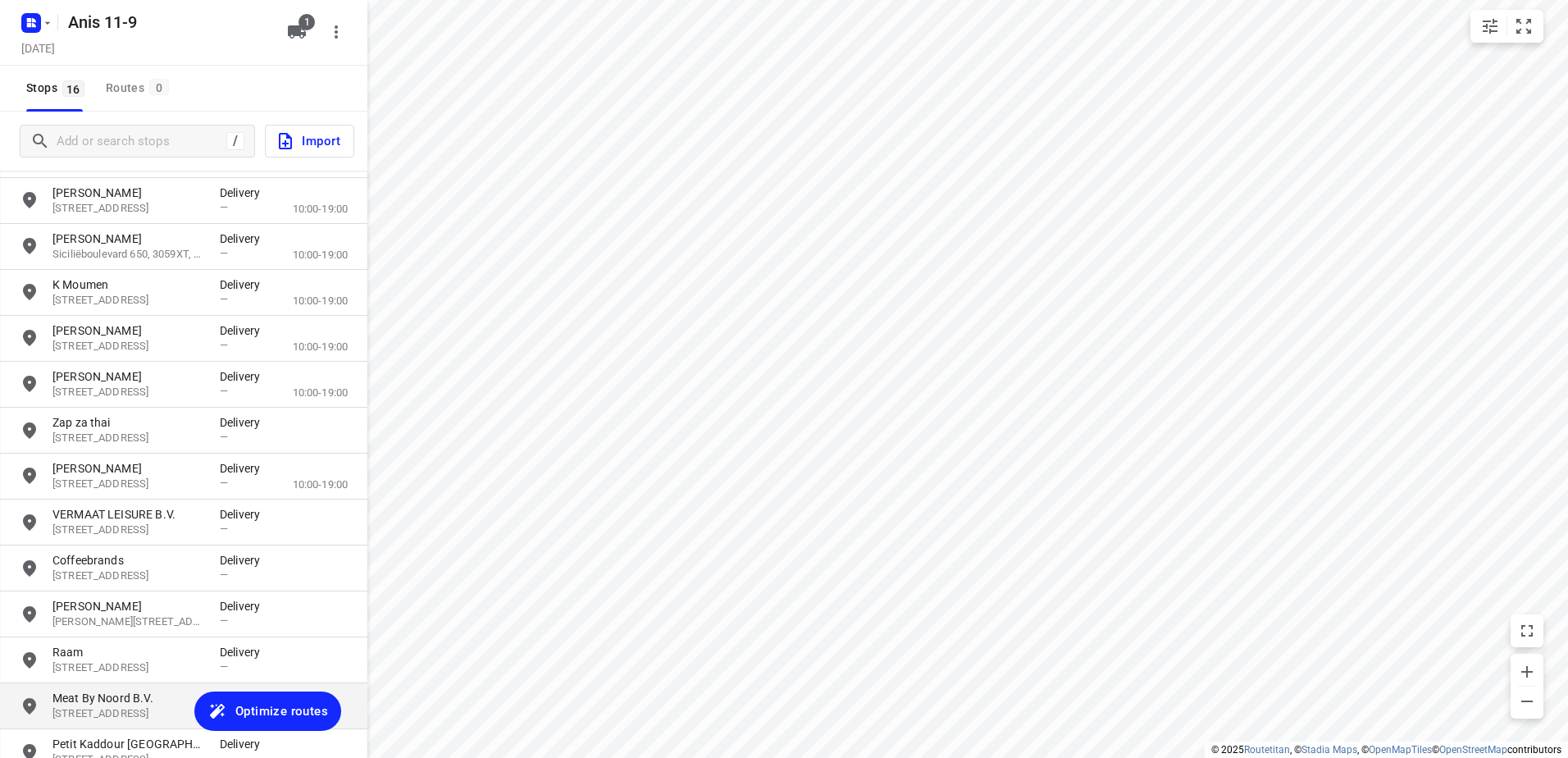
scroll to position [164, 0]
click at [284, 705] on span "Optimize routes" at bounding box center [281, 711] width 92 height 21
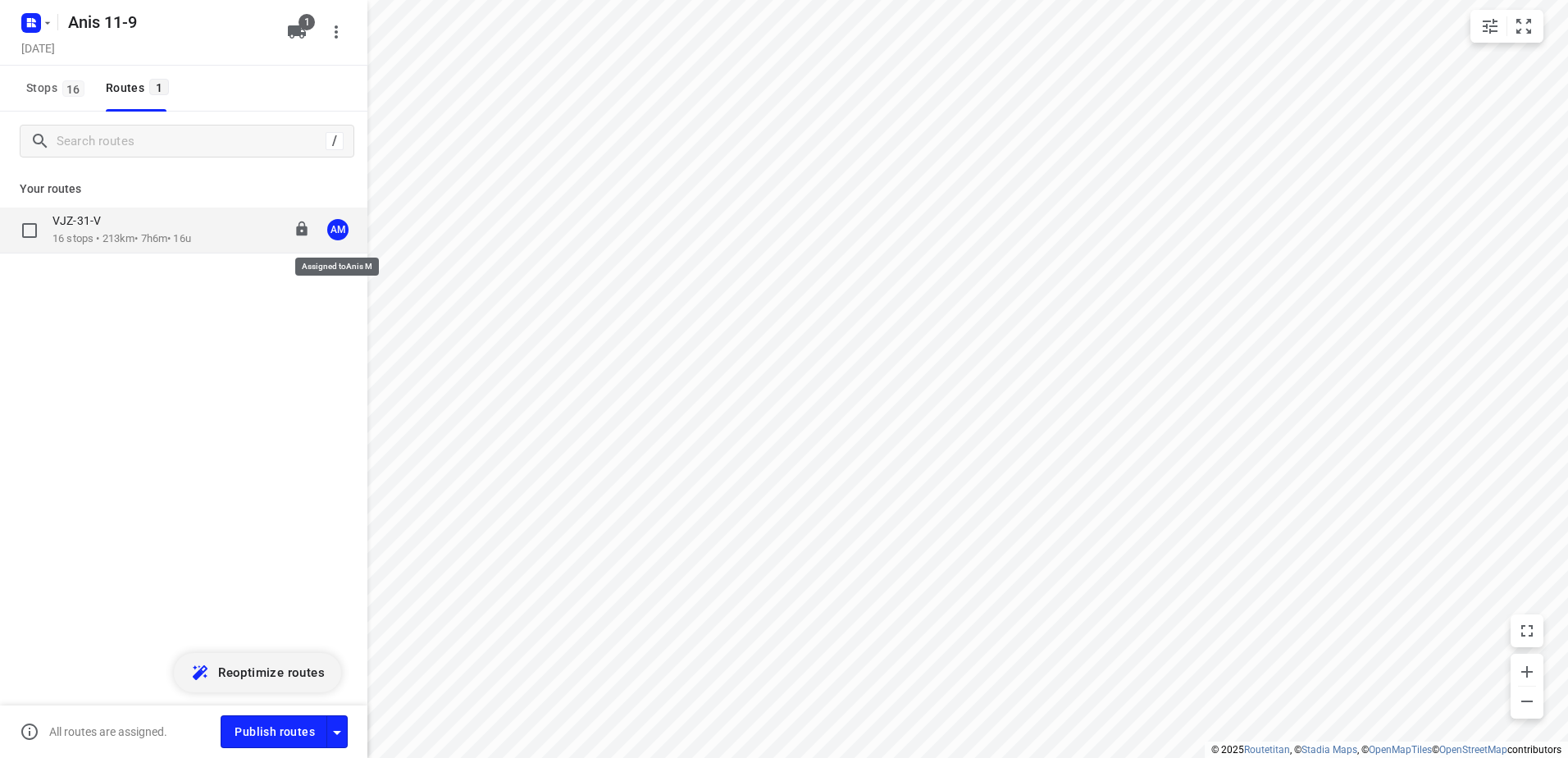
click at [339, 230] on div "AM" at bounding box center [338, 229] width 21 height 21
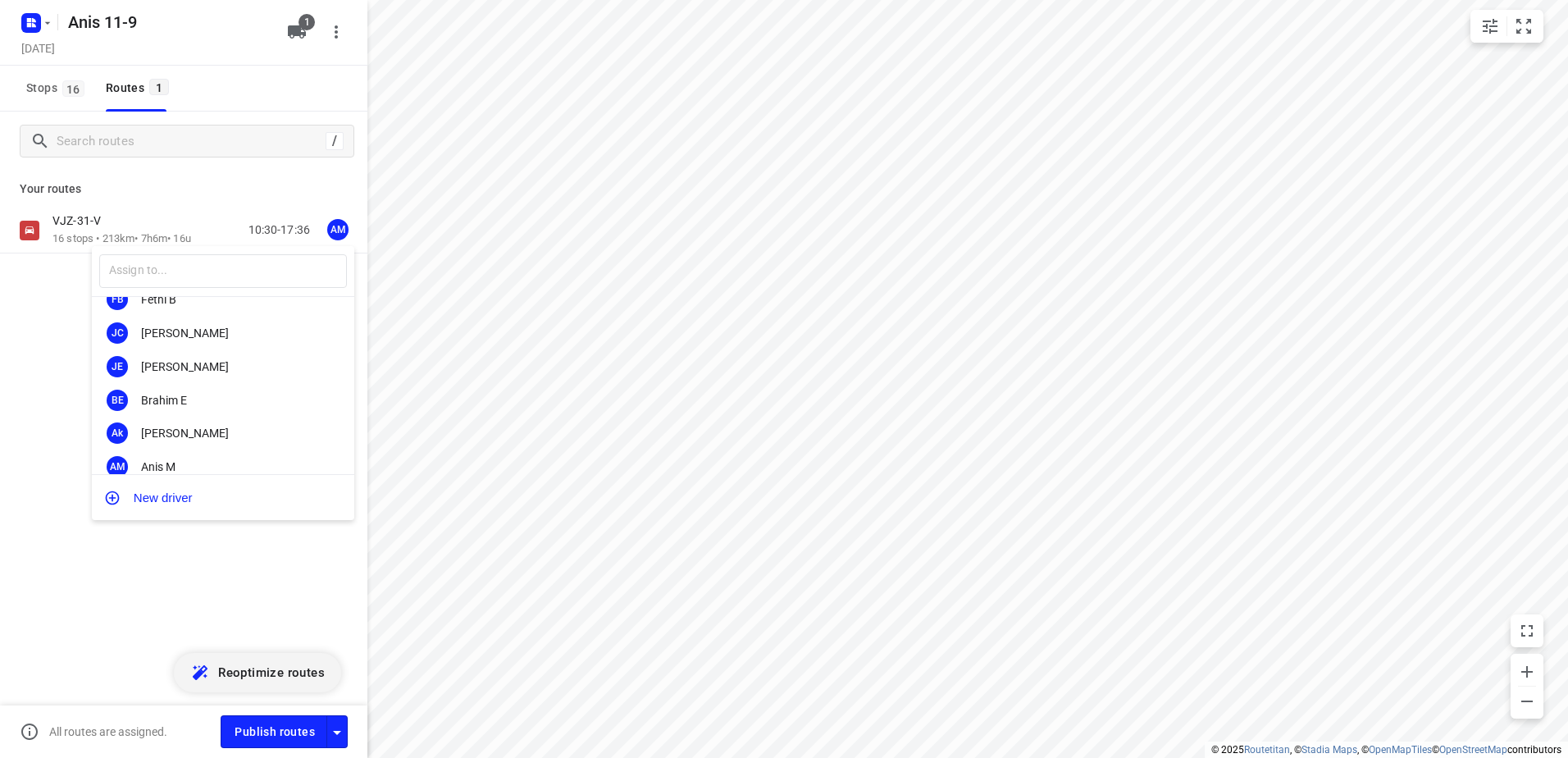
scroll to position [82, 0]
click at [191, 435] on div "Anis M" at bounding box center [227, 438] width 172 height 13
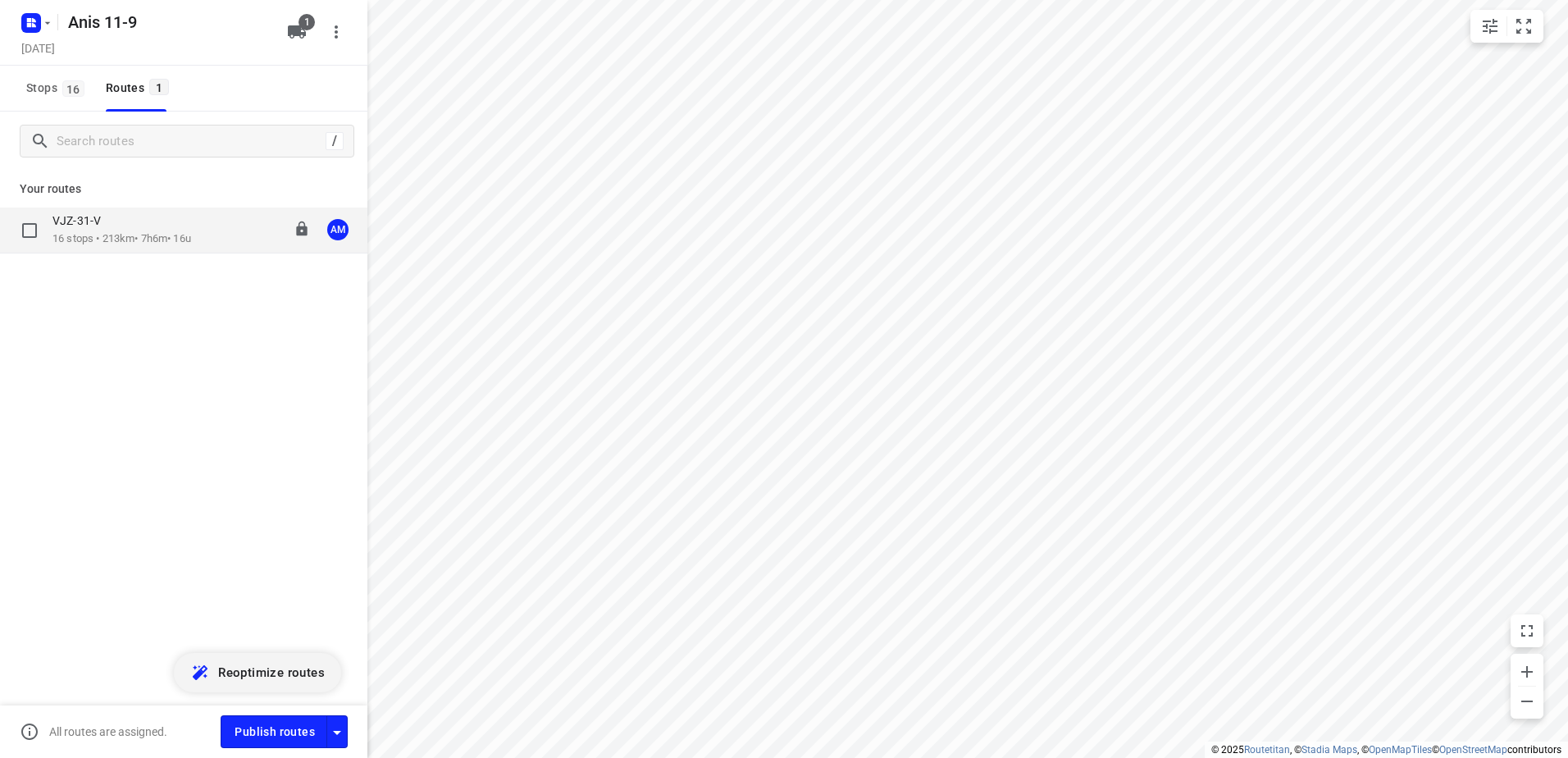
click at [101, 237] on p "16 stops • 213km • 7h6m • 16u" at bounding box center [121, 239] width 138 height 15
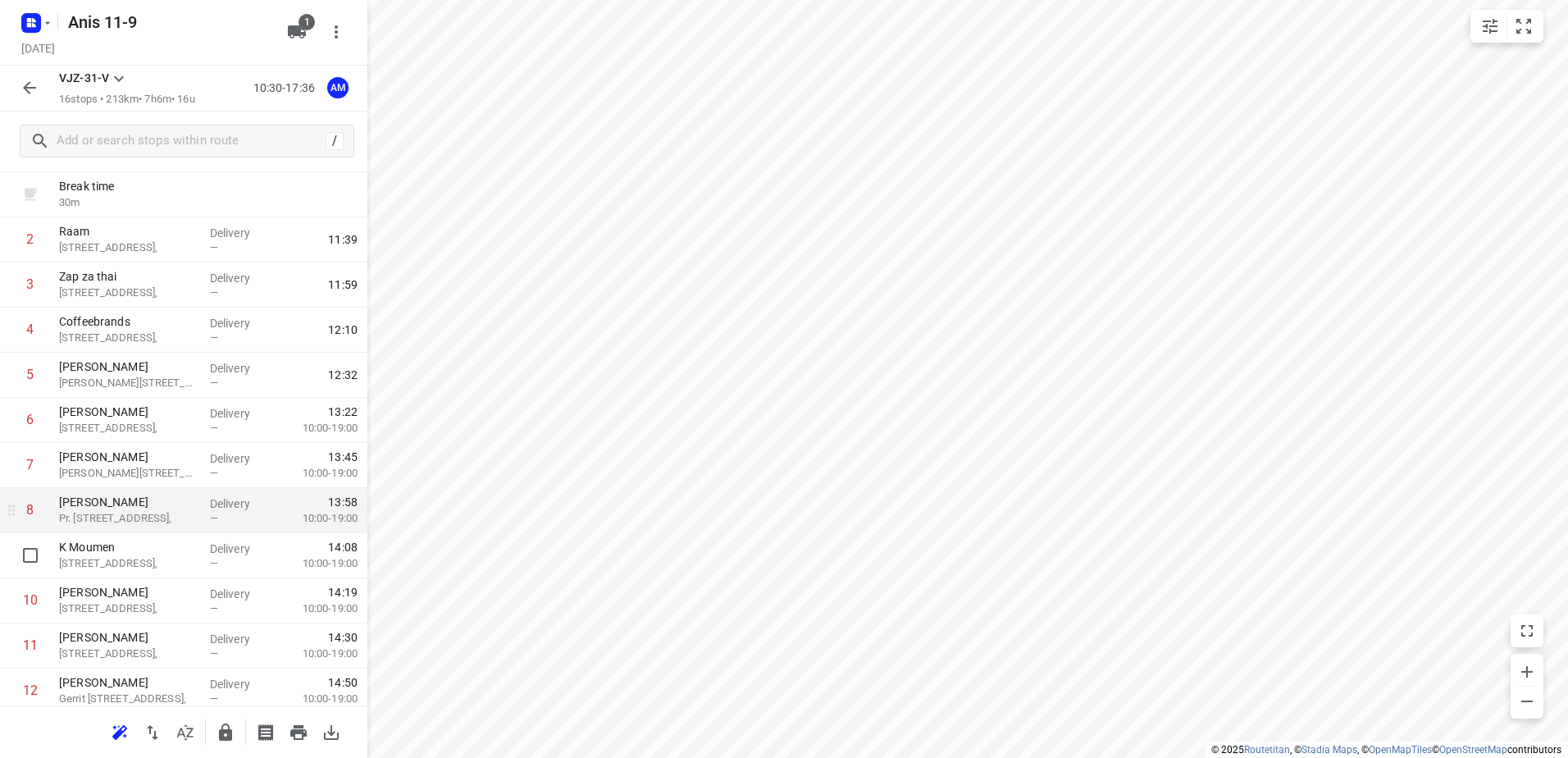
scroll to position [31, 0]
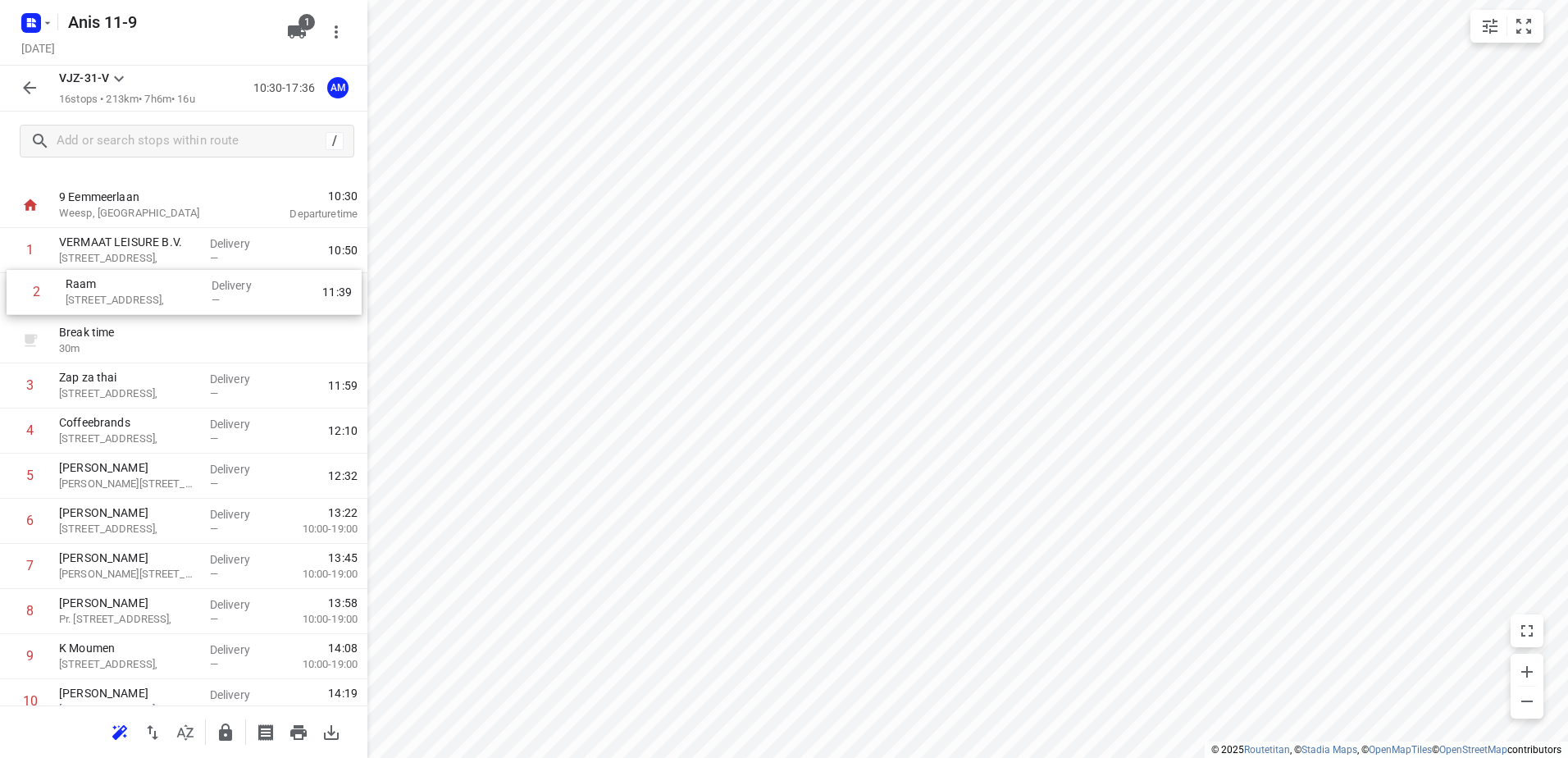
drag, startPoint x: 100, startPoint y: 351, endPoint x: 109, endPoint y: 302, distance: 49.8
click at [109, 302] on div "1 VERMAAT LEISURE B.V. [STREET_ADDRESS], Delivery — 10:50 Break time 30 m 2 Raa…" at bounding box center [183, 612] width 367 height 767
drag, startPoint x: 106, startPoint y: 390, endPoint x: 111, endPoint y: 345, distance: 45.3
click at [111, 345] on div "1 VERMAAT LEISURE B.V. [STREET_ADDRESS], Delivery — 10:50 2 Raam [STREET_ADDRES…" at bounding box center [183, 615] width 367 height 767
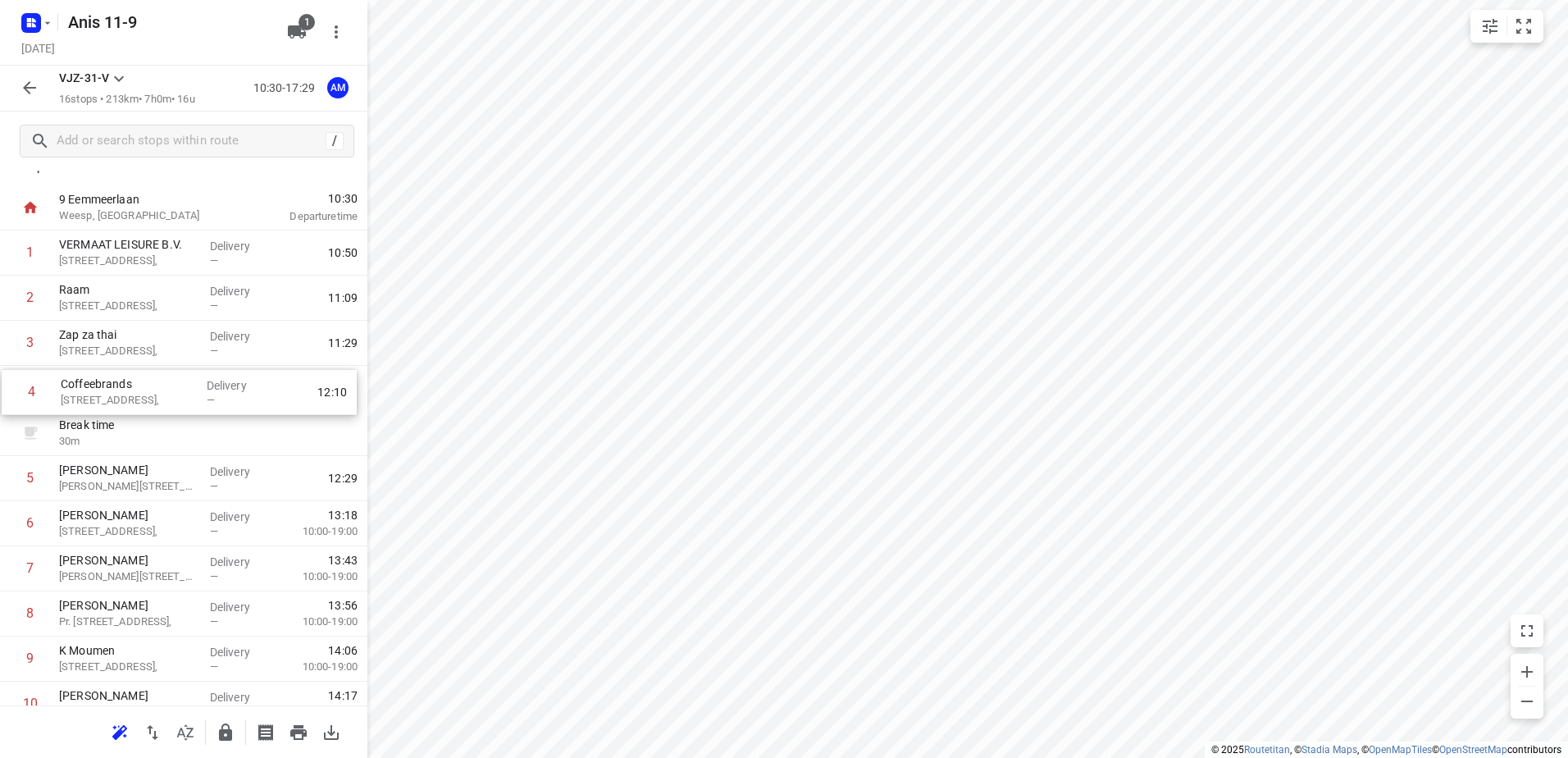
drag, startPoint x: 120, startPoint y: 437, endPoint x: 123, endPoint y: 390, distance: 47.1
click at [123, 390] on div "1 VERMAAT LEISURE B.V. [STREET_ADDRESS], Delivery — 10:50 2 Raam [STREET_ADDRES…" at bounding box center [183, 615] width 367 height 767
drag, startPoint x: 129, startPoint y: 485, endPoint x: 131, endPoint y: 441, distance: 44.0
click at [131, 441] on div "1 VERMAAT LEISURE B.V. [STREET_ADDRESS], Delivery — 10:50 2 Raam [STREET_ADDRES…" at bounding box center [183, 615] width 367 height 767
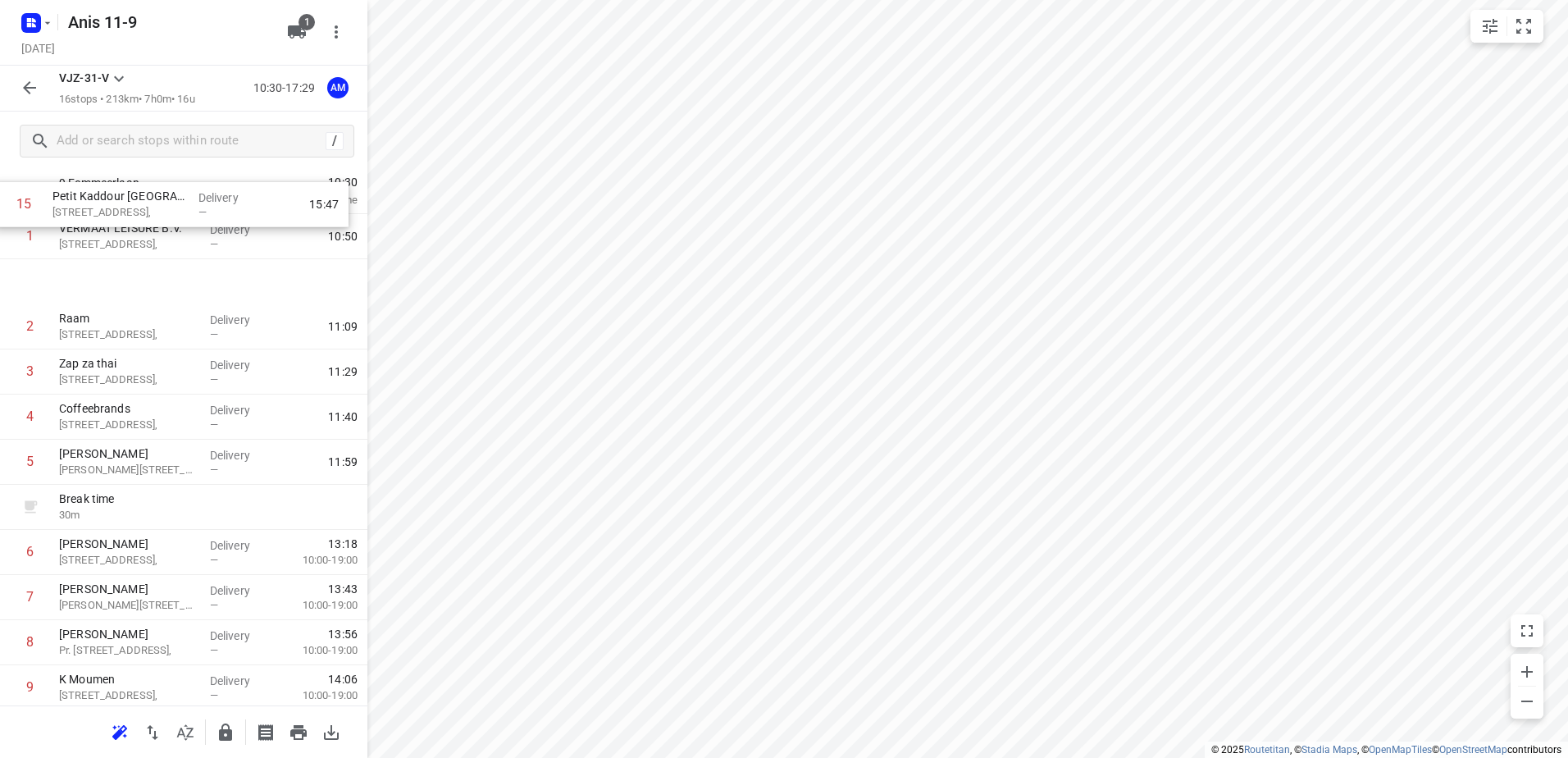
scroll to position [13, 0]
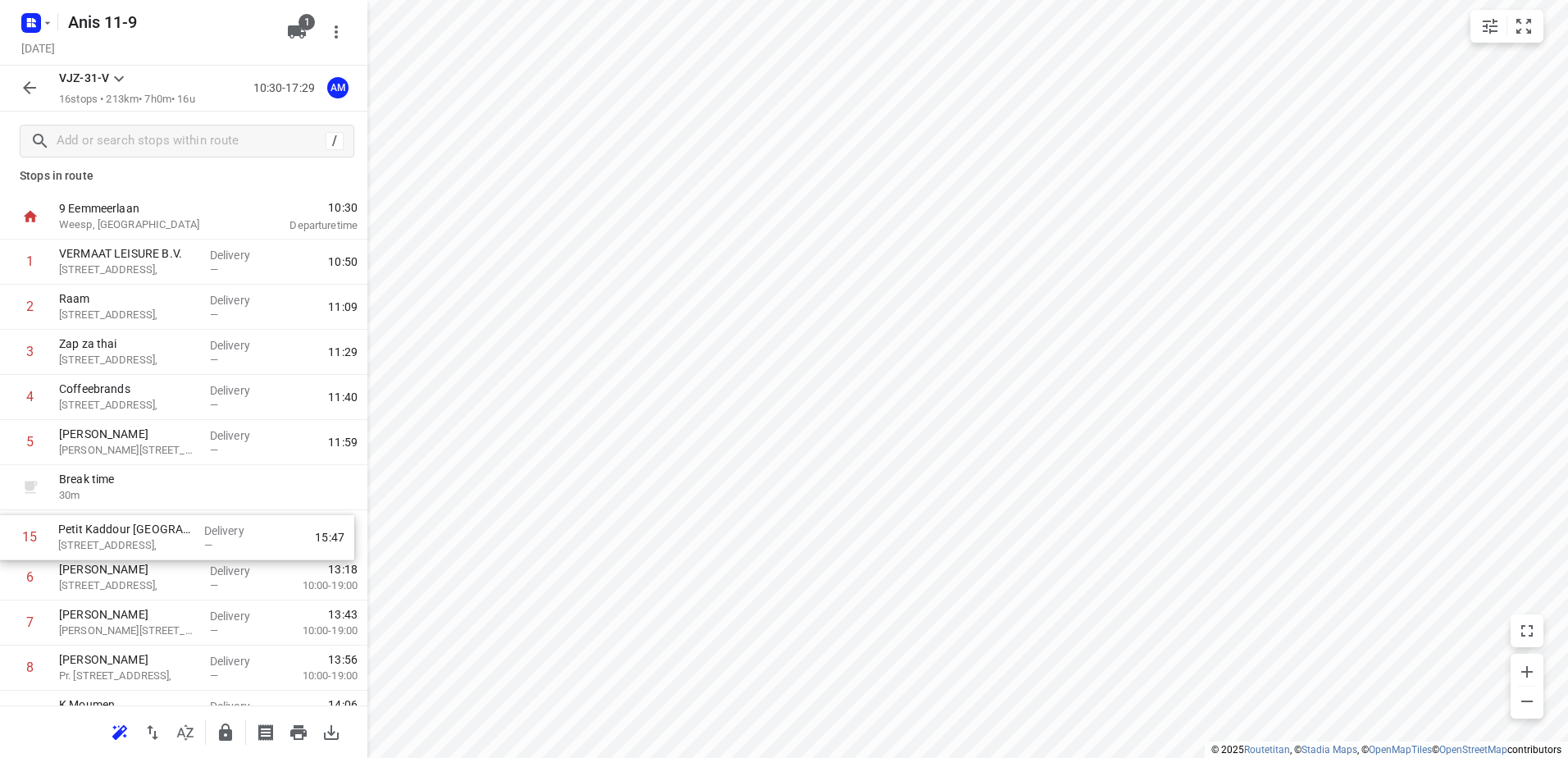
drag, startPoint x: 157, startPoint y: 592, endPoint x: 156, endPoint y: 532, distance: 60.0
click at [156, 532] on div "1 VERMAAT LEISURE B.V. [STREET_ADDRESS], Delivery — 10:50 2 Raam [STREET_ADDRES…" at bounding box center [183, 623] width 367 height 767
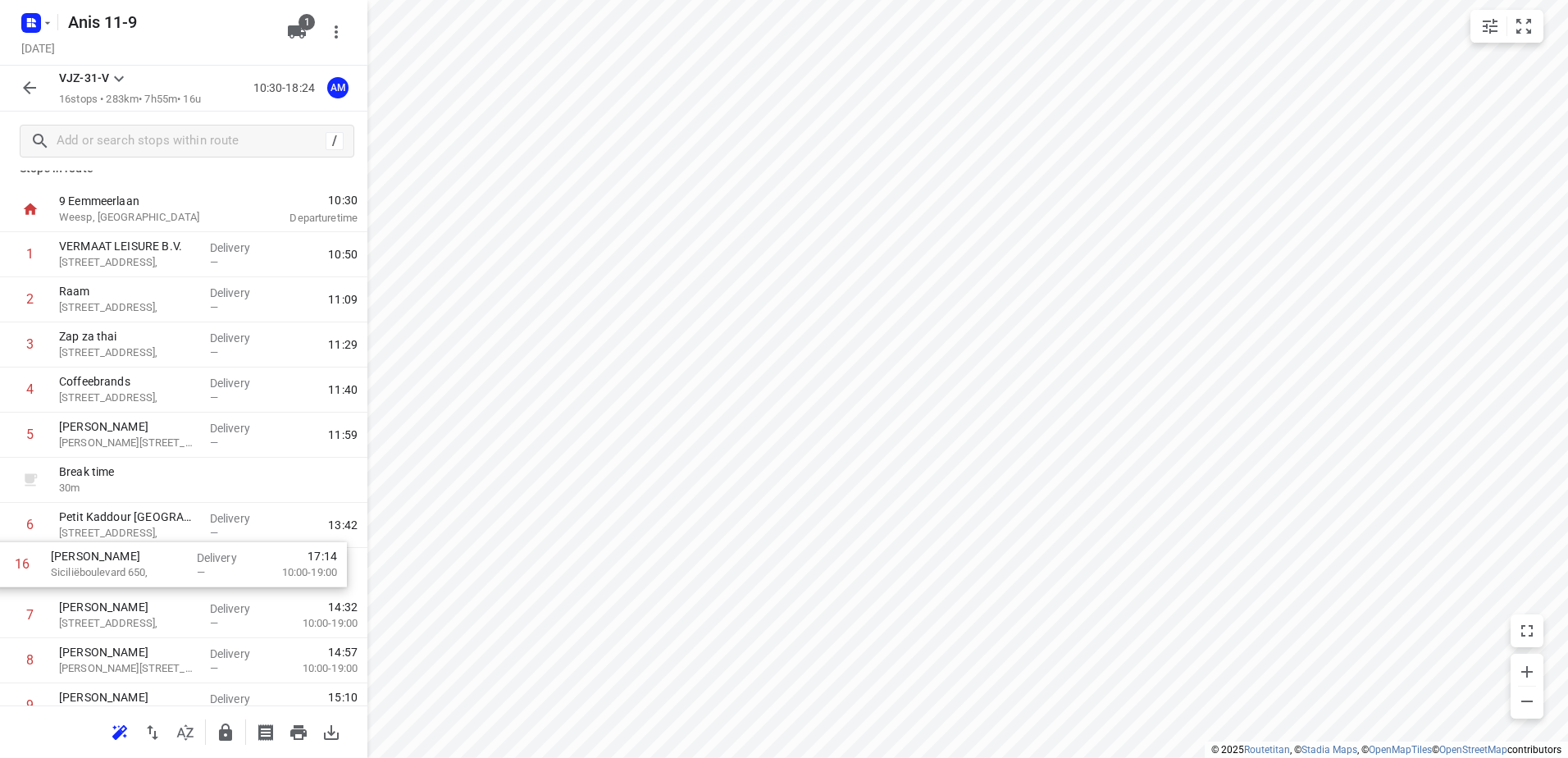
drag, startPoint x: 115, startPoint y: 663, endPoint x: 111, endPoint y: 568, distance: 95.1
click at [111, 568] on div "1 VERMAAT LEISURE B.V. [STREET_ADDRESS], Delivery — 10:50 2 Raam [STREET_ADDRES…" at bounding box center [183, 616] width 367 height 767
drag, startPoint x: 126, startPoint y: 534, endPoint x: 127, endPoint y: 572, distance: 38.0
click at [127, 572] on div "1 VERMAAT LEISURE B.V. [STREET_ADDRESS], Delivery — 10:50 2 Raam [STREET_ADDRES…" at bounding box center [183, 616] width 367 height 767
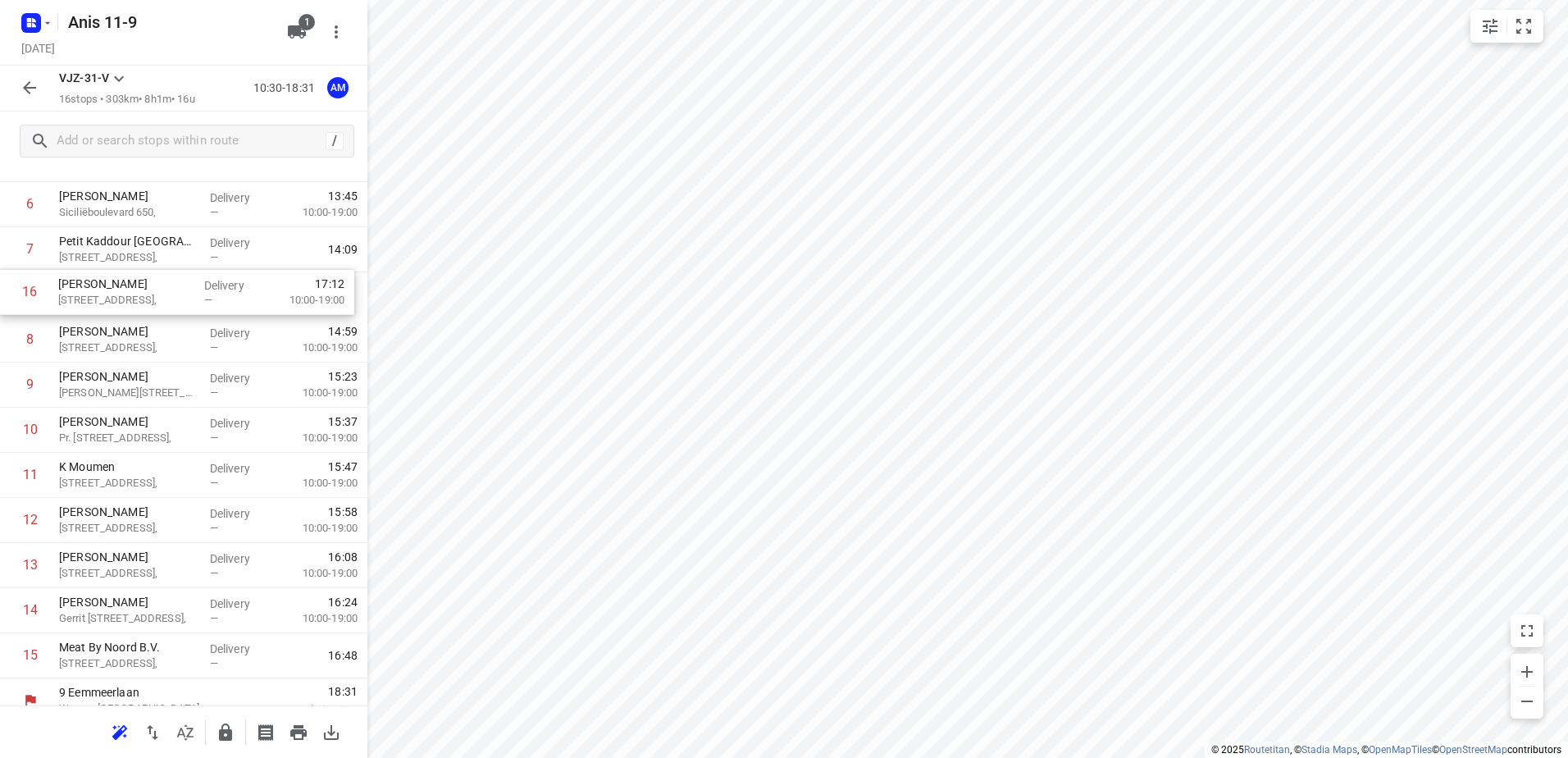
scroll to position [337, 0]
drag, startPoint x: 115, startPoint y: 644, endPoint x: 116, endPoint y: 306, distance: 338.0
click at [116, 306] on div "1 VERMAAT LEISURE B.V. [STREET_ADDRESS], Delivery — 10:50 2 Raam [STREET_ADDRES…" at bounding box center [183, 299] width 367 height 767
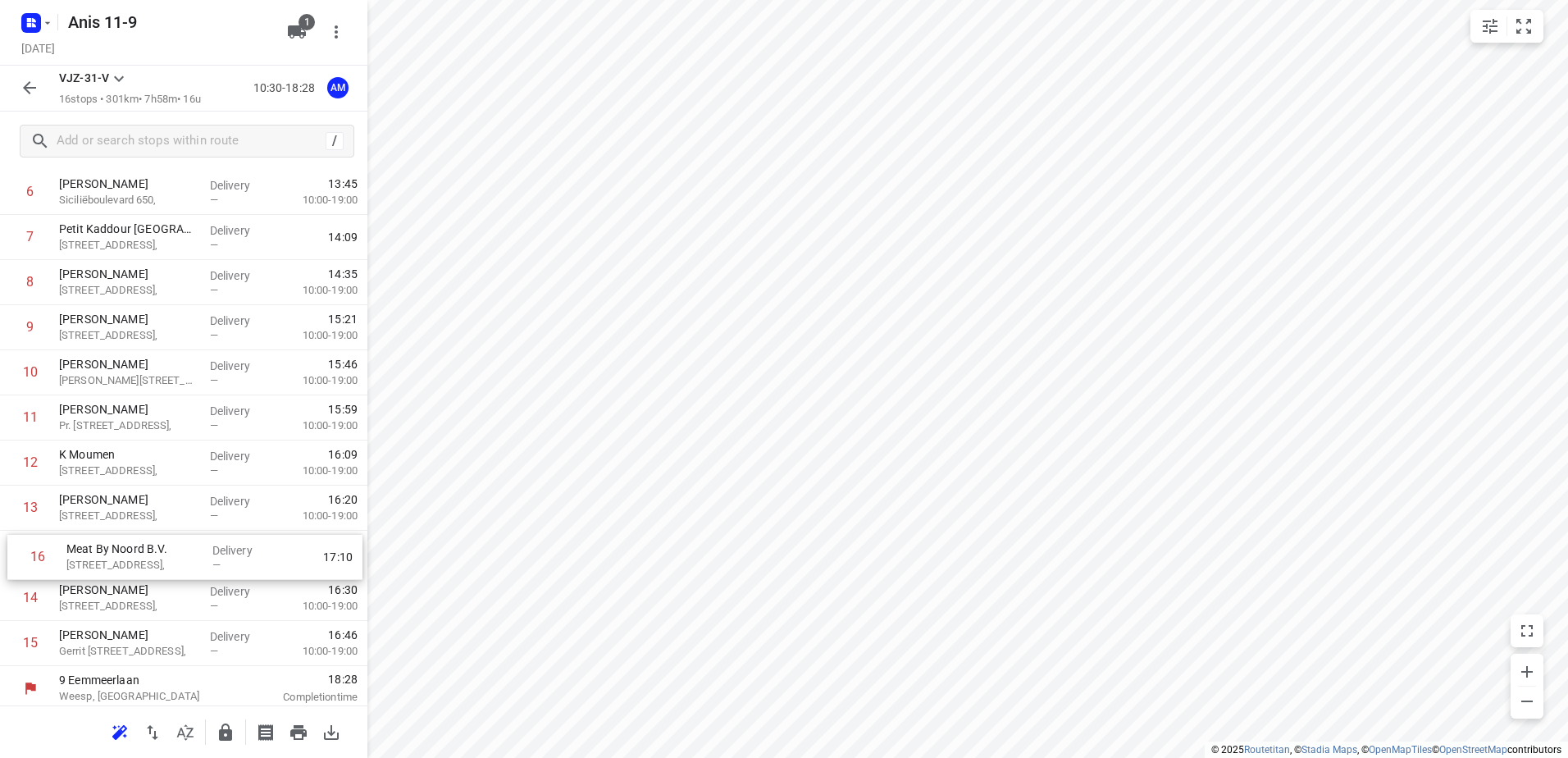
scroll to position [359, 0]
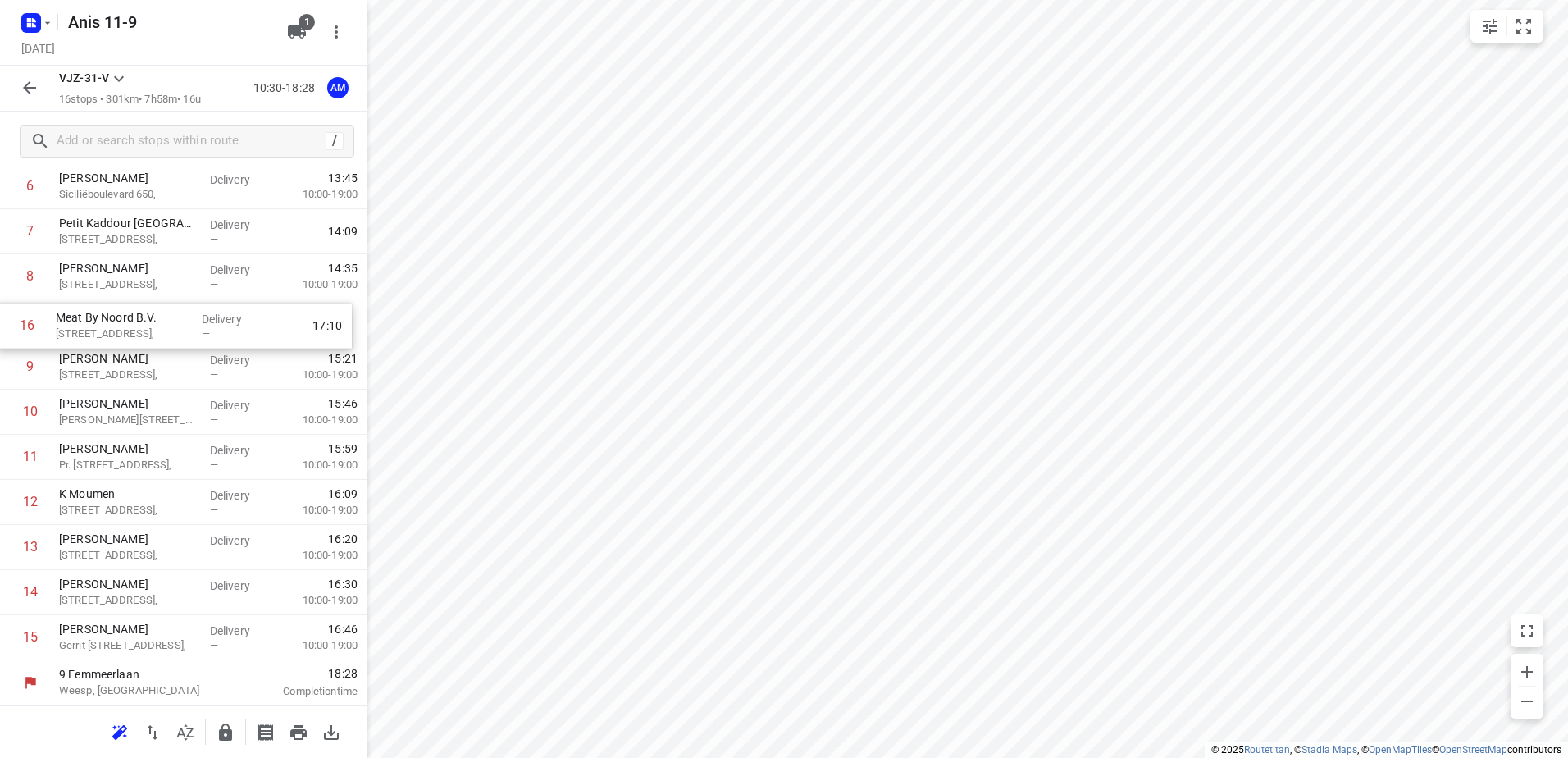
drag, startPoint x: 114, startPoint y: 660, endPoint x: 111, endPoint y: 322, distance: 338.0
click at [111, 322] on div "1 VERMAAT LEISURE B.V. [STREET_ADDRESS], Delivery — 10:50 2 Raam [STREET_ADDRES…" at bounding box center [183, 277] width 367 height 767
drag, startPoint x: 115, startPoint y: 633, endPoint x: 115, endPoint y: 373, distance: 260.0
click at [115, 373] on div "1 VERMAAT LEISURE B.V. [STREET_ADDRESS], Delivery — 10:50 2 Raam [STREET_ADDRES…" at bounding box center [183, 277] width 367 height 767
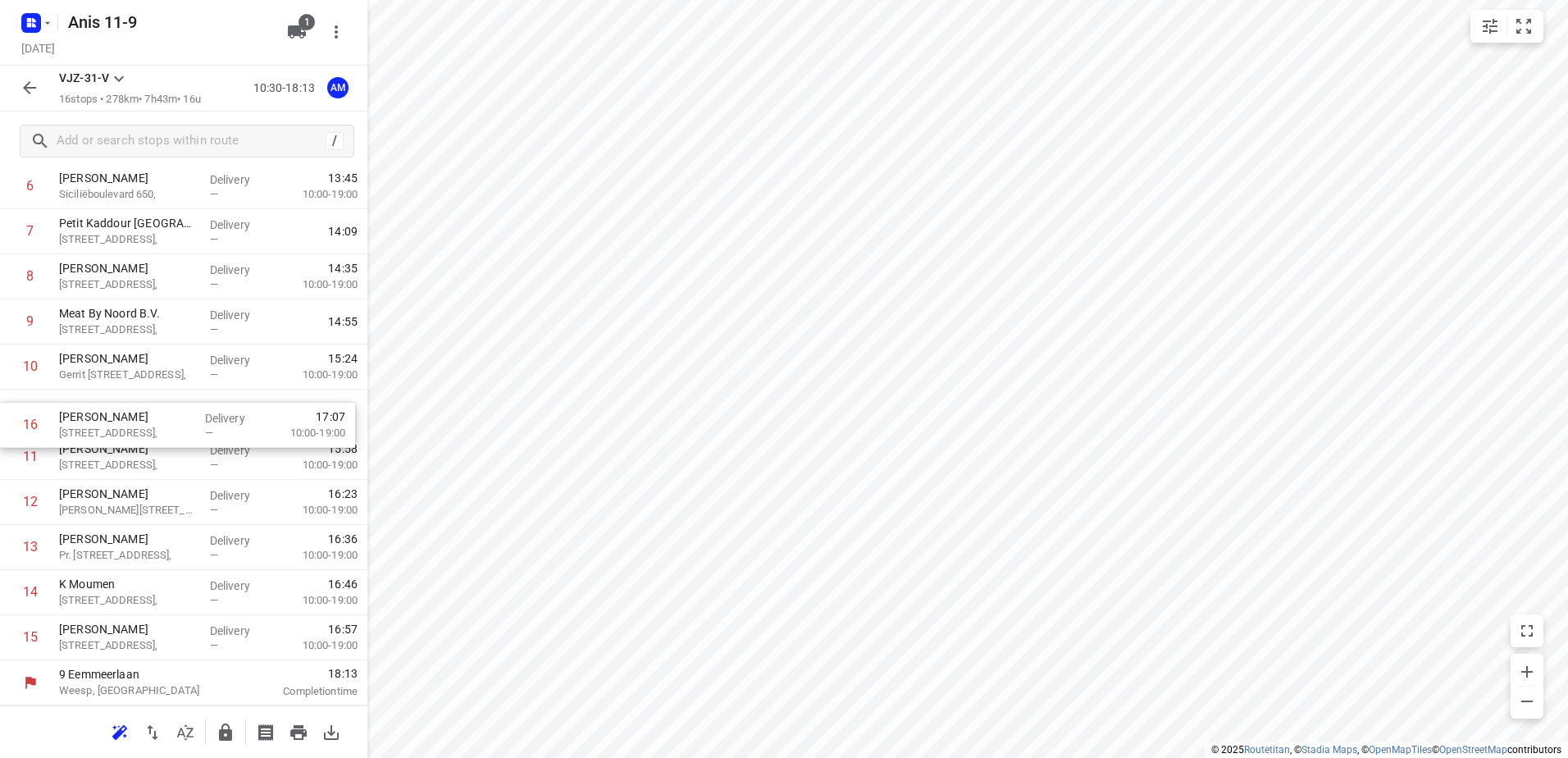
drag, startPoint x: 111, startPoint y: 631, endPoint x: 112, endPoint y: 413, distance: 218.0
click at [112, 413] on div "1 VERMAAT LEISURE B.V. [STREET_ADDRESS], Delivery — 10:50 2 Raam [STREET_ADDRES…" at bounding box center [183, 277] width 367 height 767
drag, startPoint x: 99, startPoint y: 463, endPoint x: 100, endPoint y: 452, distance: 11.0
click at [100, 452] on div "1 VERMAAT LEISURE B.V. [STREET_ADDRESS], Delivery — 10:50 2 Raam [STREET_ADDRES…" at bounding box center [183, 277] width 367 height 767
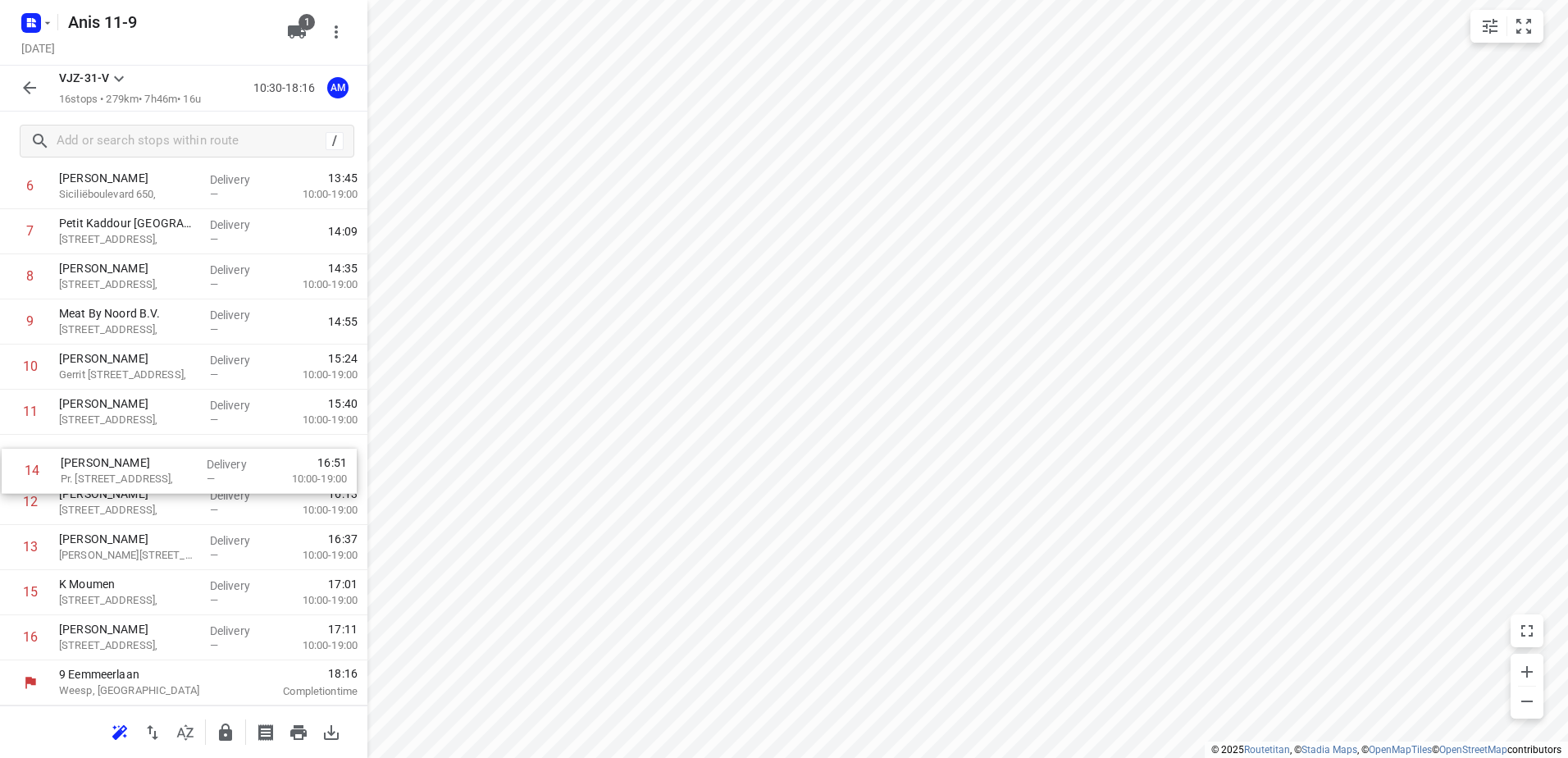
drag, startPoint x: 84, startPoint y: 547, endPoint x: 86, endPoint y: 452, distance: 95.0
click at [86, 452] on div "1 VERMAAT LEISURE B.V. [STREET_ADDRESS], Delivery — 10:50 2 Raam [STREET_ADDRES…" at bounding box center [183, 277] width 367 height 767
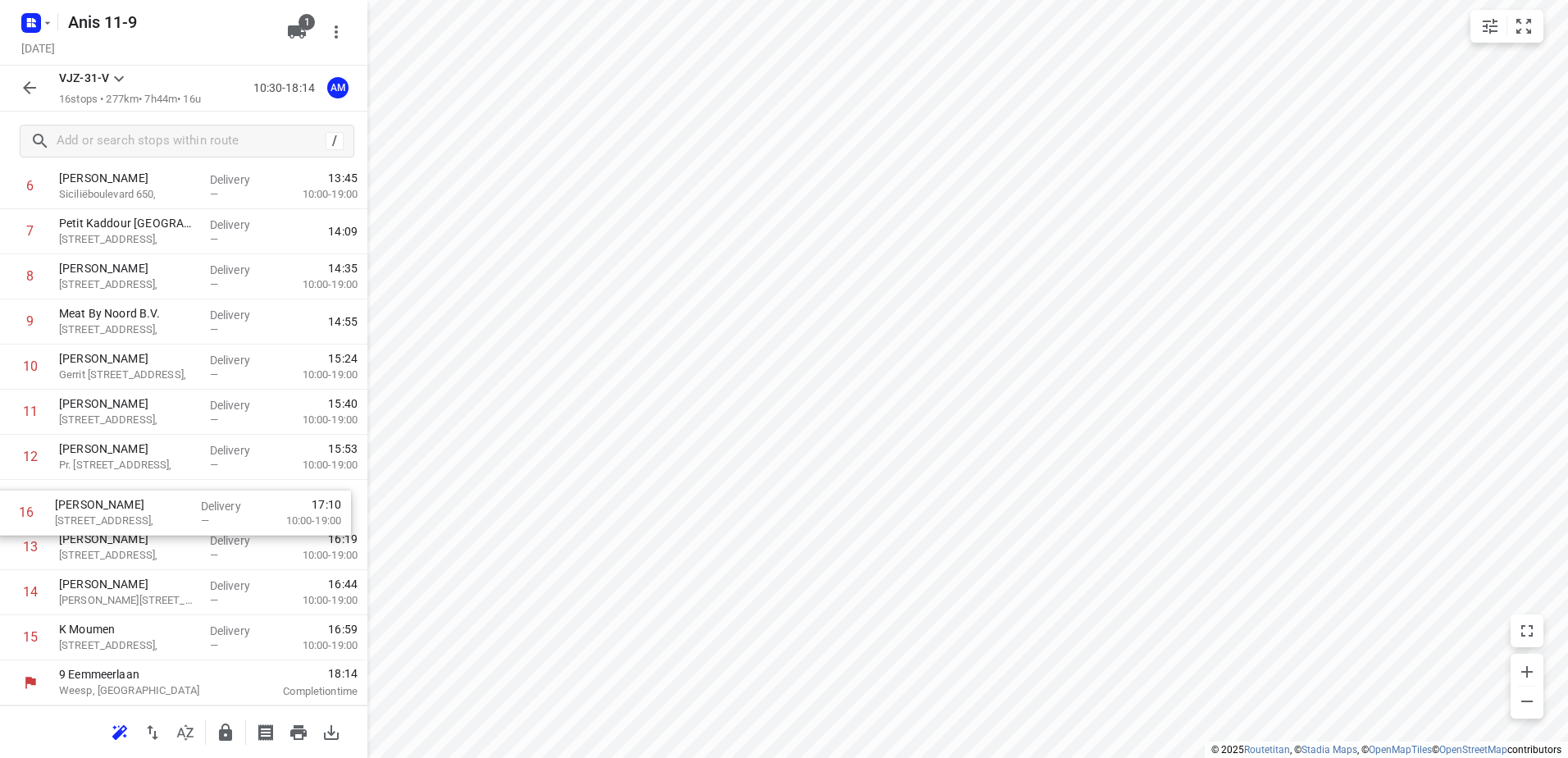
drag, startPoint x: 105, startPoint y: 632, endPoint x: 101, endPoint y: 498, distance: 134.1
click at [101, 498] on div "1 VERMAAT LEISURE B.V. [STREET_ADDRESS], Delivery — 10:50 2 Raam [STREET_ADDRES…" at bounding box center [183, 277] width 367 height 767
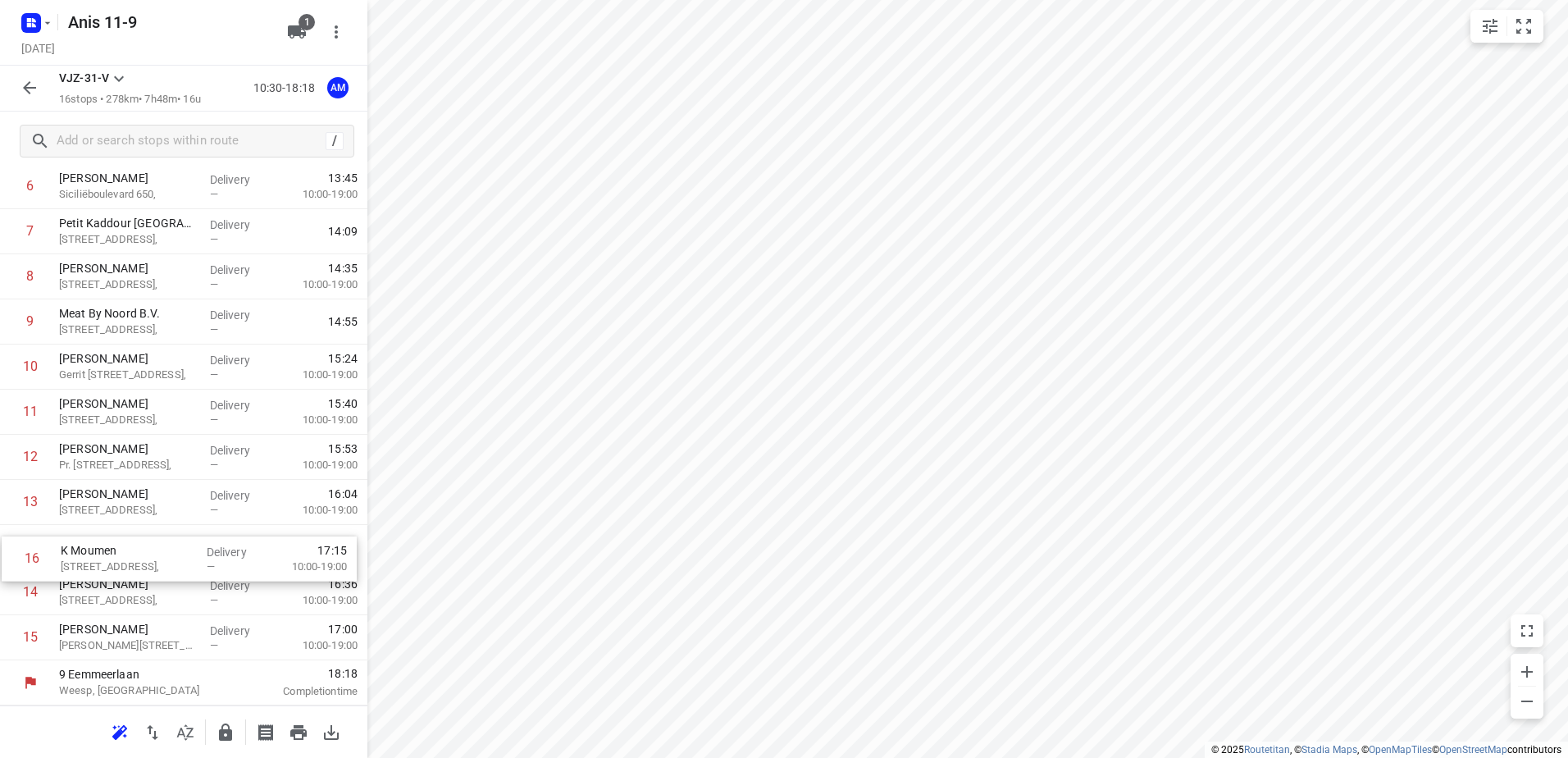
drag, startPoint x: 125, startPoint y: 643, endPoint x: 126, endPoint y: 556, distance: 87.0
click at [126, 556] on div "1 VERMAAT LEISURE B.V. [STREET_ADDRESS], Delivery — 10:50 2 Raam [STREET_ADDRES…" at bounding box center [183, 277] width 367 height 767
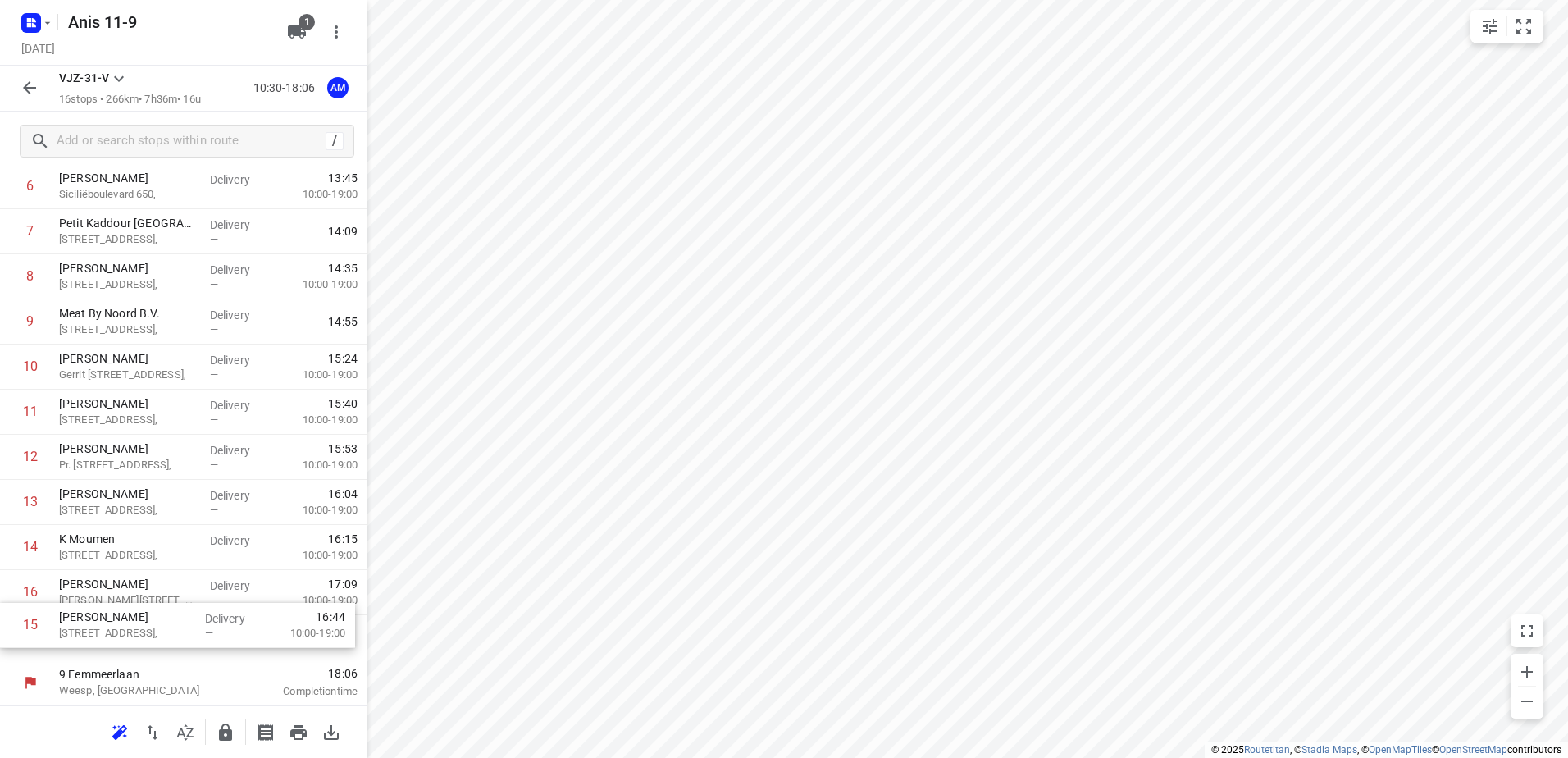
drag, startPoint x: 90, startPoint y: 595, endPoint x: 90, endPoint y: 636, distance: 41.0
click at [90, 636] on div "1 VERMAAT LEISURE B.V. [STREET_ADDRESS], Delivery — 10:50 2 Raam [STREET_ADDRES…" at bounding box center [183, 277] width 367 height 767
click at [27, 91] on icon "button" at bounding box center [29, 87] width 13 height 13
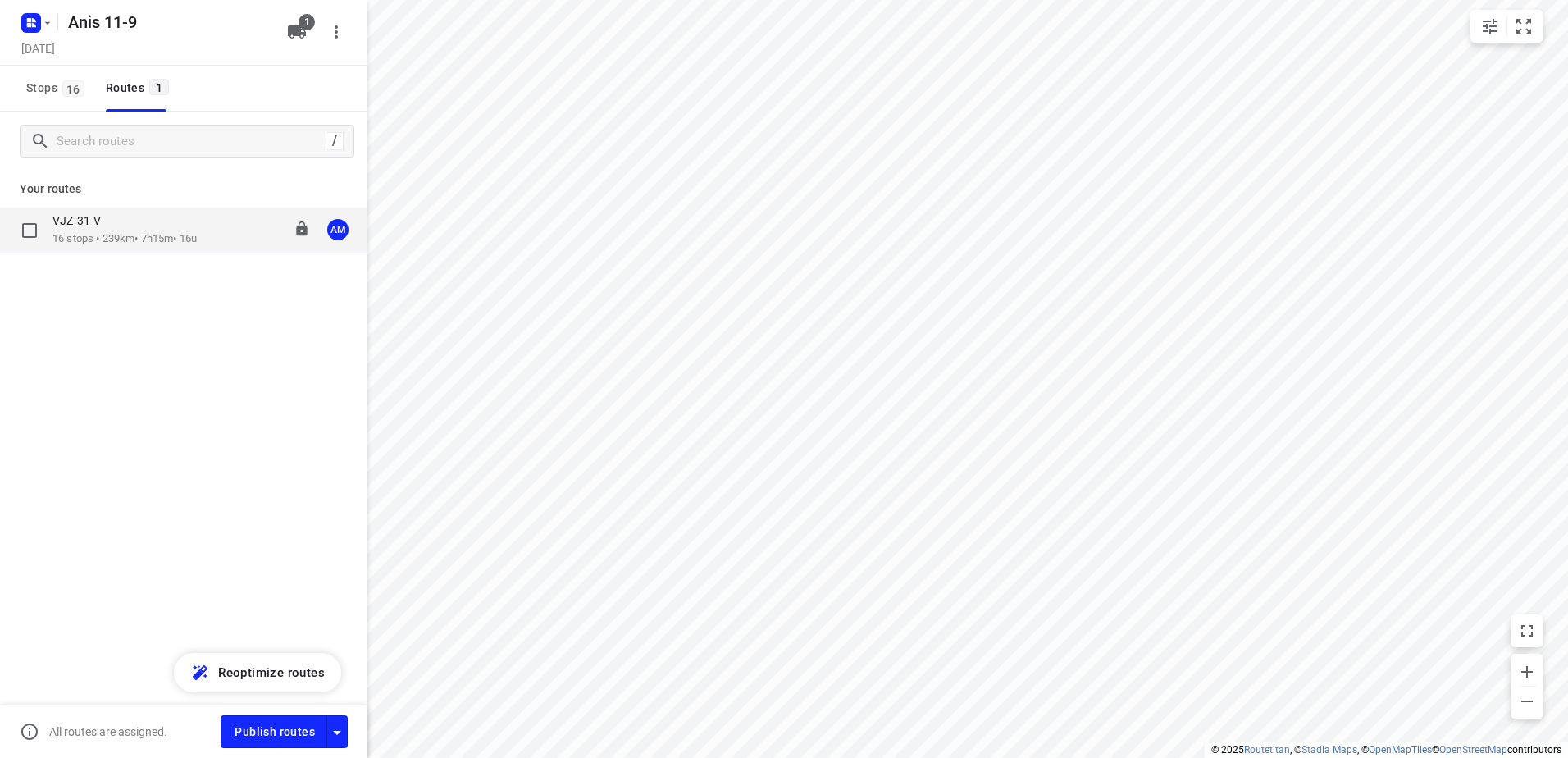
click at [109, 232] on p "16 stops • 239km • 7h15m • 16u" at bounding box center [125, 239] width 144 height 15
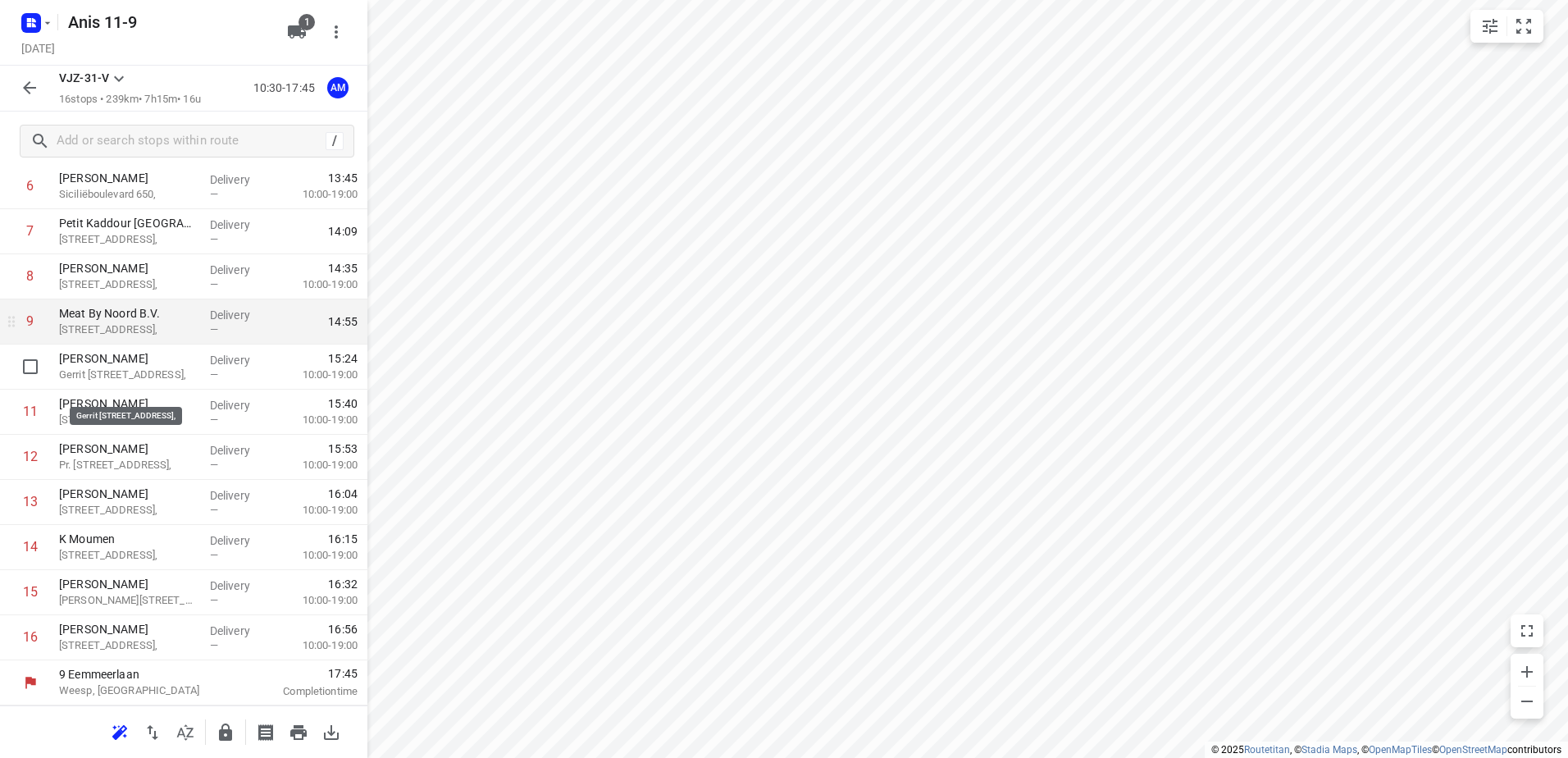
scroll to position [278, 0]
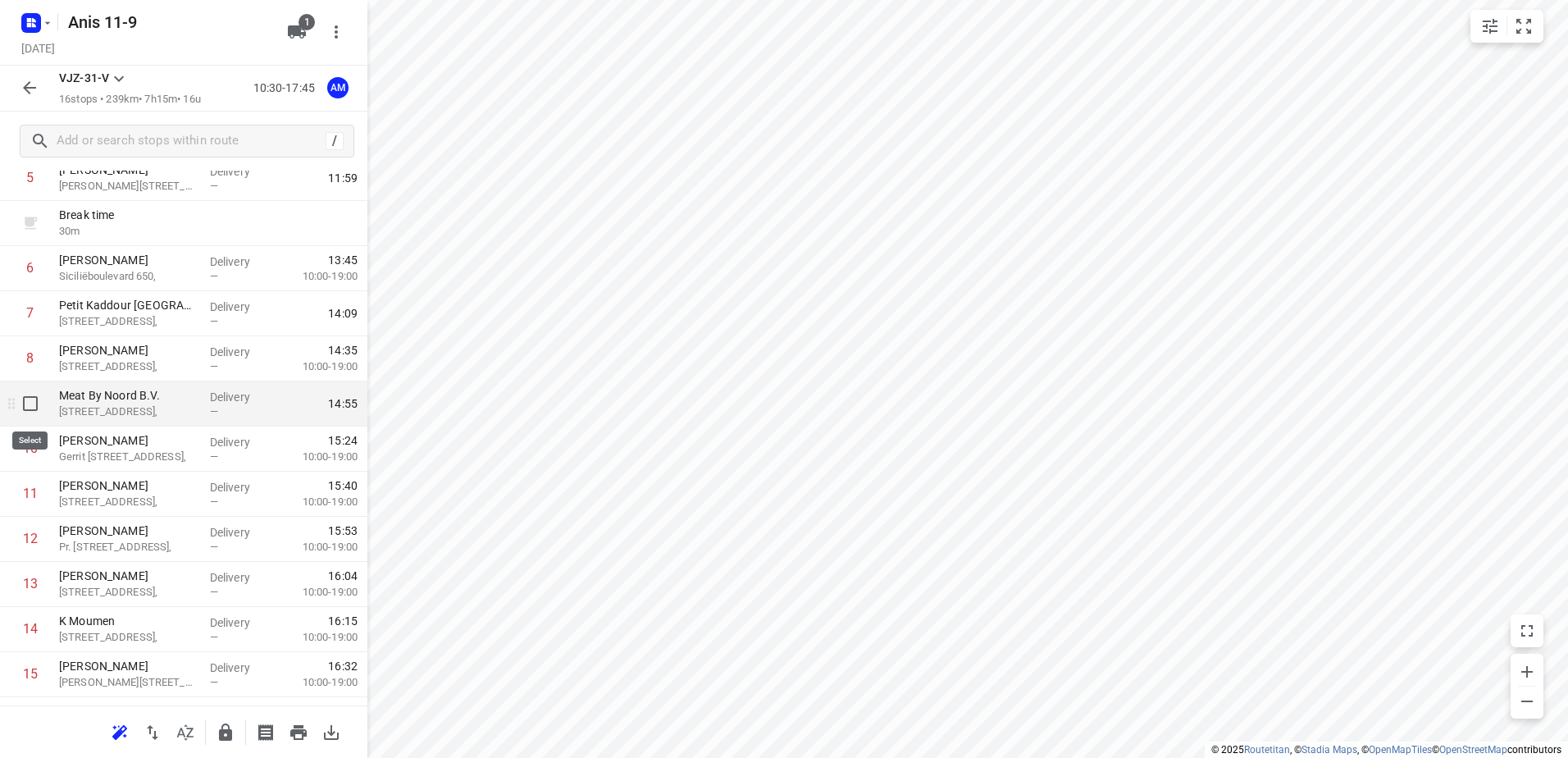
click at [32, 407] on input "checkbox" at bounding box center [30, 403] width 33 height 33
checkbox input "true"
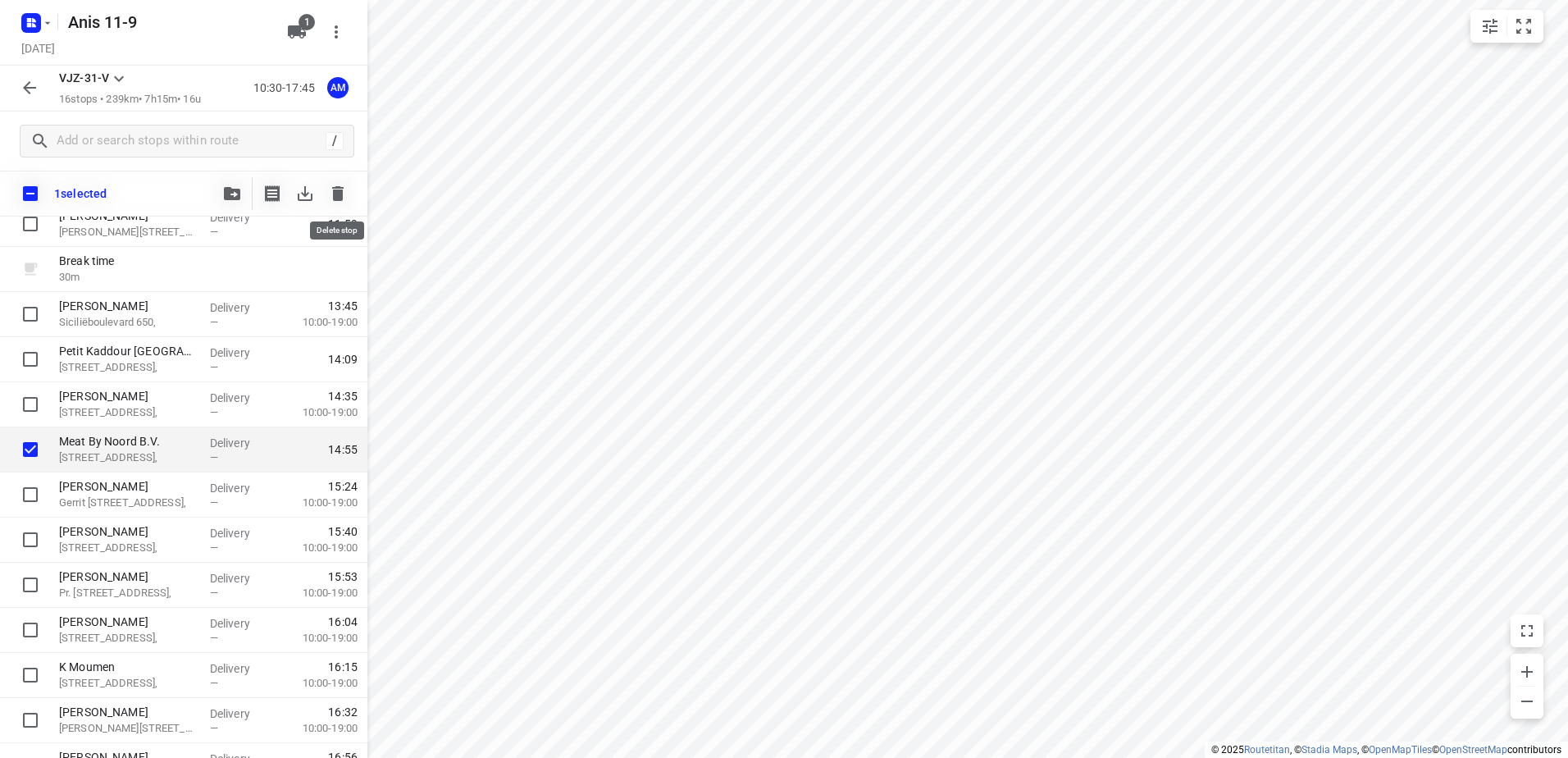
click at [339, 202] on icon "button" at bounding box center [338, 194] width 20 height 20
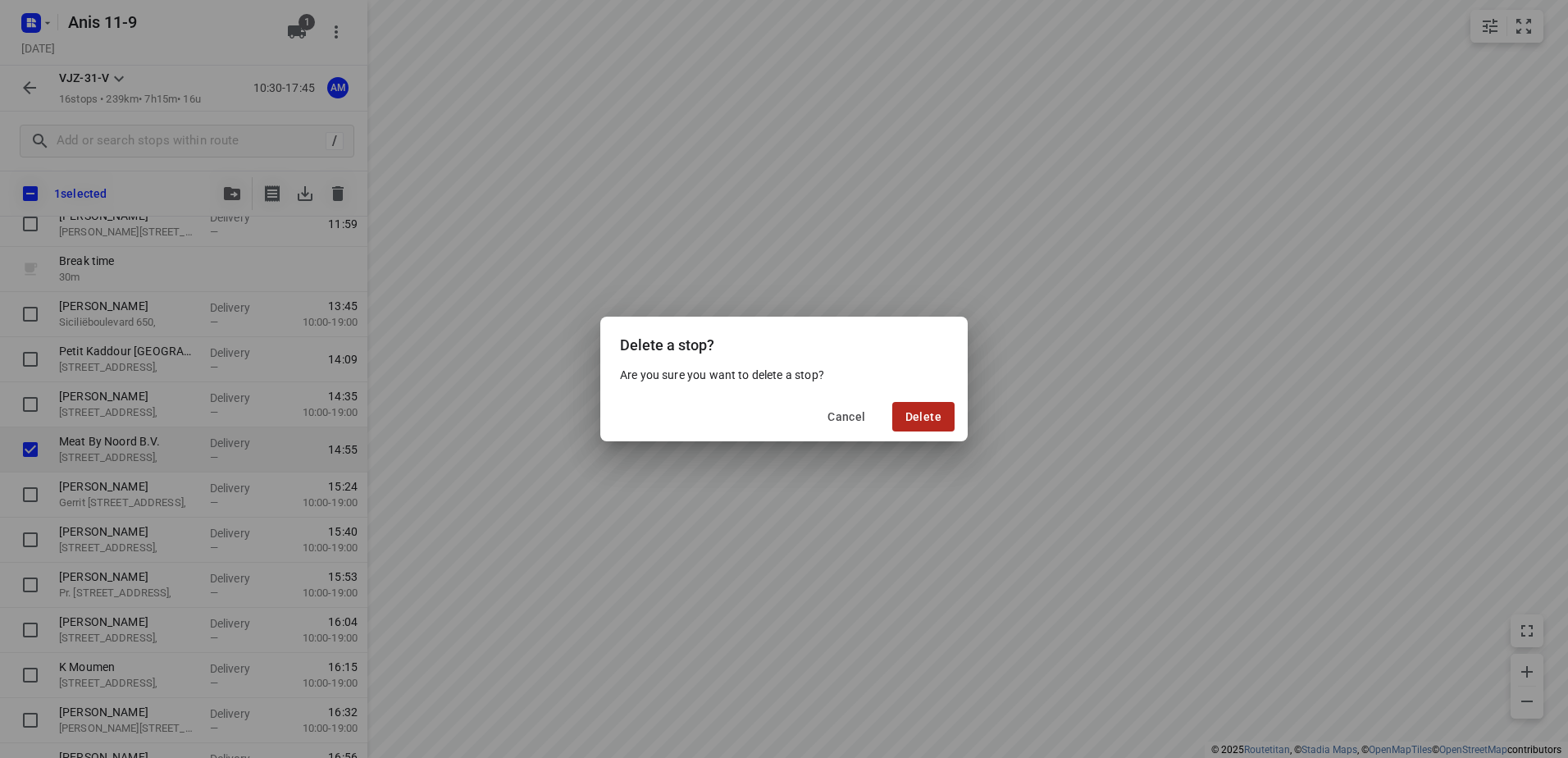
click at [928, 412] on span "Delete" at bounding box center [923, 416] width 36 height 13
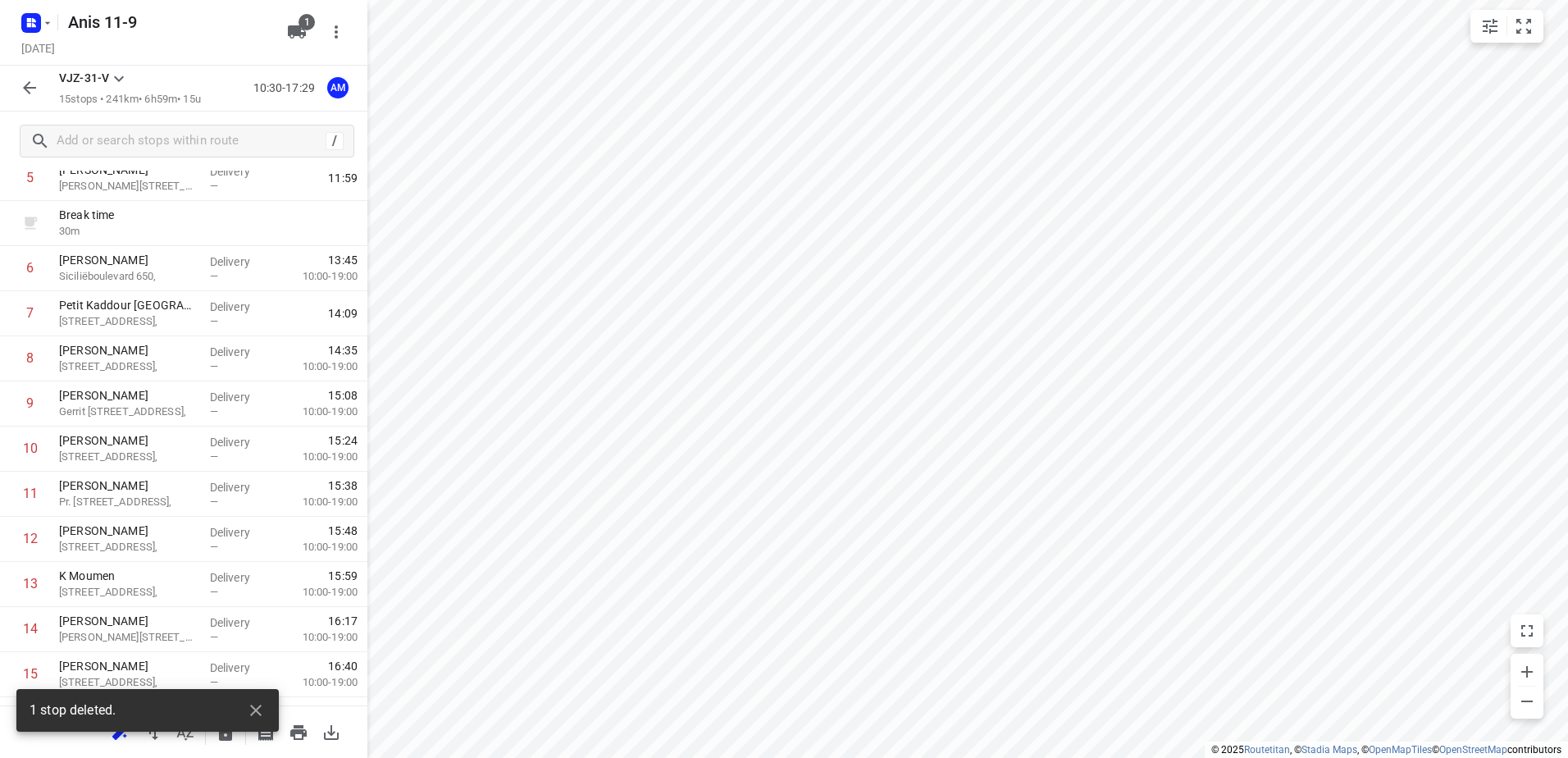
click at [32, 87] on icon "button" at bounding box center [29, 87] width 20 height 20
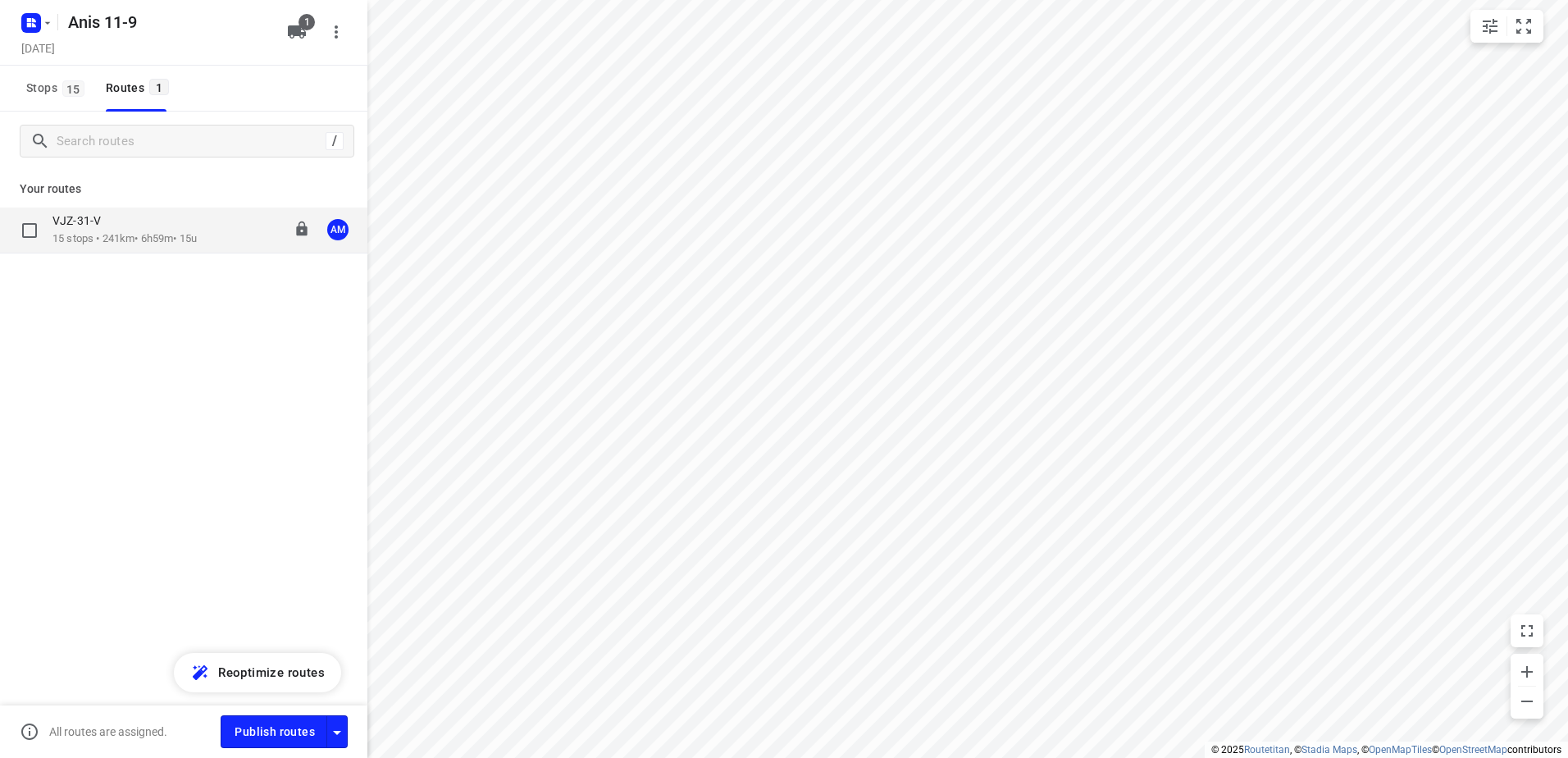
click at [132, 237] on p "15 stops • 241km • 6h59m • 15u" at bounding box center [125, 239] width 144 height 15
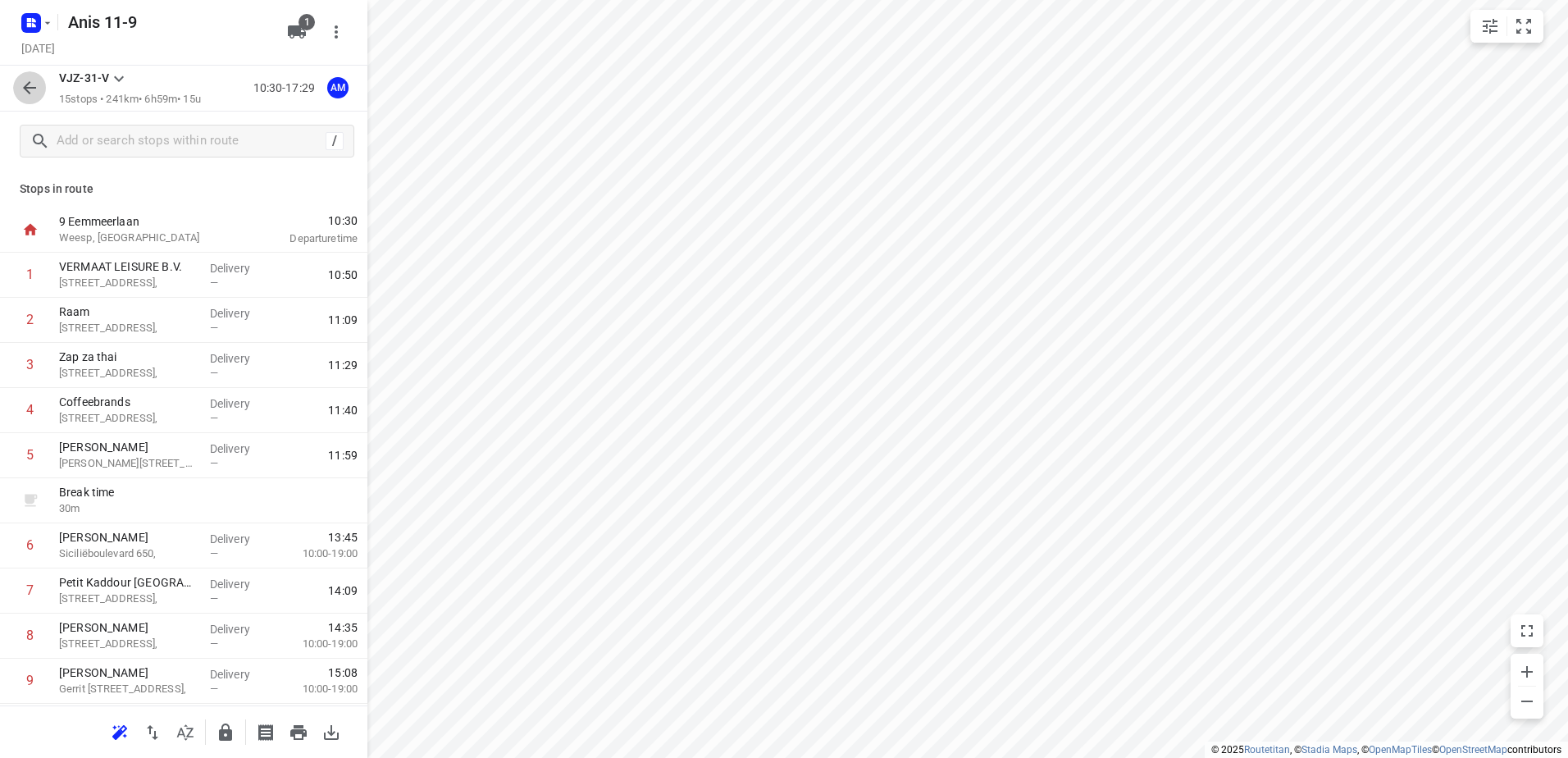
click at [22, 82] on icon "button" at bounding box center [29, 87] width 20 height 20
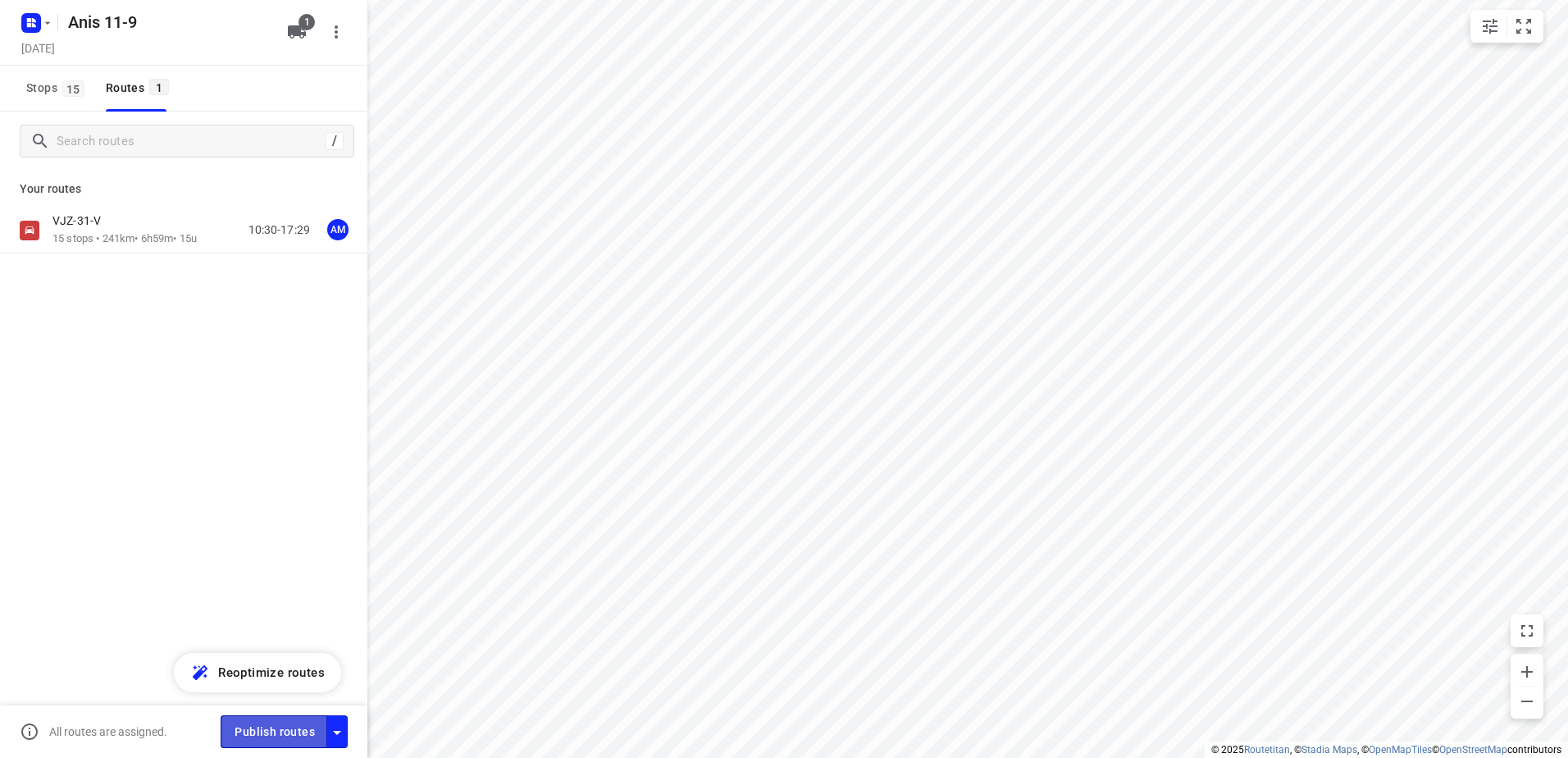
click at [283, 727] on span "Publish routes" at bounding box center [274, 733] width 81 height 20
click at [48, 20] on icon "button" at bounding box center [47, 22] width 13 height 13
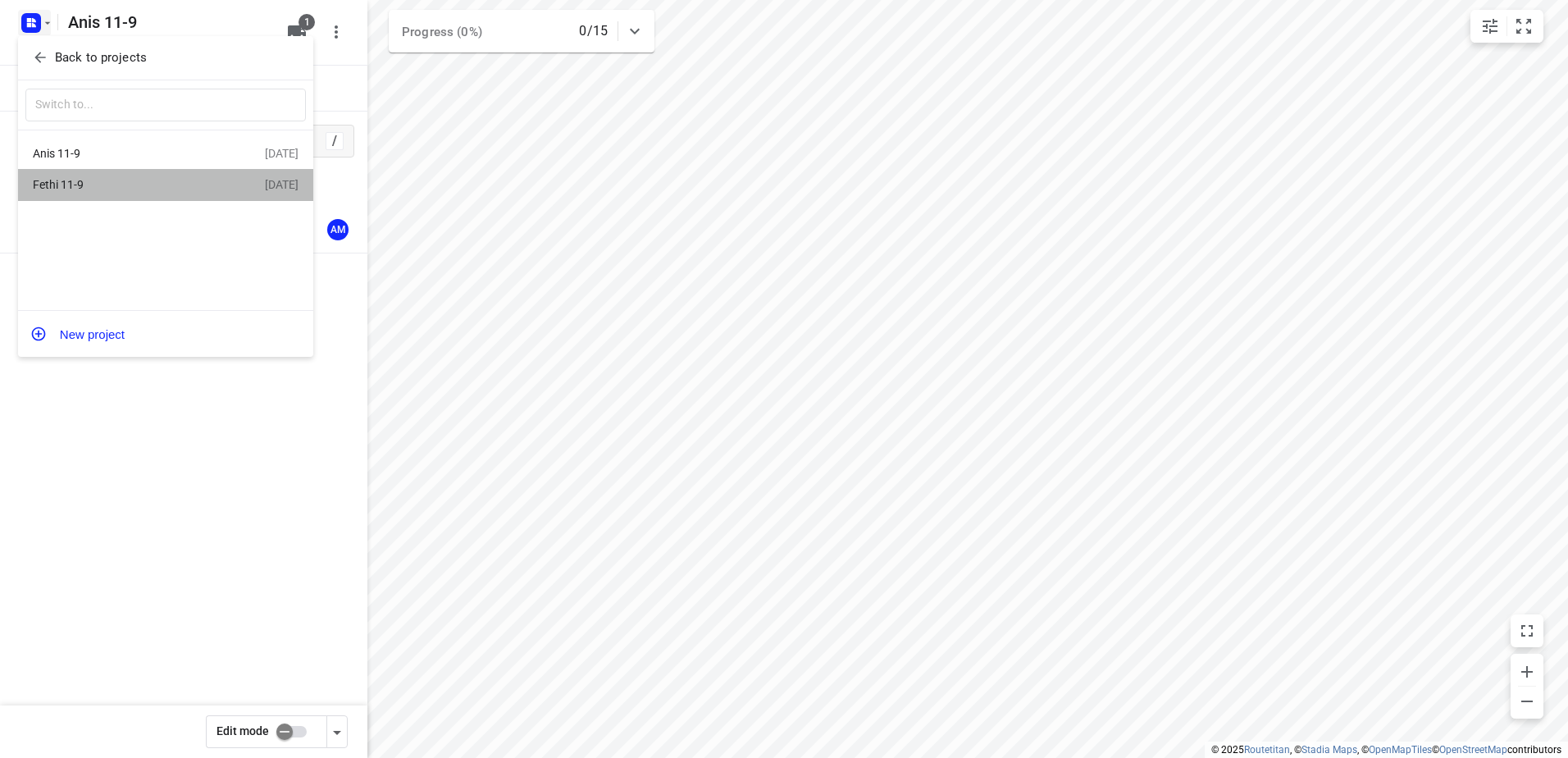
click at [64, 188] on div "Fethi 11-9" at bounding box center [127, 184] width 188 height 13
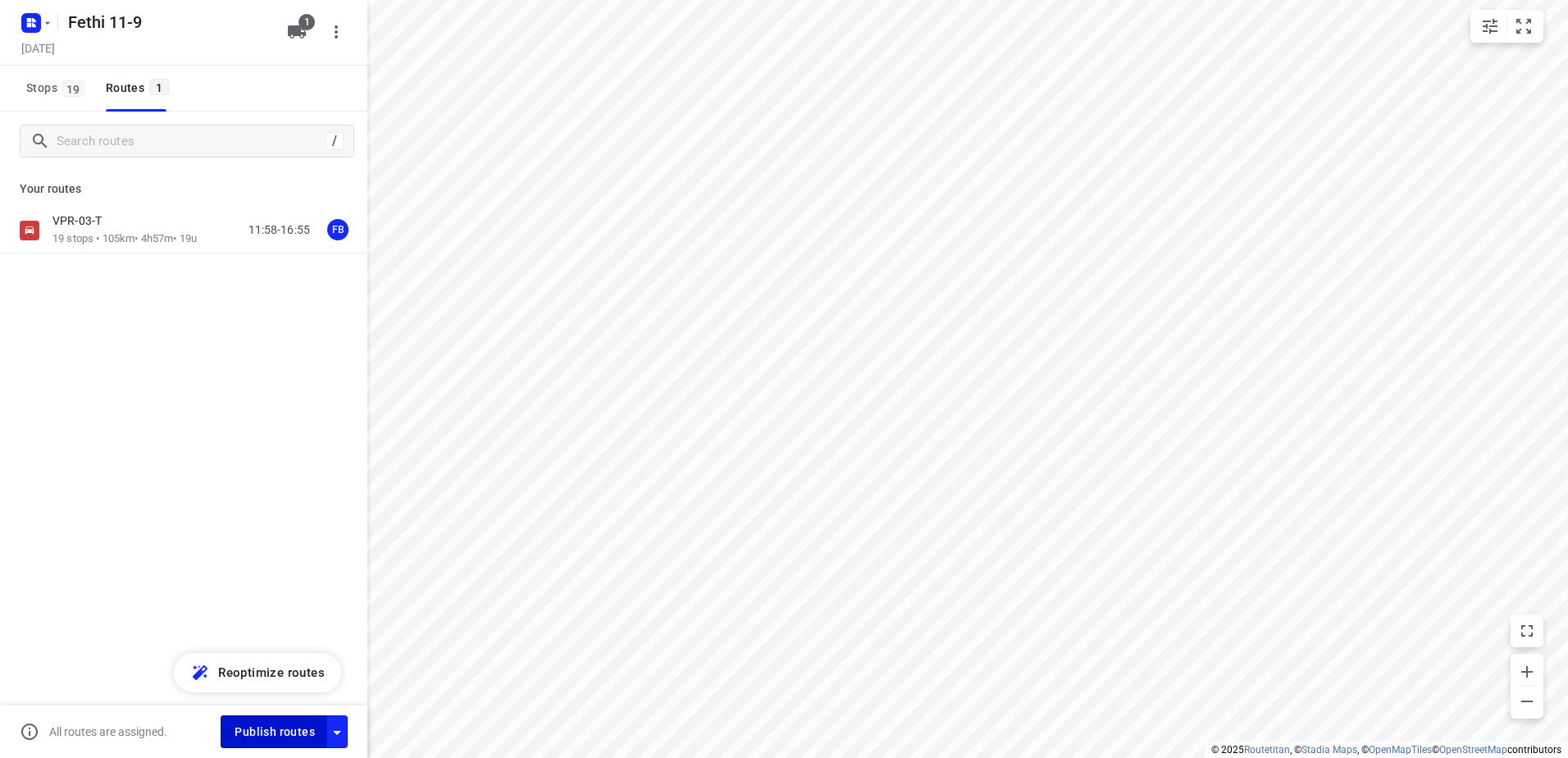
click at [275, 729] on span "Publish routes" at bounding box center [274, 733] width 81 height 20
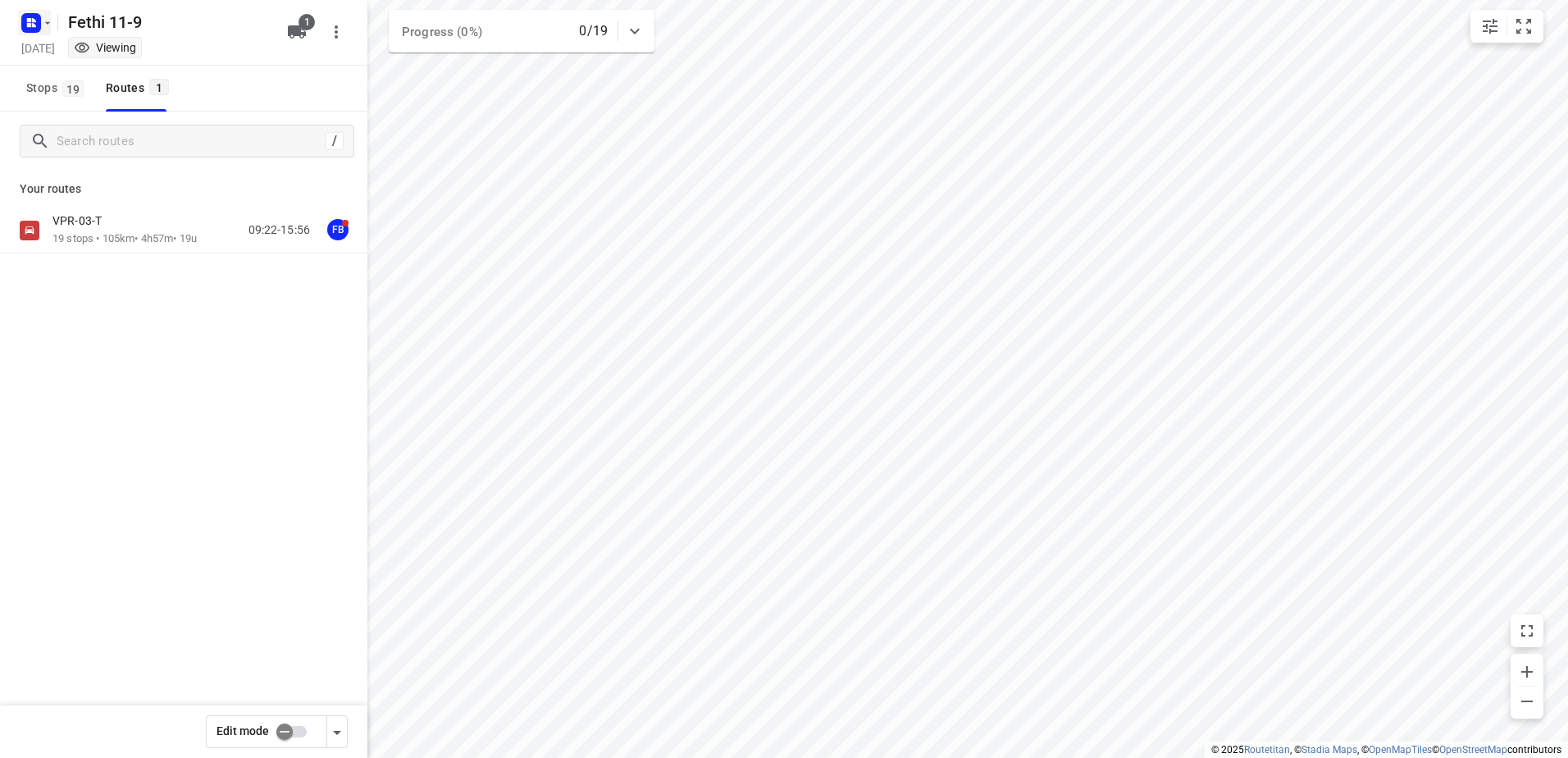
click at [49, 27] on icon "button" at bounding box center [47, 22] width 13 height 13
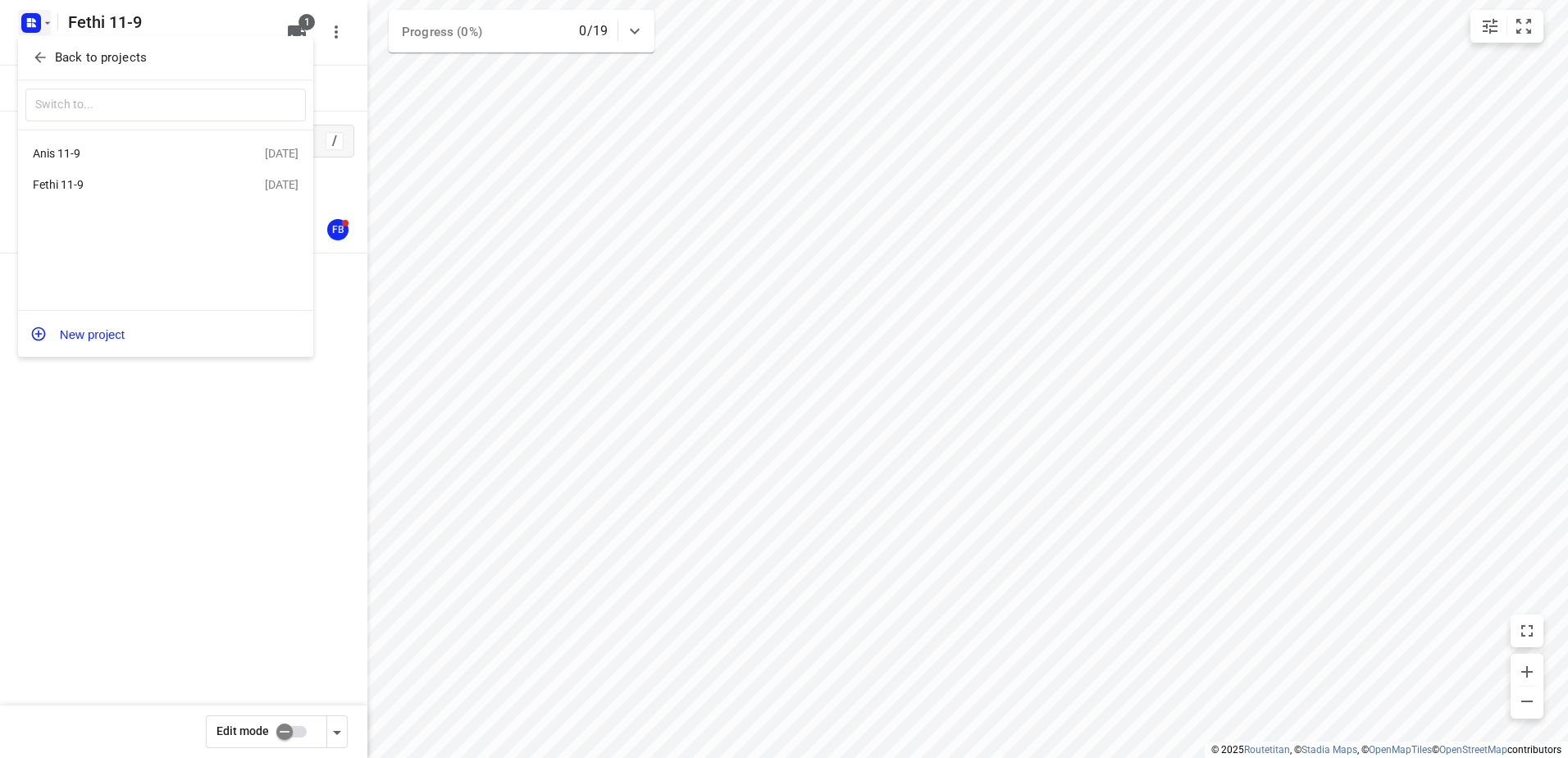
click at [89, 151] on div "Anis 11-9" at bounding box center [127, 153] width 188 height 13
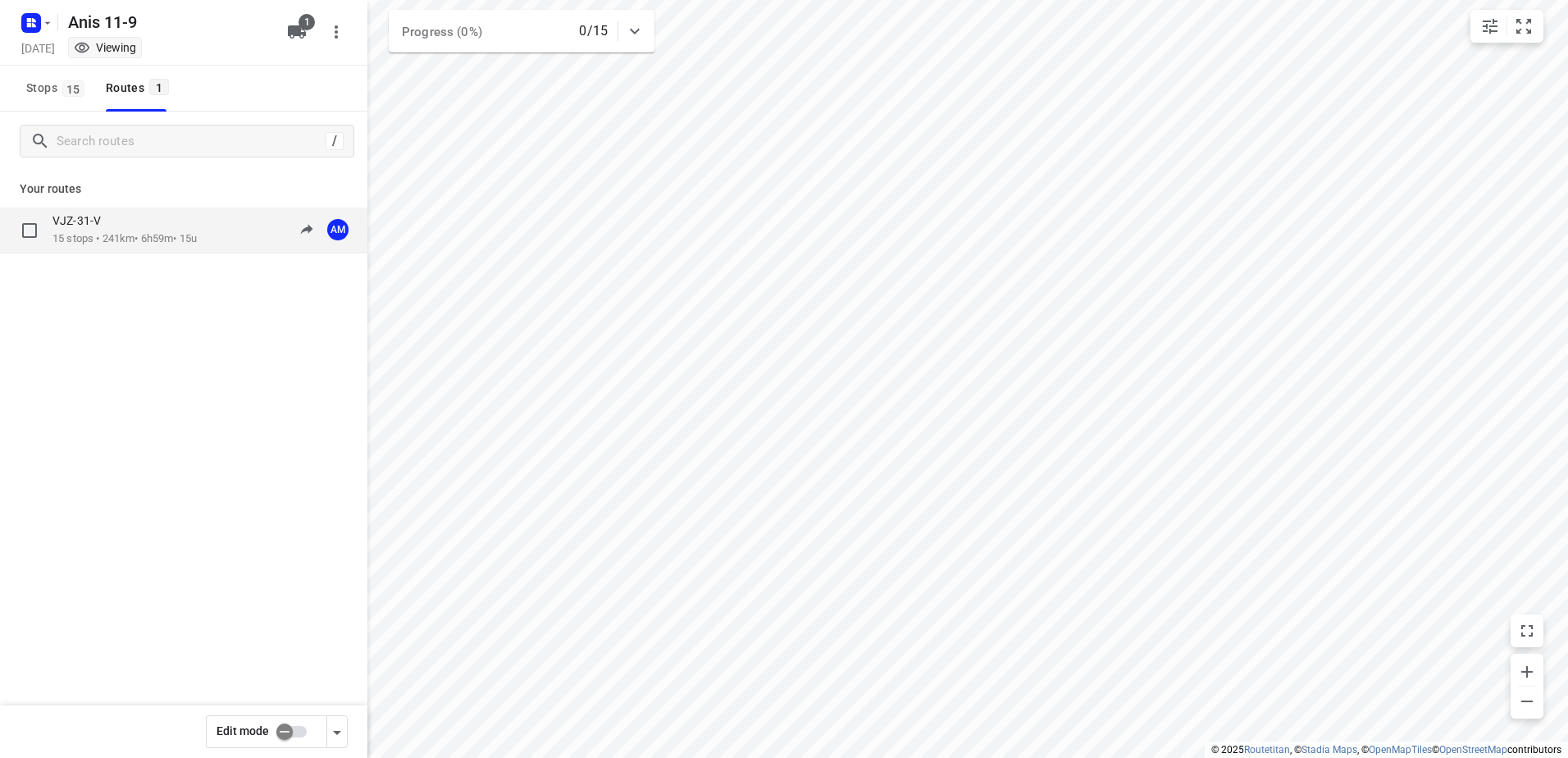
click at [96, 235] on p "15 stops • 241km • 6h59m • 15u" at bounding box center [125, 239] width 144 height 15
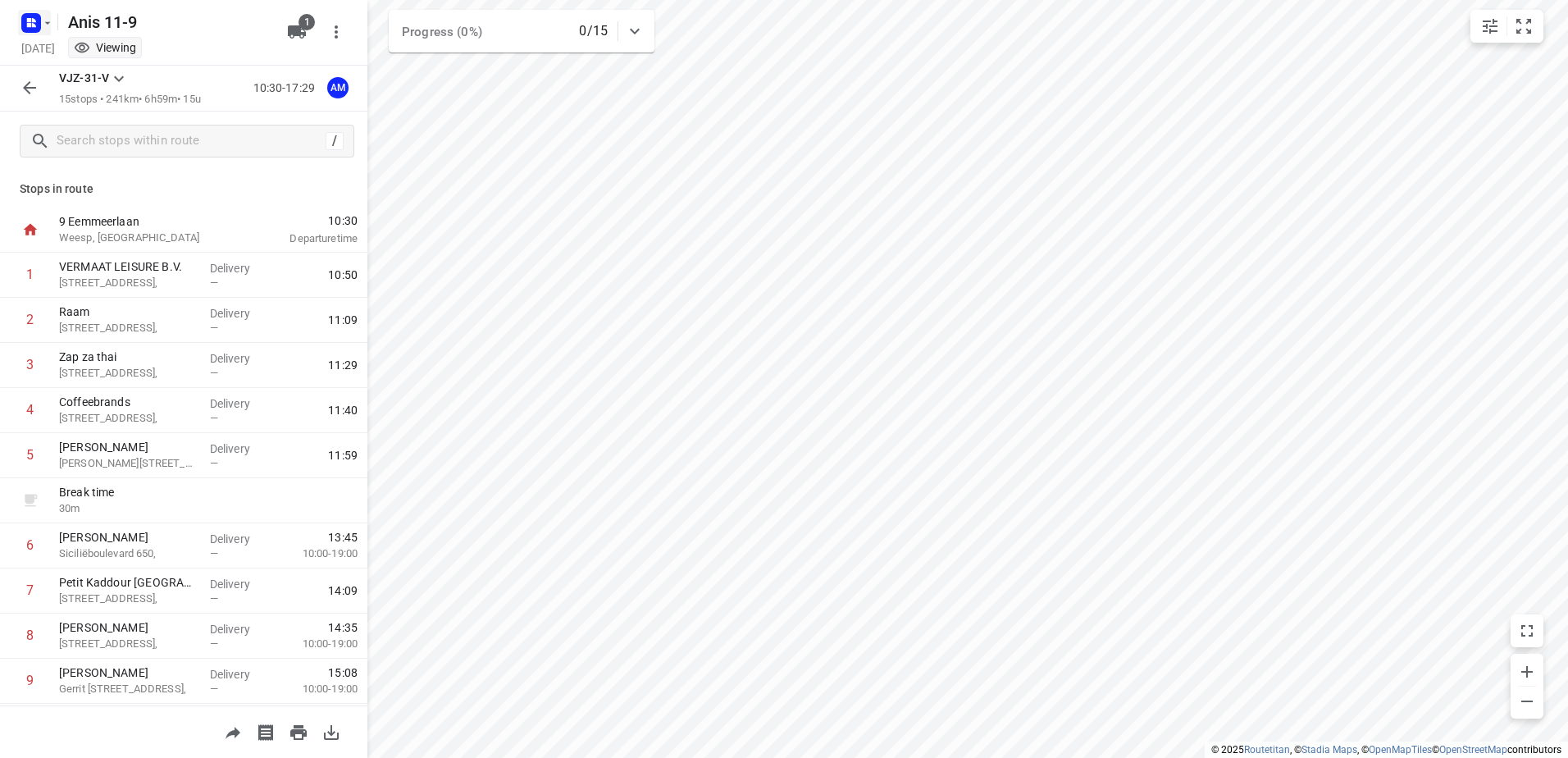
click at [38, 25] on rect "button" at bounding box center [31, 22] width 20 height 20
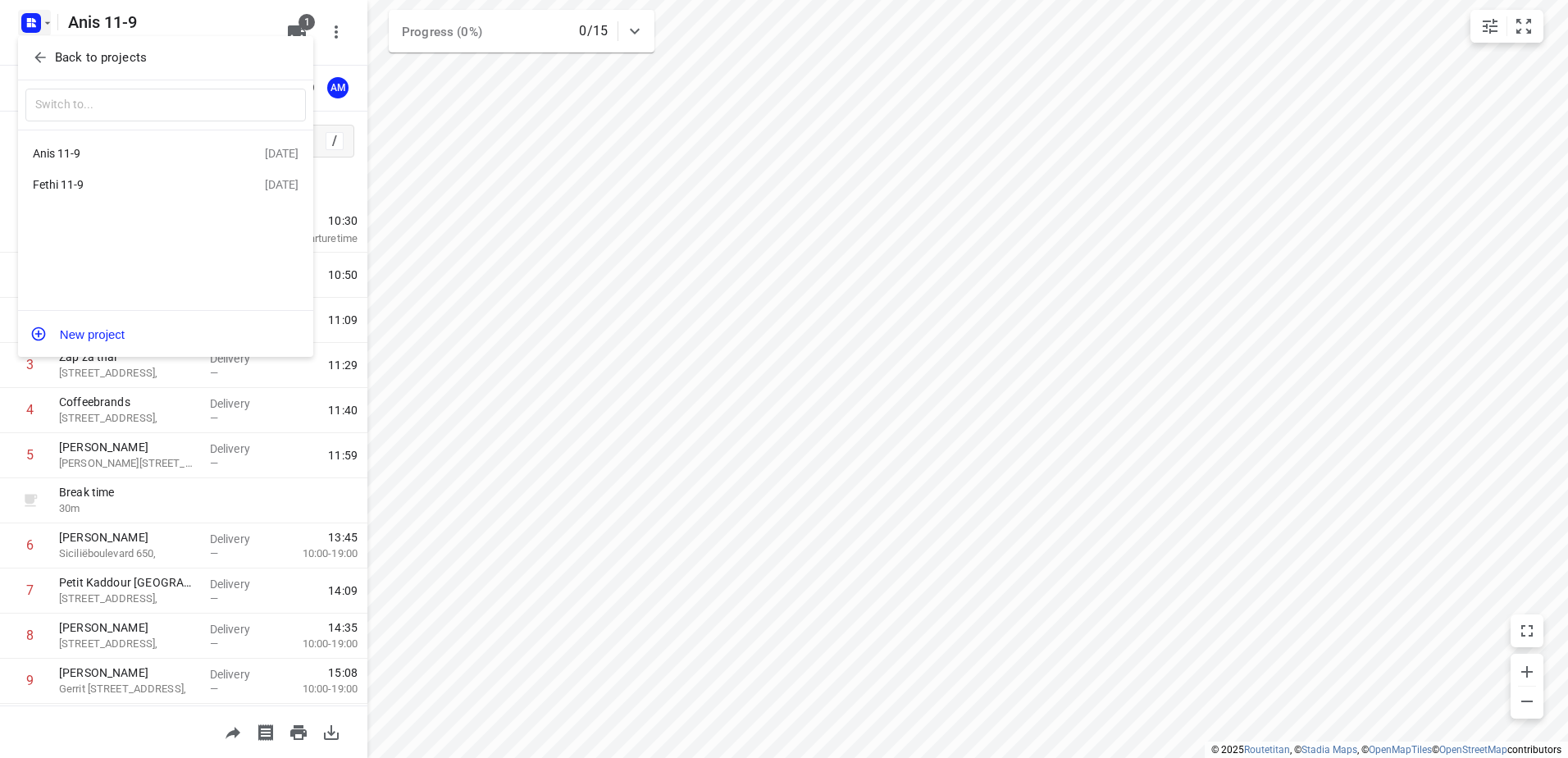
click at [79, 188] on div "Fethi 11-9" at bounding box center [127, 184] width 188 height 13
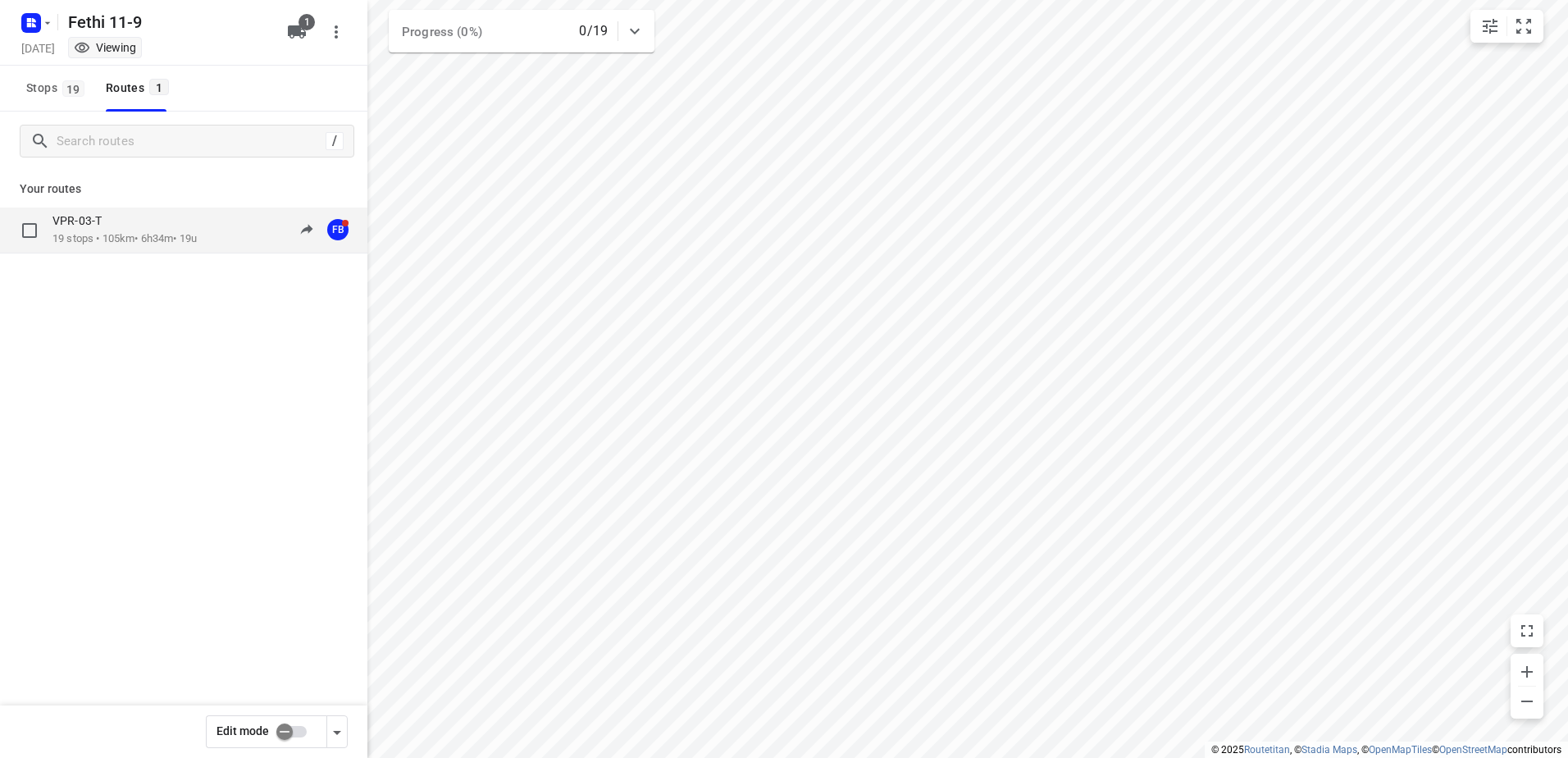
click at [101, 237] on p "19 stops • 105km • 6h34m • 19u" at bounding box center [125, 239] width 144 height 15
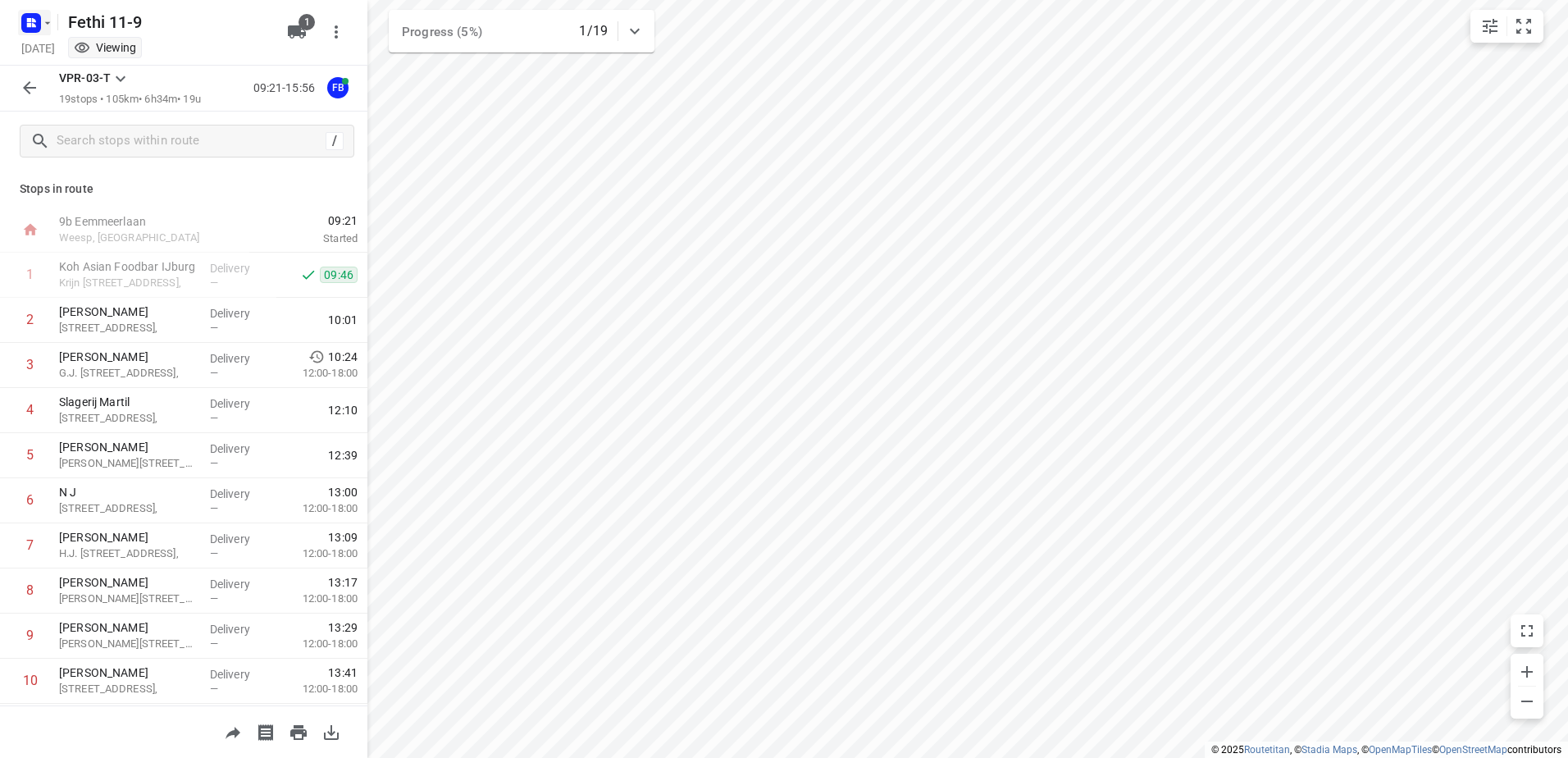
click at [50, 27] on icon "button" at bounding box center [47, 22] width 13 height 13
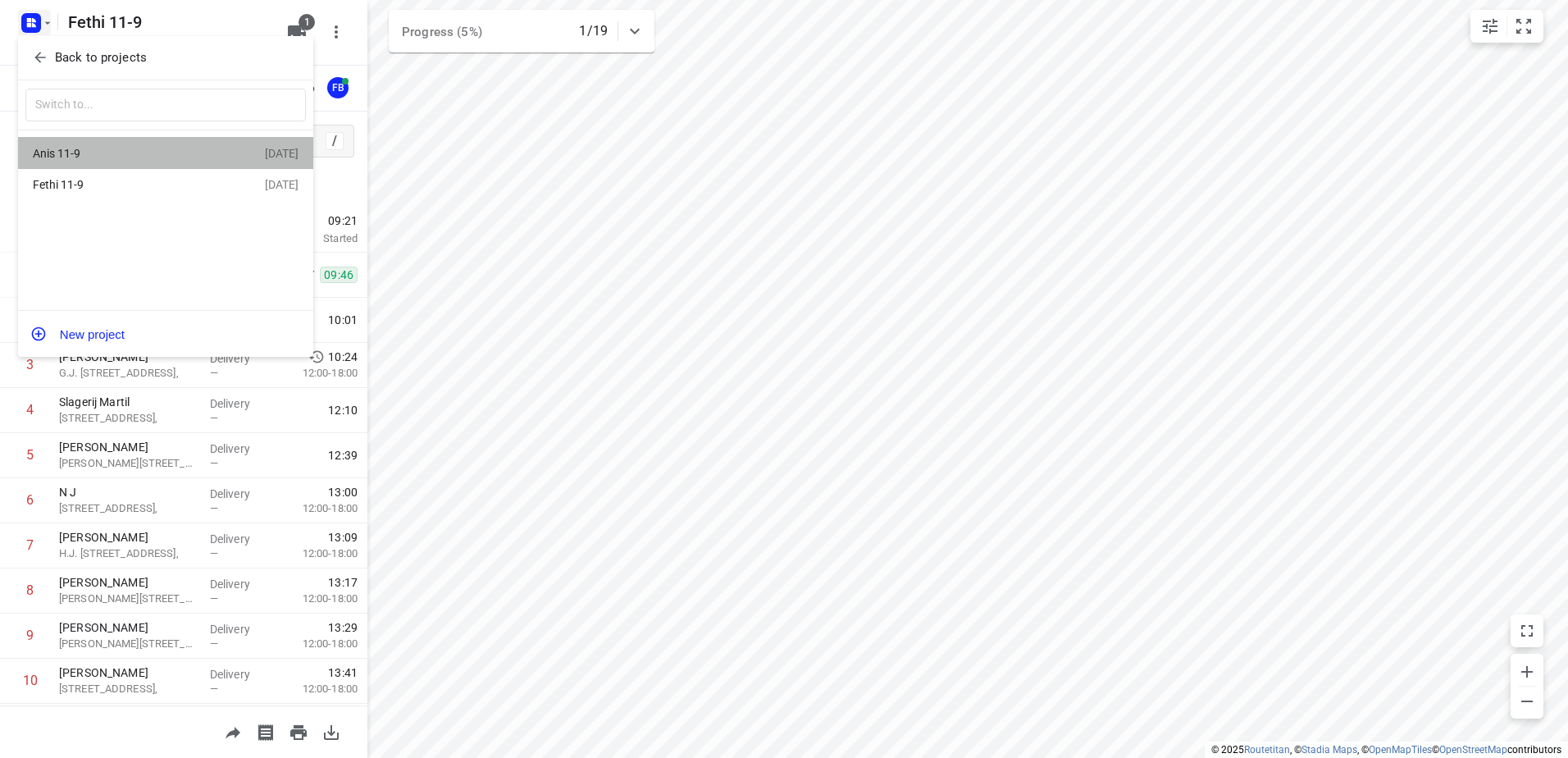
click at [72, 154] on div "Anis 11-9" at bounding box center [127, 153] width 188 height 13
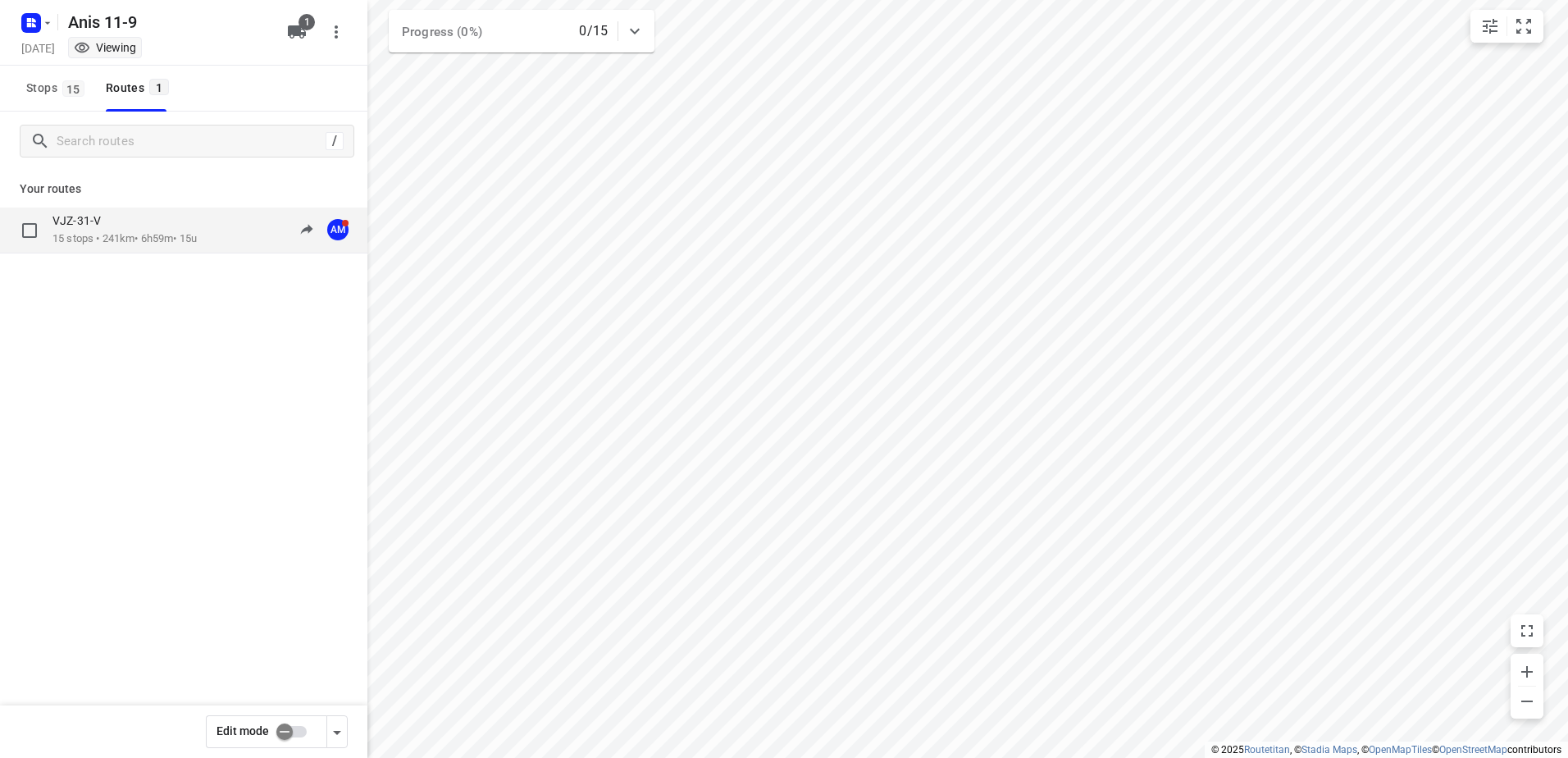
click at [104, 221] on p "VJZ-31-V" at bounding box center [81, 220] width 59 height 14
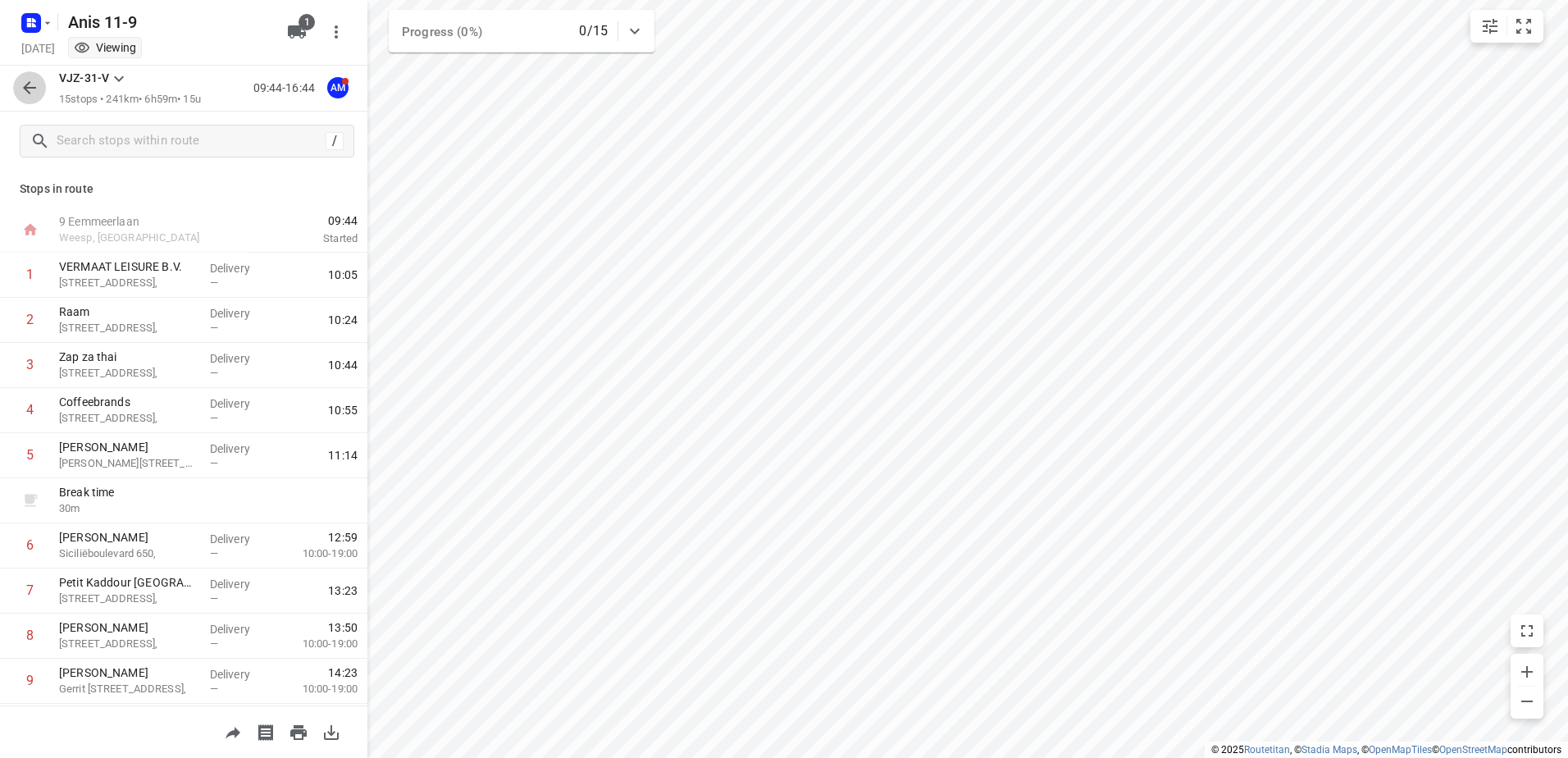
click at [34, 81] on icon "button" at bounding box center [29, 87] width 20 height 20
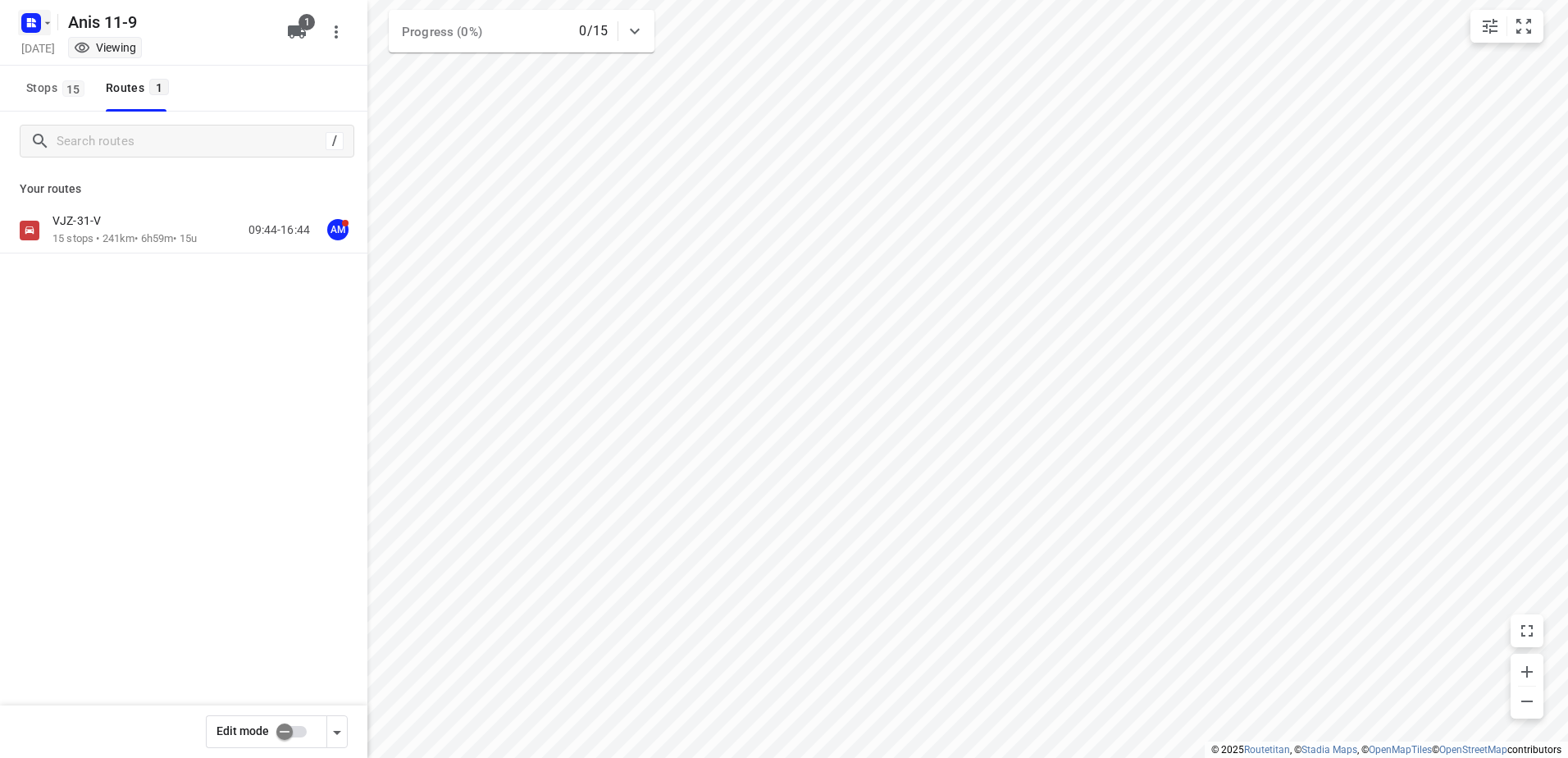
click at [50, 21] on icon "button" at bounding box center [47, 22] width 13 height 13
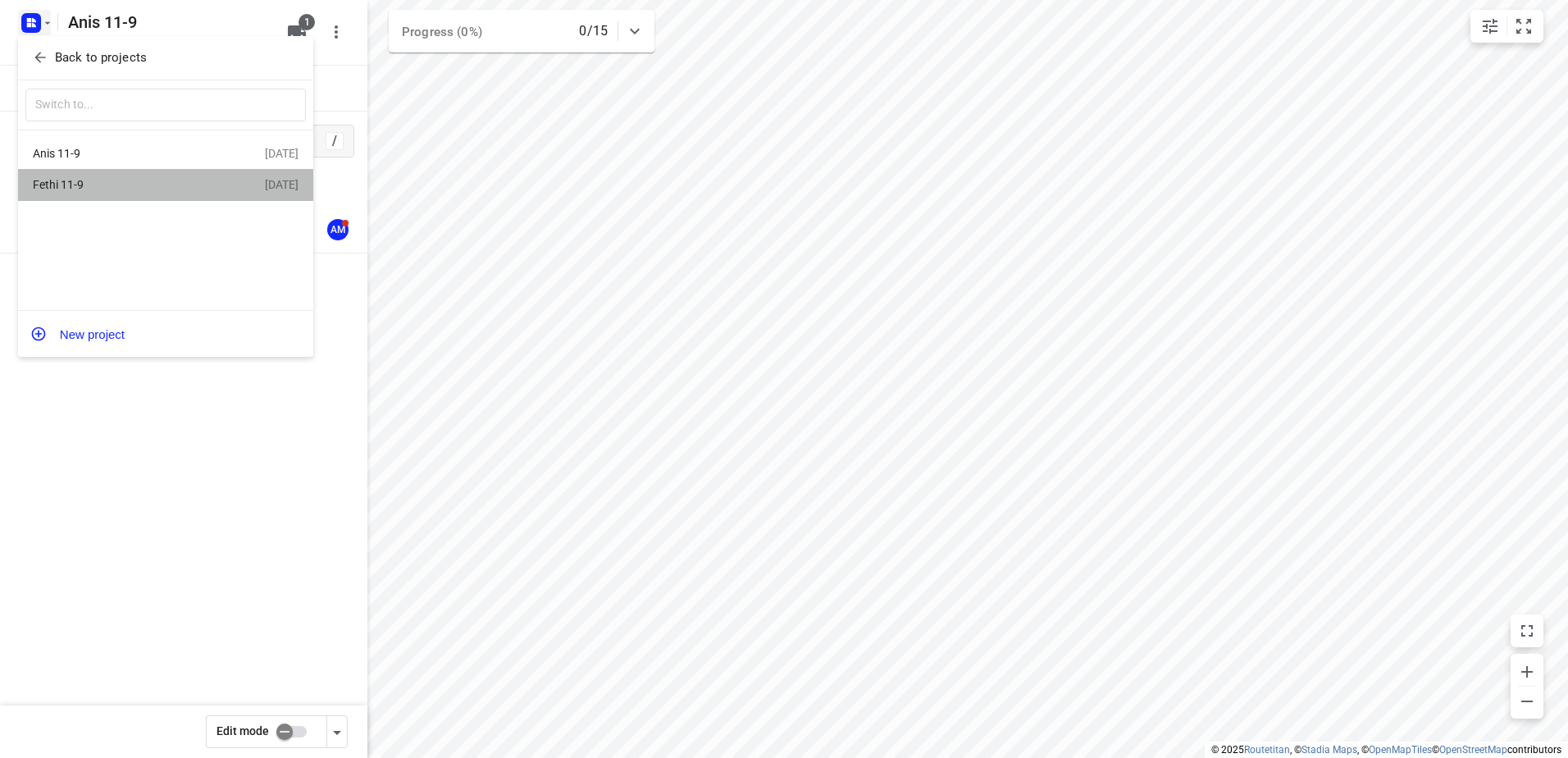
click at [75, 182] on div "Fethi 11-9" at bounding box center [127, 184] width 188 height 13
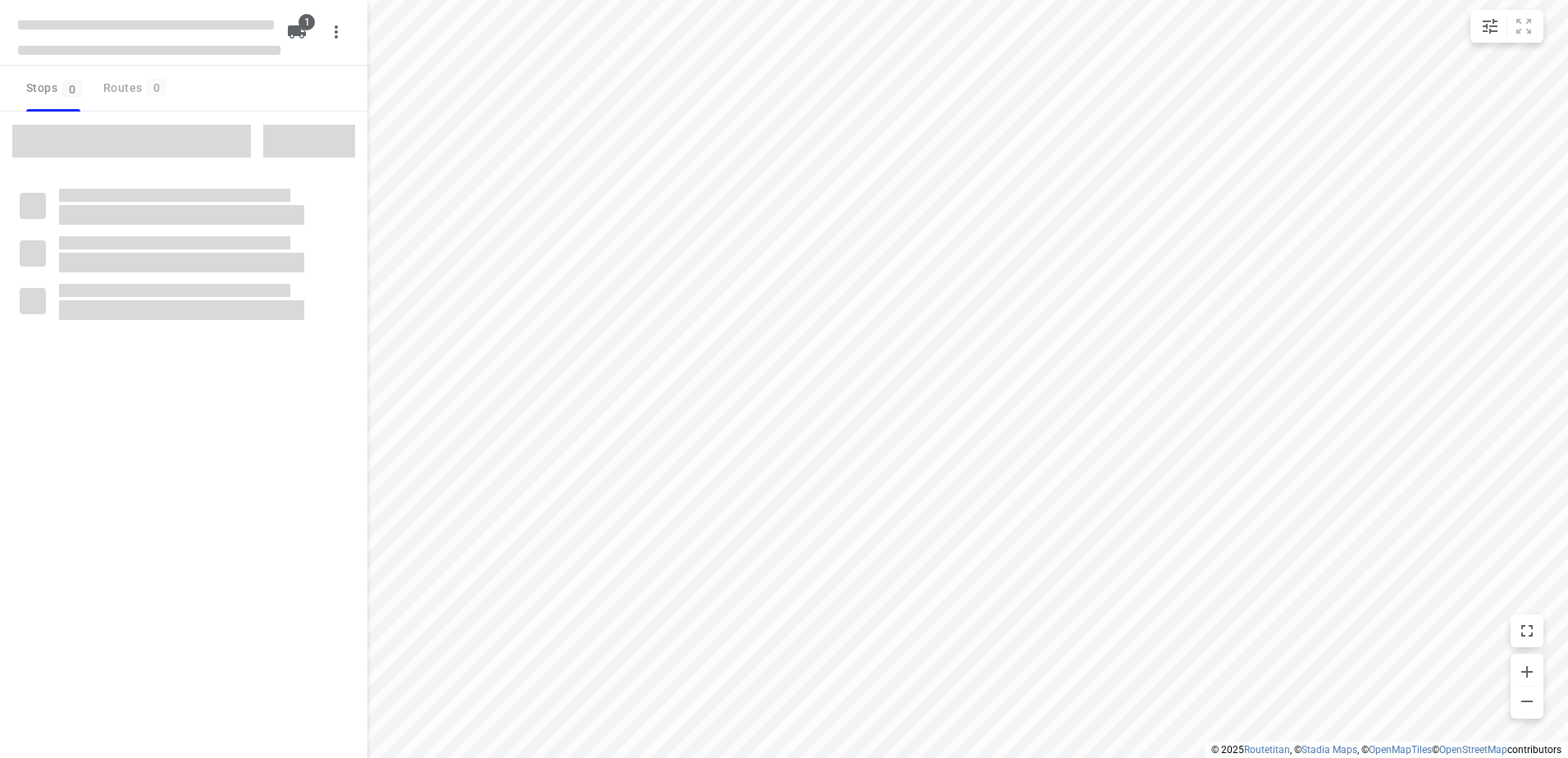
type input "distance"
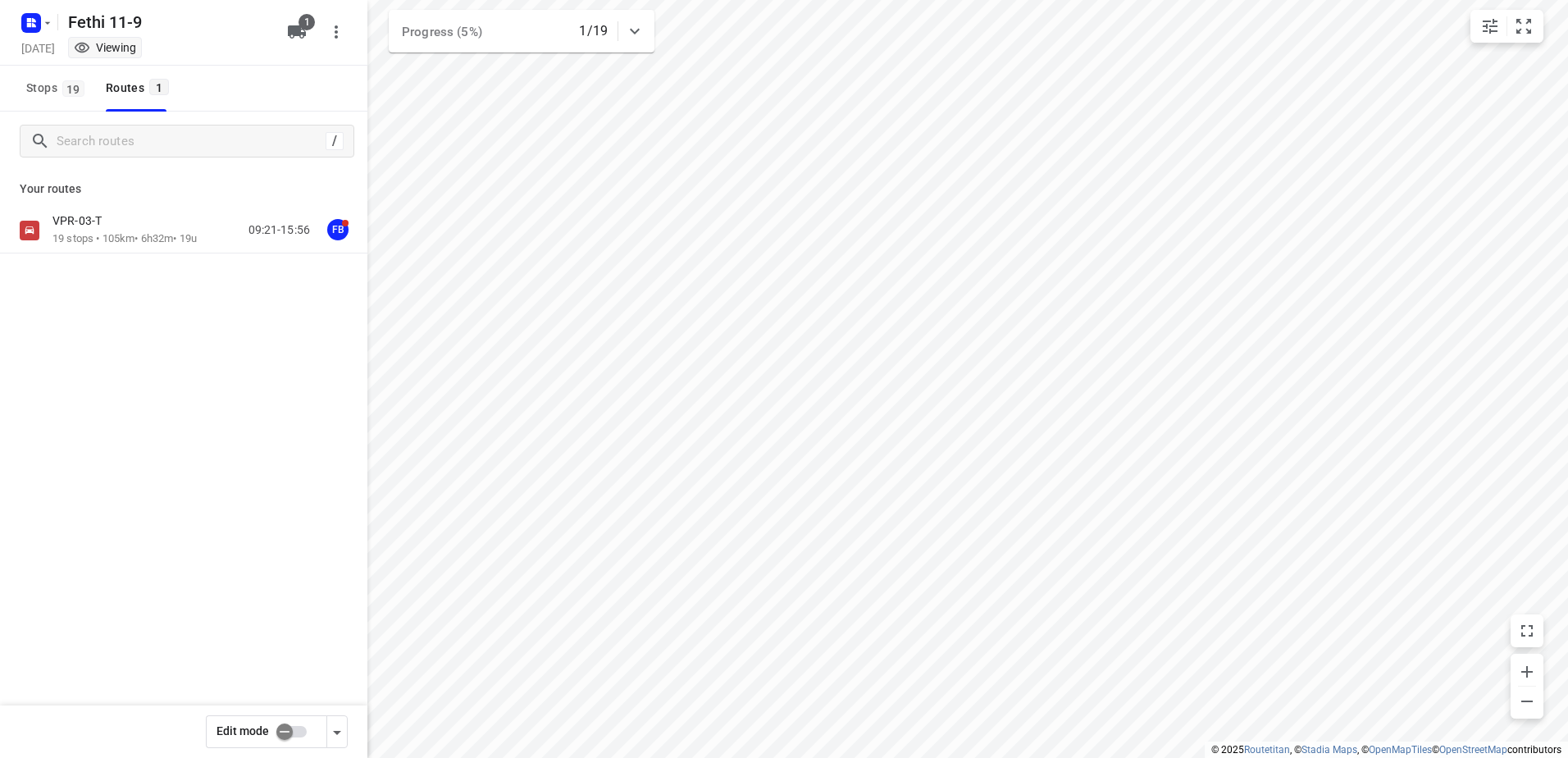
click at [65, 220] on p "VPR-03-T" at bounding box center [82, 220] width 59 height 14
